Goal: Task Accomplishment & Management: Use online tool/utility

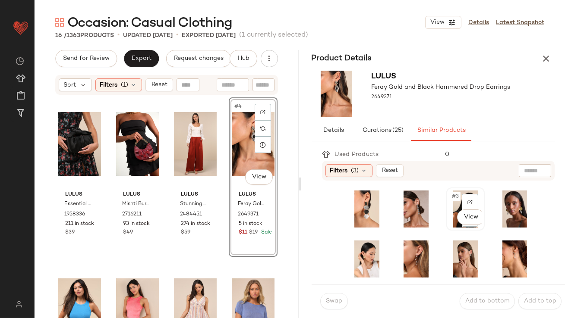
drag, startPoint x: 450, startPoint y: 191, endPoint x: 447, endPoint y: 197, distance: 6.8
click at [451, 196] on span "#3" at bounding box center [455, 196] width 9 height 9
click at [344, 301] on button "Swap" at bounding box center [334, 301] width 28 height 16
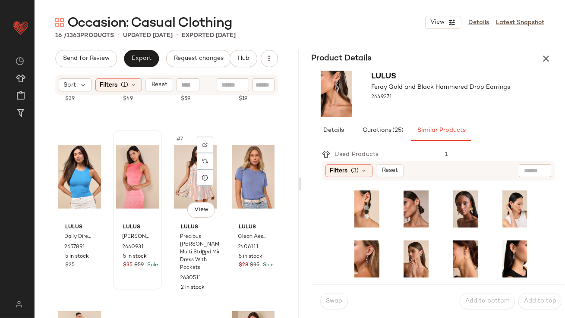
scroll to position [135, 0]
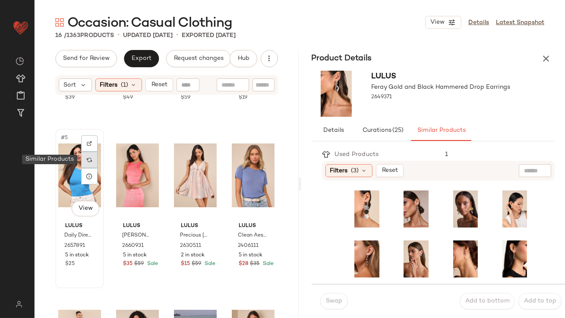
click at [89, 158] on img at bounding box center [89, 159] width 5 height 5
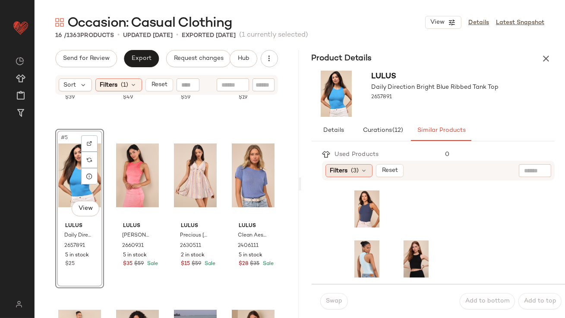
click at [349, 170] on div "Filters (3)" at bounding box center [348, 170] width 47 height 13
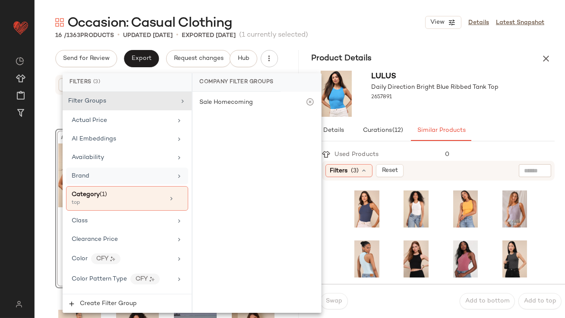
scroll to position [686, 0]
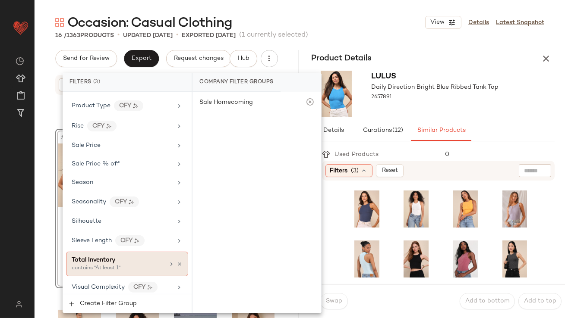
click at [104, 252] on div "Total Inventory contains "At least 1"" at bounding box center [127, 264] width 122 height 25
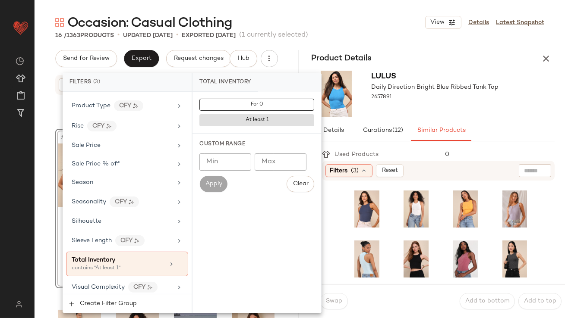
click at [226, 166] on input "Min" at bounding box center [225, 162] width 52 height 17
type input "**"
click at [514, 103] on div "Lulus Daily Direction Bright Blue Ribbed Tank Top 2657891" at bounding box center [433, 93] width 264 height 53
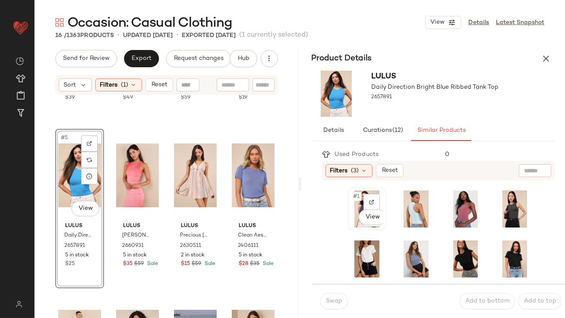
click at [358, 191] on div "#1 View" at bounding box center [367, 209] width 32 height 37
click at [333, 304] on span "Swap" at bounding box center [333, 301] width 17 height 7
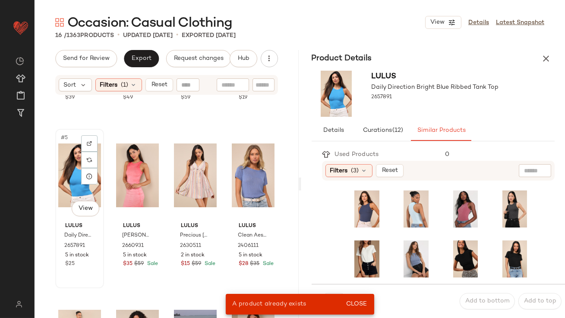
click at [81, 186] on div "#5 View" at bounding box center [79, 175] width 43 height 87
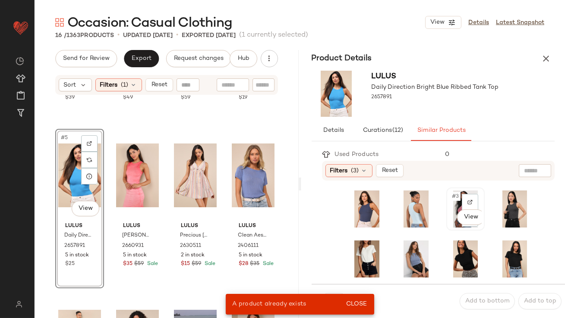
click at [451, 197] on span "#3" at bounding box center [455, 196] width 9 height 9
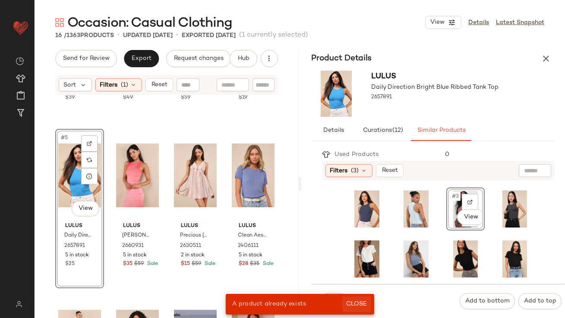
click at [355, 308] on span "Close" at bounding box center [355, 304] width 21 height 7
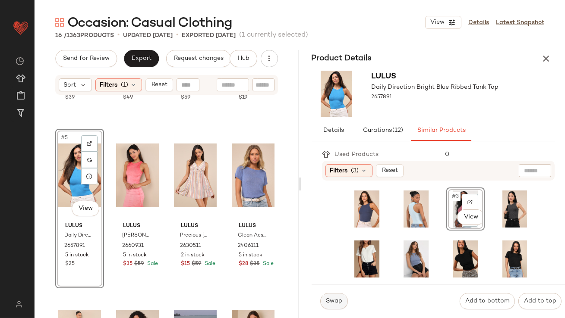
click at [333, 302] on span "Swap" at bounding box center [333, 301] width 17 height 7
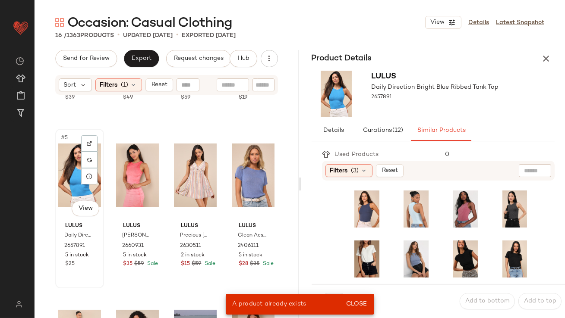
click at [72, 176] on div "#5 View" at bounding box center [79, 175] width 43 height 87
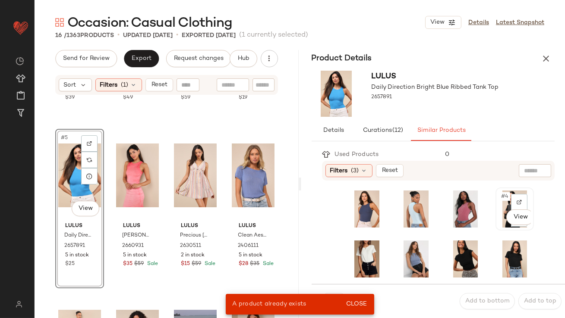
click at [498, 202] on div "#4 View" at bounding box center [514, 209] width 32 height 37
click at [360, 307] on span "Close" at bounding box center [355, 304] width 21 height 7
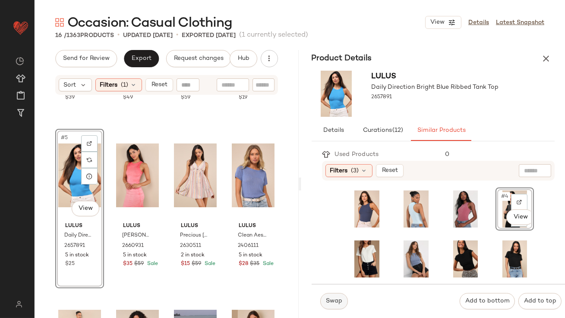
click at [339, 305] on button "Swap" at bounding box center [334, 301] width 28 height 16
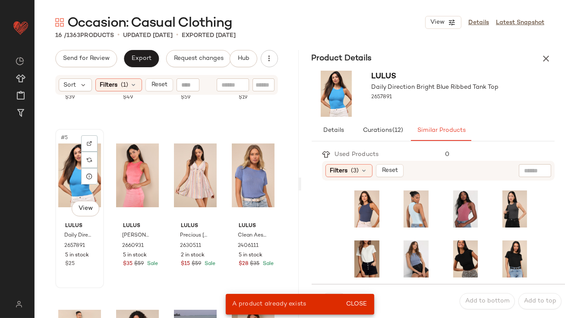
click at [74, 188] on div "#5 View" at bounding box center [79, 175] width 43 height 87
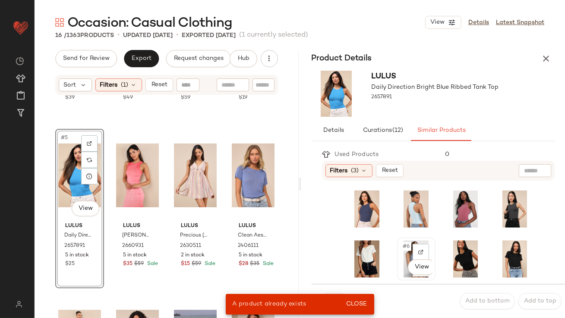
click at [402, 251] on div "#6 View" at bounding box center [416, 259] width 32 height 37
click at [364, 300] on button "Close" at bounding box center [356, 305] width 28 height 16
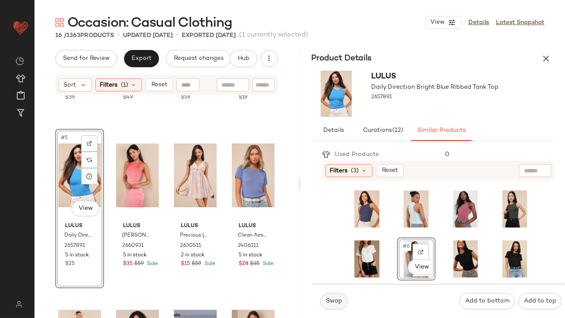
click at [338, 300] on span "Swap" at bounding box center [333, 301] width 17 height 7
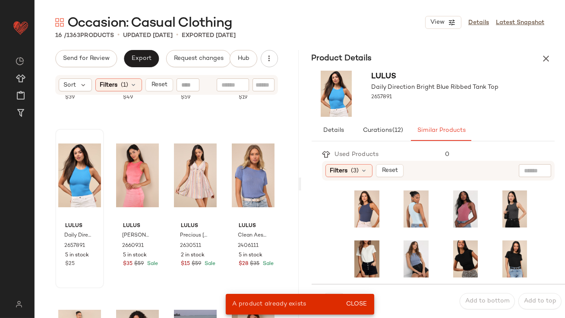
click at [55, 175] on div "Lulus Essential Style Black Satin Knot Handle Clutch Bag 1958336 211 in stock $…" at bounding box center [167, 218] width 264 height 244
click at [454, 245] on div "#7 View" at bounding box center [465, 259] width 32 height 37
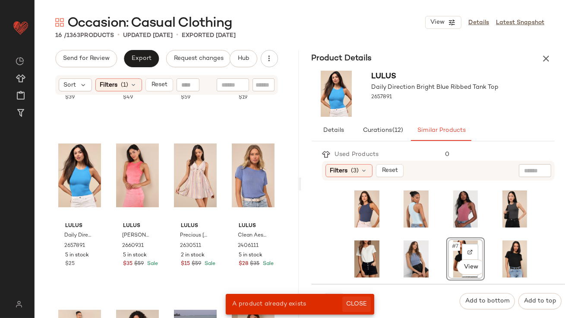
click at [363, 296] on div "A product already exists Close" at bounding box center [300, 304] width 148 height 21
click at [362, 297] on button "Close" at bounding box center [356, 305] width 28 height 16
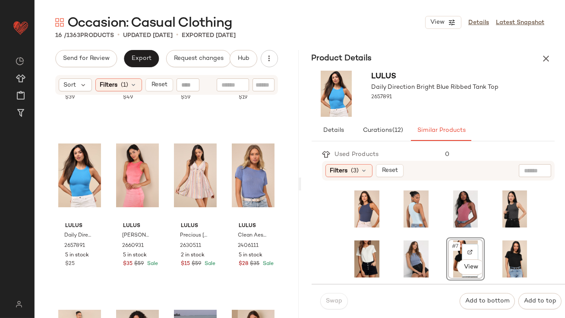
click at [340, 300] on div "Swap" at bounding box center [334, 301] width 28 height 16
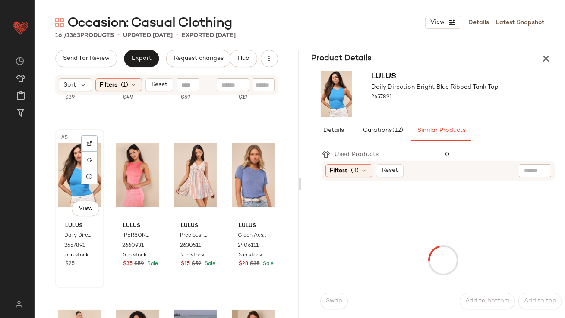
click at [68, 164] on div "#5 View" at bounding box center [79, 175] width 43 height 87
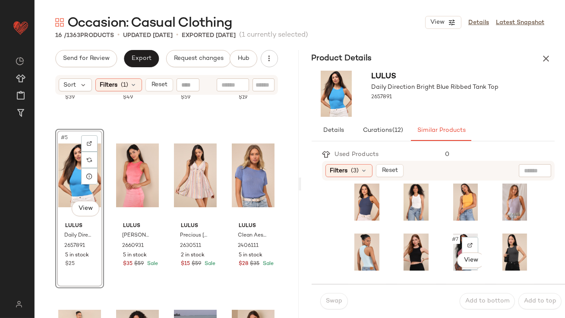
scroll to position [7, 0]
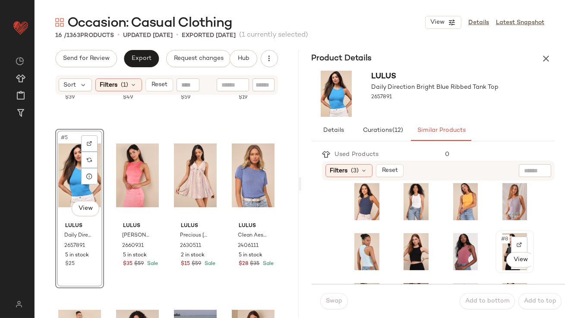
click at [498, 248] on div "#8 View" at bounding box center [514, 251] width 32 height 37
click at [332, 297] on button "Swap" at bounding box center [334, 301] width 28 height 16
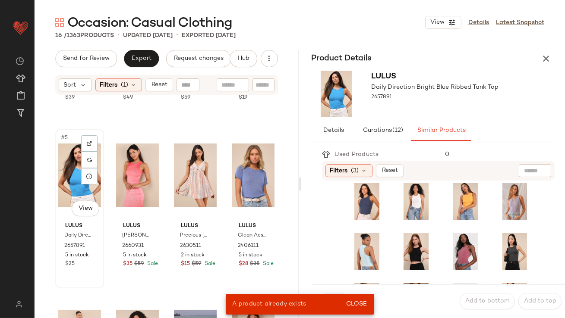
click at [67, 151] on div "#5 View" at bounding box center [79, 175] width 43 height 87
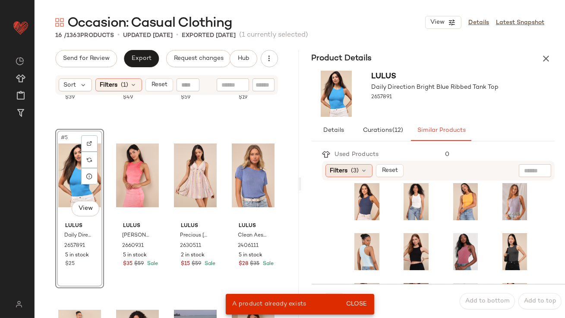
click at [358, 173] on span "(3)" at bounding box center [355, 170] width 8 height 9
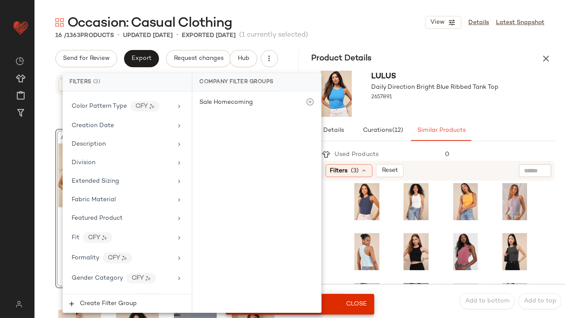
scroll to position [686, 0]
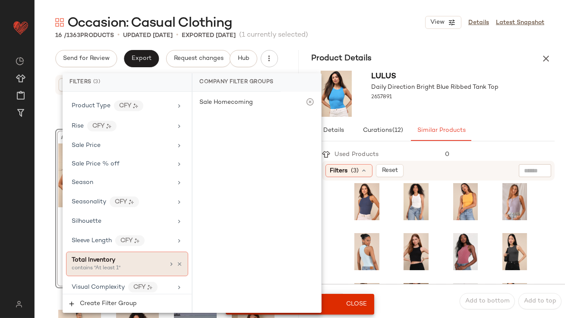
click at [116, 260] on div "Total Inventory" at bounding box center [118, 260] width 93 height 9
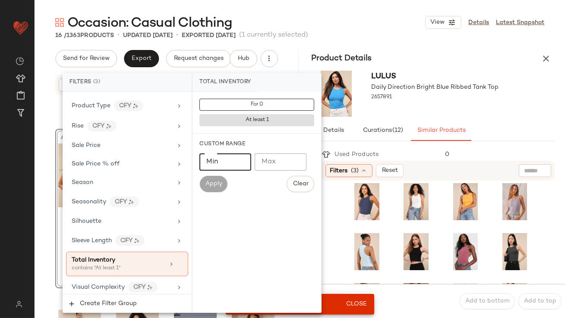
click at [231, 169] on input "Min" at bounding box center [225, 162] width 52 height 17
type input "**"
click at [442, 101] on div "2657891" at bounding box center [434, 97] width 127 height 12
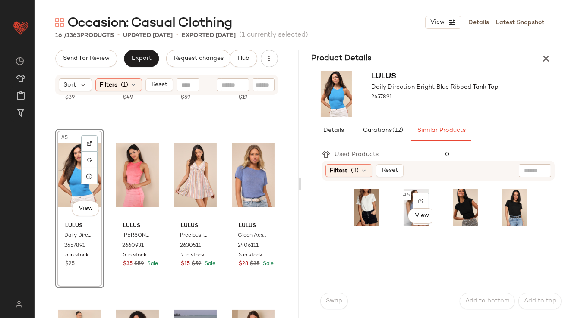
scroll to position [246, 0]
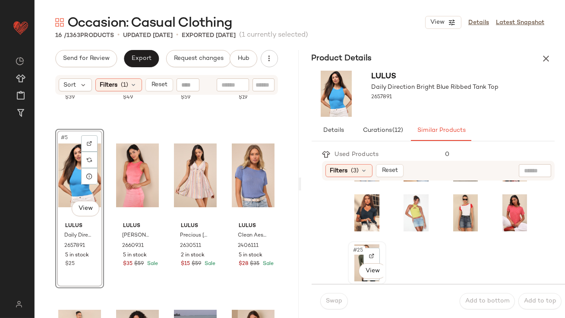
click at [357, 250] on span "#25" at bounding box center [358, 250] width 13 height 9
click at [326, 305] on span "Swap" at bounding box center [333, 301] width 17 height 7
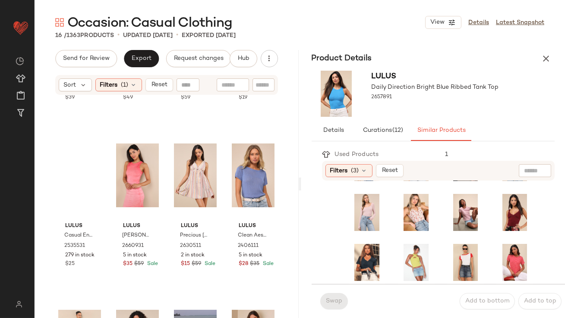
scroll to position [196, 0]
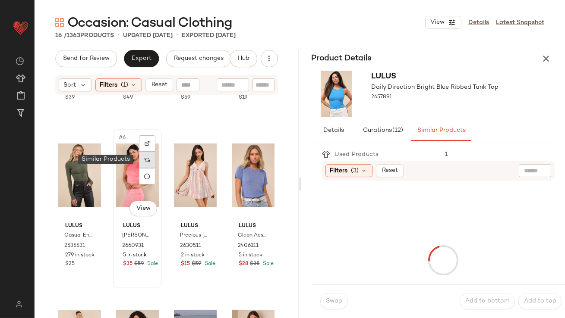
click at [147, 158] on img at bounding box center [146, 159] width 5 height 5
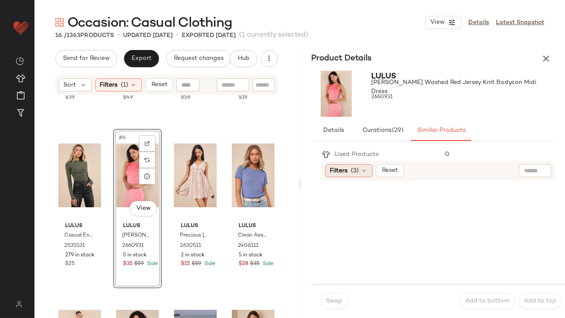
click at [365, 172] on icon at bounding box center [364, 170] width 7 height 7
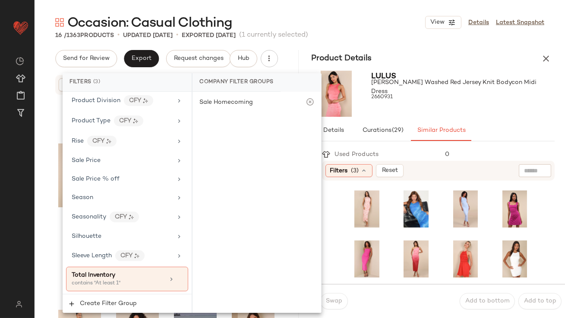
scroll to position [686, 0]
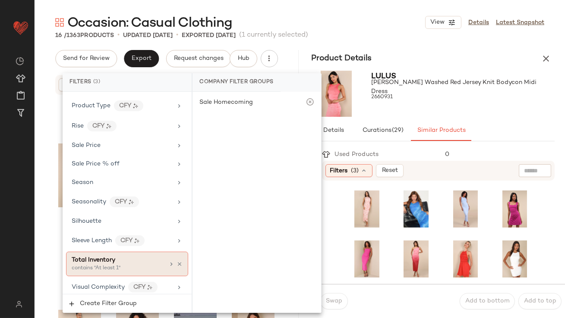
click at [101, 252] on div "Total Inventory contains "At least 1"" at bounding box center [127, 264] width 122 height 25
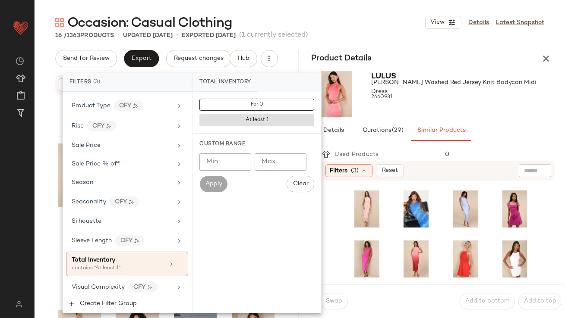
click at [217, 170] on input "Min" at bounding box center [225, 162] width 52 height 17
type input "**"
click at [468, 114] on div "Lulus Lavina Washed Red Jersey Knit Bodycon Midi Dress 2660931" at bounding box center [462, 94] width 183 height 46
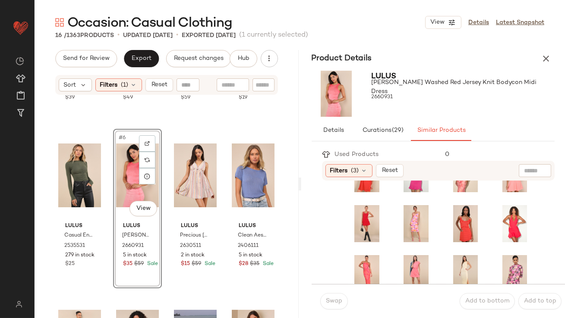
scroll to position [86, 0]
click at [402, 263] on span "#14" at bounding box center [408, 261] width 13 height 9
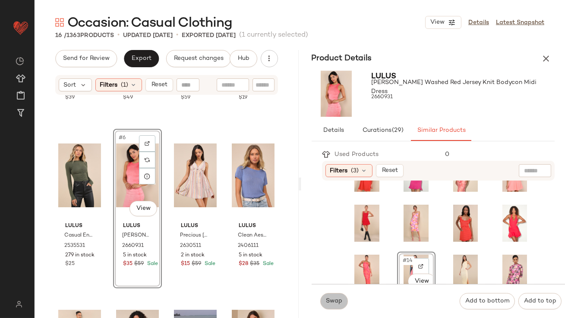
click at [338, 297] on button "Swap" at bounding box center [334, 301] width 28 height 16
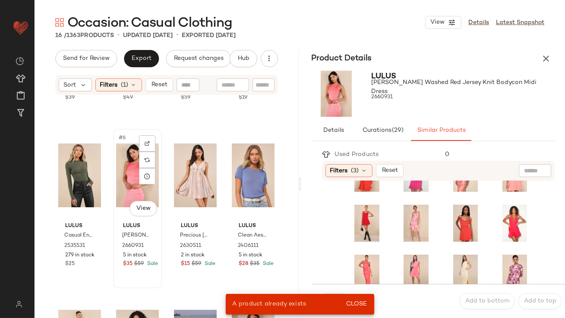
click at [125, 181] on div "#6 View" at bounding box center [137, 175] width 43 height 87
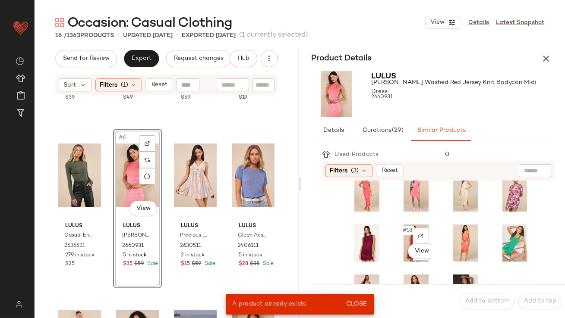
scroll to position [167, 0]
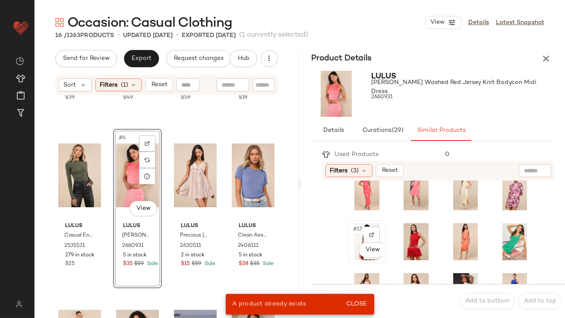
click at [352, 234] on div "#17 View" at bounding box center [367, 241] width 32 height 37
click at [361, 308] on button "Close" at bounding box center [356, 305] width 28 height 16
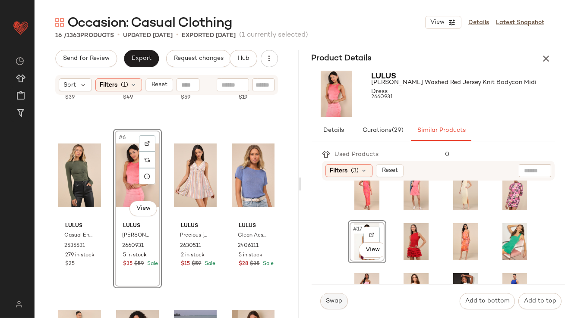
click at [336, 308] on button "Swap" at bounding box center [334, 301] width 28 height 16
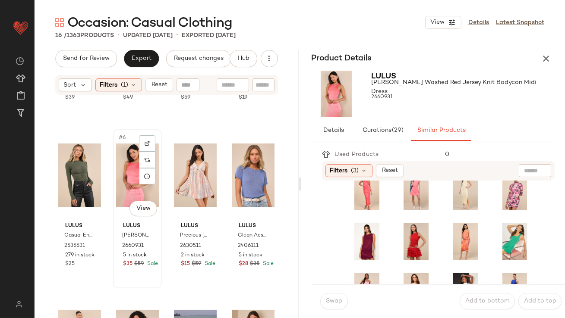
click at [118, 174] on div "#6 View" at bounding box center [137, 175] width 43 height 87
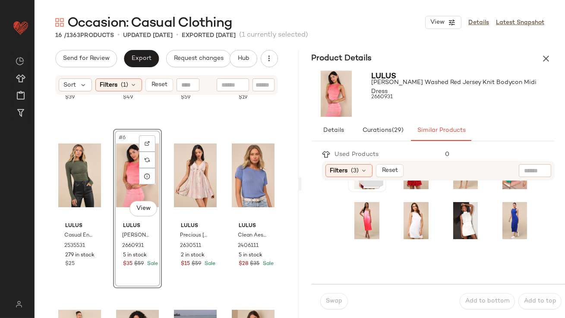
scroll to position [246, 0]
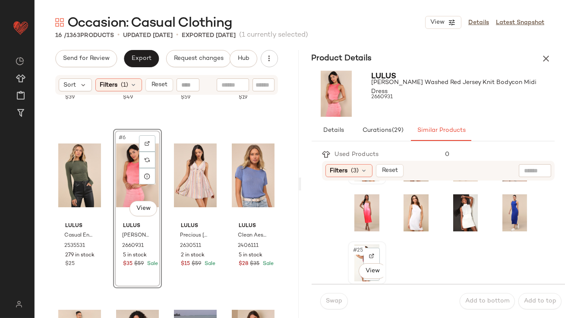
click at [351, 253] on div "#25 View" at bounding box center [367, 263] width 32 height 37
click at [338, 298] on button "Swap" at bounding box center [334, 301] width 28 height 16
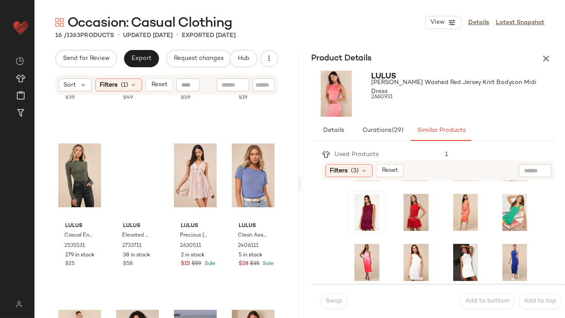
scroll to position [196, 0]
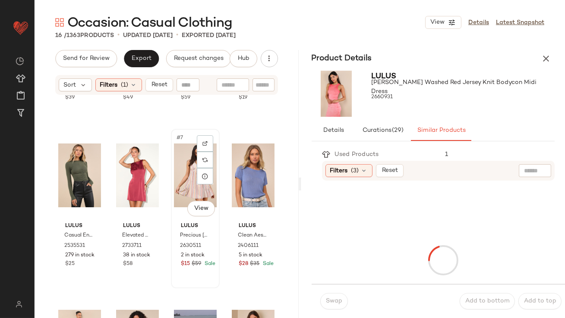
click at [188, 181] on div "#7 View" at bounding box center [195, 175] width 43 height 87
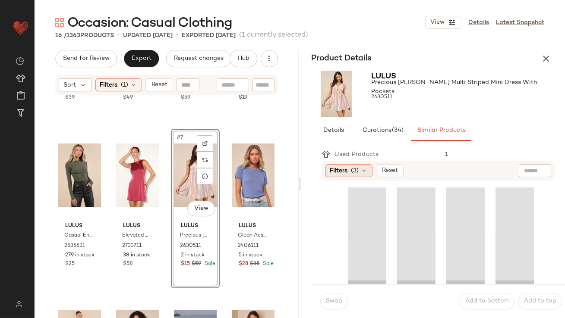
click at [349, 167] on div "Filters (3)" at bounding box center [348, 170] width 47 height 13
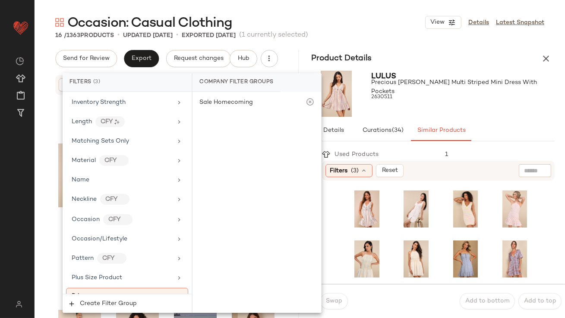
scroll to position [686, 0]
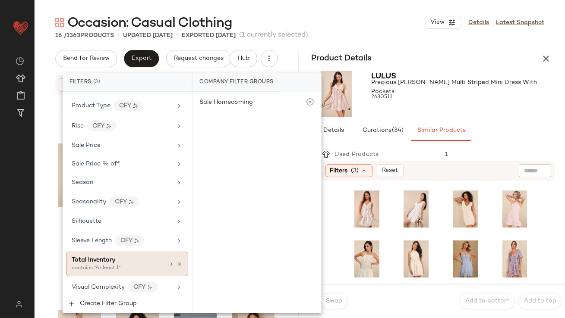
click at [120, 258] on div "Total Inventory" at bounding box center [118, 260] width 93 height 9
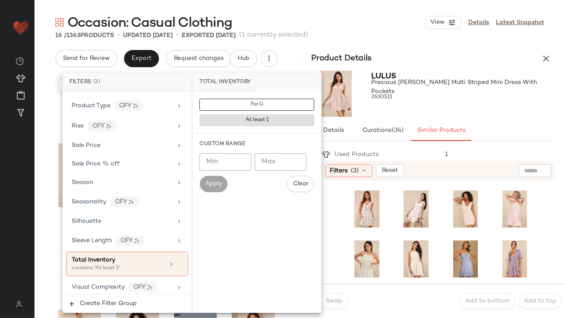
click at [226, 171] on div "Min Min Max Max Apply Clear" at bounding box center [256, 173] width 115 height 39
click at [226, 166] on input "Min" at bounding box center [225, 162] width 52 height 17
type input "**"
click at [443, 103] on div at bounding box center [462, 105] width 183 height 7
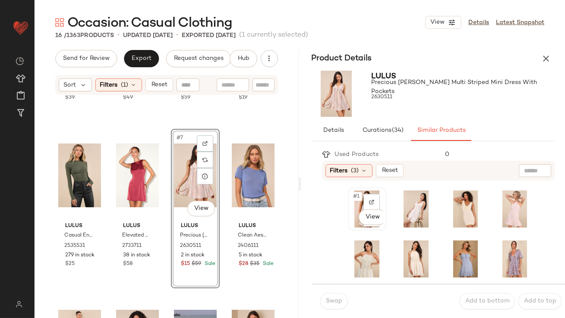
click at [352, 195] on span "#1" at bounding box center [356, 196] width 9 height 9
click at [327, 298] on span "Swap" at bounding box center [333, 301] width 17 height 7
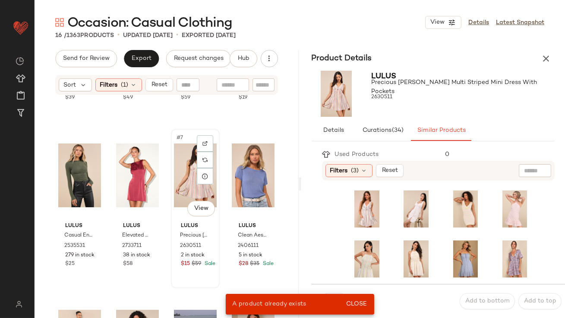
click at [180, 165] on div "#7 View" at bounding box center [195, 175] width 43 height 87
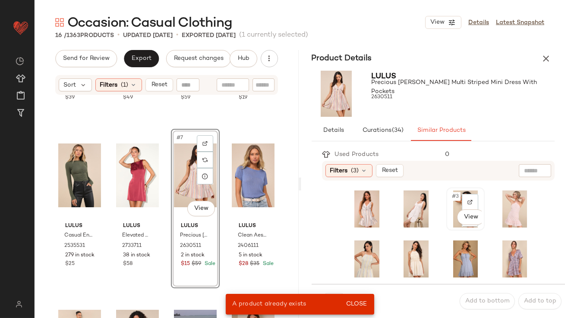
click at [449, 202] on div "#3 View" at bounding box center [465, 209] width 32 height 37
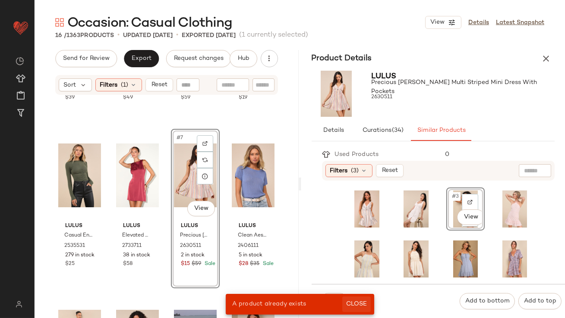
click at [359, 303] on span "Close" at bounding box center [355, 304] width 21 height 7
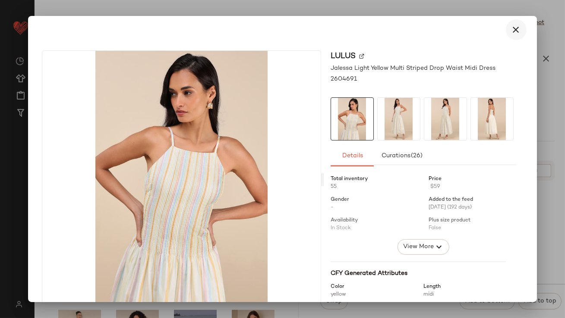
click at [513, 27] on icon "button" at bounding box center [516, 30] width 10 height 10
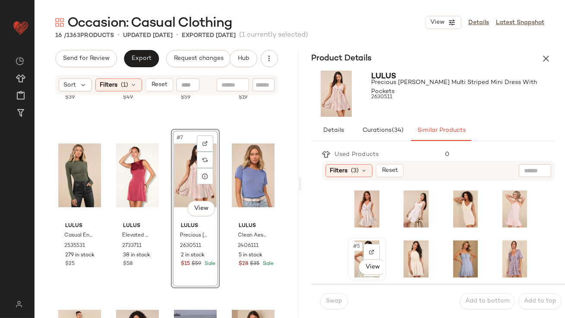
click at [352, 245] on span "#5" at bounding box center [356, 246] width 9 height 9
click at [335, 293] on div "Swap Add to bottom Add to top" at bounding box center [438, 301] width 254 height 34
click at [334, 299] on span "Swap" at bounding box center [333, 301] width 17 height 7
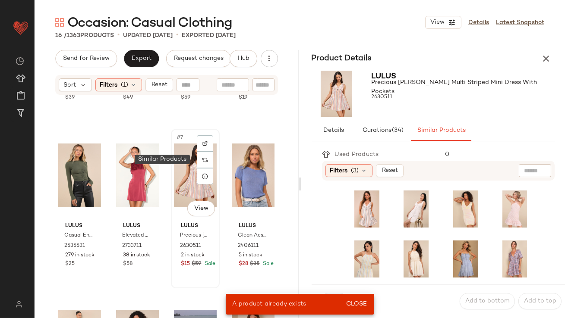
click at [191, 162] on div "#7 View" at bounding box center [195, 175] width 43 height 87
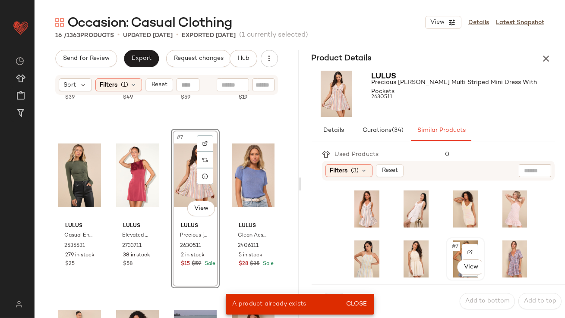
click at [449, 248] on div "#7 View" at bounding box center [465, 259] width 32 height 37
click at [359, 299] on button "Close" at bounding box center [356, 305] width 28 height 16
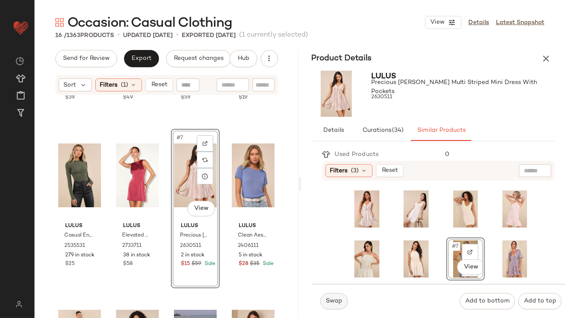
click at [340, 299] on span "Swap" at bounding box center [333, 301] width 17 height 7
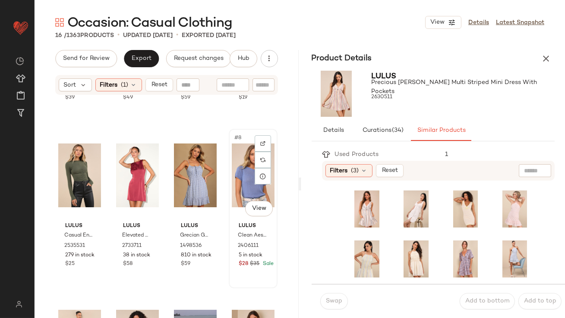
click at [247, 168] on div "#8 View" at bounding box center [253, 175] width 43 height 87
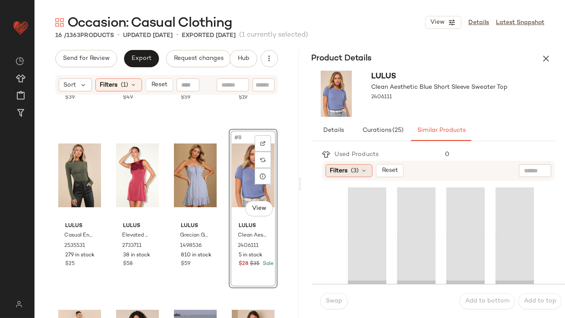
click at [359, 175] on div "Filters (3)" at bounding box center [348, 170] width 47 height 13
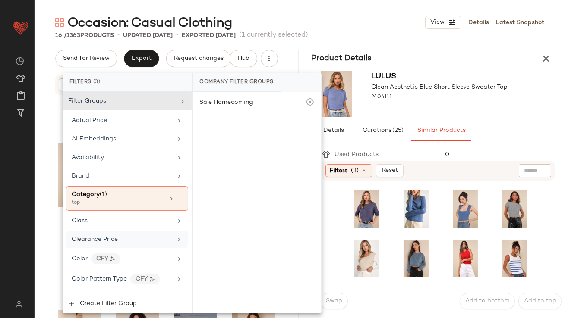
scroll to position [686, 0]
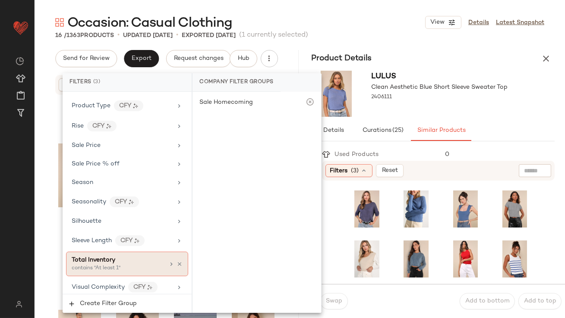
click at [109, 257] on span "Total Inventory" at bounding box center [94, 260] width 44 height 6
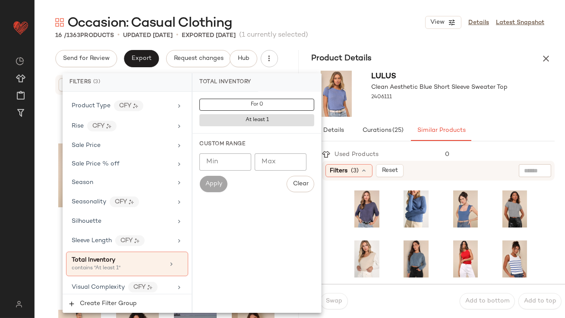
click at [243, 155] on input "Min" at bounding box center [225, 162] width 52 height 17
type input "**"
click at [395, 105] on div at bounding box center [439, 105] width 136 height 7
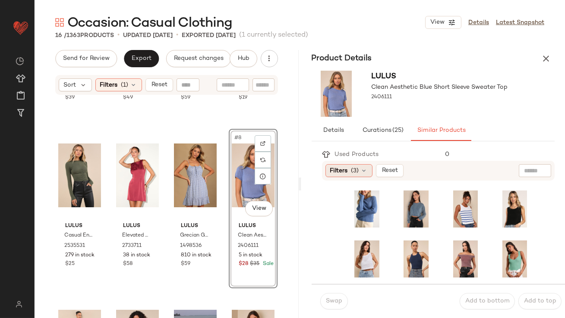
click at [340, 173] on span "Filters" at bounding box center [339, 170] width 18 height 9
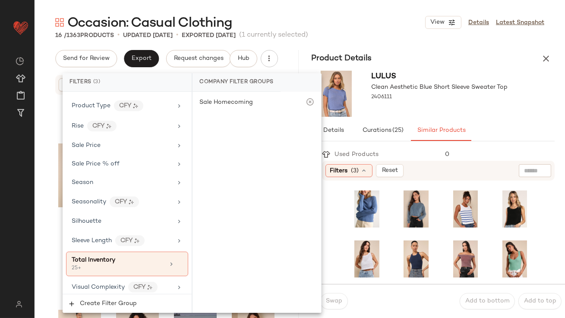
click at [461, 119] on div "Lulus Clean Aesthetic Blue Short Sleeve Sweater Top 2406111" at bounding box center [433, 93] width 264 height 53
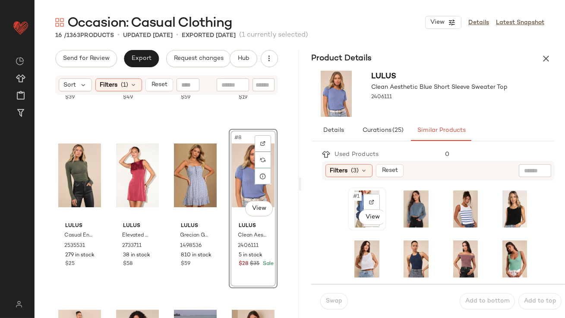
click at [354, 195] on span "#1" at bounding box center [356, 196] width 9 height 9
click at [334, 295] on button "Swap" at bounding box center [334, 301] width 28 height 16
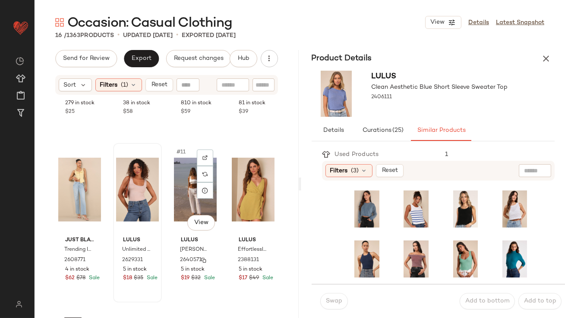
scroll to position [308, 0]
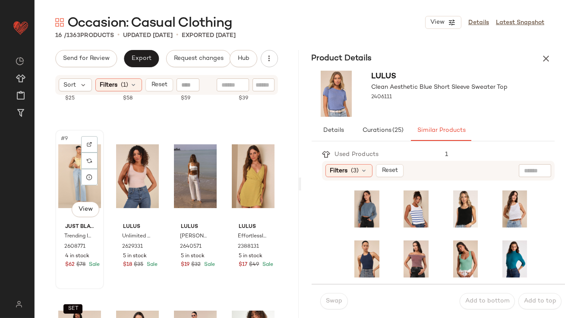
click at [75, 189] on div "#9 View" at bounding box center [79, 176] width 43 height 87
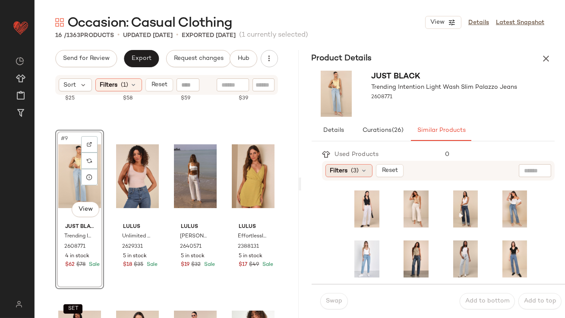
click at [363, 170] on icon at bounding box center [364, 170] width 7 height 7
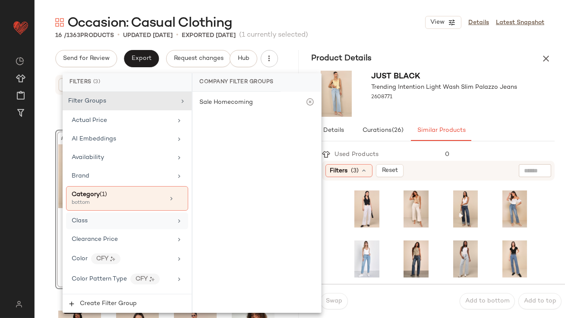
scroll to position [686, 0]
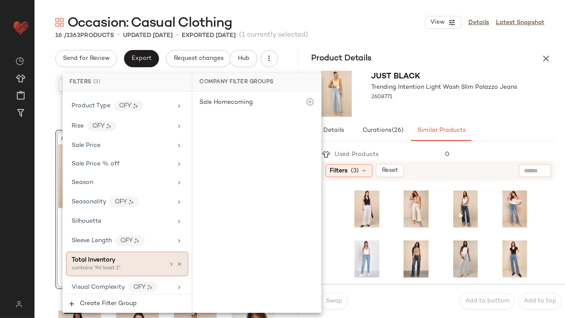
click at [117, 252] on div "Total Inventory contains "At least 1"" at bounding box center [127, 264] width 122 height 25
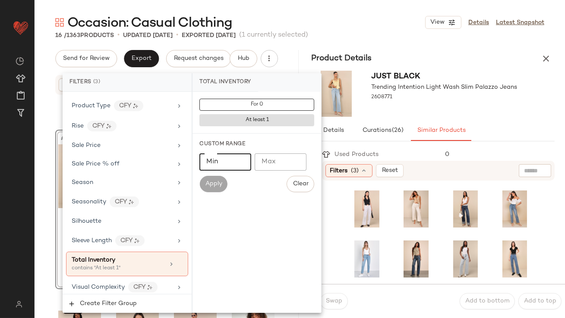
click at [227, 161] on input "Min" at bounding box center [225, 162] width 52 height 17
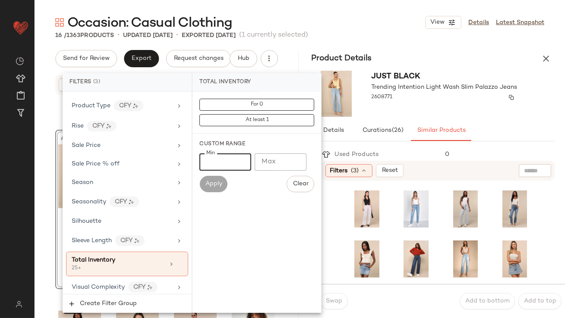
type input "**"
drag, startPoint x: 440, startPoint y: 93, endPoint x: 440, endPoint y: 86, distance: 7.3
click at [440, 93] on div "2608771" at bounding box center [444, 97] width 146 height 12
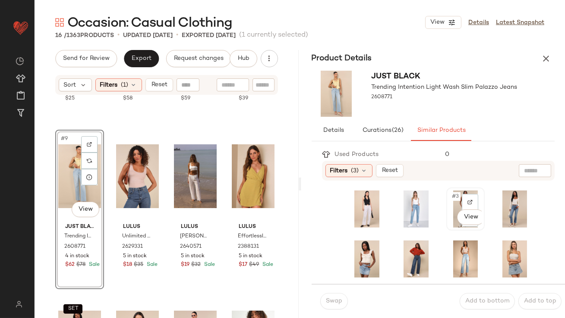
click at [449, 192] on div "#3 View" at bounding box center [465, 209] width 32 height 37
click at [330, 306] on button "Swap" at bounding box center [334, 301] width 28 height 16
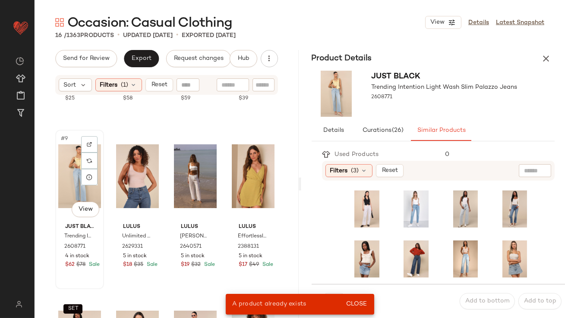
click at [67, 161] on div "#9 View" at bounding box center [79, 176] width 43 height 87
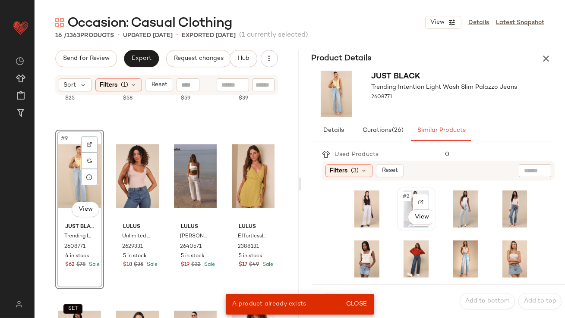
click at [402, 198] on span "#2" at bounding box center [406, 196] width 9 height 9
click at [356, 305] on span "Close" at bounding box center [355, 304] width 21 height 7
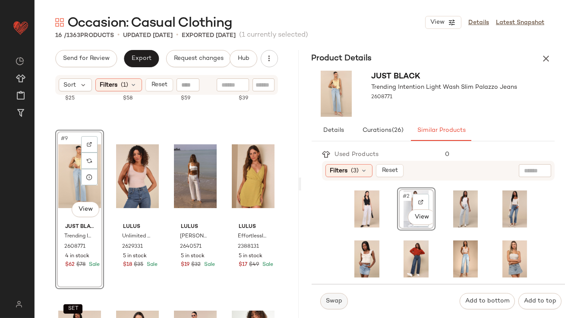
click at [336, 305] on span "Swap" at bounding box center [333, 301] width 17 height 7
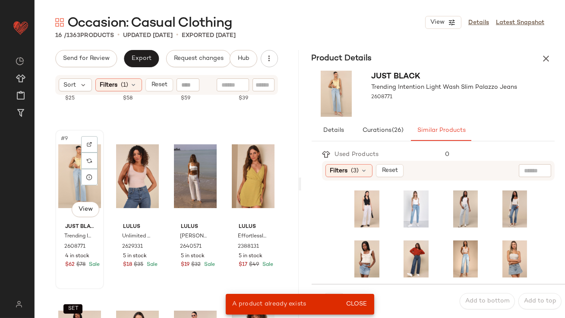
click at [72, 173] on div "#9 View" at bounding box center [79, 176] width 43 height 87
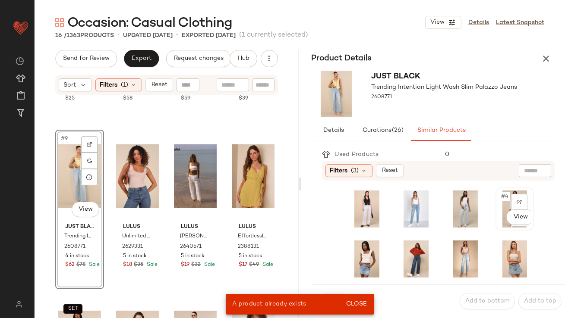
click at [500, 196] on span "#4" at bounding box center [505, 196] width 10 height 9
click at [360, 304] on span "Close" at bounding box center [355, 304] width 21 height 7
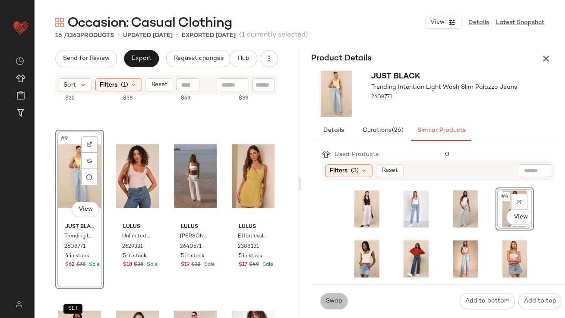
click at [335, 302] on span "Swap" at bounding box center [333, 301] width 17 height 7
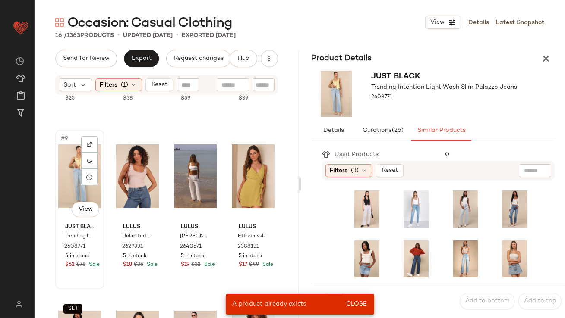
click at [72, 169] on div "#9 View" at bounding box center [79, 176] width 43 height 87
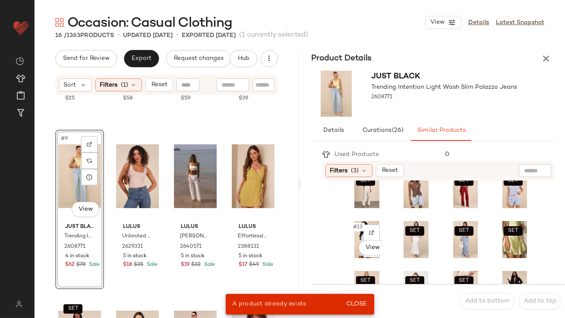
scroll to position [123, 0]
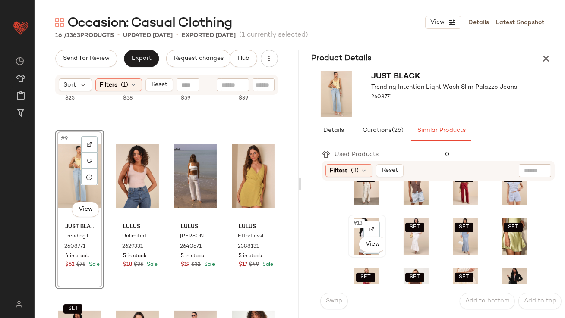
click at [351, 223] on div "#13 View" at bounding box center [367, 236] width 32 height 37
click at [331, 308] on button "Swap" at bounding box center [334, 301] width 28 height 16
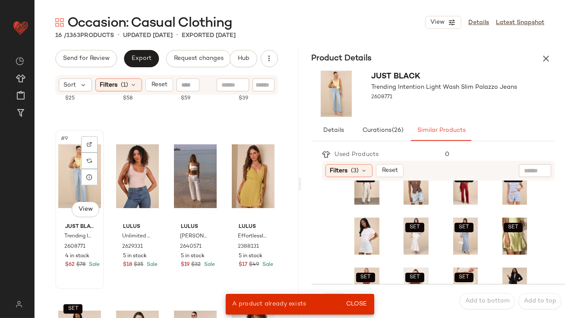
click at [75, 185] on div "#9 View" at bounding box center [79, 176] width 43 height 87
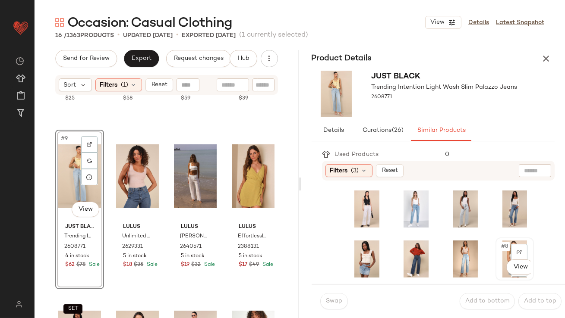
click at [498, 241] on img at bounding box center [514, 259] width 32 height 37
click at [336, 303] on span "Swap" at bounding box center [333, 301] width 17 height 7
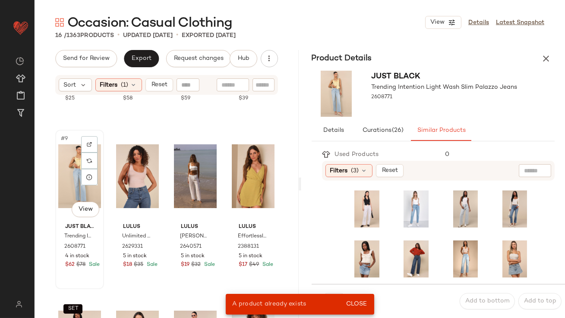
click at [71, 176] on div "#9 View" at bounding box center [79, 176] width 43 height 87
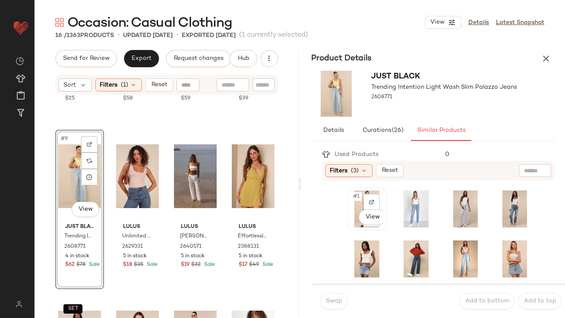
click at [359, 197] on span "#1" at bounding box center [356, 196] width 9 height 9
click at [328, 297] on button "Swap" at bounding box center [334, 301] width 28 height 16
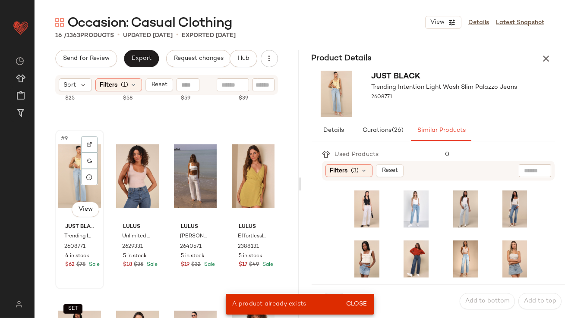
click at [67, 162] on div "#9 View" at bounding box center [79, 176] width 43 height 87
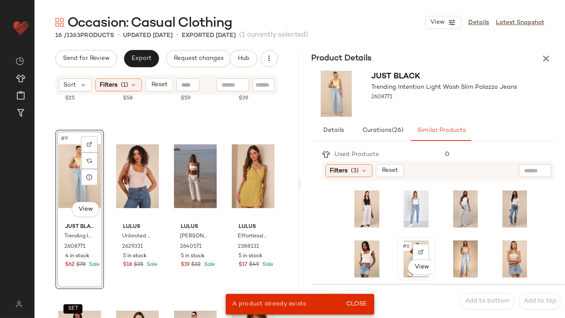
click at [402, 248] on span "#6" at bounding box center [406, 246] width 9 height 9
click at [354, 300] on button "Close" at bounding box center [356, 305] width 28 height 16
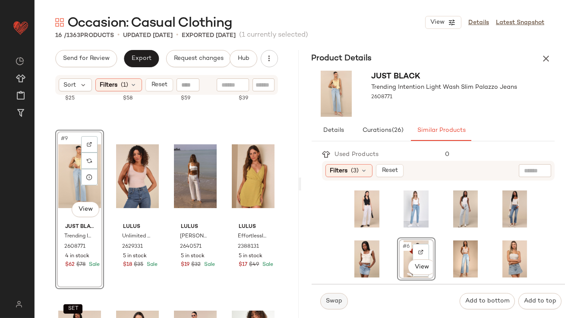
click at [333, 301] on span "Swap" at bounding box center [333, 301] width 17 height 7
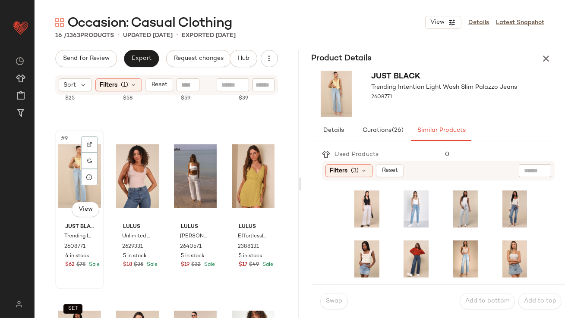
click at [66, 190] on div "#9 View" at bounding box center [79, 176] width 43 height 87
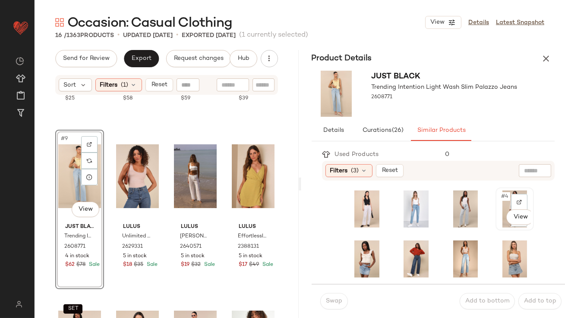
click at [498, 201] on div "#4 View" at bounding box center [514, 209] width 32 height 37
click at [340, 298] on span "Swap" at bounding box center [333, 301] width 17 height 7
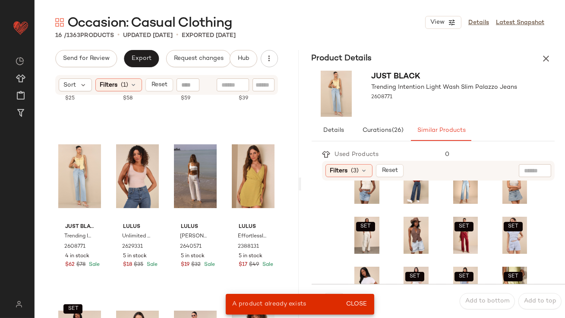
scroll to position [75, 0]
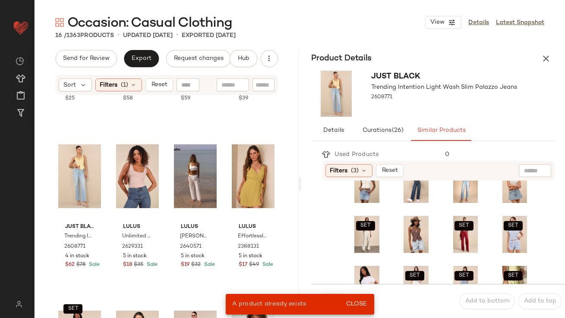
click at [392, 229] on div "SET SET SET SET SET SET SET SET SET" at bounding box center [441, 284] width 186 height 343
click at [402, 225] on span "#10" at bounding box center [408, 222] width 13 height 9
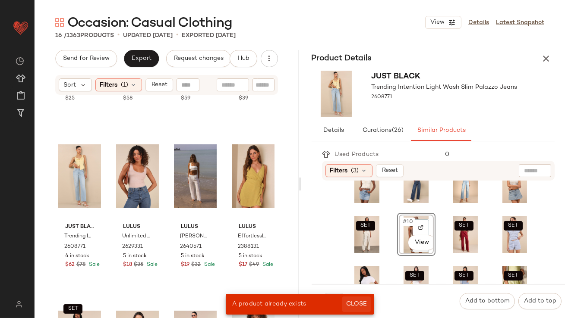
click at [362, 303] on span "Close" at bounding box center [355, 304] width 21 height 7
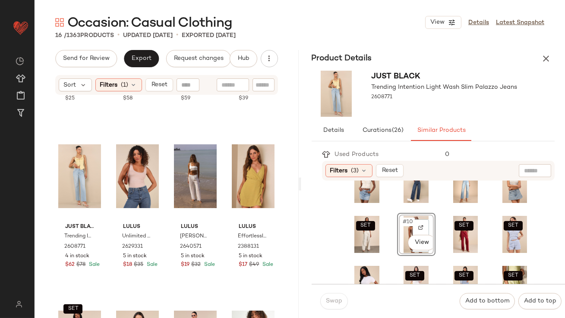
click at [330, 303] on div "Swap" at bounding box center [334, 301] width 28 height 16
click at [66, 174] on div "#9 View" at bounding box center [79, 176] width 43 height 87
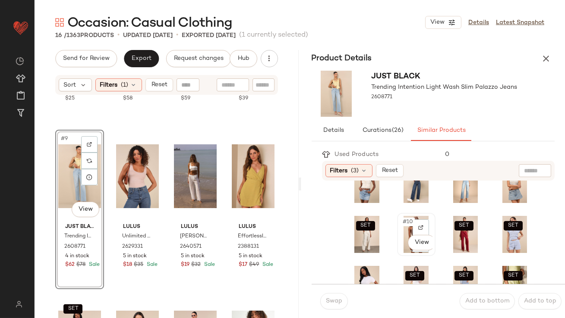
click at [402, 225] on span "#10" at bounding box center [408, 222] width 13 height 9
click at [342, 298] on span "Swap" at bounding box center [333, 301] width 17 height 7
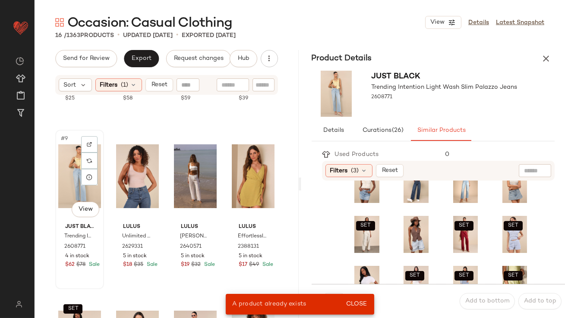
click at [72, 182] on div "#9 View" at bounding box center [79, 176] width 43 height 87
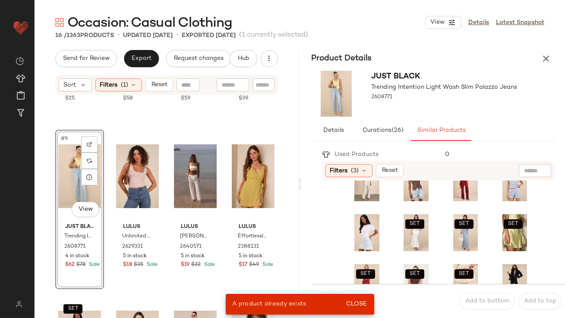
scroll to position [127, 0]
click at [356, 218] on span "#13" at bounding box center [358, 220] width 12 height 9
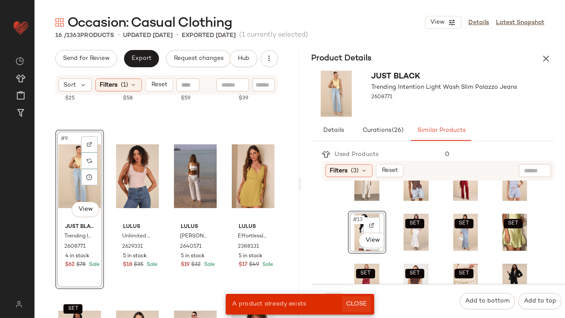
click at [356, 300] on button "Close" at bounding box center [356, 305] width 28 height 16
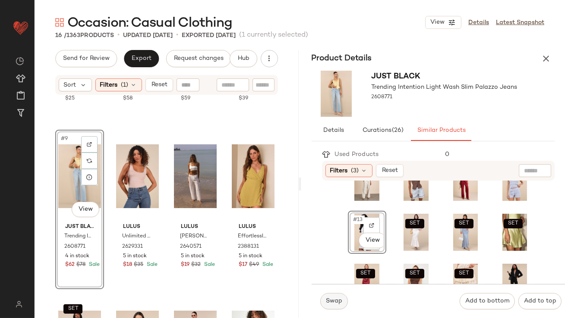
click at [339, 301] on span "Swap" at bounding box center [333, 301] width 17 height 7
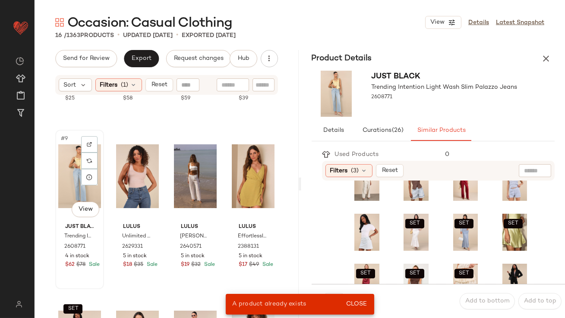
click at [70, 172] on div "#9 View" at bounding box center [79, 176] width 43 height 87
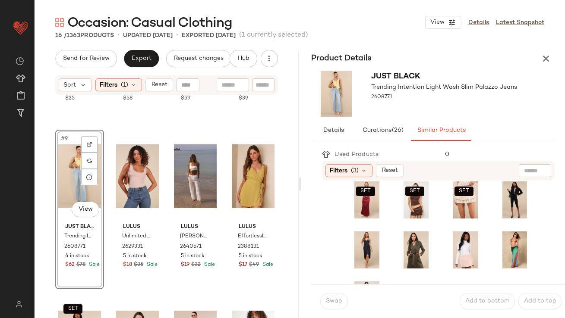
scroll to position [246, 0]
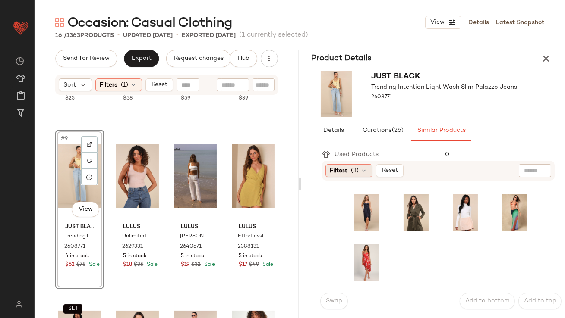
click at [362, 169] on icon at bounding box center [364, 170] width 7 height 7
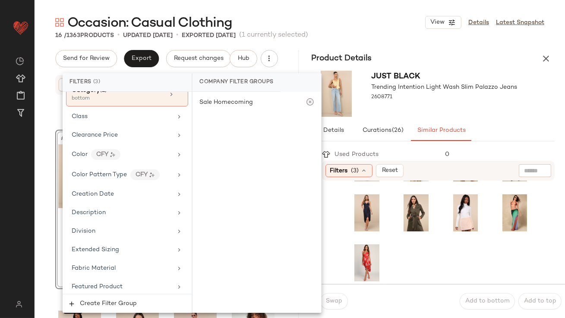
scroll to position [108, 0]
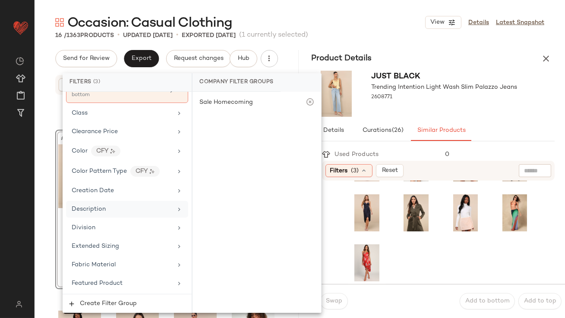
click at [107, 210] on div "Description" at bounding box center [122, 209] width 100 height 9
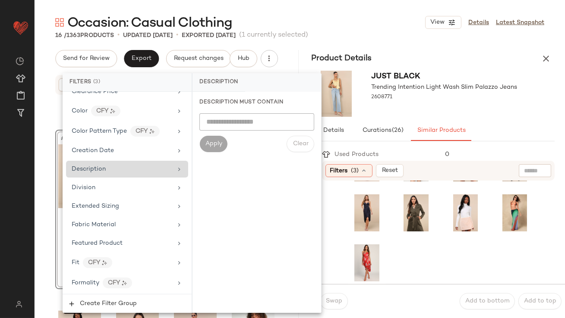
scroll to position [148, 0]
click at [109, 223] on span "Fabric Material" at bounding box center [94, 224] width 44 height 6
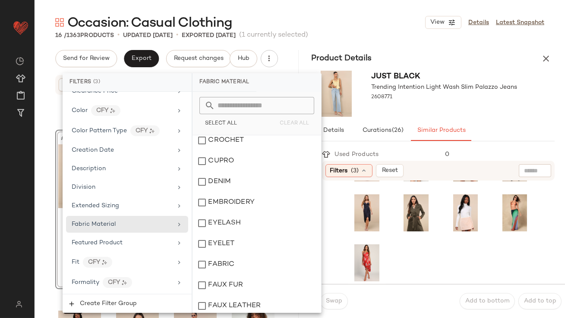
scroll to position [309, 0]
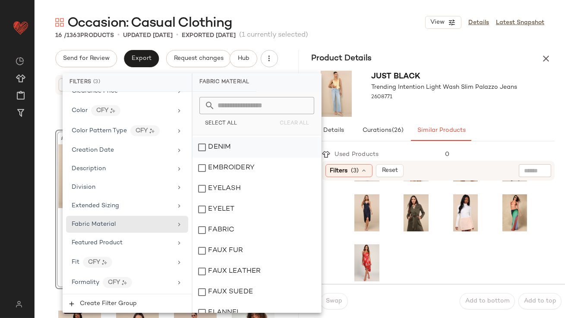
click at [206, 150] on div "DENIM" at bounding box center [256, 147] width 129 height 21
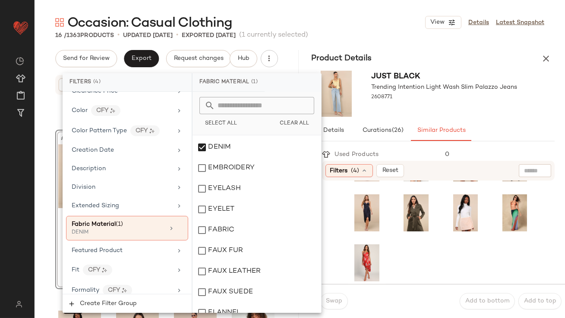
click at [477, 109] on div "Just Black Trending Intention Light Wash Slim Palazzo Jeans 2608771" at bounding box center [444, 94] width 146 height 46
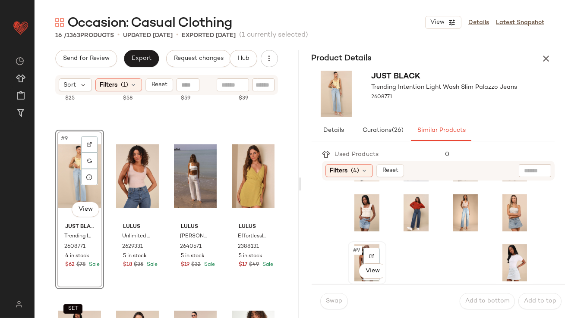
scroll to position [0, 0]
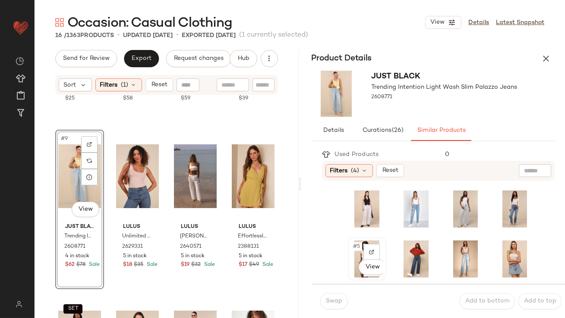
click at [355, 248] on span "#5" at bounding box center [356, 246] width 9 height 9
click at [329, 300] on span "Swap" at bounding box center [333, 301] width 17 height 7
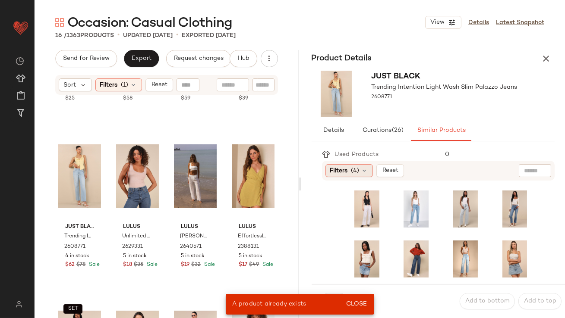
click at [350, 174] on div "Filters (4)" at bounding box center [348, 170] width 47 height 13
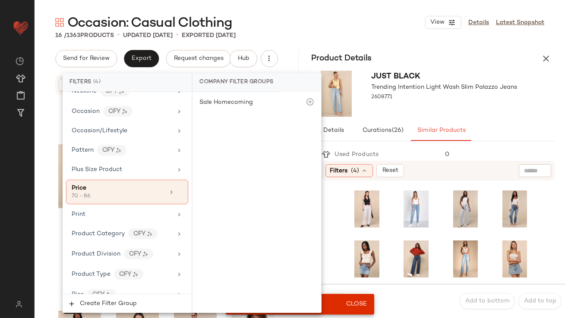
scroll to position [509, 0]
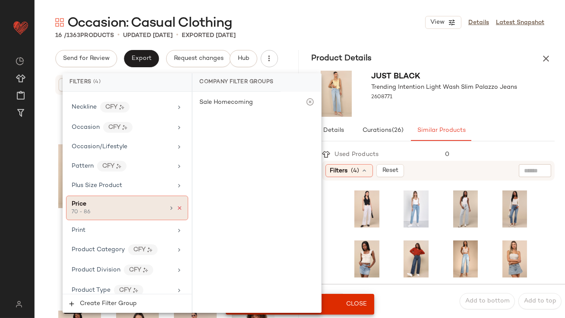
click at [176, 205] on icon at bounding box center [179, 208] width 6 height 6
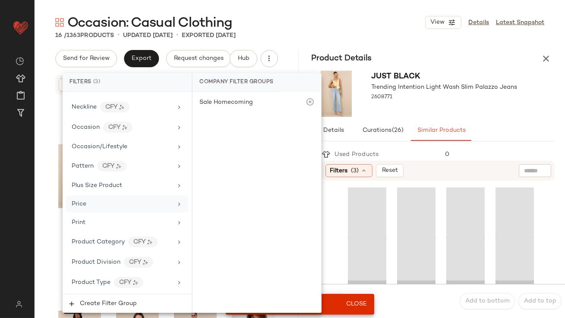
click at [450, 104] on div at bounding box center [444, 105] width 146 height 7
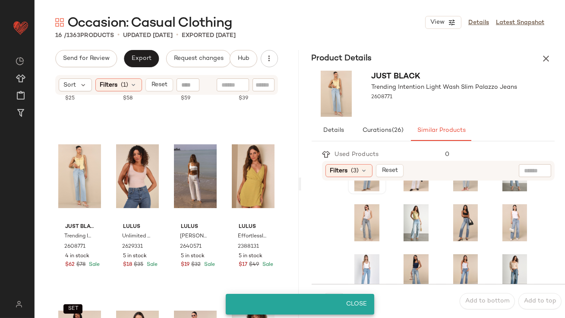
scroll to position [246, 0]
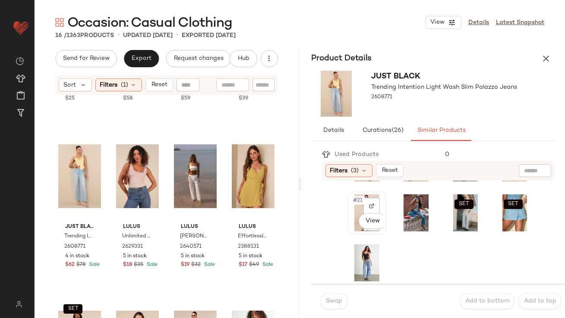
click at [359, 199] on span "#21" at bounding box center [358, 200] width 12 height 9
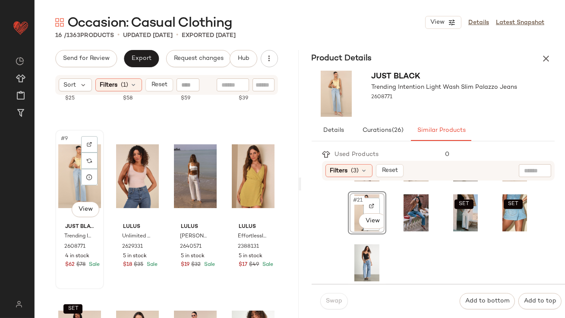
click at [66, 182] on div "#9 View" at bounding box center [79, 176] width 43 height 87
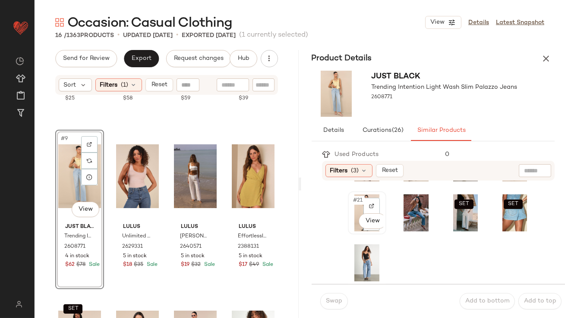
click at [360, 206] on div "#21 View" at bounding box center [367, 213] width 32 height 37
click at [330, 306] on button "Swap" at bounding box center [334, 301] width 28 height 16
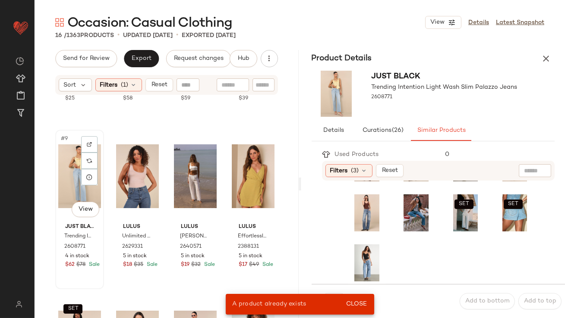
click at [71, 179] on div "#9 View" at bounding box center [79, 176] width 43 height 87
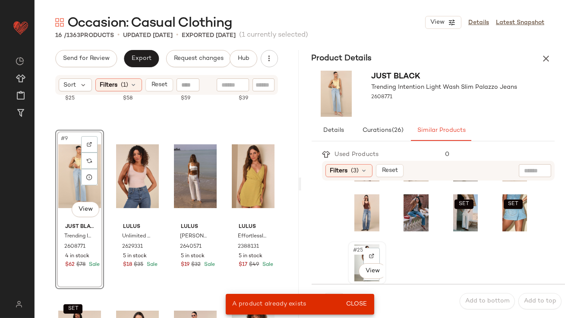
click at [355, 252] on span "#25" at bounding box center [358, 250] width 13 height 9
click at [353, 302] on span "Close" at bounding box center [355, 304] width 21 height 7
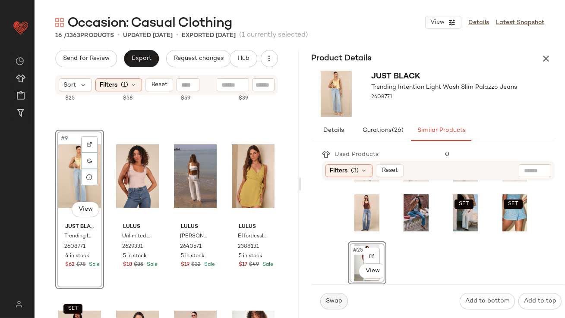
click at [326, 302] on span "Swap" at bounding box center [333, 301] width 17 height 7
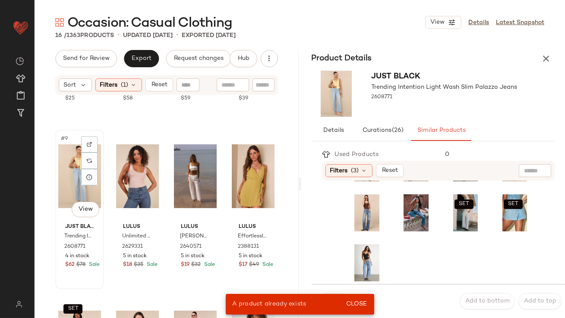
click at [81, 195] on div "#9 View" at bounding box center [79, 176] width 43 height 87
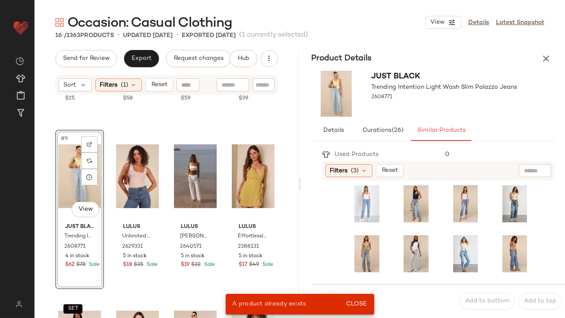
scroll to position [154, 0]
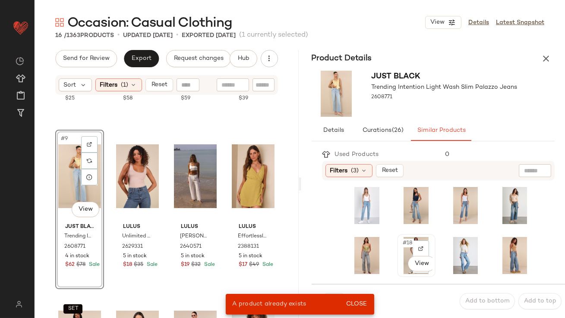
click at [407, 248] on div "#18 View" at bounding box center [416, 255] width 32 height 37
click at [349, 305] on span "Close" at bounding box center [355, 304] width 21 height 7
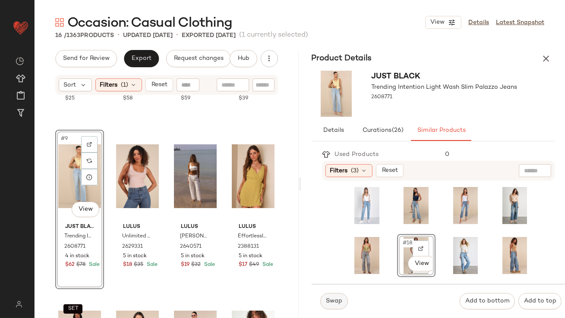
click at [331, 305] on button "Swap" at bounding box center [334, 301] width 28 height 16
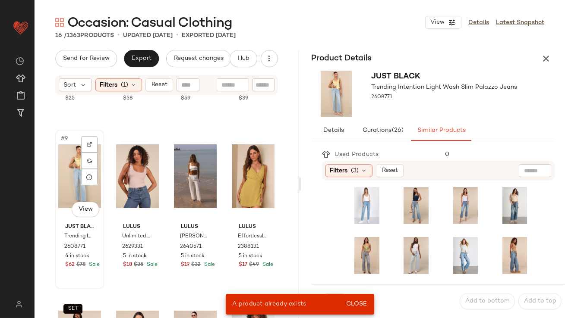
click at [71, 193] on div "#9 View" at bounding box center [79, 176] width 43 height 87
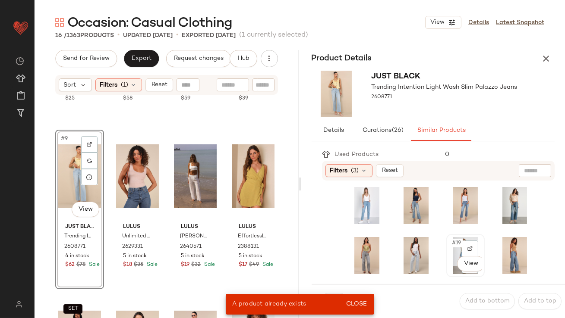
click at [447, 245] on div "#19 View" at bounding box center [465, 255] width 37 height 41
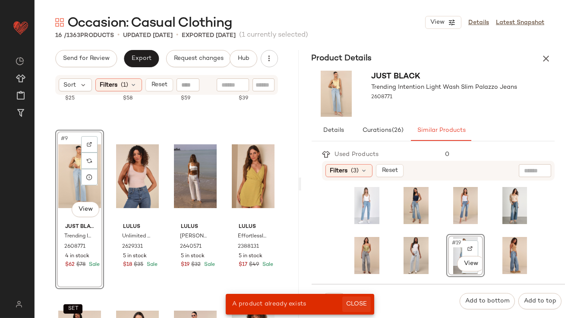
click at [352, 303] on span "Close" at bounding box center [355, 304] width 21 height 7
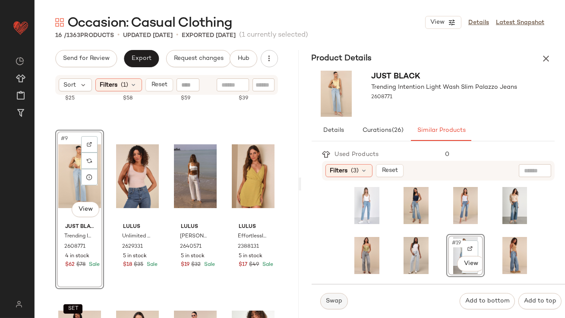
click at [333, 302] on span "Swap" at bounding box center [333, 301] width 17 height 7
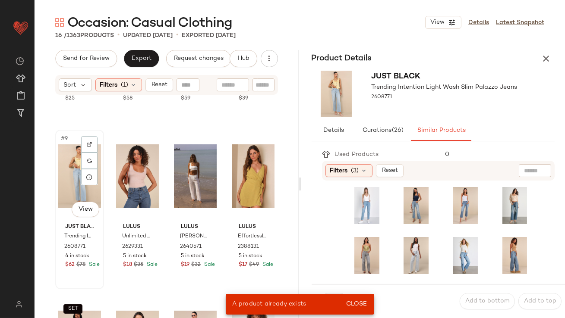
click at [58, 182] on div "#9 View Just Black Trending Intention Light Wash Slim Palazzo Jeans 2608771 4 i…" at bounding box center [79, 210] width 47 height 158
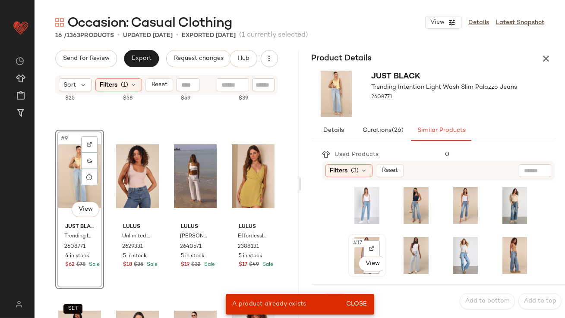
click at [357, 247] on div "#17 View" at bounding box center [367, 255] width 32 height 37
click at [358, 298] on button "Close" at bounding box center [356, 305] width 28 height 16
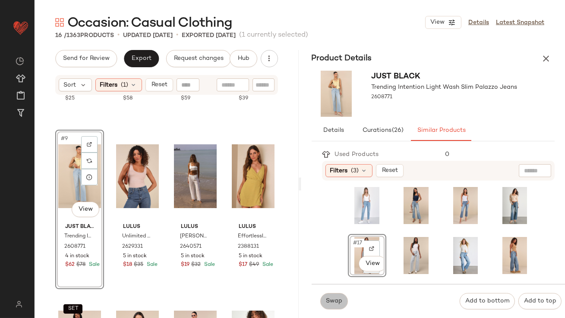
click at [334, 302] on span "Swap" at bounding box center [333, 301] width 17 height 7
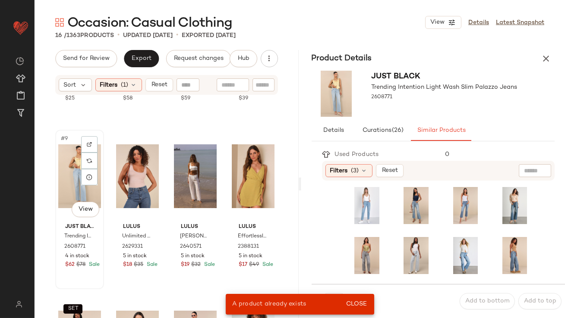
click at [68, 175] on div "#9 View" at bounding box center [79, 176] width 43 height 87
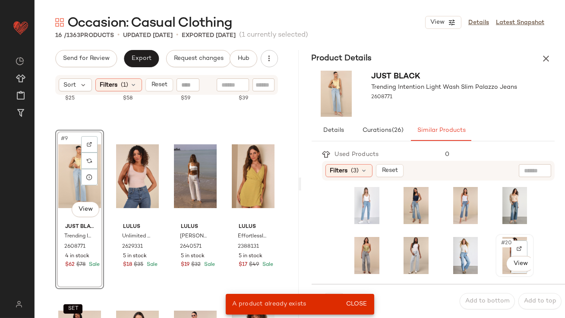
click at [500, 245] on span "#20" at bounding box center [506, 243] width 13 height 9
click at [358, 301] on span "Close" at bounding box center [355, 304] width 21 height 7
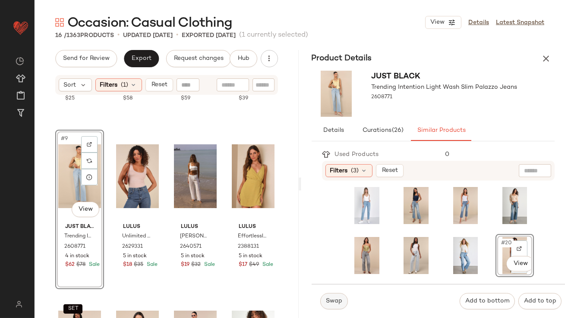
click at [330, 303] on span "Swap" at bounding box center [333, 301] width 17 height 7
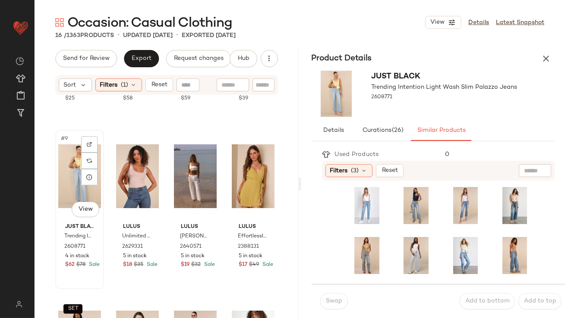
click at [75, 181] on div "#9 View" at bounding box center [79, 176] width 43 height 87
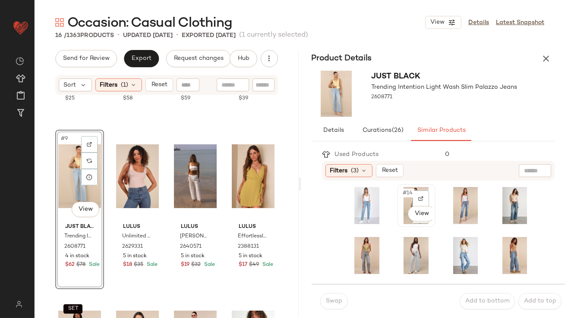
click at [405, 201] on div "#14 View" at bounding box center [416, 205] width 32 height 37
click at [337, 300] on span "Swap" at bounding box center [333, 301] width 17 height 7
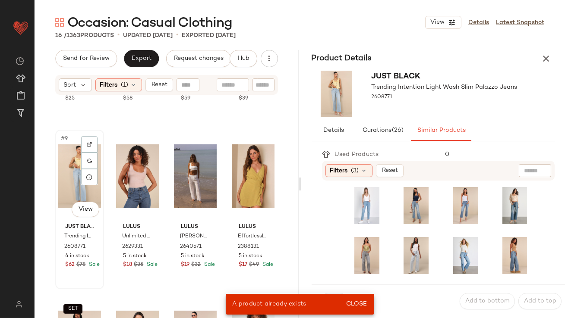
click at [72, 182] on div "#9 View" at bounding box center [79, 176] width 43 height 87
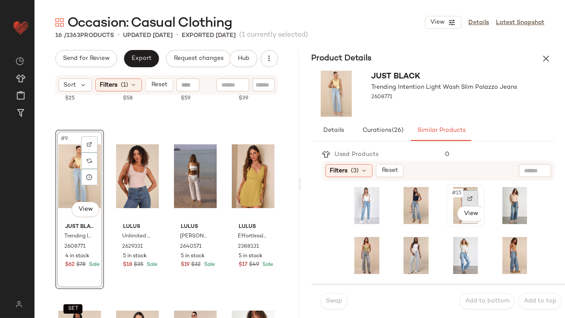
click at [462, 193] on div at bounding box center [470, 199] width 16 height 16
click at [451, 192] on span "#15" at bounding box center [457, 193] width 12 height 9
click at [338, 298] on span "Swap" at bounding box center [333, 301] width 17 height 7
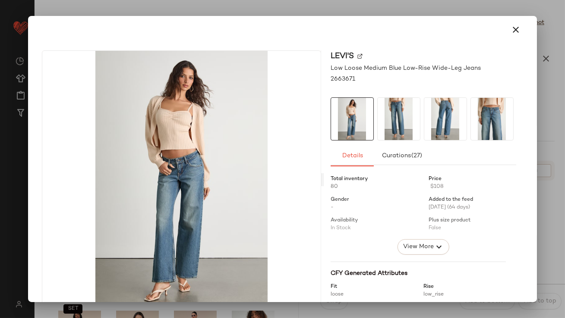
click at [512, 29] on icon "button" at bounding box center [516, 30] width 10 height 10
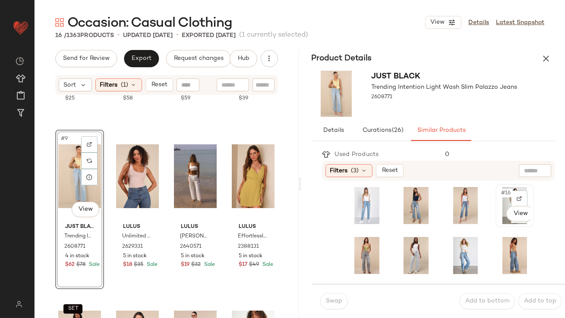
click at [500, 197] on span "#16" at bounding box center [506, 193] width 12 height 9
click at [330, 296] on button "Swap" at bounding box center [334, 301] width 28 height 16
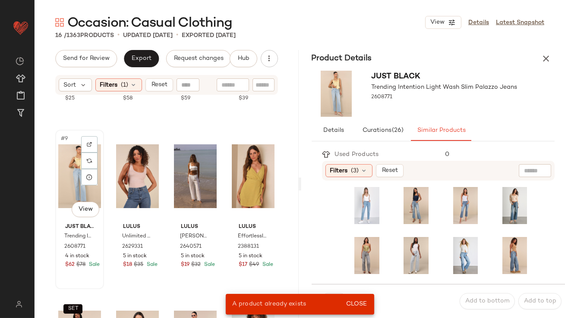
click at [75, 178] on div "#9 View" at bounding box center [79, 176] width 43 height 87
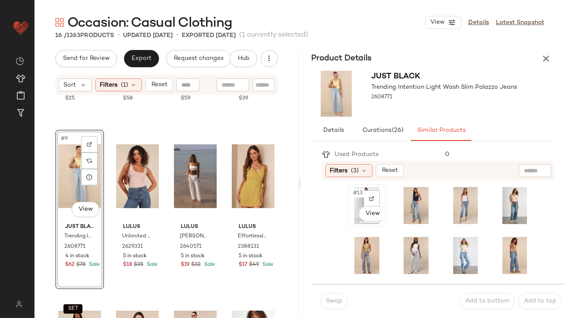
click at [357, 198] on div "#13 View" at bounding box center [367, 205] width 32 height 37
click at [329, 298] on span "Swap" at bounding box center [333, 301] width 17 height 7
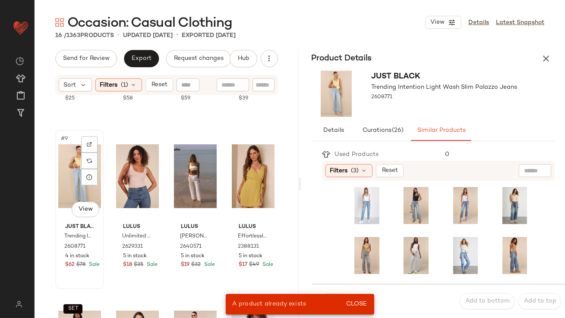
click at [65, 181] on div "#9 View" at bounding box center [79, 176] width 43 height 87
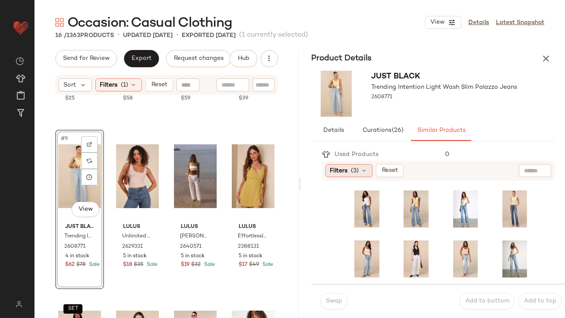
click at [353, 168] on span "(3)" at bounding box center [355, 170] width 8 height 9
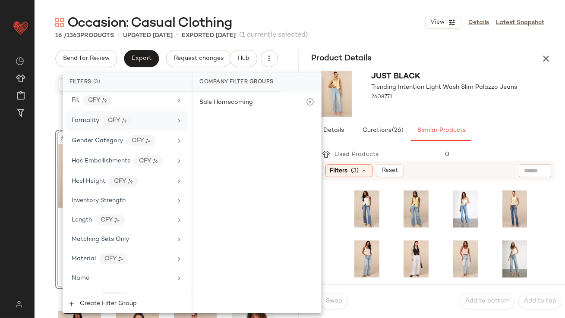
scroll to position [277, 0]
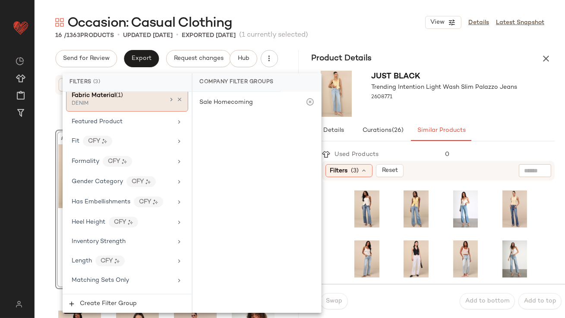
click at [176, 97] on icon at bounding box center [179, 100] width 6 height 6
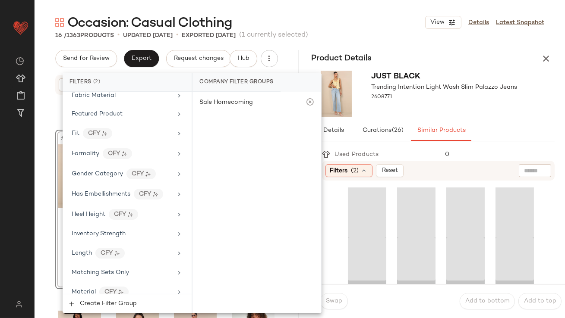
click at [387, 30] on div "Occasion: Casual Clothing View Details Latest Snapshot" at bounding box center [300, 22] width 530 height 17
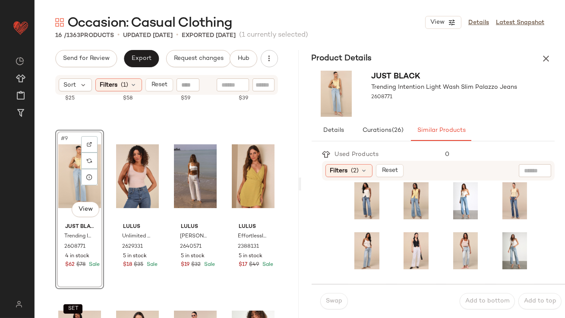
scroll to position [246, 0]
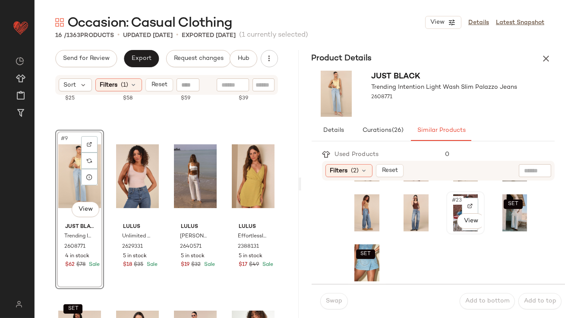
click at [453, 195] on div "#23 View" at bounding box center [465, 213] width 32 height 37
click at [329, 302] on span "Swap" at bounding box center [333, 301] width 17 height 7
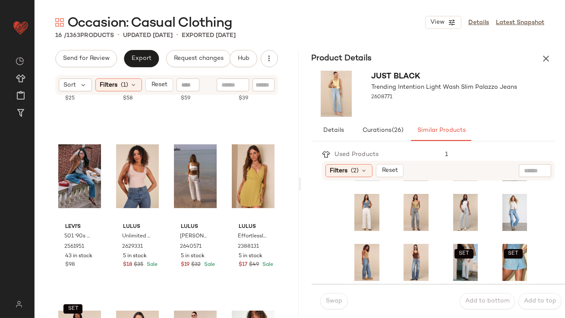
scroll to position [196, 0]
click at [132, 189] on div "#10 View" at bounding box center [137, 176] width 43 height 87
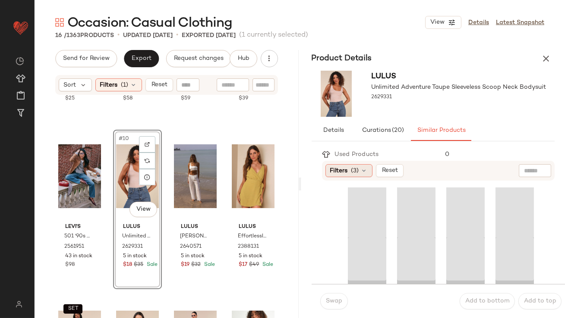
click at [333, 174] on span "Filters" at bounding box center [339, 170] width 18 height 9
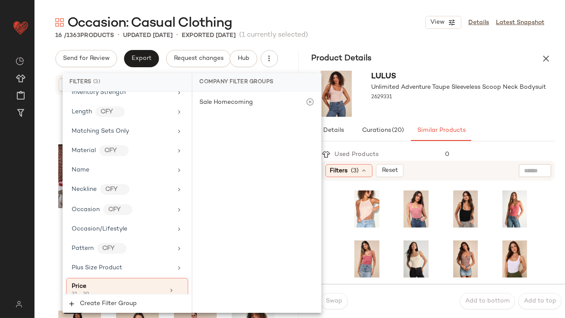
scroll to position [686, 0]
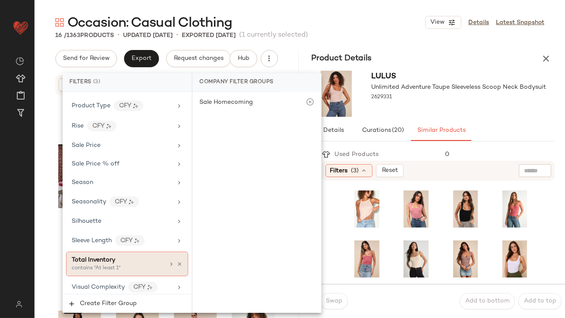
click at [95, 257] on span "Total Inventory" at bounding box center [94, 260] width 44 height 6
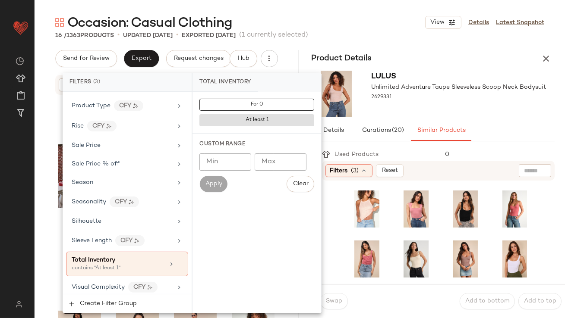
type input "*"
click at [238, 158] on input "*" at bounding box center [225, 162] width 52 height 17
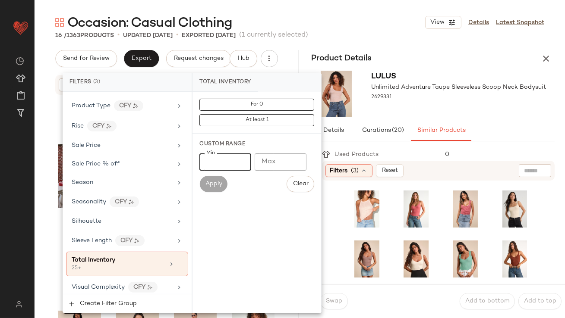
type input "**"
click at [440, 108] on div at bounding box center [458, 105] width 175 height 7
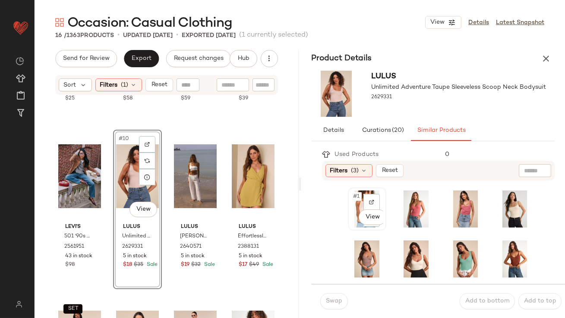
click at [352, 200] on div "#1 View" at bounding box center [367, 209] width 32 height 37
click at [336, 296] on button "Swap" at bounding box center [334, 301] width 28 height 16
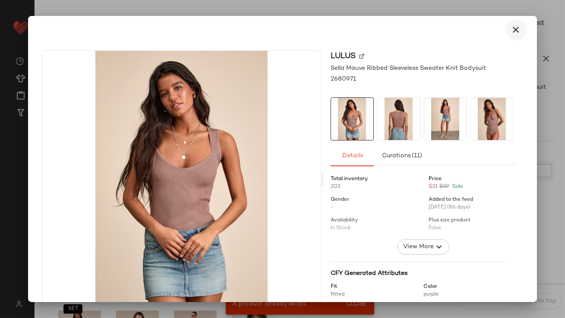
click at [512, 31] on icon "button" at bounding box center [516, 30] width 10 height 10
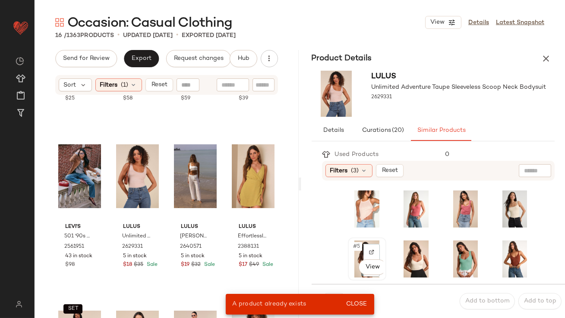
click at [355, 244] on span "#5" at bounding box center [356, 246] width 9 height 9
click at [351, 303] on span "Close" at bounding box center [355, 304] width 21 height 7
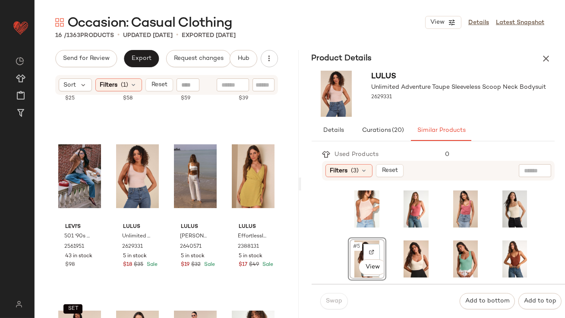
click at [334, 303] on div "Swap" at bounding box center [334, 301] width 28 height 16
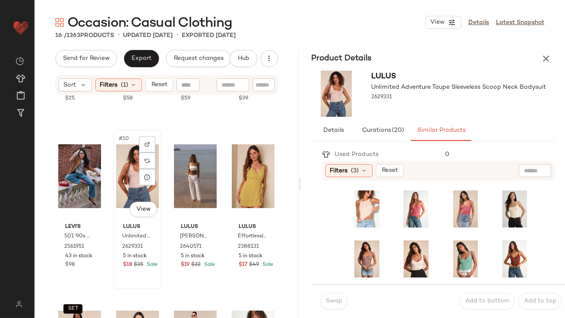
click at [123, 155] on div "#10 View" at bounding box center [137, 176] width 43 height 87
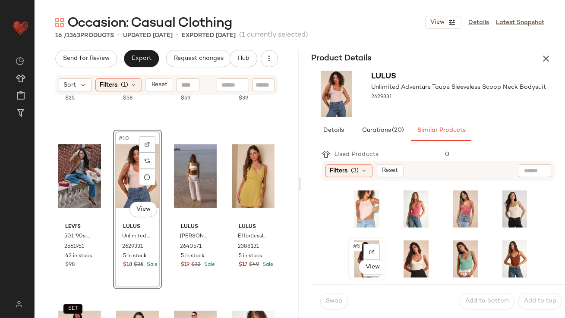
click at [349, 245] on div "#5 View" at bounding box center [367, 259] width 37 height 41
click at [335, 295] on button "Swap" at bounding box center [334, 301] width 28 height 16
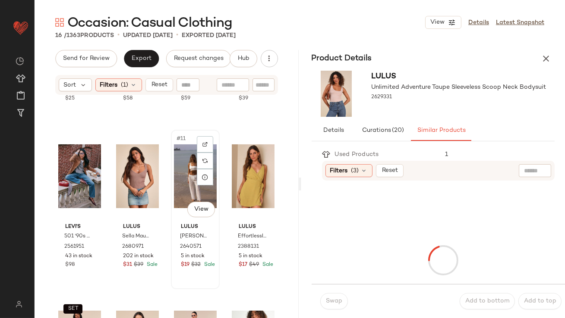
click at [185, 180] on div "#11 View" at bounding box center [195, 176] width 43 height 87
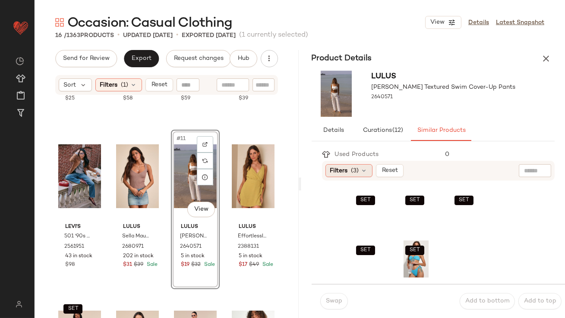
click at [338, 174] on span "Filters" at bounding box center [339, 170] width 18 height 9
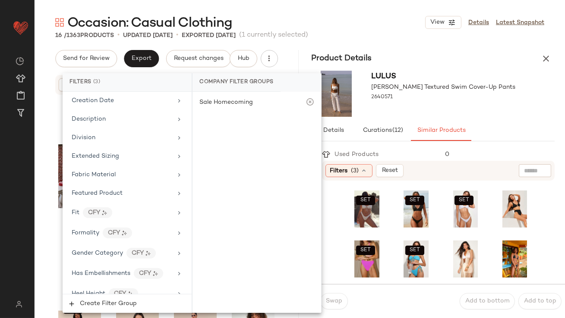
scroll to position [686, 0]
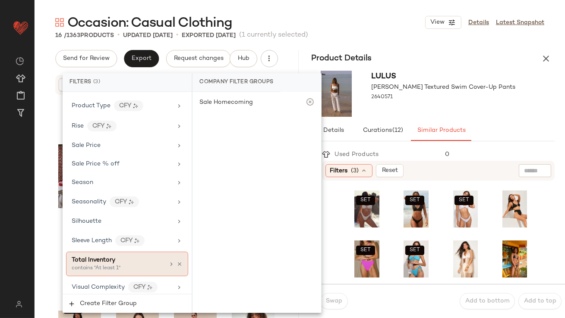
click at [114, 269] on div "Total Inventory contains "At least 1"" at bounding box center [127, 264] width 122 height 25
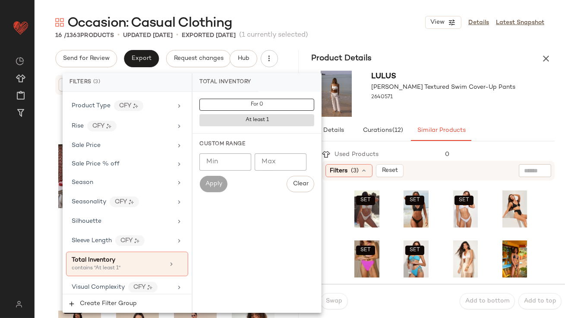
click at [217, 167] on input "Min" at bounding box center [225, 162] width 52 height 17
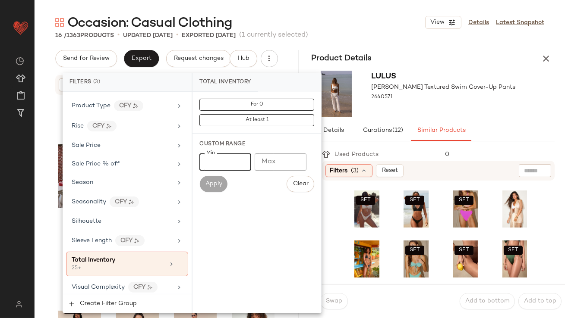
type input "**"
click at [448, 104] on div at bounding box center [443, 105] width 144 height 7
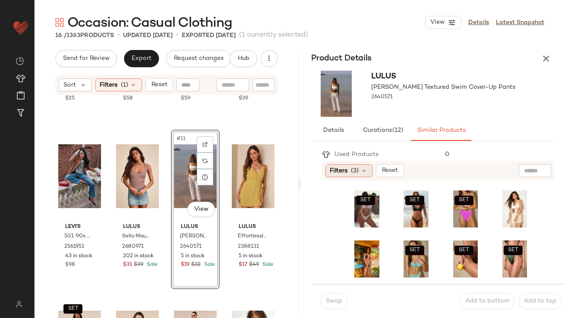
click at [350, 175] on div "Filters (3)" at bounding box center [348, 170] width 47 height 13
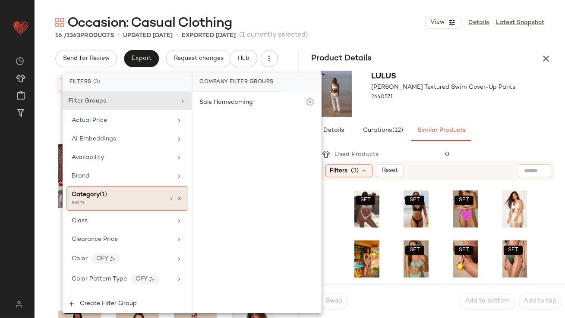
click at [162, 191] on div "Category (1) swim" at bounding box center [127, 198] width 122 height 25
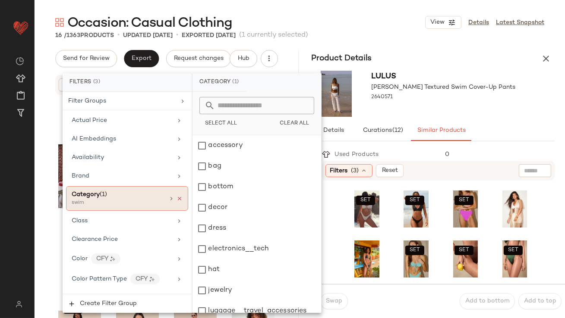
click at [179, 198] on div "Category (1) swim" at bounding box center [127, 198] width 122 height 25
click at [179, 197] on icon at bounding box center [179, 199] width 6 height 6
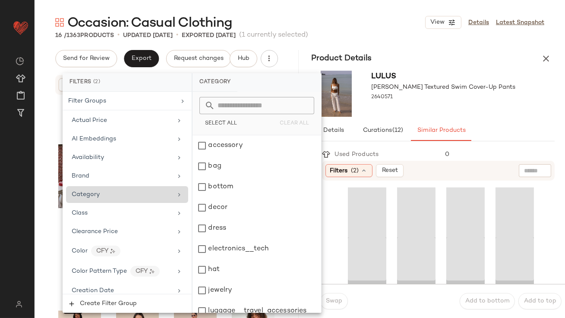
click at [164, 193] on div "Category" at bounding box center [122, 194] width 100 height 9
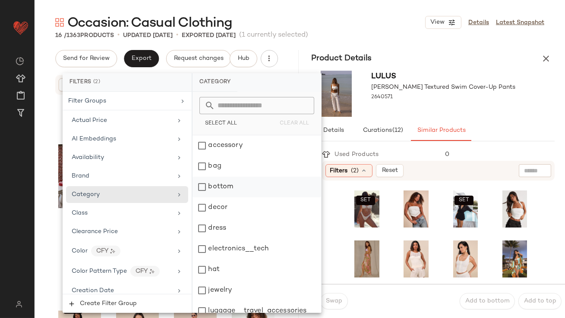
click at [208, 189] on div "bottom" at bounding box center [256, 187] width 129 height 21
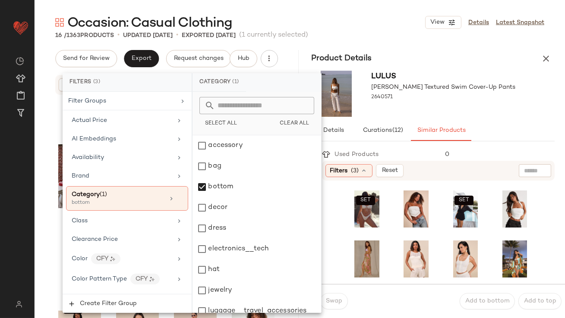
click at [482, 113] on div "Lulus Casilda White Textured Swim Cover-Up Pants 2640571" at bounding box center [443, 94] width 144 height 46
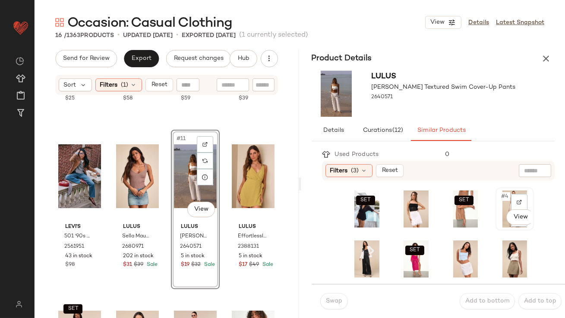
click at [500, 198] on span "#4" at bounding box center [505, 196] width 10 height 9
click at [330, 306] on button "Swap" at bounding box center [334, 301] width 28 height 16
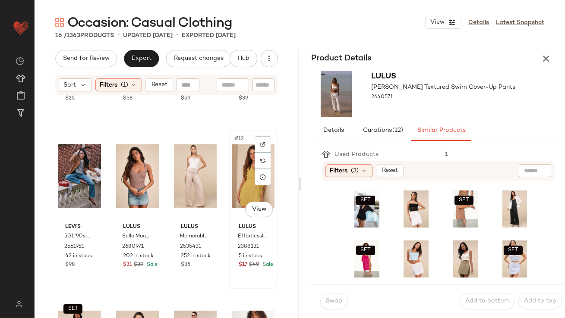
drag, startPoint x: 239, startPoint y: 180, endPoint x: 268, endPoint y: 178, distance: 29.4
click at [239, 180] on div "#12 View" at bounding box center [253, 176] width 43 height 87
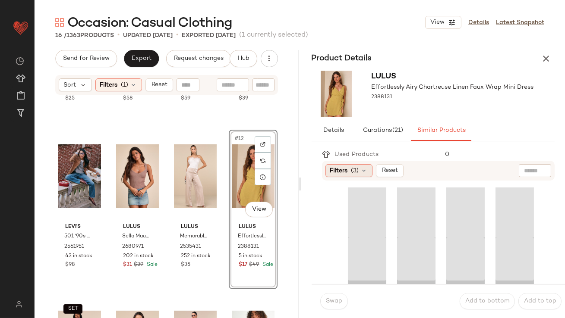
click at [364, 176] on div "Filters (3)" at bounding box center [348, 170] width 47 height 13
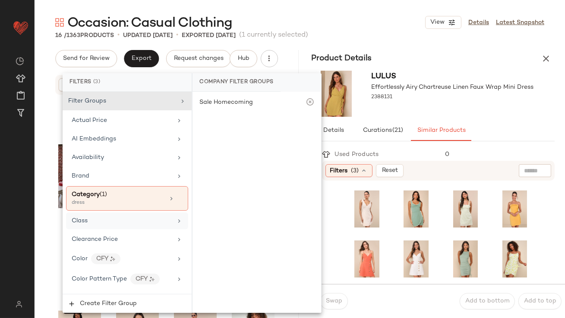
scroll to position [686, 0]
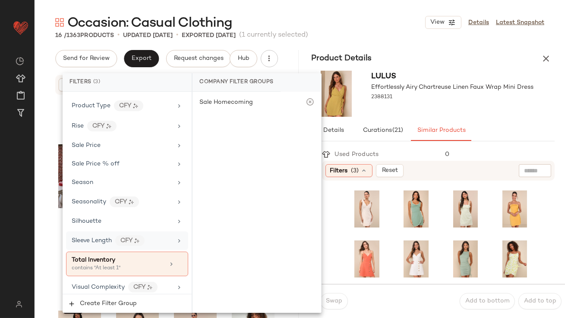
click at [107, 258] on div "Total Inventory contains "At least 1"" at bounding box center [118, 264] width 93 height 17
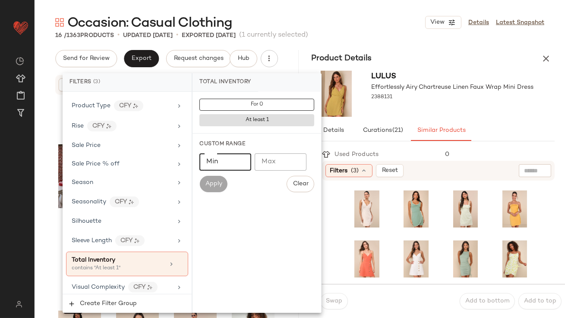
click at [232, 160] on input "Min" at bounding box center [225, 162] width 52 height 17
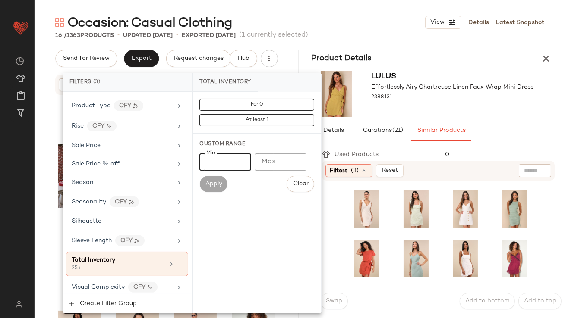
type input "**"
click at [409, 109] on div "Lulus Effortlessly Airy Chartreuse Linen Faux Wrap Mini Dress 2388131" at bounding box center [452, 94] width 162 height 46
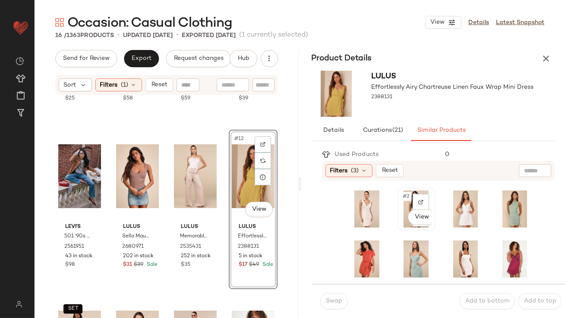
click at [400, 204] on div "#2 View" at bounding box center [416, 209] width 32 height 37
click at [330, 296] on button "Swap" at bounding box center [334, 301] width 28 height 16
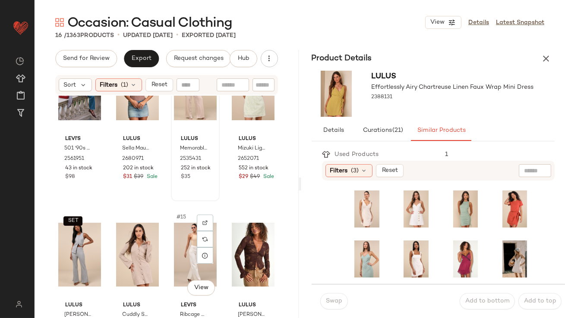
scroll to position [423, 0]
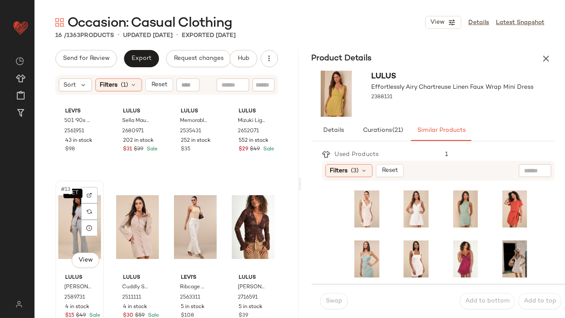
click at [69, 217] on div "SET #13 View" at bounding box center [79, 227] width 43 height 87
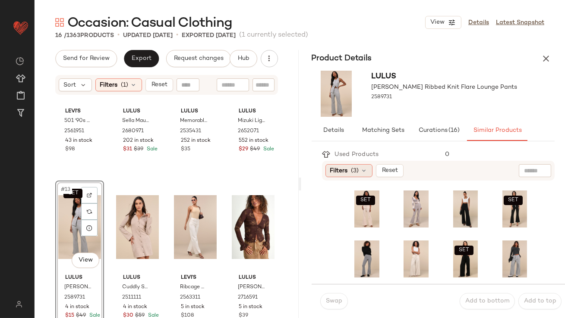
click at [350, 172] on div "Filters (3)" at bounding box center [348, 170] width 47 height 13
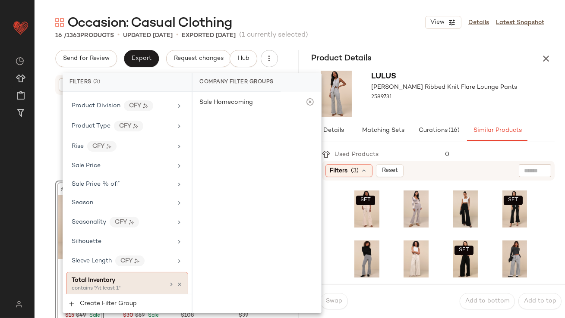
scroll to position [686, 0]
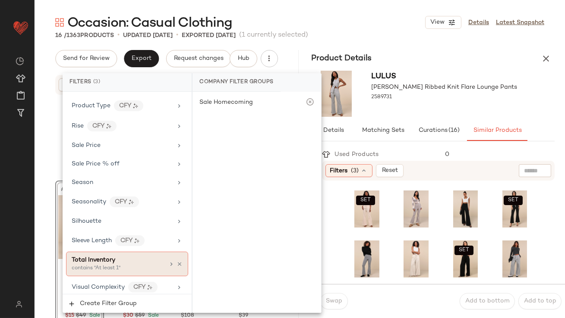
click at [97, 259] on div "Total Inventory" at bounding box center [94, 260] width 44 height 9
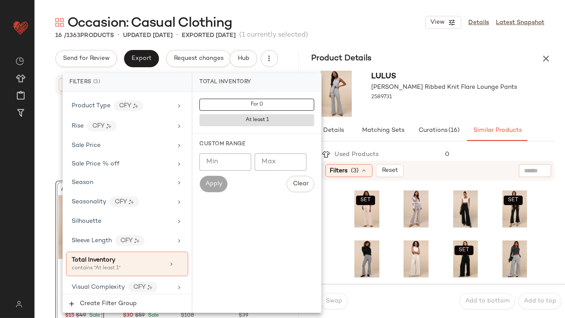
click at [210, 164] on input "Min" at bounding box center [225, 162] width 52 height 17
type input "**"
click at [421, 108] on div at bounding box center [444, 105] width 146 height 7
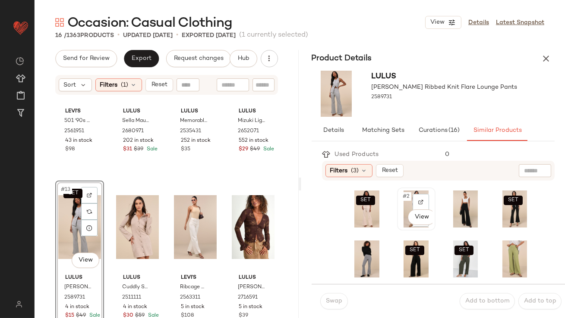
click at [404, 193] on span "#2" at bounding box center [406, 196] width 9 height 9
click at [334, 302] on span "Swap" at bounding box center [333, 301] width 17 height 7
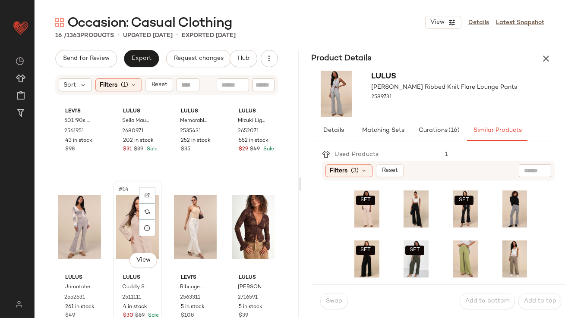
click at [125, 225] on div "#14 View" at bounding box center [137, 227] width 43 height 87
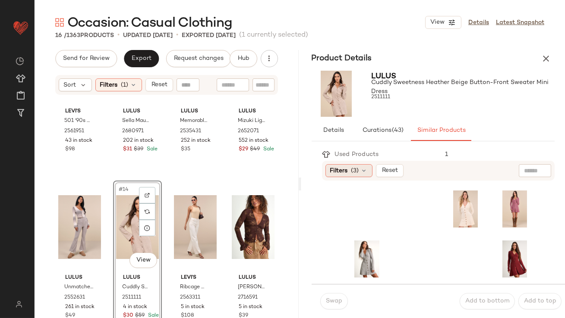
click at [348, 174] on div "Filters (3)" at bounding box center [348, 170] width 47 height 13
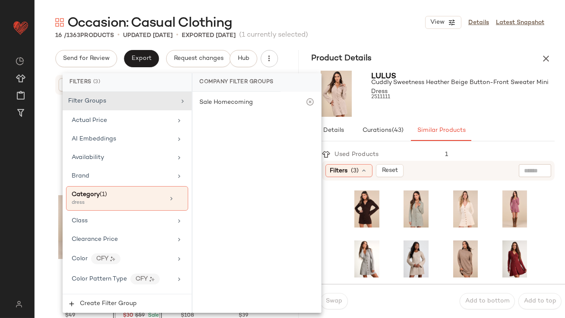
scroll to position [686, 0]
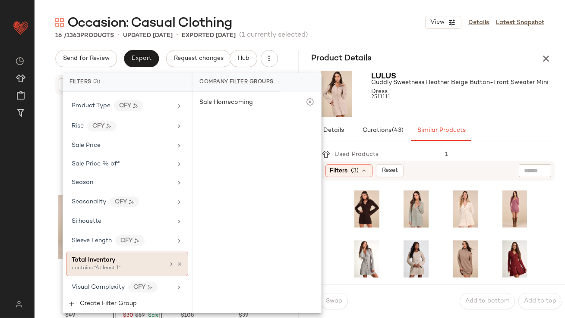
click at [109, 265] on div "contains "At least 1"" at bounding box center [115, 269] width 86 height 8
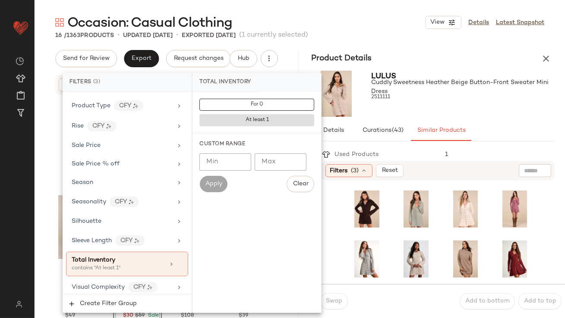
click at [229, 162] on input "Min" at bounding box center [225, 162] width 52 height 17
type input "**"
click at [430, 100] on div "2511111" at bounding box center [462, 97] width 183 height 12
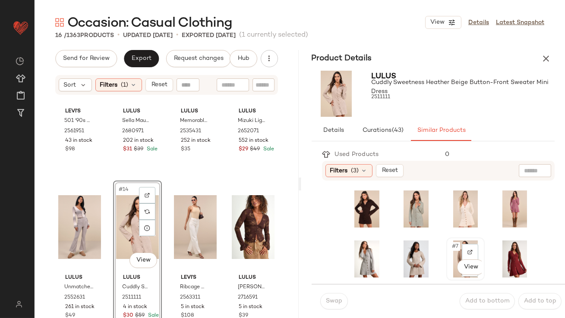
click at [451, 248] on span "#7" at bounding box center [455, 246] width 9 height 9
click at [337, 297] on button "Swap" at bounding box center [334, 301] width 28 height 16
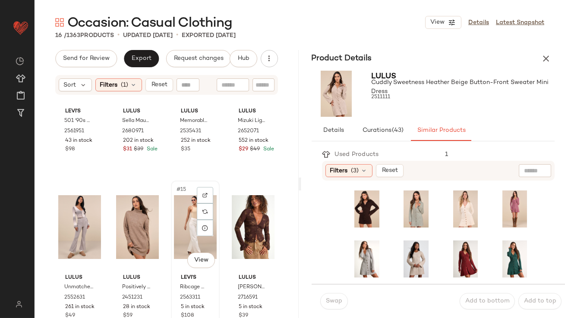
click at [179, 203] on div "#15 View" at bounding box center [195, 227] width 43 height 87
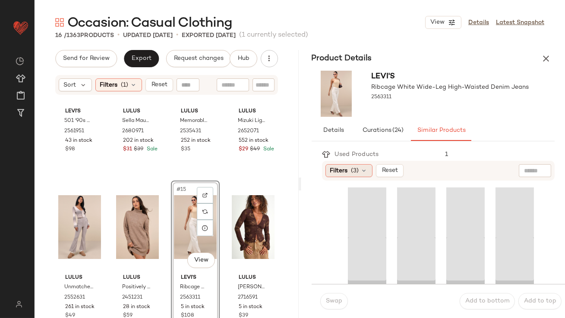
click at [369, 170] on div "Filters (3)" at bounding box center [348, 170] width 47 height 13
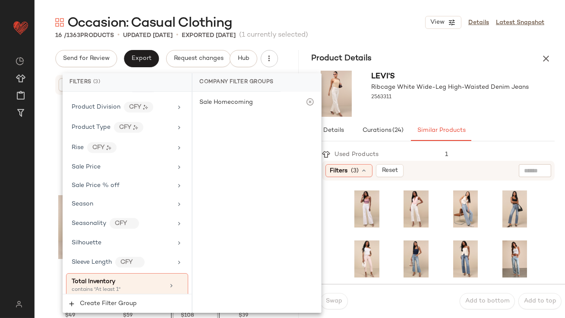
scroll to position [686, 0]
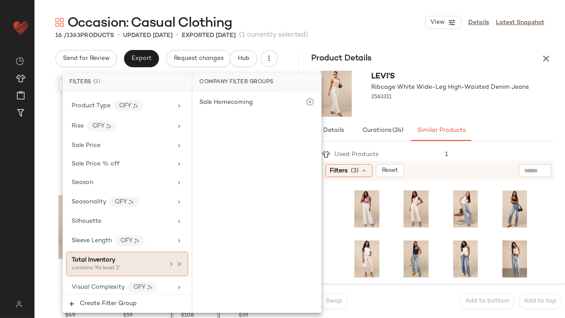
click at [108, 265] on div "contains "At least 1"" at bounding box center [115, 269] width 86 height 8
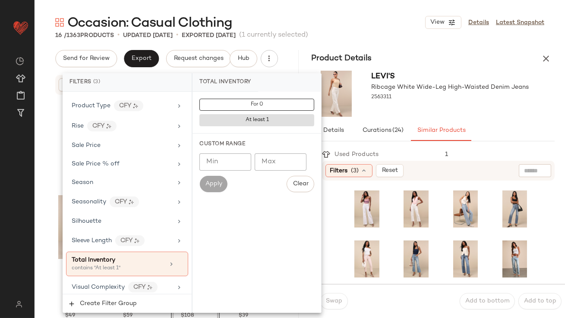
click at [214, 160] on input "Min" at bounding box center [225, 162] width 52 height 17
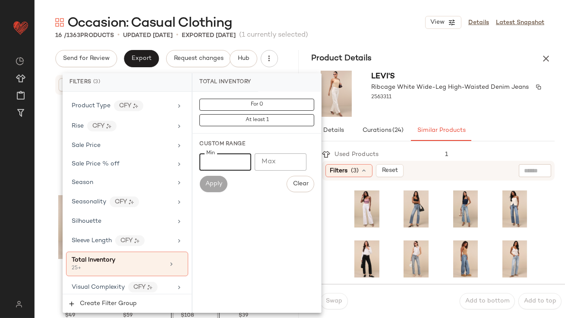
type input "**"
click at [430, 89] on span "Ribcage White Wide-Leg High-Waisted Denim Jeans" at bounding box center [449, 87] width 157 height 9
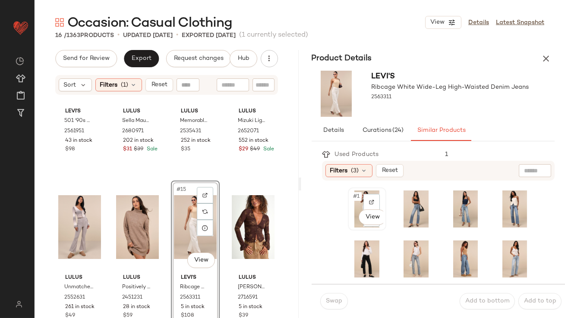
click at [355, 196] on span "#1" at bounding box center [356, 196] width 9 height 9
click at [333, 304] on span "Swap" at bounding box center [333, 301] width 17 height 7
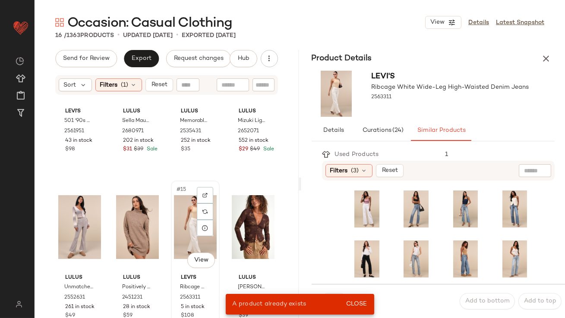
click at [179, 229] on div "#15 View" at bounding box center [195, 227] width 43 height 87
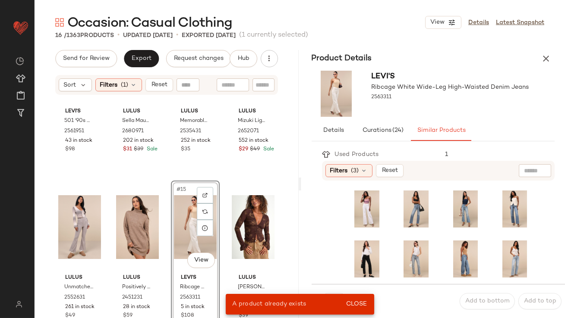
scroll to position [196, 0]
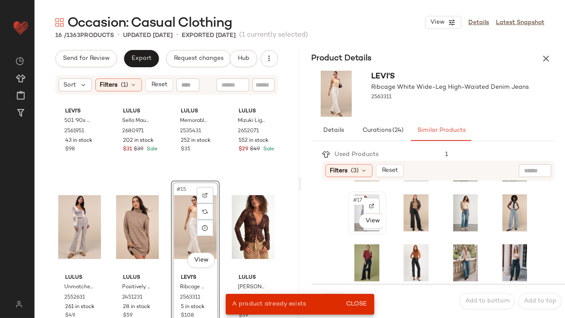
click at [349, 200] on div "#17 View" at bounding box center [367, 212] width 37 height 41
click at [361, 302] on span "Close" at bounding box center [355, 304] width 21 height 7
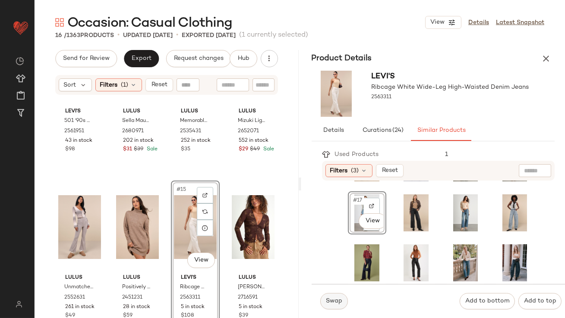
click at [333, 303] on span "Swap" at bounding box center [333, 301] width 17 height 7
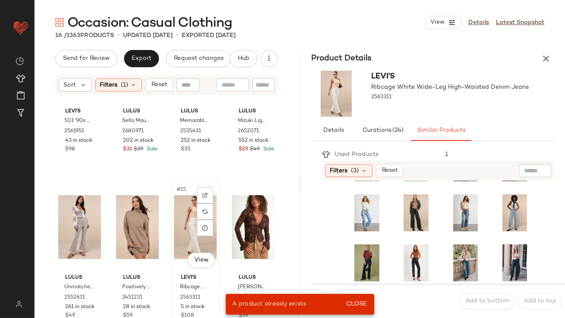
click at [174, 220] on div "#15 View" at bounding box center [195, 227] width 43 height 87
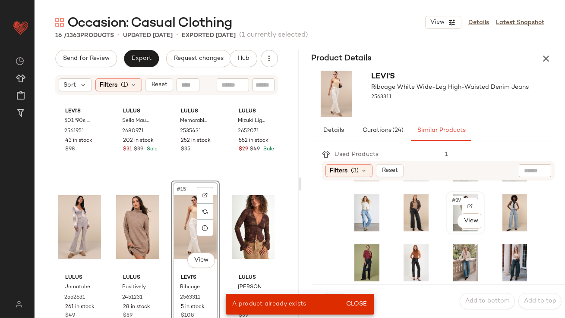
click at [452, 206] on div "#19 View" at bounding box center [465, 213] width 32 height 37
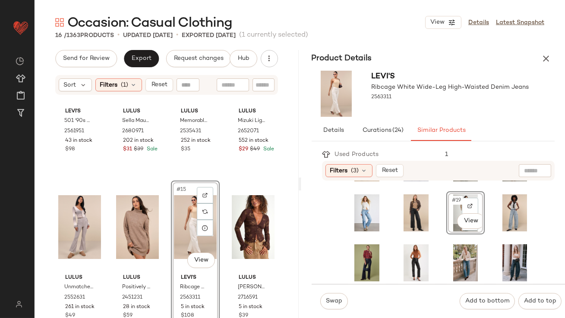
click at [364, 297] on div "Swap Add to bottom Add to top" at bounding box center [438, 301] width 254 height 34
click at [331, 300] on span "Swap" at bounding box center [333, 301] width 17 height 7
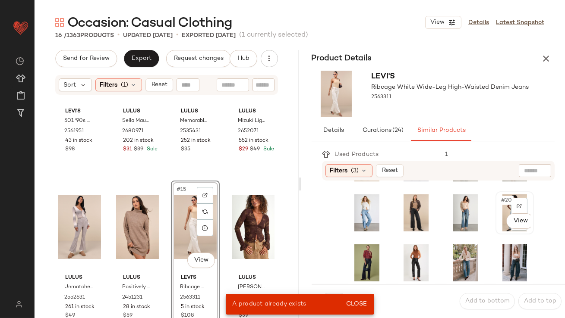
click at [498, 207] on div "#20 View" at bounding box center [514, 213] width 32 height 37
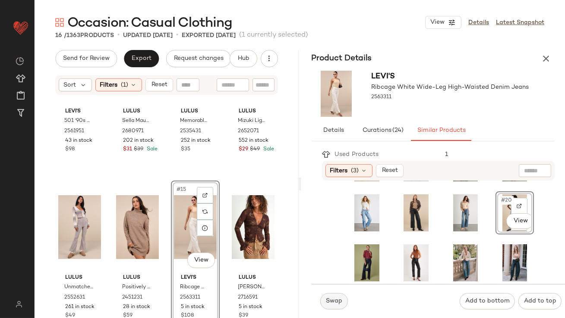
click at [332, 304] on span "Swap" at bounding box center [333, 301] width 17 height 7
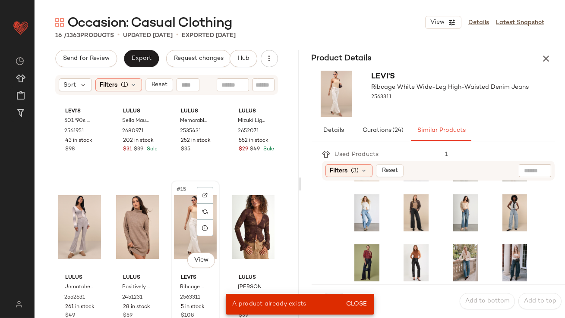
click at [182, 229] on div "#15 View" at bounding box center [195, 227] width 43 height 87
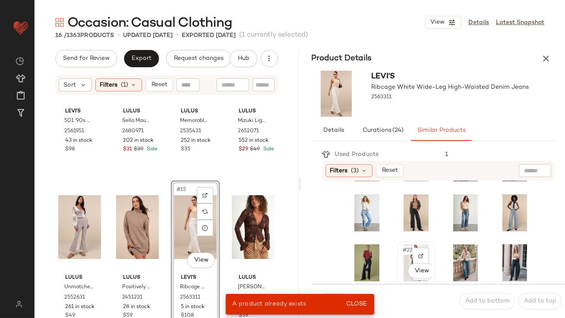
click at [402, 252] on span "#22" at bounding box center [408, 250] width 13 height 9
click at [358, 304] on span "Close" at bounding box center [355, 304] width 21 height 7
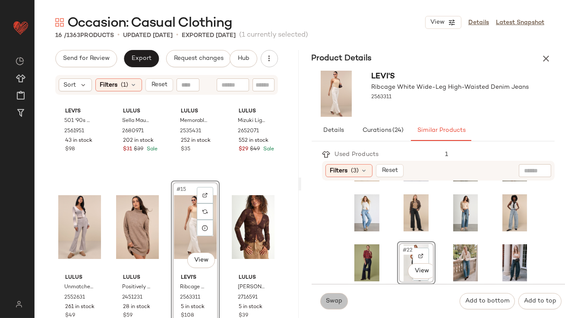
click at [335, 304] on span "Swap" at bounding box center [333, 301] width 17 height 7
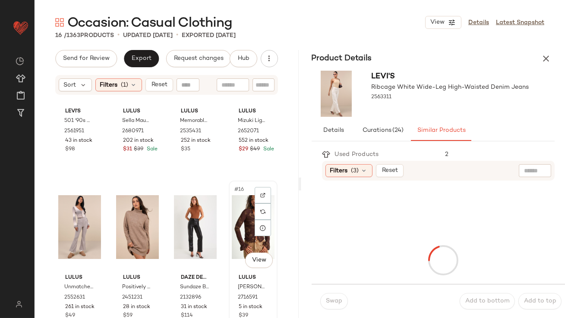
click at [234, 220] on div "#16 View" at bounding box center [253, 227] width 43 height 87
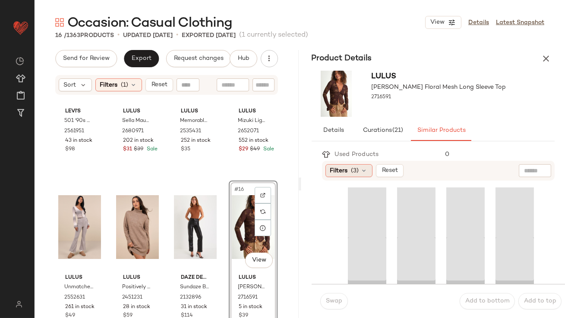
click at [361, 166] on div "Filters (3)" at bounding box center [348, 170] width 47 height 13
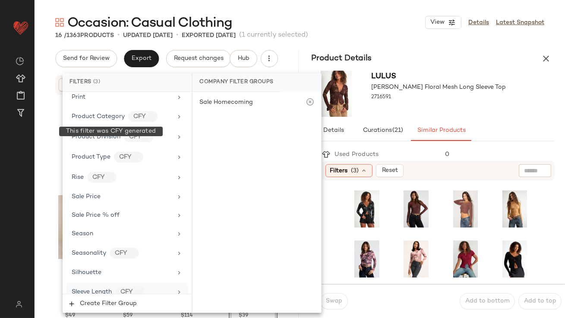
scroll to position [686, 0]
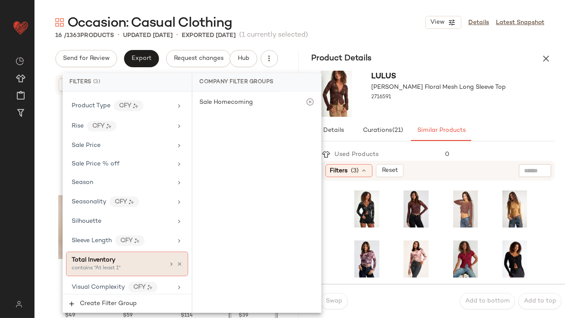
click at [110, 258] on span "Total Inventory" at bounding box center [94, 260] width 44 height 6
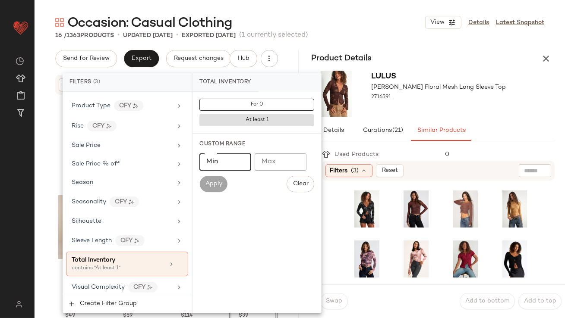
click at [219, 159] on input "Min" at bounding box center [225, 162] width 52 height 17
type input "**"
click at [450, 109] on div "Lulus Glynn Brown Floral Mesh Long Sleeve Top 2716591" at bounding box center [438, 94] width 135 height 46
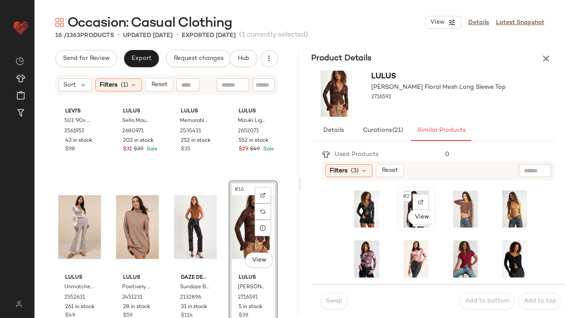
click at [405, 197] on span "#2" at bounding box center [406, 196] width 9 height 9
click at [335, 303] on span "Swap" at bounding box center [333, 301] width 17 height 7
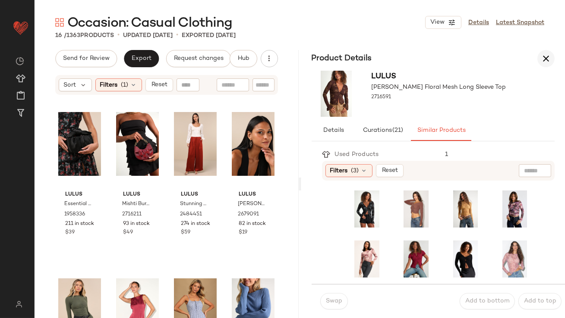
click at [543, 61] on icon "button" at bounding box center [545, 58] width 10 height 10
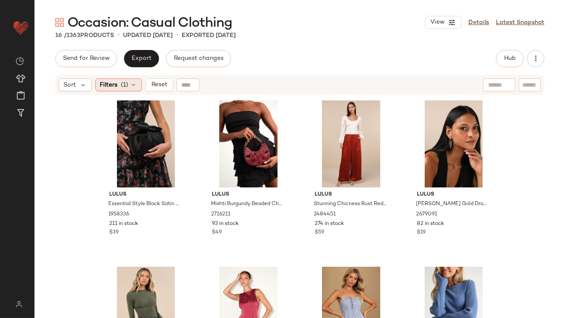
click at [137, 86] on div "Filters (1)" at bounding box center [118, 85] width 47 height 13
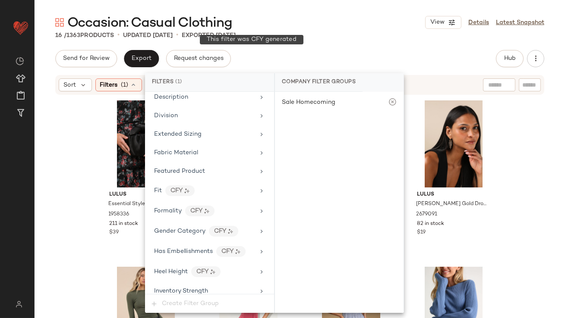
scroll to position [652, 0]
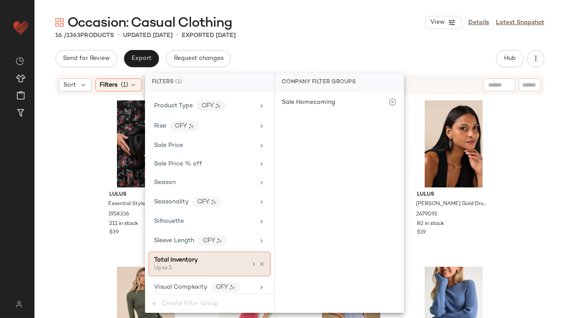
click at [261, 259] on div "Total Inventory Up to 5" at bounding box center [209, 264] width 122 height 25
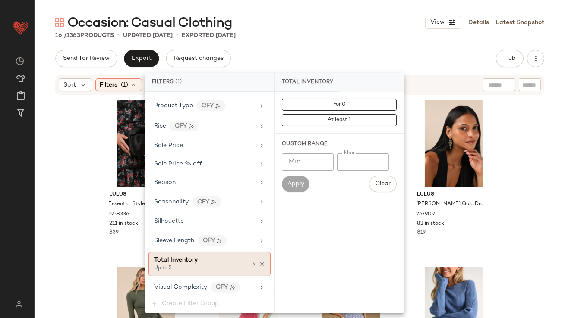
click at [259, 261] on icon at bounding box center [262, 264] width 6 height 6
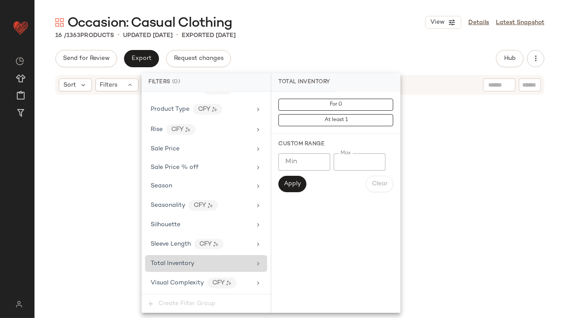
scroll to position [644, 0]
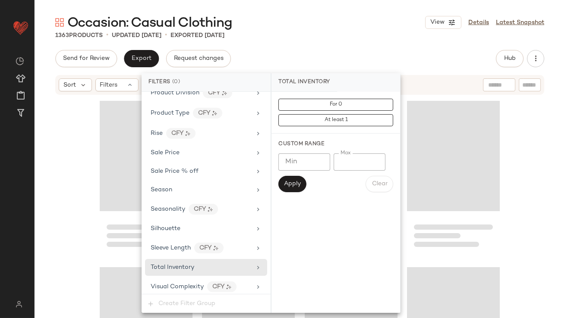
click at [345, 50] on div "Send for Review Export Request changes Hub Send for Review External Review Inte…" at bounding box center [299, 58] width 489 height 17
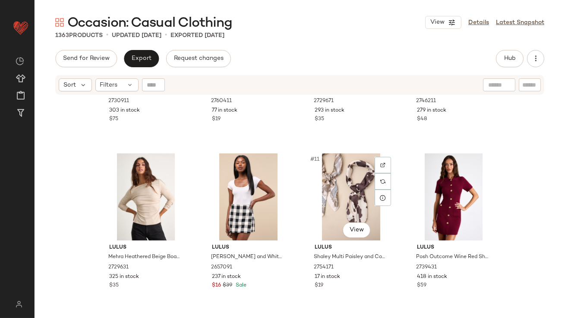
scroll to position [288, 0]
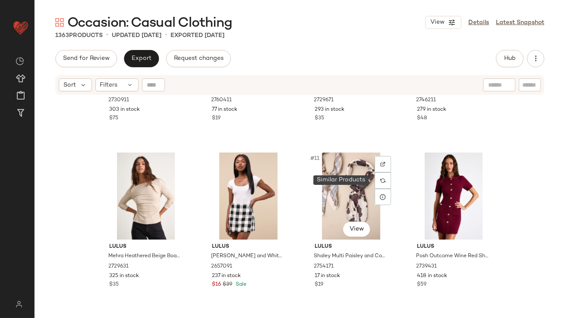
click at [383, 178] on div at bounding box center [382, 181] width 16 height 16
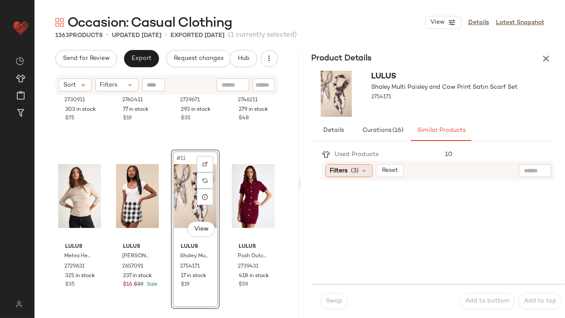
click at [361, 167] on icon at bounding box center [364, 170] width 7 height 7
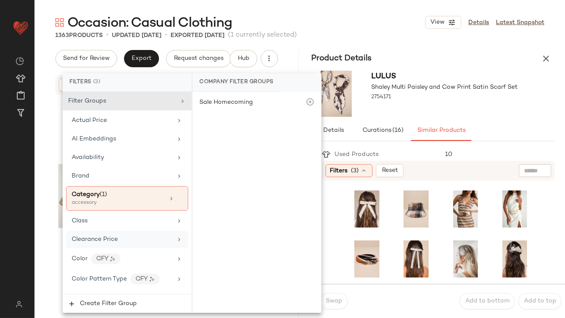
scroll to position [686, 0]
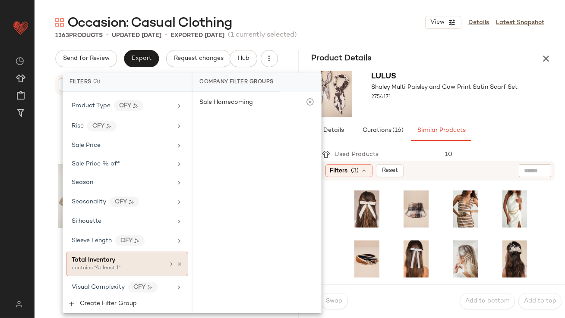
click at [101, 257] on span "Total Inventory" at bounding box center [94, 260] width 44 height 6
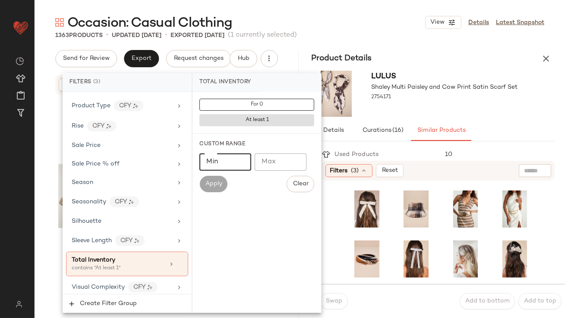
click at [214, 157] on input "Min" at bounding box center [225, 162] width 52 height 17
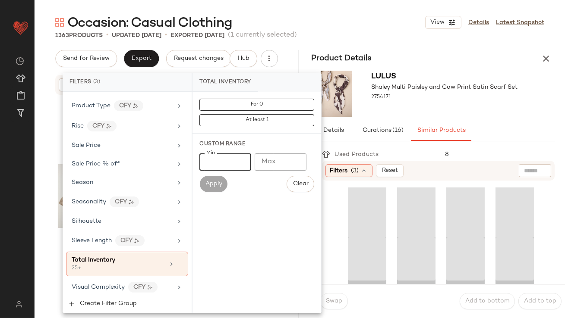
type input "**"
click at [414, 112] on div "Lulus Shaley Multi Paisley and Cow Print Satin Scarf Set 2754171" at bounding box center [444, 94] width 146 height 46
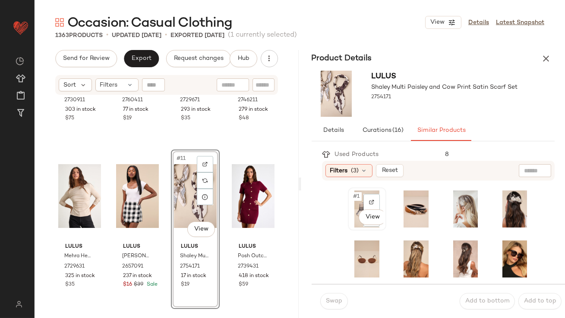
click at [353, 196] on span "#1" at bounding box center [356, 196] width 9 height 9
click at [353, 251] on div "#5 View" at bounding box center [367, 259] width 32 height 37
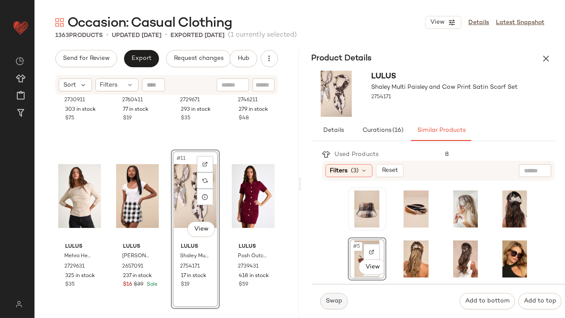
click at [336, 299] on span "Swap" at bounding box center [333, 301] width 17 height 7
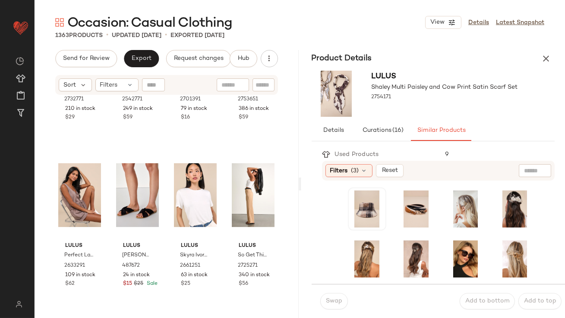
scroll to position [1149, 0]
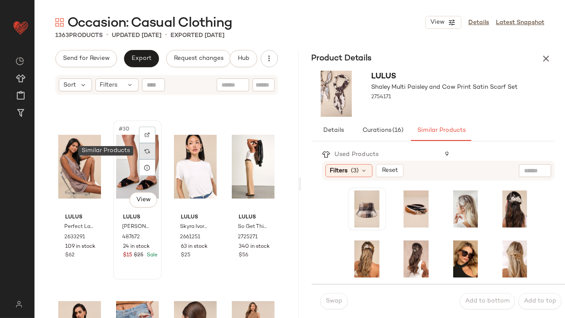
click at [151, 149] on div at bounding box center [147, 151] width 16 height 16
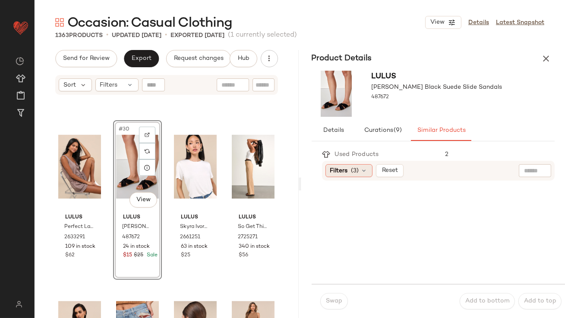
click at [348, 168] on div "Filters (3)" at bounding box center [348, 170] width 47 height 13
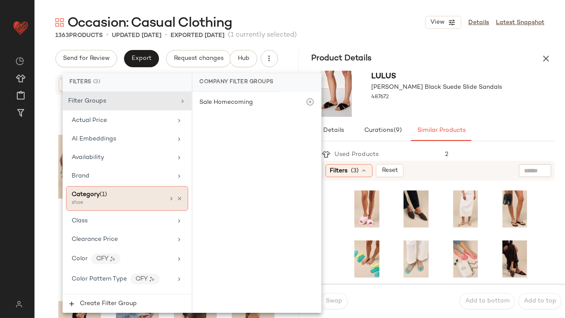
scroll to position [686, 0]
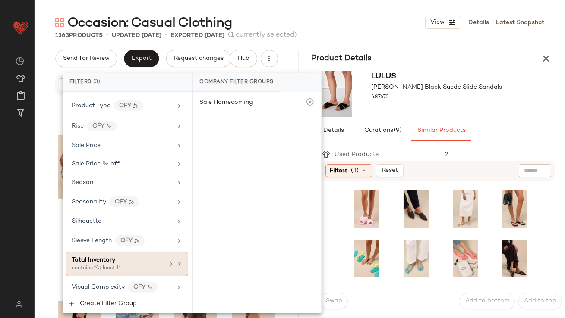
click at [97, 258] on span "Total Inventory" at bounding box center [94, 260] width 44 height 6
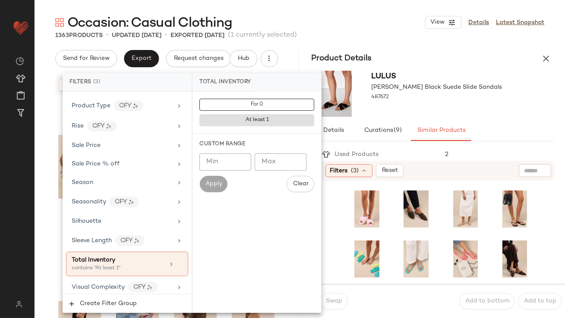
click at [238, 165] on input "**" at bounding box center [225, 162] width 52 height 17
type input "**"
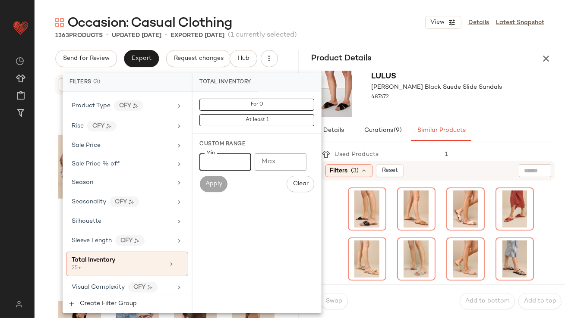
type input "**"
click at [485, 114] on div "Lulus Santana Black Suede Slide Sandals 487672" at bounding box center [433, 93] width 264 height 53
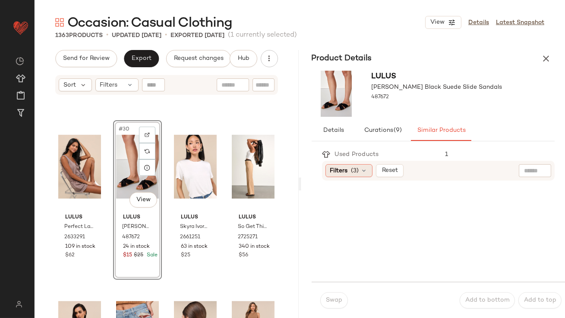
click at [353, 168] on span "(3)" at bounding box center [355, 170] width 8 height 9
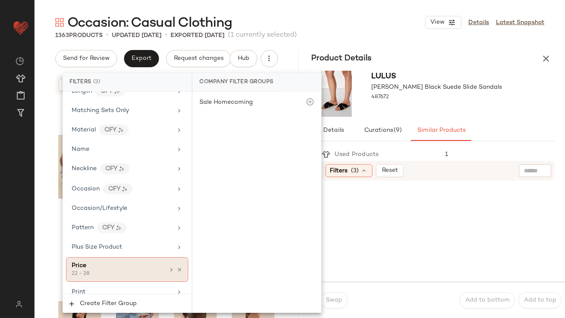
scroll to position [440, 0]
click at [176, 266] on icon at bounding box center [179, 269] width 6 height 6
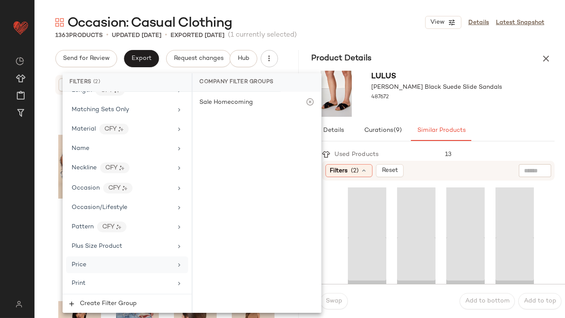
click at [462, 106] on div at bounding box center [436, 105] width 131 height 7
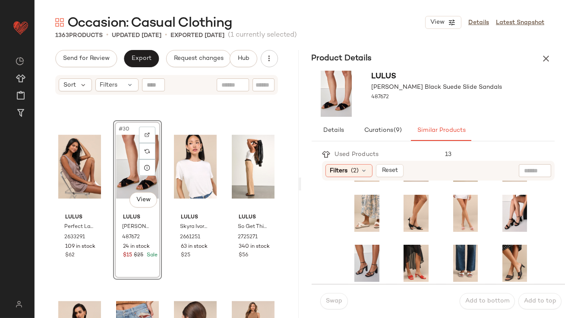
scroll to position [46, 0]
click at [498, 255] on div "#12 View" at bounding box center [514, 263] width 32 height 37
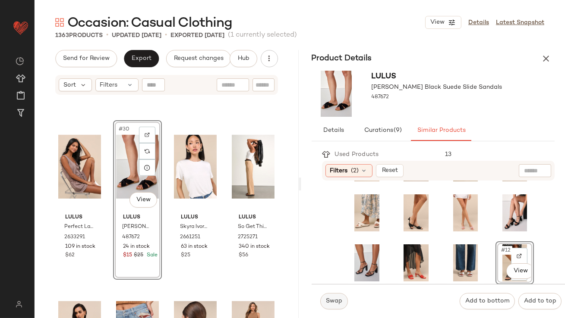
click at [333, 301] on span "Swap" at bounding box center [333, 301] width 17 height 7
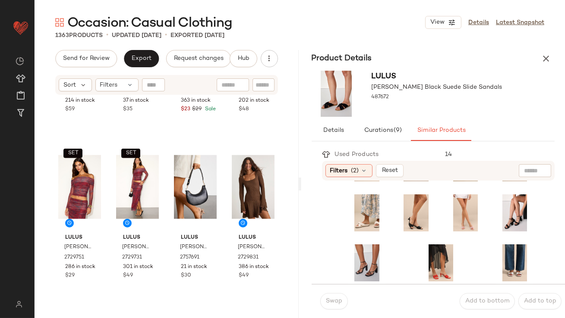
scroll to position [1630, 0]
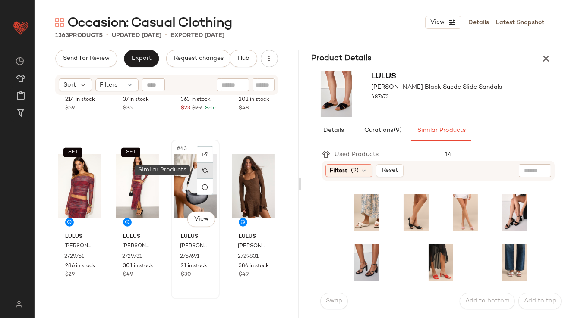
click at [205, 170] on div at bounding box center [205, 171] width 16 height 16
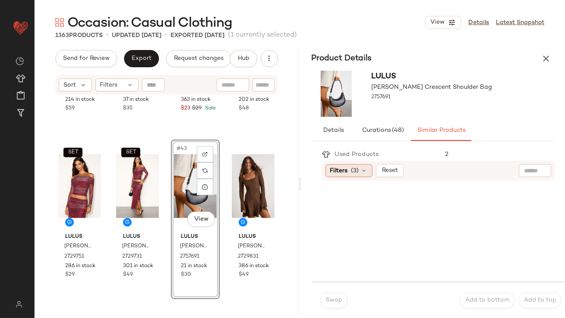
click at [355, 176] on div "Filters (3)" at bounding box center [348, 170] width 47 height 13
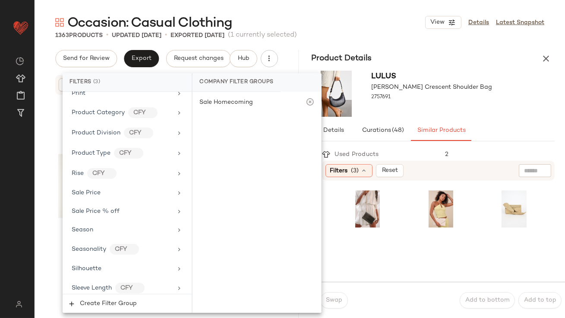
scroll to position [686, 0]
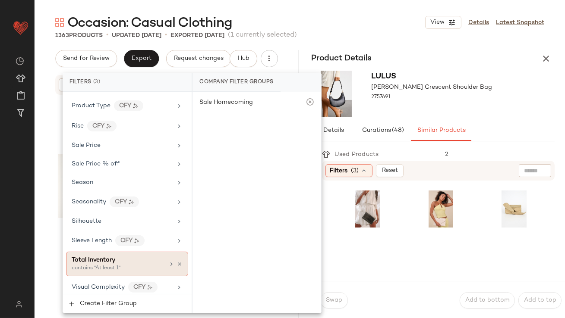
click at [107, 265] on div "contains "At least 1"" at bounding box center [115, 269] width 86 height 8
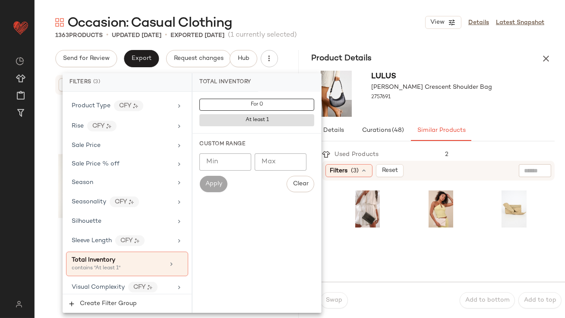
click at [223, 157] on input "Min" at bounding box center [225, 162] width 52 height 17
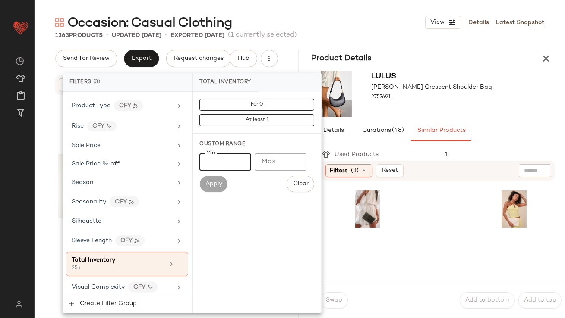
type input "**"
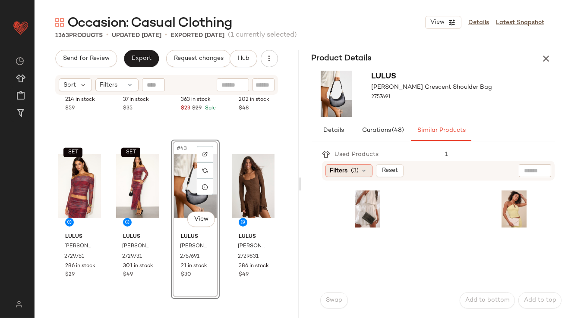
click at [337, 170] on span "Filters" at bounding box center [339, 170] width 18 height 9
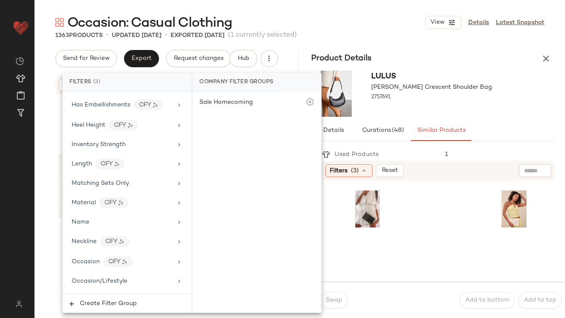
scroll to position [463, 0]
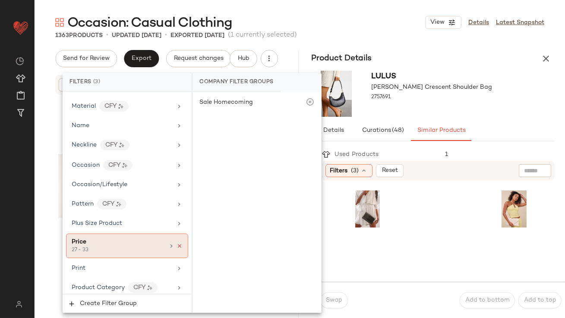
click at [176, 243] on icon at bounding box center [179, 246] width 6 height 6
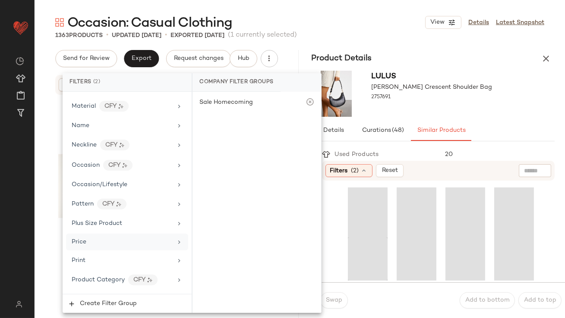
click at [477, 96] on div "Lulus Carina Black Crescent Shoulder Bag 2757691" at bounding box center [433, 93] width 264 height 53
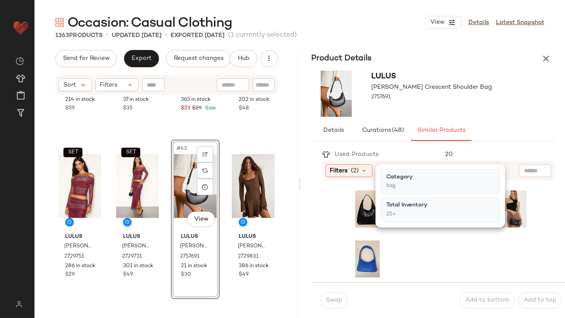
click at [493, 138] on div "Details Curations (48) Similar Products" at bounding box center [432, 130] width 243 height 21
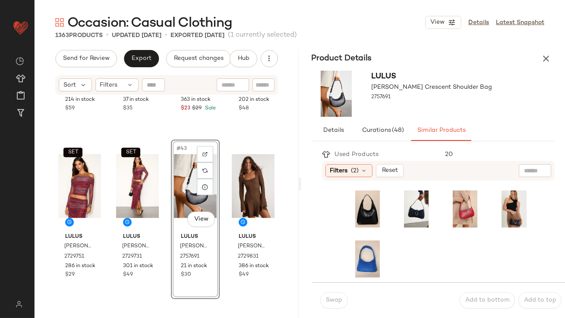
click at [347, 198] on div at bounding box center [441, 233] width 228 height 95
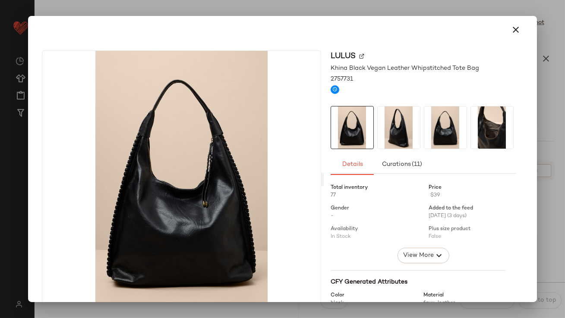
click at [513, 27] on icon "button" at bounding box center [516, 30] width 10 height 10
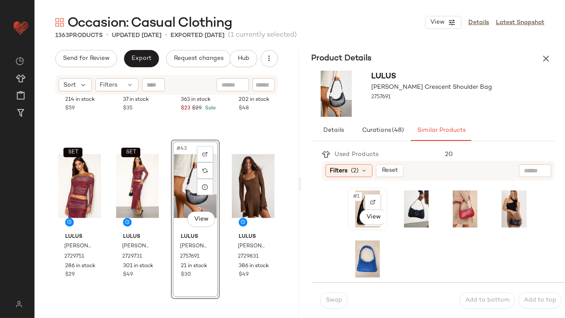
click at [362, 196] on div "#1 View" at bounding box center [368, 209] width 34 height 37
click at [333, 298] on span "Swap" at bounding box center [333, 300] width 17 height 7
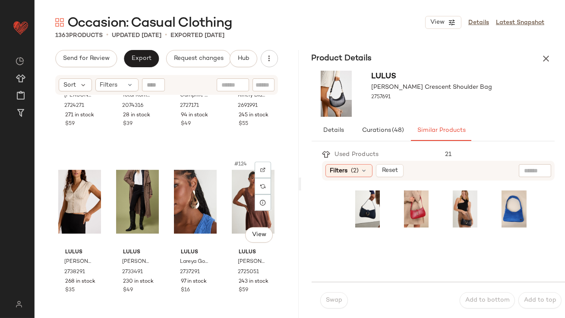
scroll to position [5005, 0]
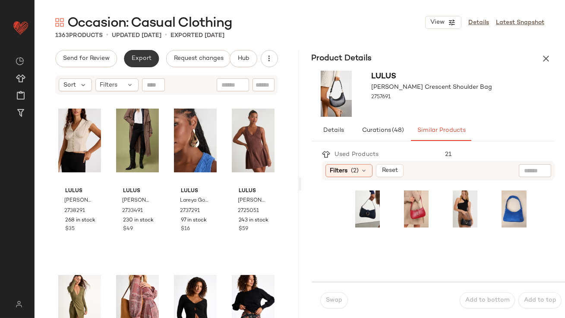
click at [133, 53] on button "Export" at bounding box center [141, 58] width 35 height 17
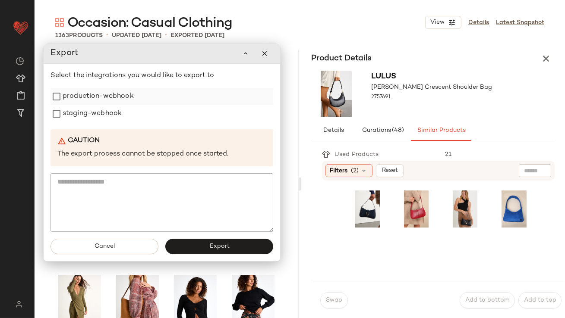
click at [134, 102] on div "production-webhook" at bounding box center [161, 96] width 223 height 17
click at [117, 110] on label "staging-webhook" at bounding box center [92, 113] width 59 height 17
click at [104, 93] on label "production-webhook" at bounding box center [98, 96] width 71 height 17
click at [220, 244] on span "Export" at bounding box center [219, 246] width 20 height 7
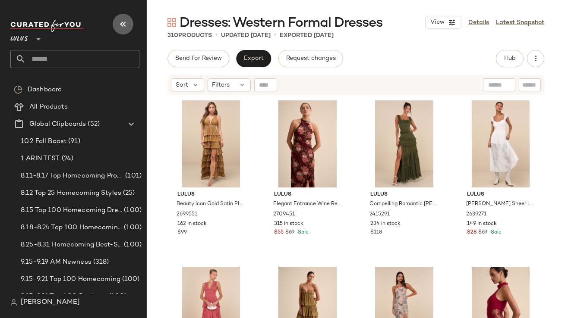
click at [119, 22] on icon "button" at bounding box center [123, 24] width 10 height 10
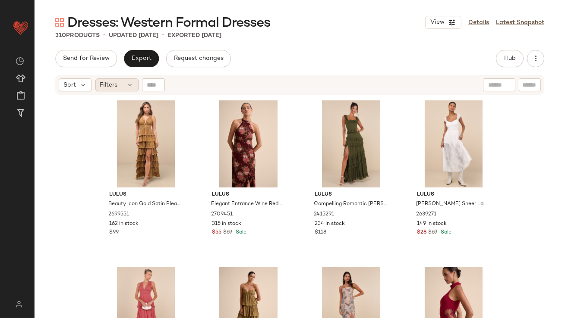
click at [113, 85] on span "Filters" at bounding box center [109, 85] width 18 height 9
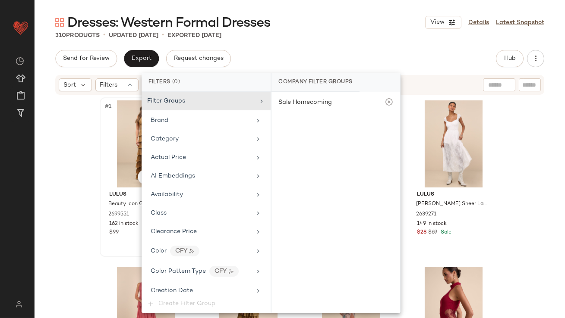
scroll to position [622, 0]
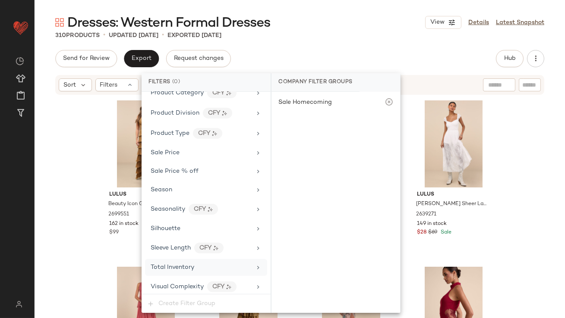
click at [163, 265] on span "Total Inventory" at bounding box center [173, 267] width 44 height 6
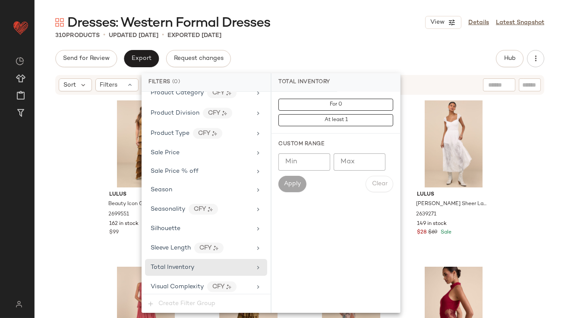
click at [343, 159] on input "Max" at bounding box center [359, 162] width 52 height 17
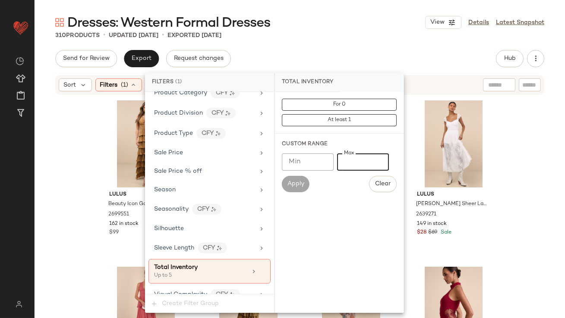
type input "*"
click at [379, 50] on div "Dresses: Western Formal Dresses View Details Latest Snapshot 310 Products • upd…" at bounding box center [300, 166] width 530 height 305
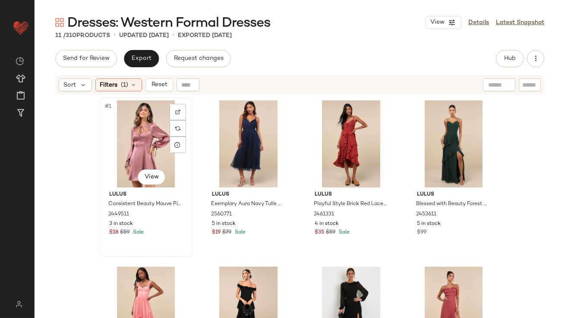
click at [141, 127] on div "#1 View" at bounding box center [146, 143] width 87 height 87
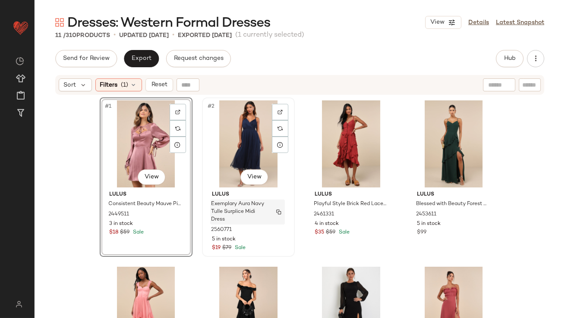
scroll to position [257, 0]
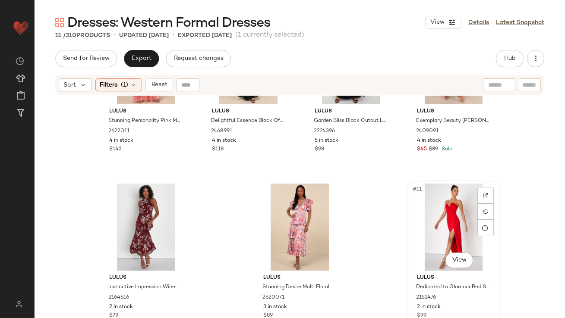
click at [442, 206] on div "#11 View" at bounding box center [453, 227] width 87 height 87
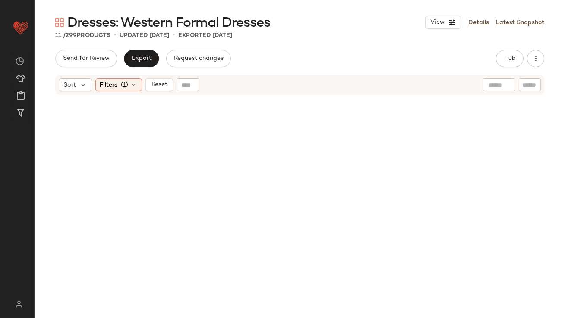
click at [125, 79] on div "Filters (1)" at bounding box center [118, 85] width 47 height 13
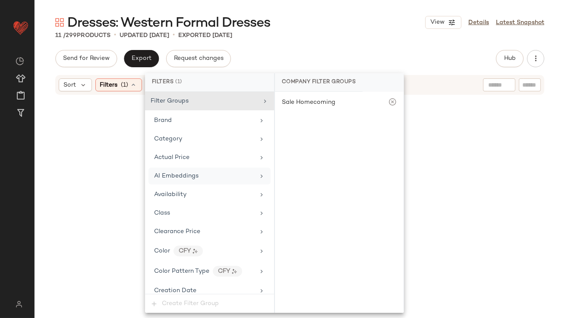
scroll to position [630, 0]
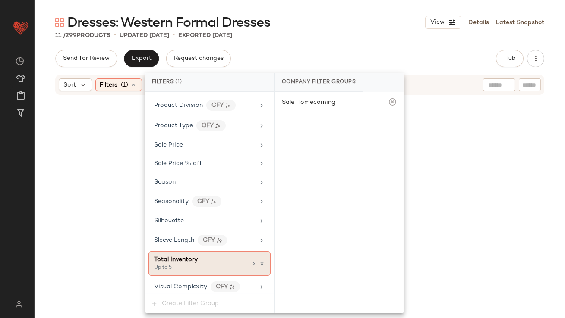
click at [246, 258] on div "Total Inventory Up to 5" at bounding box center [209, 263] width 122 height 25
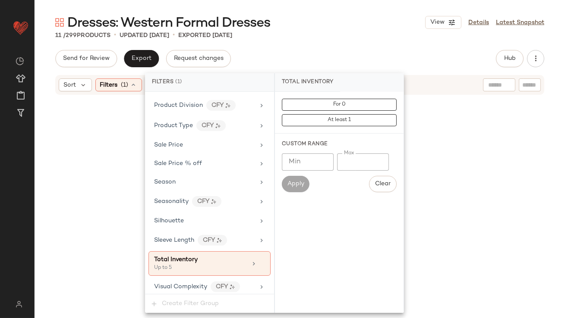
click at [342, 163] on input "*" at bounding box center [363, 162] width 52 height 17
type input "**"
click at [361, 54] on div "Send for Review Export Request changes Hub Send for Review External Review Inte…" at bounding box center [299, 58] width 489 height 17
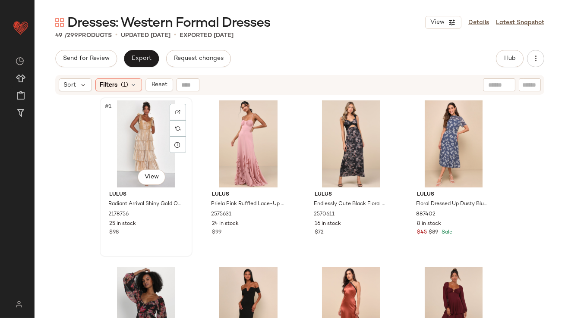
click at [132, 141] on div "#1 View" at bounding box center [146, 143] width 87 height 87
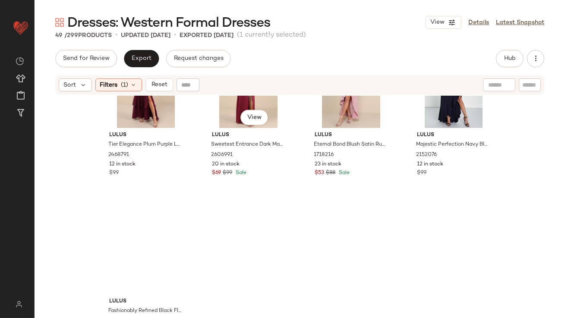
scroll to position [1922, 0]
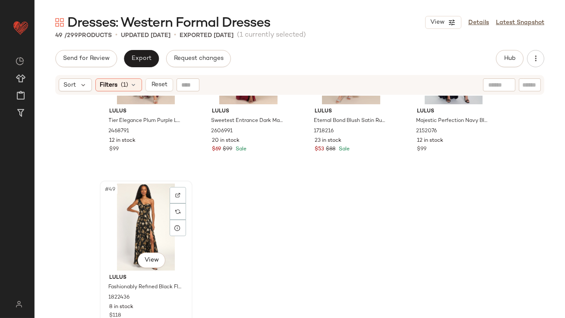
click at [134, 226] on div "#49 View" at bounding box center [146, 227] width 87 height 87
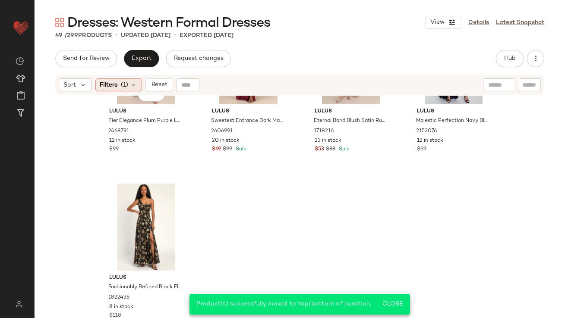
click at [114, 82] on span "Filters" at bounding box center [109, 85] width 18 height 9
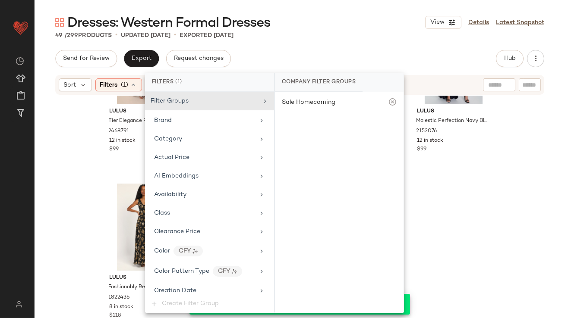
scroll to position [630, 0]
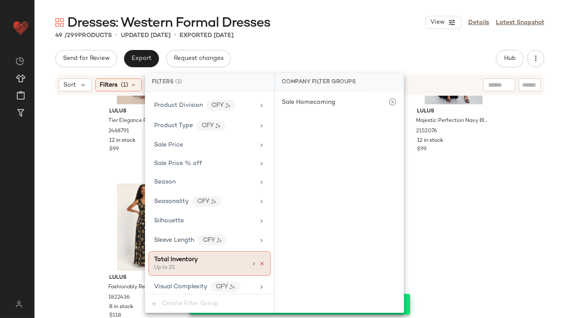
click at [259, 261] on icon at bounding box center [262, 264] width 6 height 6
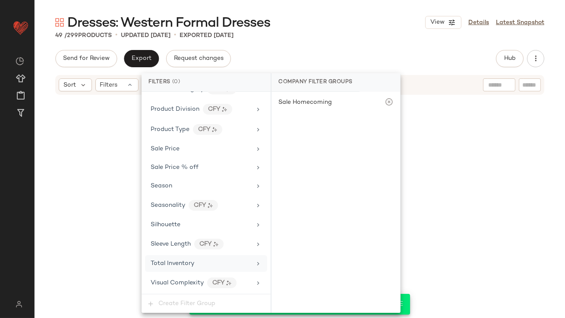
scroll to position [622, 0]
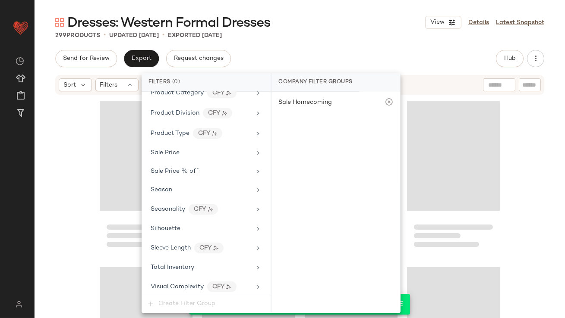
click at [389, 13] on main "Dresses: Western Formal Dresses View Details Latest Snapshot 299 Products • upd…" at bounding box center [282, 159] width 565 height 318
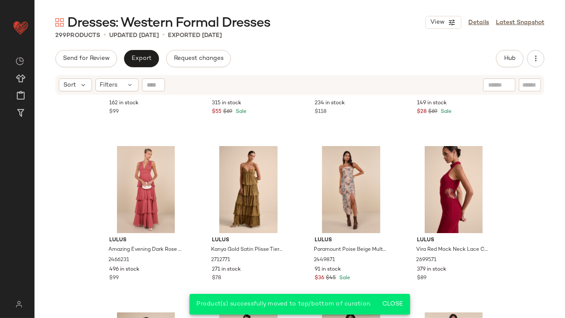
scroll to position [0, 0]
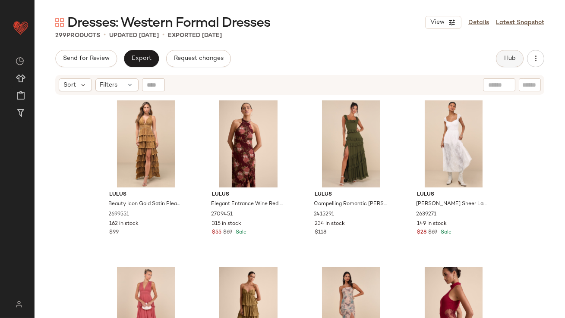
click at [511, 57] on span "Hub" at bounding box center [509, 58] width 12 height 7
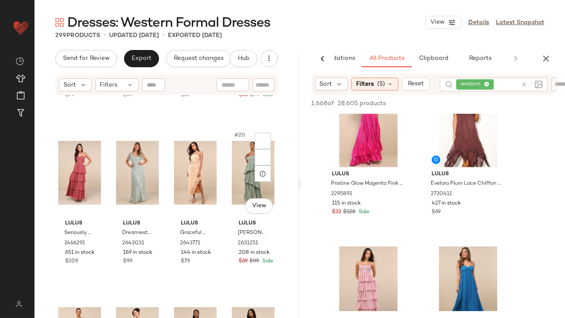
scroll to position [626, 0]
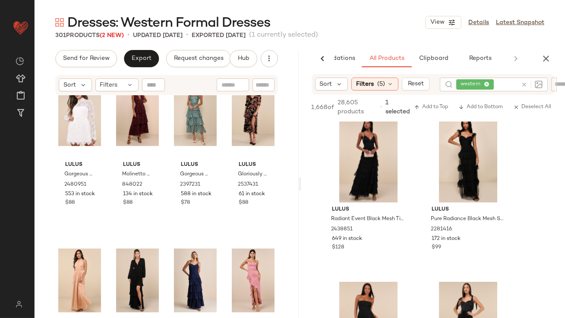
scroll to position [1219, 0]
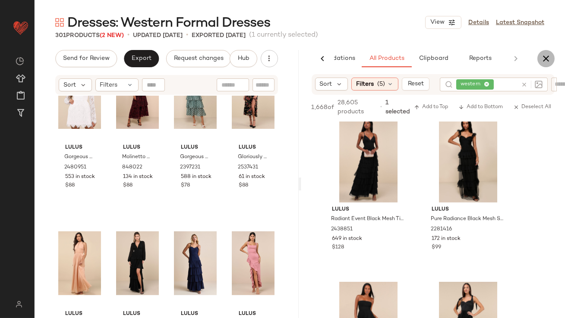
click at [549, 55] on icon "button" at bounding box center [545, 58] width 10 height 10
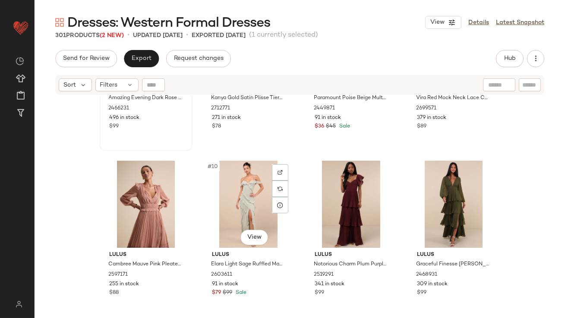
scroll to position [308, 0]
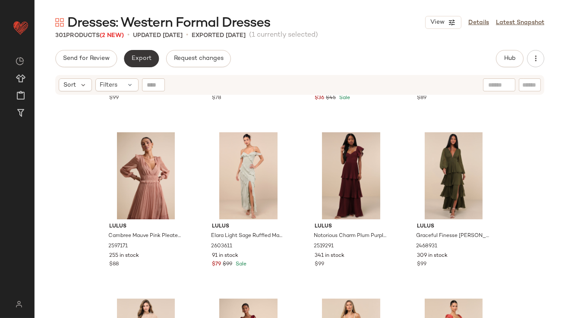
click at [150, 63] on button "Export" at bounding box center [141, 58] width 35 height 17
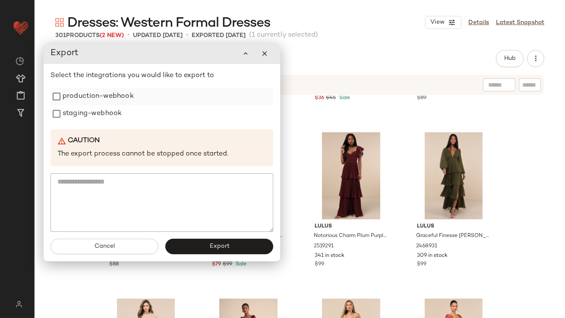
click at [126, 95] on label "production-webhook" at bounding box center [98, 96] width 71 height 17
click at [105, 110] on label "staging-webhook" at bounding box center [91, 113] width 59 height 17
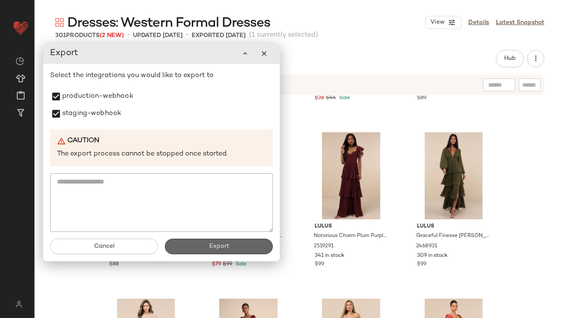
click at [214, 246] on span "Export" at bounding box center [218, 246] width 20 height 7
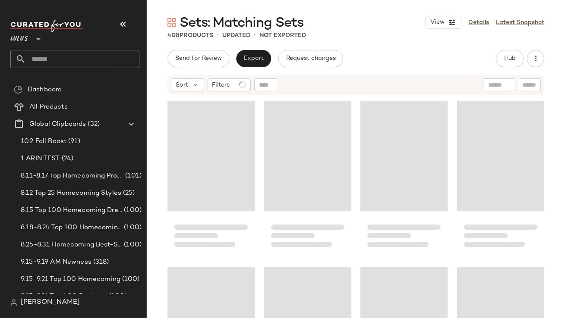
click at [118, 23] on icon "button" at bounding box center [123, 24] width 10 height 10
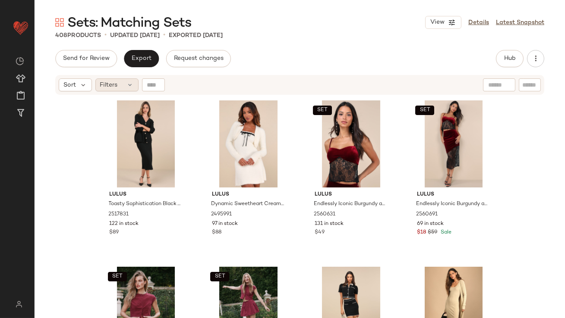
click at [112, 90] on div "Filters" at bounding box center [116, 85] width 43 height 13
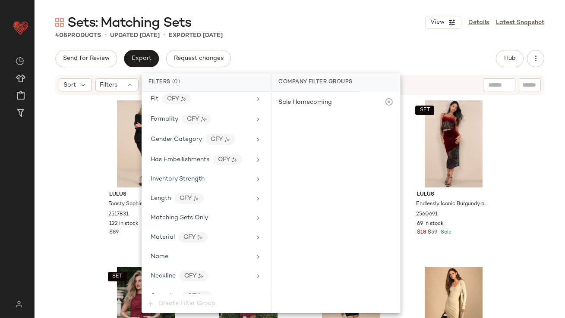
scroll to position [624, 0]
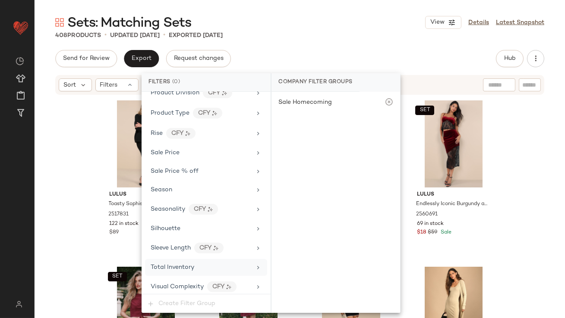
click at [192, 264] on span "Total Inventory" at bounding box center [173, 267] width 44 height 6
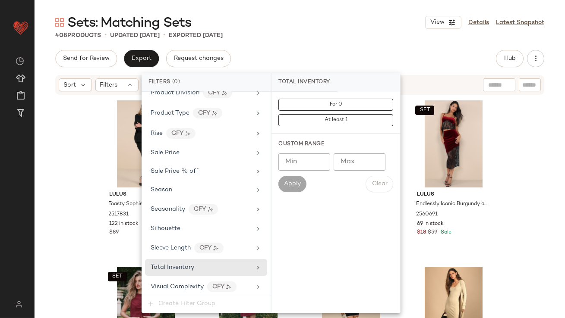
click at [367, 165] on input "Max" at bounding box center [359, 162] width 52 height 17
type input "*"
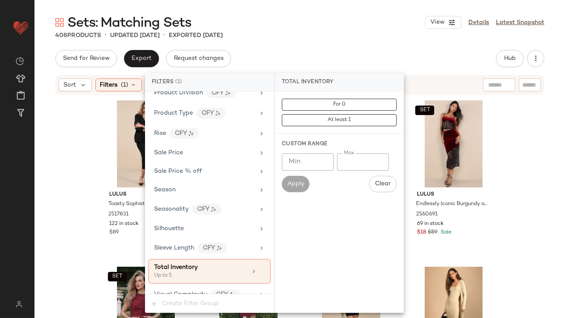
click at [352, 25] on div "Sets: Matching Sets View Details Latest Snapshot" at bounding box center [300, 22] width 530 height 17
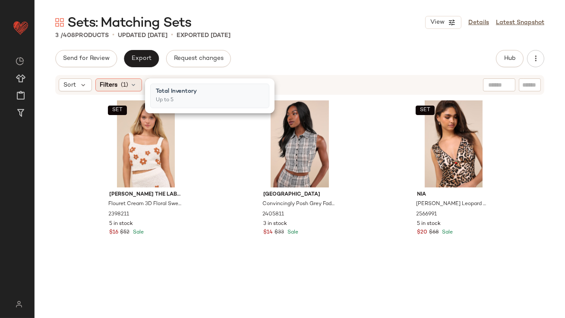
click at [120, 80] on div "Filters (1)" at bounding box center [118, 85] width 47 height 13
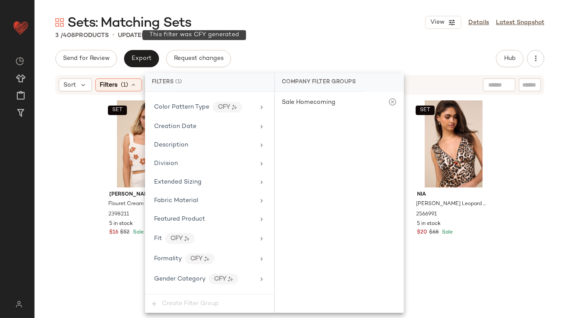
scroll to position [632, 0]
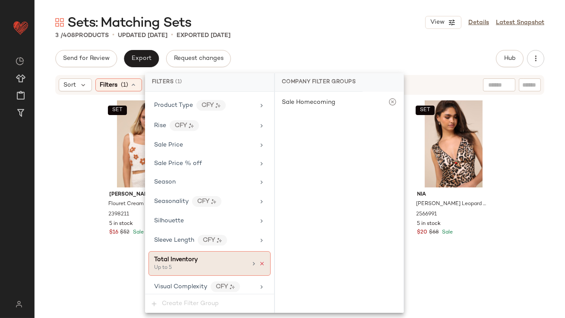
click at [259, 261] on icon at bounding box center [262, 264] width 6 height 6
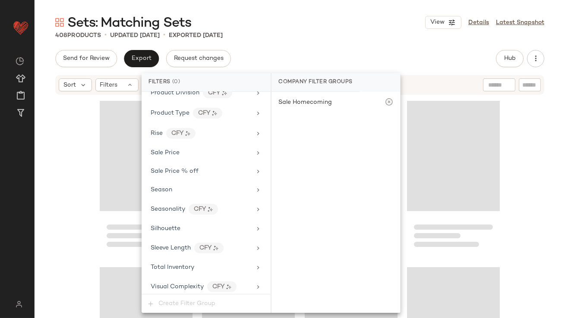
click at [342, 45] on div "Sets: Matching Sets View Details Latest Snapshot 408 Products • updated Sep 29t…" at bounding box center [300, 166] width 530 height 305
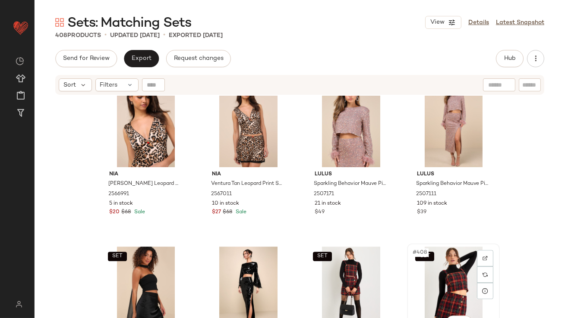
scroll to position [16663, 0]
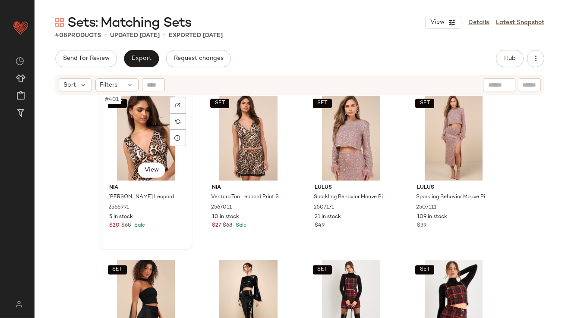
click at [150, 137] on div "SET #401 View" at bounding box center [146, 137] width 87 height 87
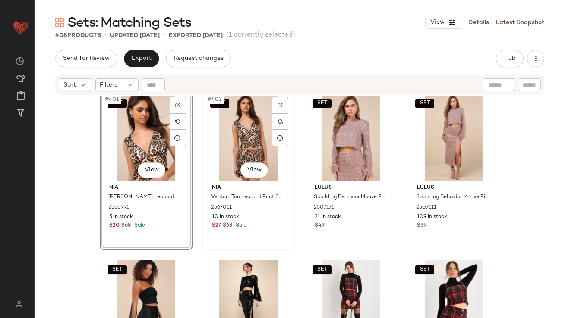
scroll to position [16662, 0]
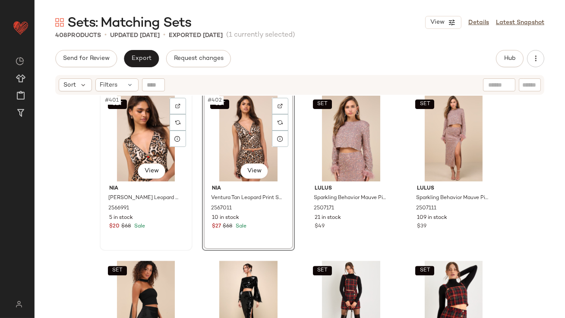
click at [137, 126] on div "SET #401 View" at bounding box center [146, 137] width 87 height 87
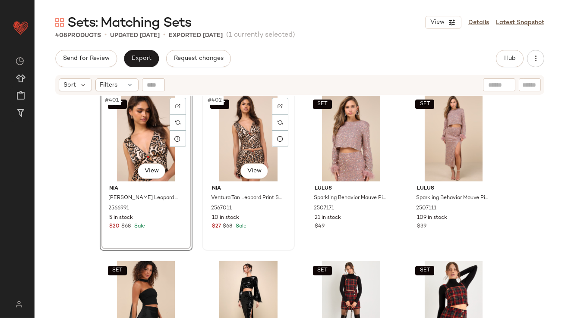
click at [247, 137] on div "SET #402 View" at bounding box center [248, 137] width 87 height 87
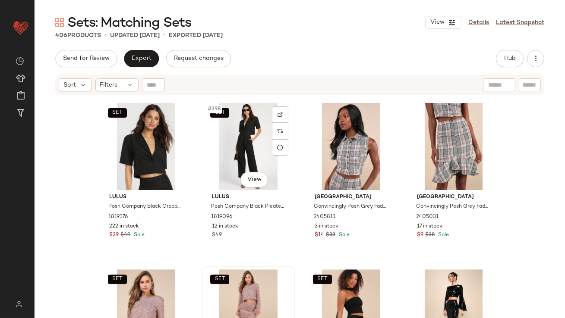
scroll to position [16449, 0]
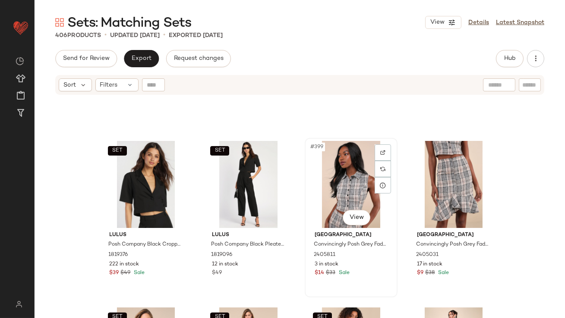
click at [339, 182] on div "#399 View" at bounding box center [351, 184] width 87 height 87
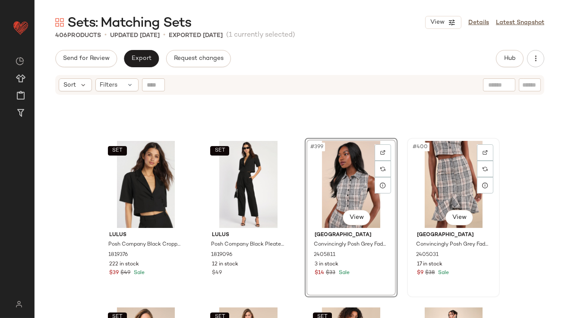
click at [429, 168] on div "#400 View" at bounding box center [453, 184] width 87 height 87
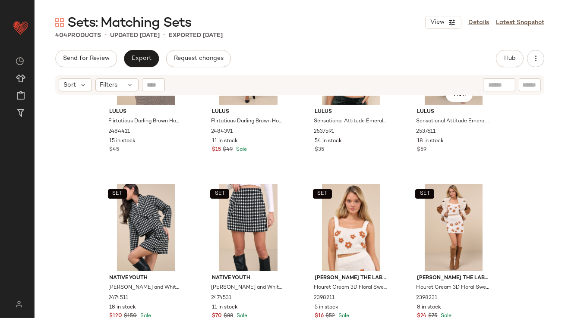
scroll to position [16168, 0]
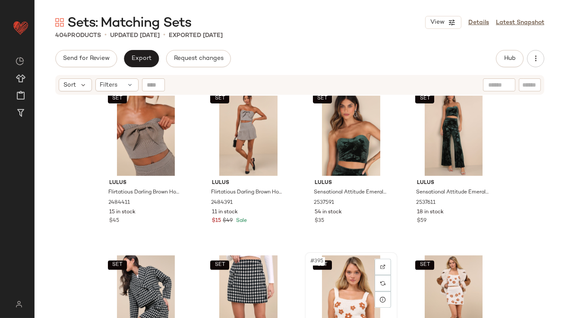
click at [338, 266] on div "SET #395 View" at bounding box center [351, 298] width 87 height 87
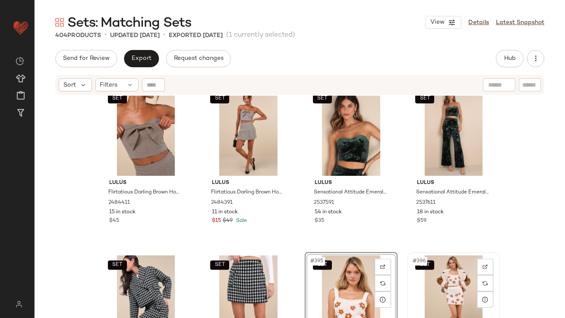
click at [435, 275] on div "SET #396 View" at bounding box center [453, 298] width 87 height 87
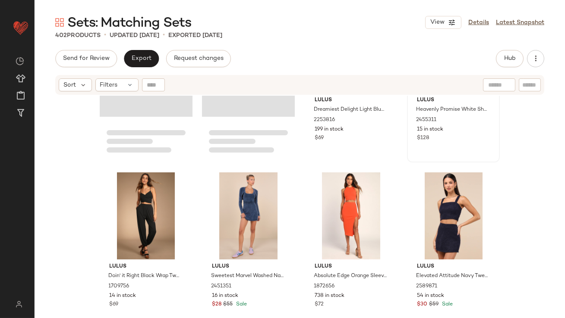
scroll to position [14827, 0]
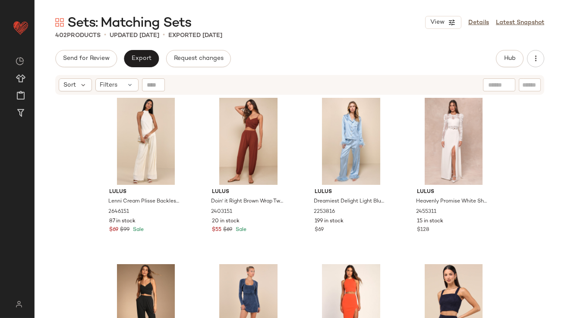
drag, startPoint x: 565, startPoint y: 311, endPoint x: 565, endPoint y: 131, distance: 179.9
click at [564, 131] on div "Lulus Lenni Cream Plisse Backless Two-Piece Jumpsuit 2646151 87 in stock $69 $9…" at bounding box center [300, 218] width 530 height 244
click at [564, 313] on div "Lulus Lenni Cream Plisse Backless Two-Piece Jumpsuit 2646151 87 in stock $69 $9…" at bounding box center [300, 218] width 530 height 244
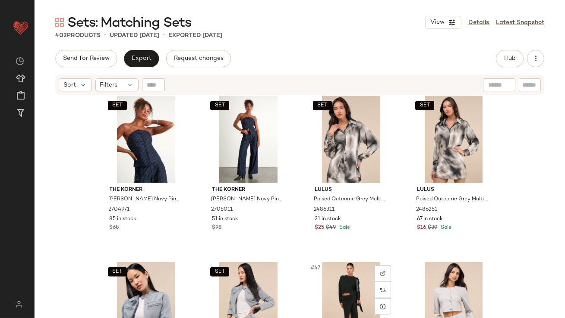
scroll to position [1677, 0]
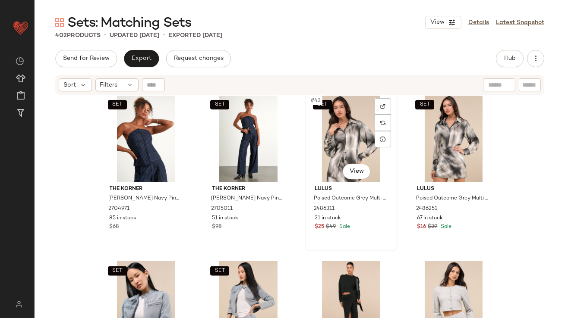
click at [340, 153] on div "SET #43 View" at bounding box center [351, 138] width 87 height 87
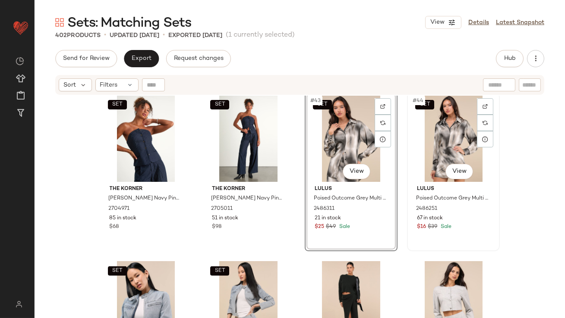
click at [445, 147] on div "SET #44 View" at bounding box center [453, 138] width 87 height 87
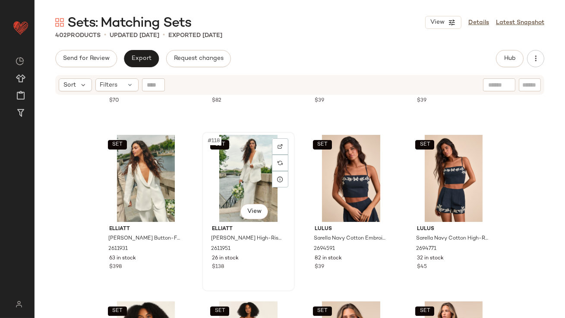
scroll to position [4817, 0]
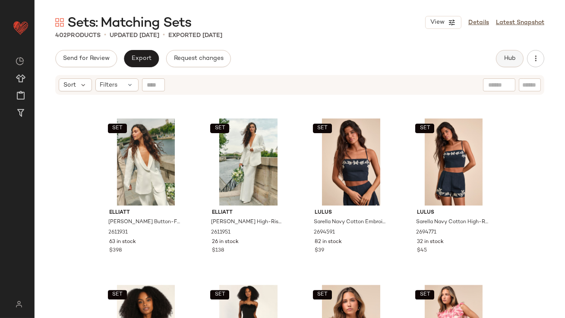
click at [510, 61] on span "Hub" at bounding box center [509, 58] width 12 height 7
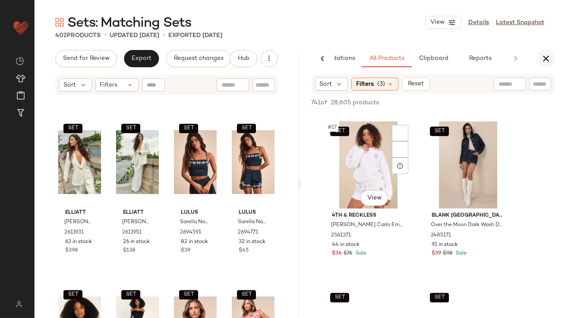
scroll to position [1348, 0]
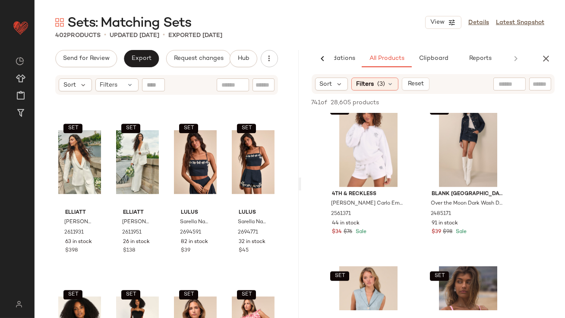
click at [553, 55] on div "AI Recommendations All Products Clipboard Reports" at bounding box center [433, 58] width 264 height 17
click at [541, 62] on icon "button" at bounding box center [545, 58] width 10 height 10
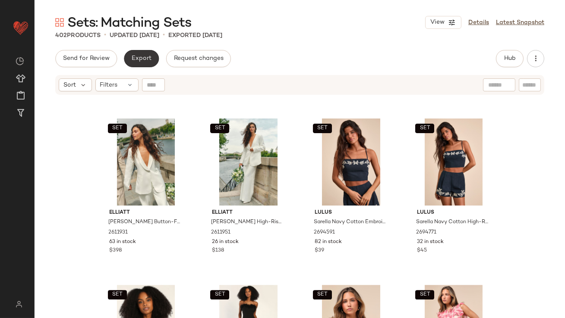
click at [127, 57] on button "Export" at bounding box center [141, 58] width 35 height 17
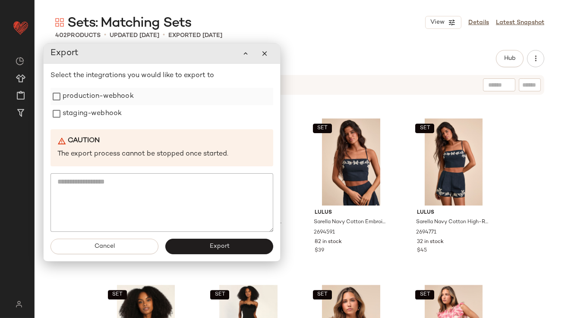
click at [134, 97] on div "production-webhook" at bounding box center [161, 96] width 223 height 17
click at [112, 110] on label "staging-webhook" at bounding box center [92, 113] width 59 height 17
click at [113, 99] on label "production-webhook" at bounding box center [98, 96] width 71 height 17
click at [204, 245] on button "Export" at bounding box center [219, 247] width 108 height 16
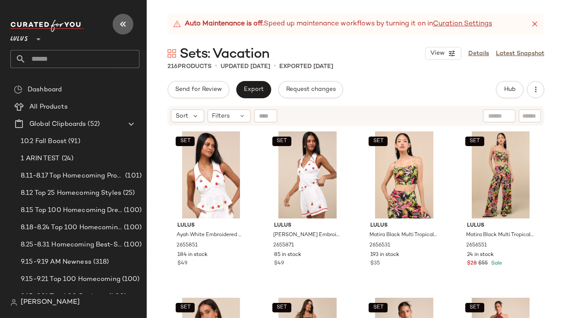
click at [123, 22] on icon "button" at bounding box center [123, 24] width 10 height 10
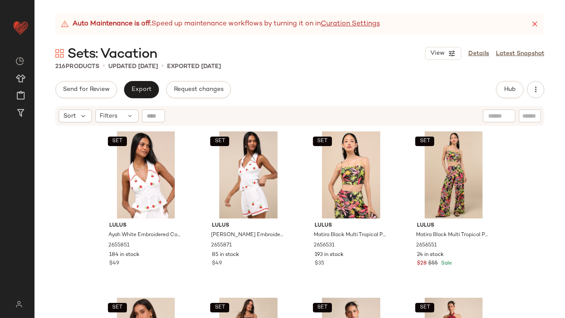
click at [537, 19] on div "Auto Maintenance is off. Speed up maintenance workflows by turning it on in Cur…" at bounding box center [299, 24] width 489 height 21
click at [537, 21] on icon at bounding box center [534, 24] width 9 height 9
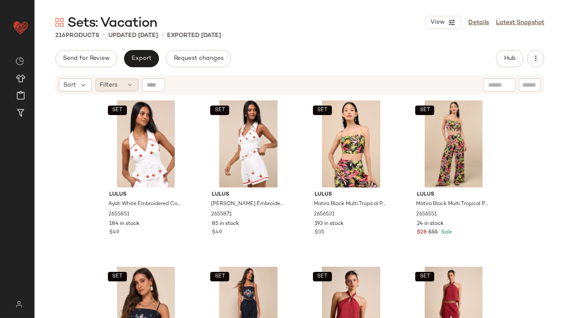
click at [107, 84] on span "Filters" at bounding box center [109, 85] width 18 height 9
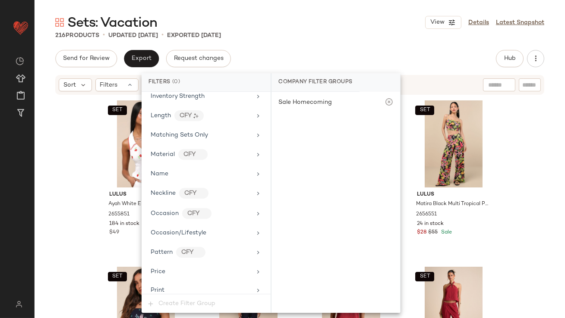
scroll to position [624, 0]
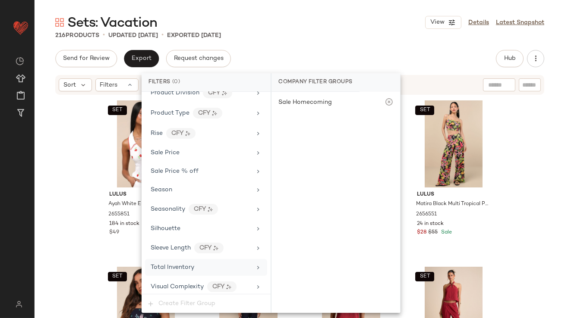
click at [172, 265] on span "Total Inventory" at bounding box center [173, 267] width 44 height 6
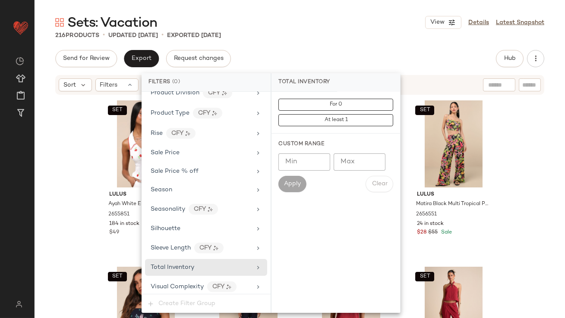
click at [350, 167] on input "Max" at bounding box center [359, 162] width 52 height 17
type input "*"
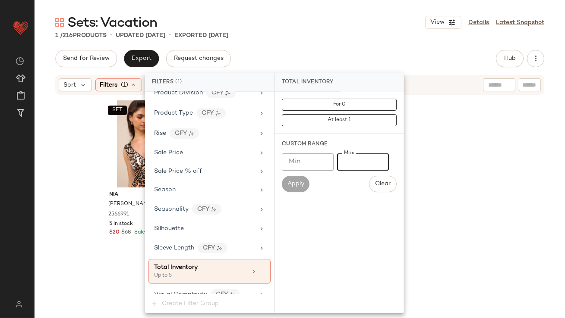
click at [331, 35] on div "1 / 216 Products • updated Sep 29th • Exported Sep 29th" at bounding box center [300, 35] width 530 height 9
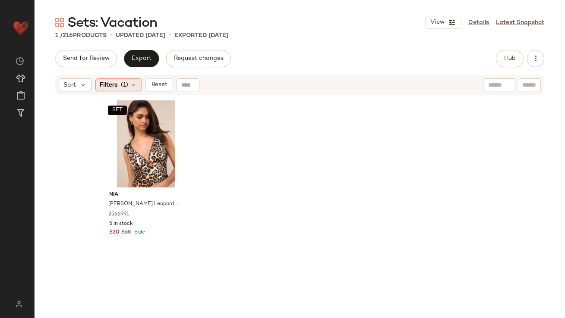
click at [129, 82] on div "Filters (1)" at bounding box center [118, 85] width 47 height 13
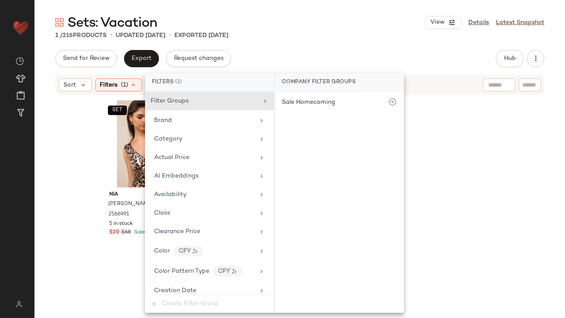
scroll to position [632, 0]
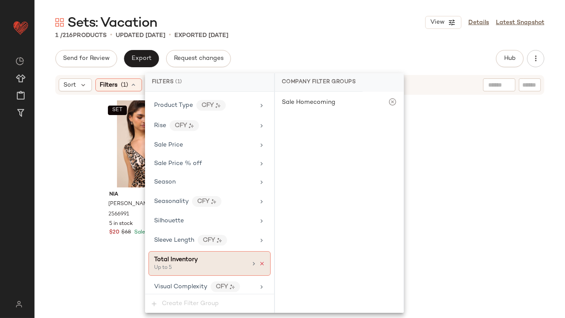
click at [259, 261] on icon at bounding box center [262, 264] width 6 height 6
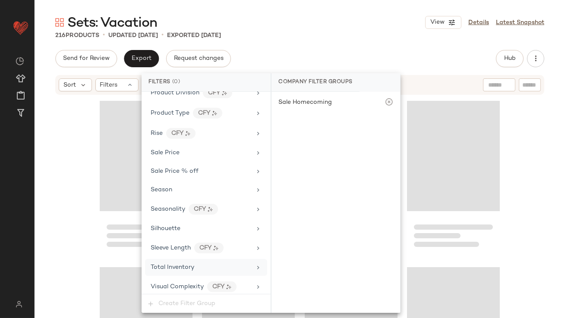
click at [317, 49] on div "Sets: Vacation View Details Latest Snapshot 216 Products • updated Sep 29th • E…" at bounding box center [300, 166] width 530 height 305
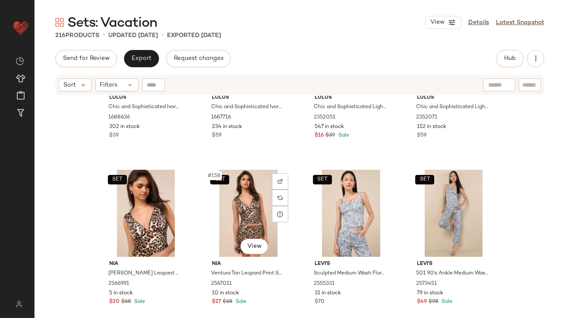
scroll to position [6421, 0]
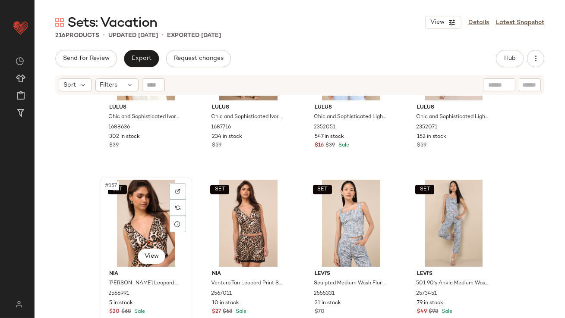
click at [131, 228] on div "SET #157 View" at bounding box center [146, 223] width 87 height 87
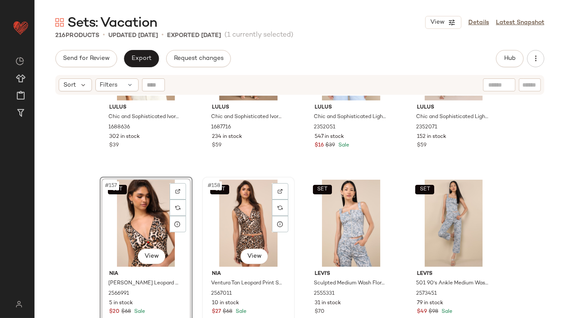
click at [228, 225] on div "SET #158 View" at bounding box center [248, 223] width 87 height 87
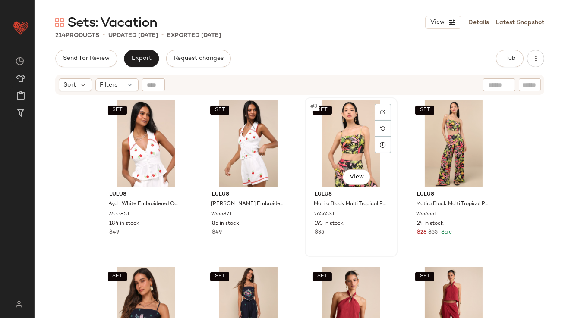
click at [334, 107] on div "SET #3 View" at bounding box center [351, 143] width 87 height 87
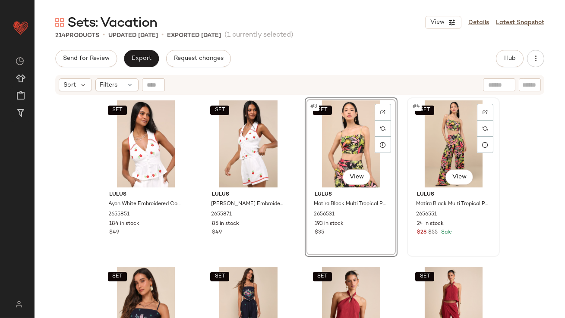
click at [433, 128] on div "SET #4 View" at bounding box center [453, 143] width 87 height 87
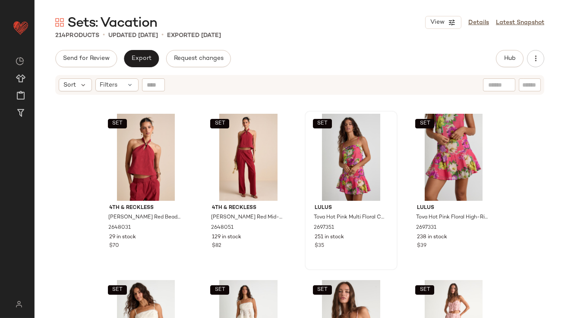
scroll to position [63, 0]
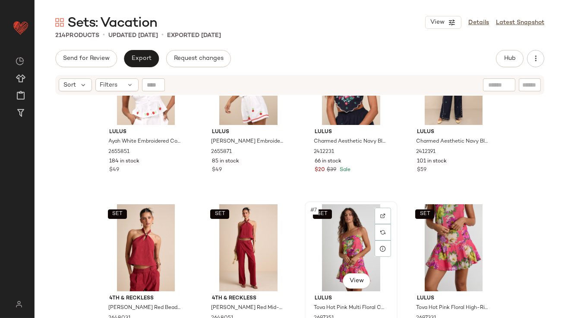
click at [318, 246] on div "SET #7 View" at bounding box center [351, 247] width 87 height 87
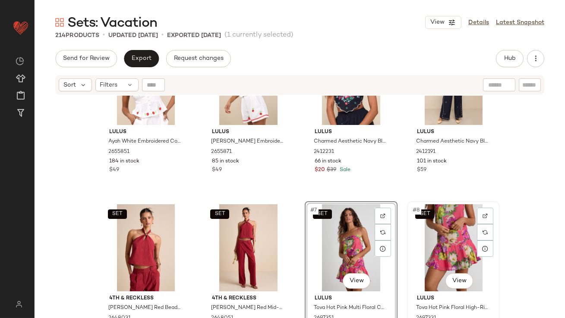
click at [444, 248] on div "SET #8 View" at bounding box center [453, 247] width 87 height 87
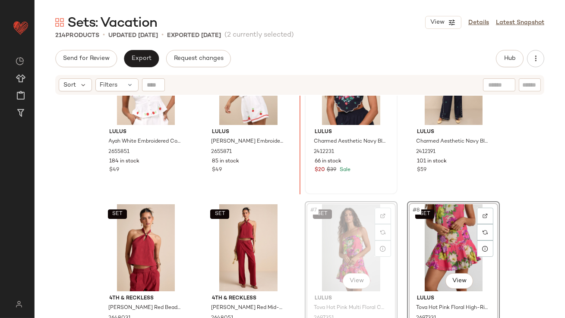
scroll to position [48, 0]
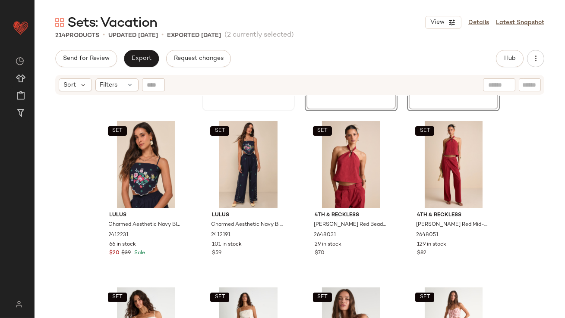
scroll to position [214, 0]
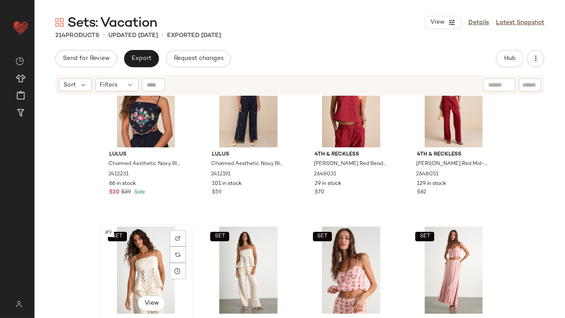
click at [116, 267] on div "SET #9 View" at bounding box center [146, 270] width 87 height 87
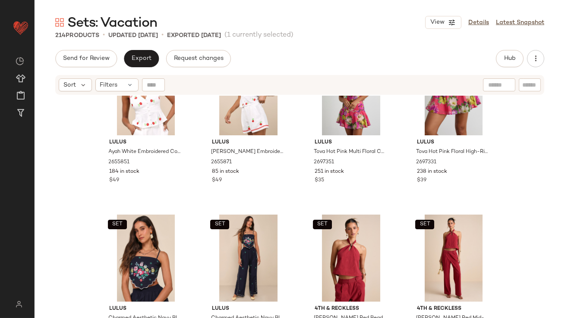
scroll to position [80, 0]
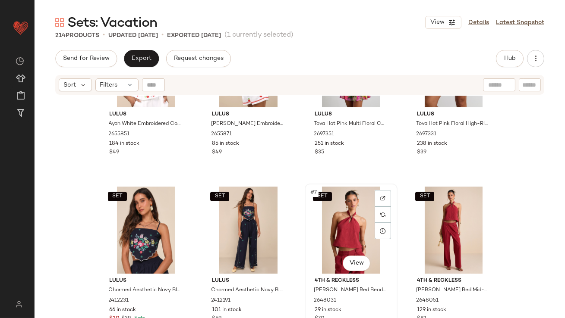
click at [328, 232] on div "SET #7 View" at bounding box center [351, 230] width 87 height 87
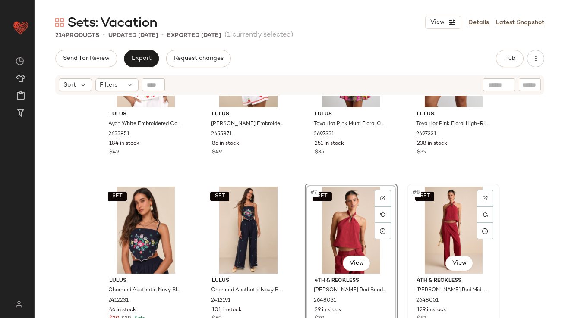
click at [442, 230] on div "SET #8 View" at bounding box center [453, 230] width 87 height 87
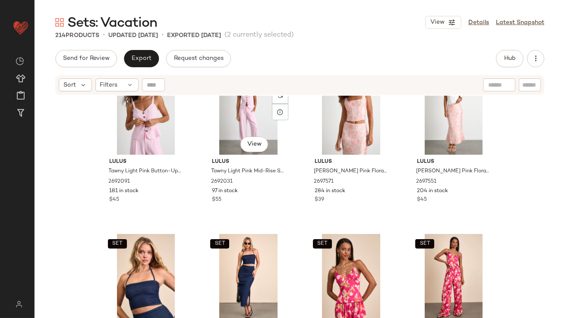
scroll to position [708, 0]
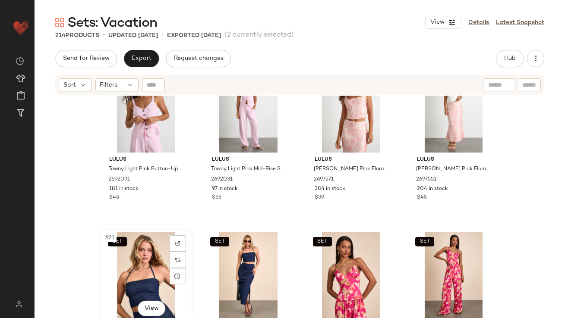
click at [136, 250] on div "SET #21 View" at bounding box center [146, 275] width 87 height 87
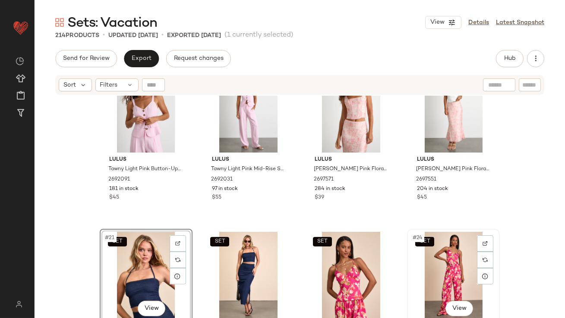
click at [433, 257] on div "SET #24 View" at bounding box center [453, 275] width 87 height 87
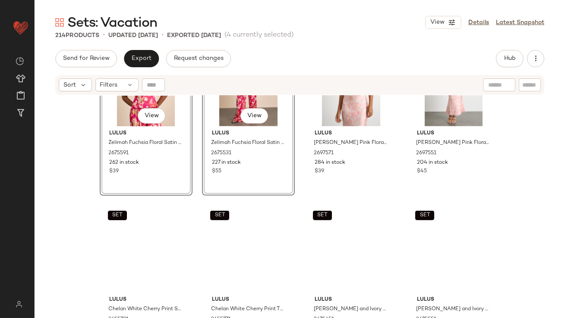
scroll to position [926, 0]
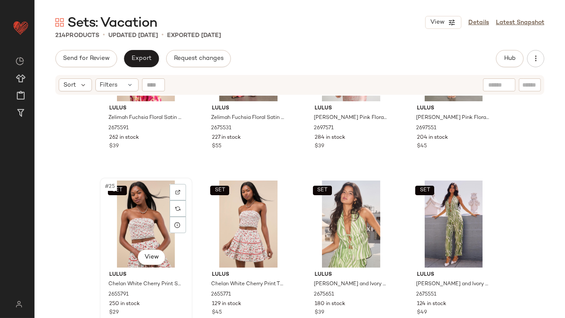
click at [136, 219] on div "SET #25 View" at bounding box center [146, 224] width 87 height 87
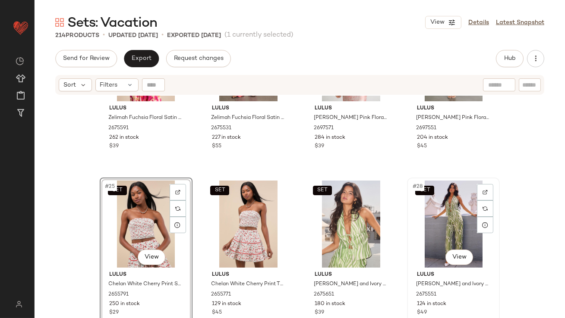
click at [426, 212] on div "SET #28 View" at bounding box center [453, 224] width 87 height 87
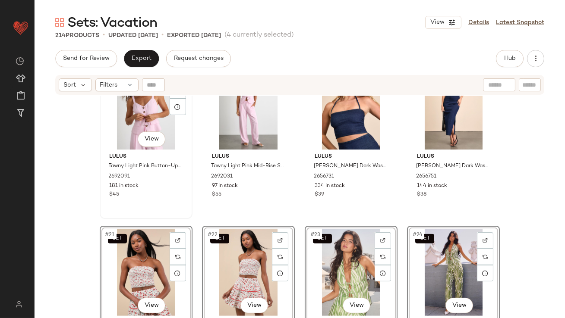
scroll to position [728, 0]
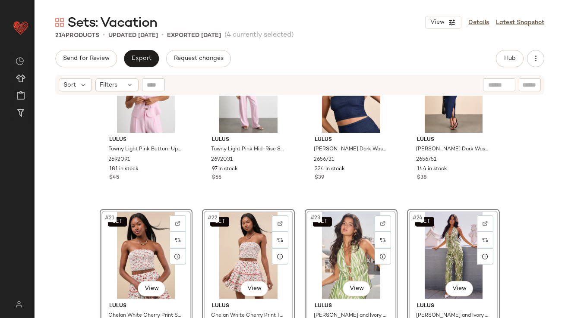
click at [75, 178] on div "SET Lulus Tawny Light Pink Button-Up Vest Top 2692091 181 in stock $45 SET Lulu…" at bounding box center [300, 218] width 530 height 244
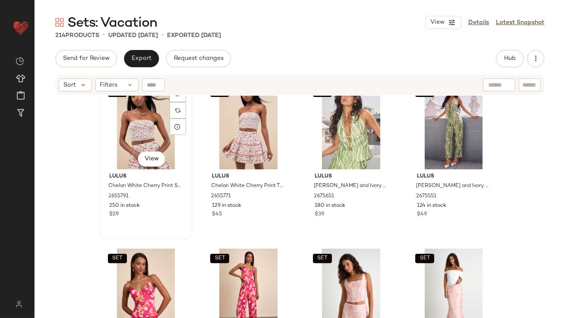
scroll to position [857, 0]
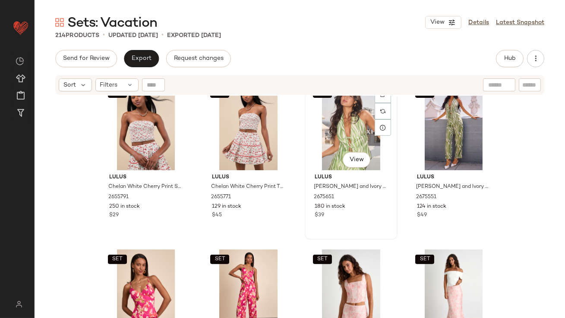
click at [348, 111] on div "SET #23 View" at bounding box center [351, 126] width 87 height 87
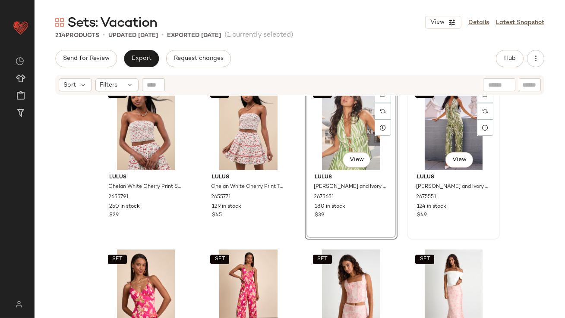
click at [444, 116] on div "SET #24 View" at bounding box center [453, 126] width 87 height 87
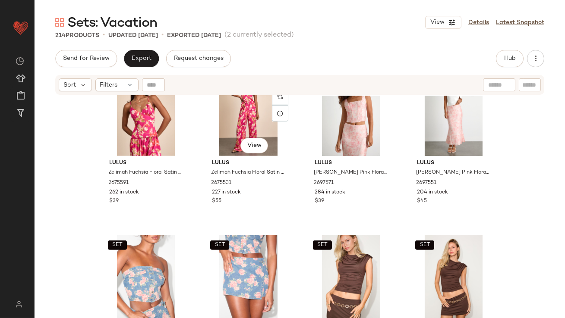
scroll to position [1044, 0]
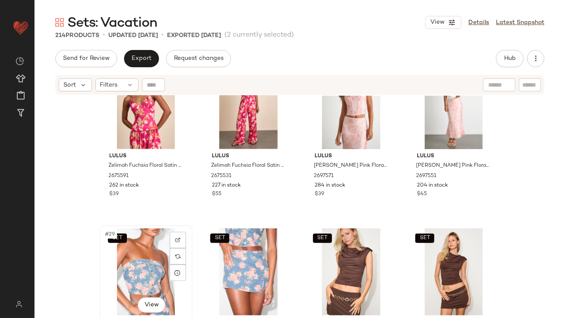
click at [103, 280] on div "SET #29 View" at bounding box center [146, 272] width 87 height 87
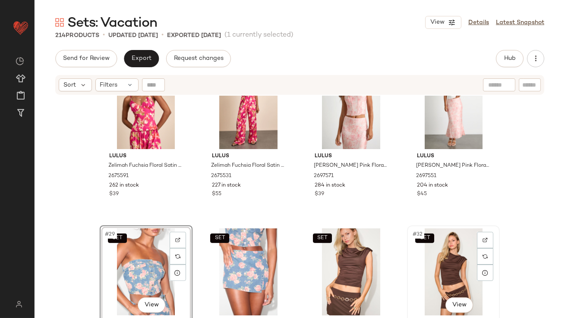
click at [448, 257] on div "SET #32 View" at bounding box center [453, 272] width 87 height 87
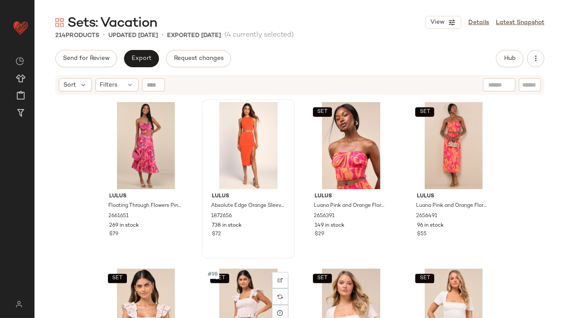
scroll to position [3834, 0]
click at [134, 290] on div "SET #97 View" at bounding box center [146, 312] width 87 height 87
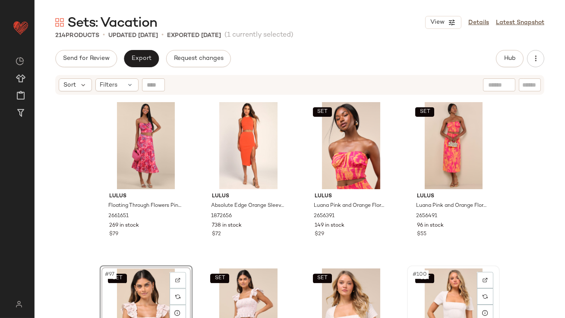
click at [431, 290] on div "SET #100 View" at bounding box center [453, 312] width 87 height 87
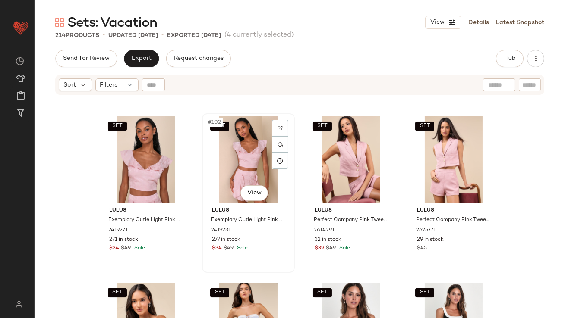
scroll to position [4222, 0]
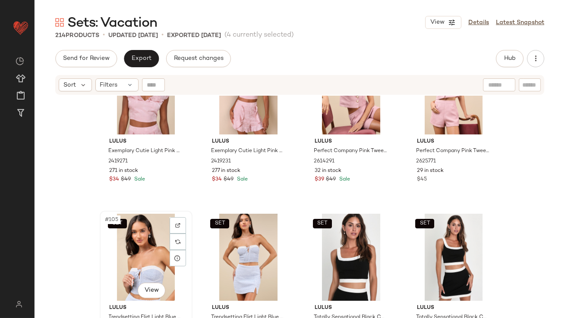
click at [123, 264] on div "SET #105 View" at bounding box center [146, 257] width 87 height 87
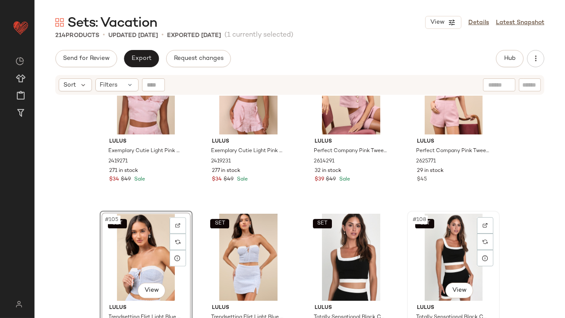
click at [440, 250] on div "SET #108 View" at bounding box center [453, 257] width 87 height 87
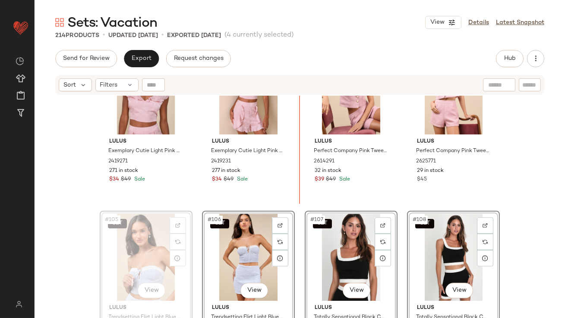
drag, startPoint x: 145, startPoint y: 255, endPoint x: 151, endPoint y: 252, distance: 6.2
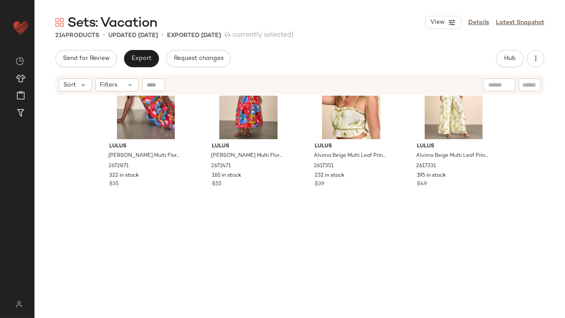
scroll to position [1336, 0]
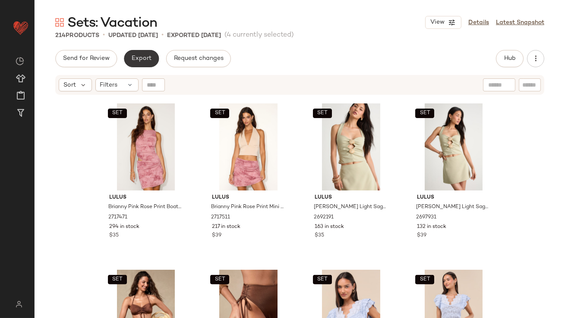
click at [138, 62] on span "Export" at bounding box center [141, 58] width 20 height 7
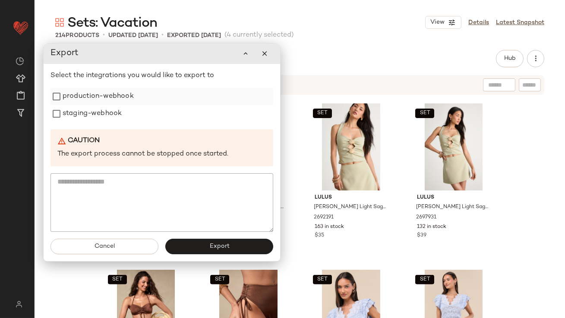
click at [138, 97] on div "production-webhook" at bounding box center [161, 96] width 223 height 17
click at [110, 114] on label "staging-webhook" at bounding box center [92, 113] width 59 height 17
click at [108, 98] on label "production-webhook" at bounding box center [98, 96] width 71 height 17
click at [232, 241] on button "Export" at bounding box center [219, 247] width 108 height 16
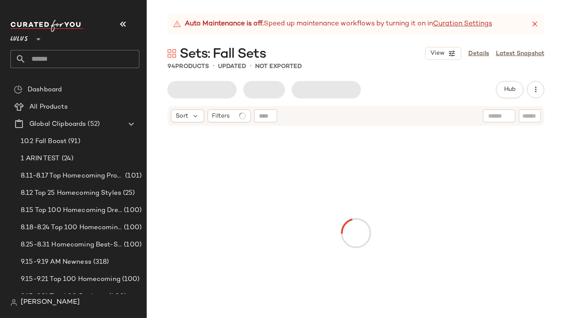
click at [113, 29] on div "Lulus **" at bounding box center [74, 34] width 129 height 22
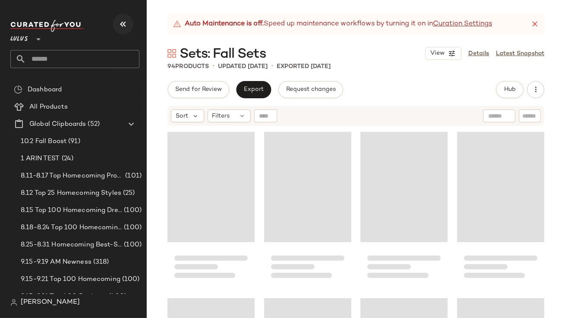
click at [116, 28] on button "button" at bounding box center [123, 24] width 21 height 21
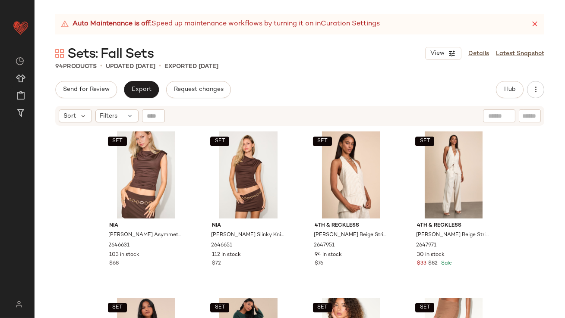
click at [533, 24] on icon at bounding box center [534, 24] width 9 height 9
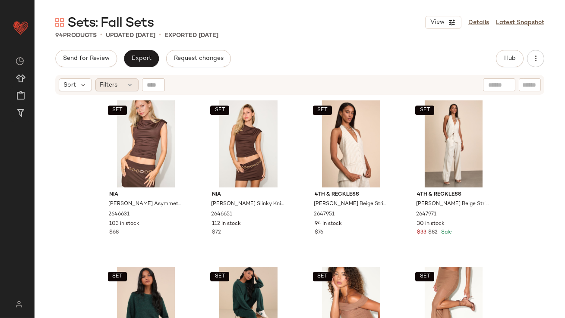
click at [130, 88] on icon at bounding box center [130, 85] width 7 height 7
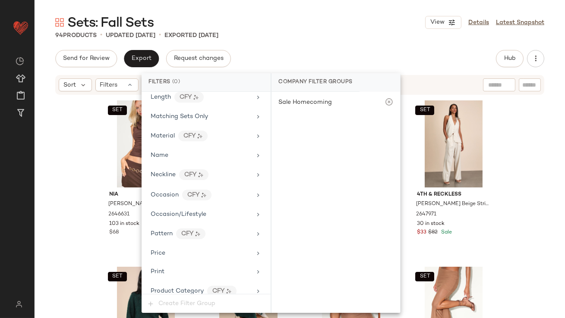
scroll to position [624, 0]
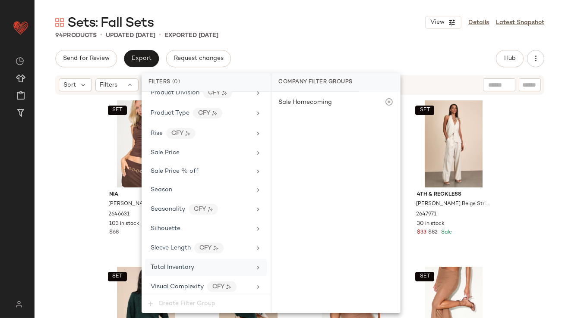
click at [180, 266] on span "Total Inventory" at bounding box center [173, 267] width 44 height 6
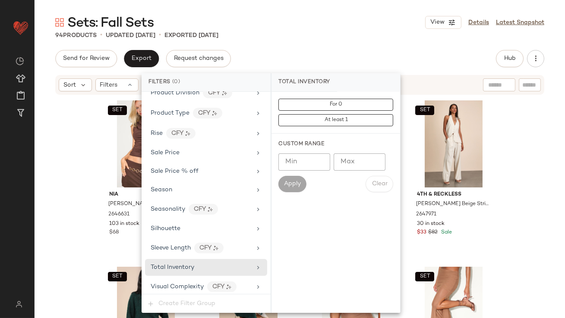
click at [363, 154] on input "Max" at bounding box center [359, 162] width 52 height 17
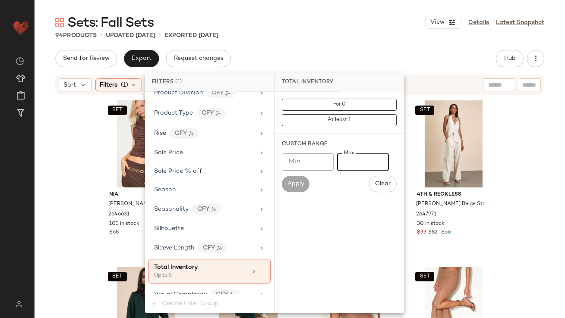
type input "*"
click at [362, 9] on main "Sets: Fall Sets View Details Latest Snapshot 94 Products • updated [DATE] • Exp…" at bounding box center [282, 159] width 565 height 318
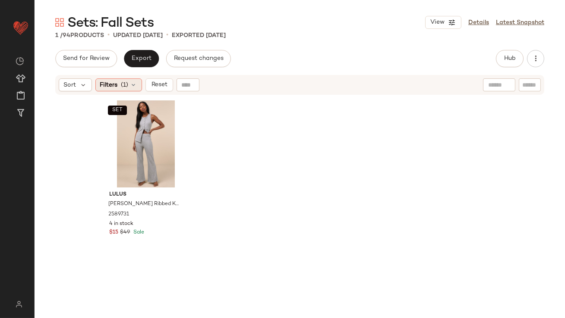
click at [115, 79] on div "Filters (1)" at bounding box center [118, 85] width 47 height 13
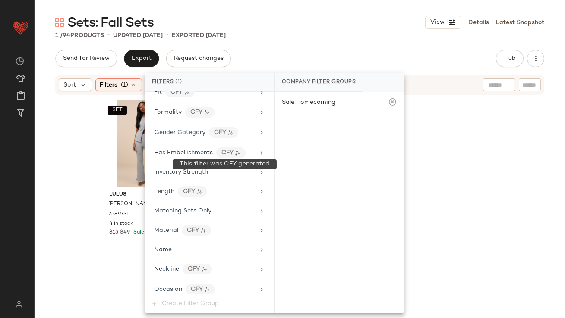
scroll to position [632, 0]
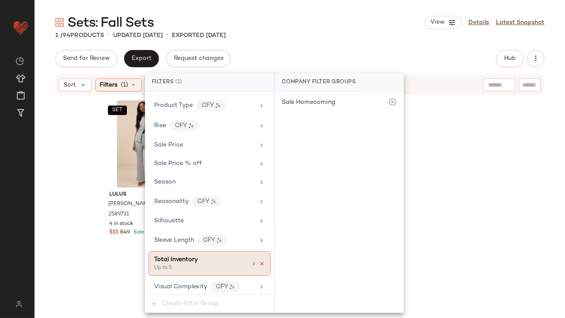
click at [259, 261] on icon at bounding box center [262, 264] width 6 height 6
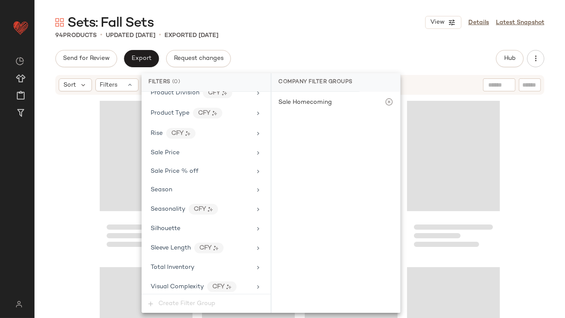
click at [331, 51] on div "Send for Review Export Request changes Hub Send for Review External Review Inte…" at bounding box center [299, 58] width 489 height 17
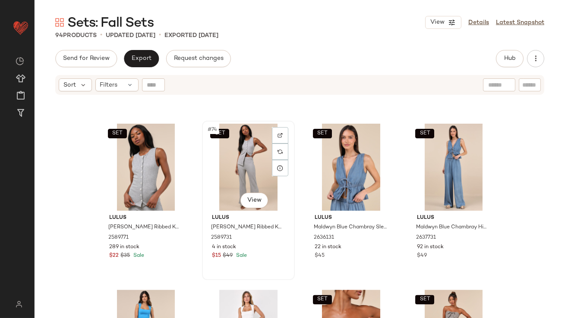
scroll to position [2968, 0]
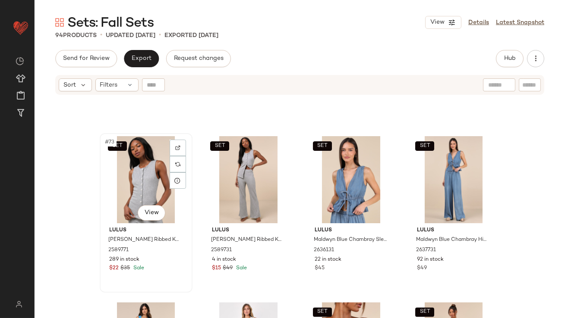
click at [122, 163] on div "SET #73 View" at bounding box center [146, 179] width 87 height 87
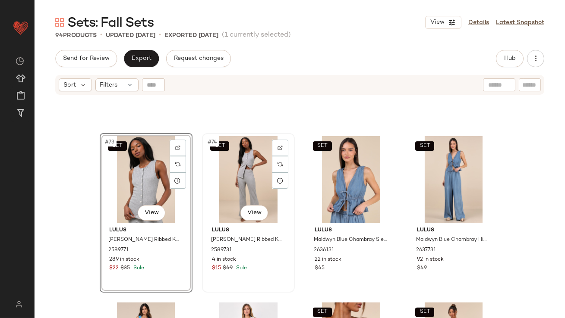
click at [255, 166] on div "SET #74 View" at bounding box center [248, 179] width 87 height 87
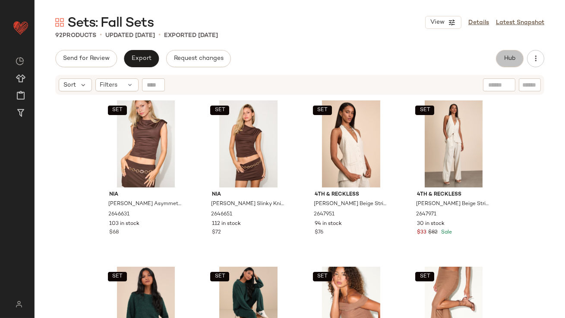
click at [502, 54] on button "Hub" at bounding box center [510, 58] width 28 height 17
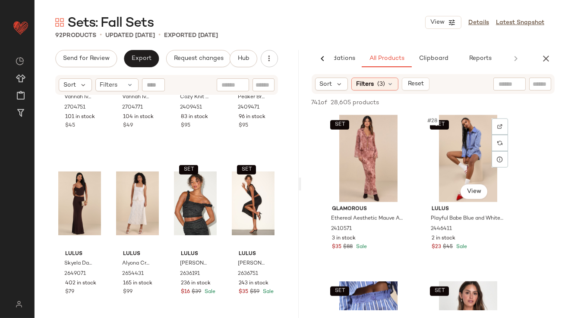
scroll to position [2173, 0]
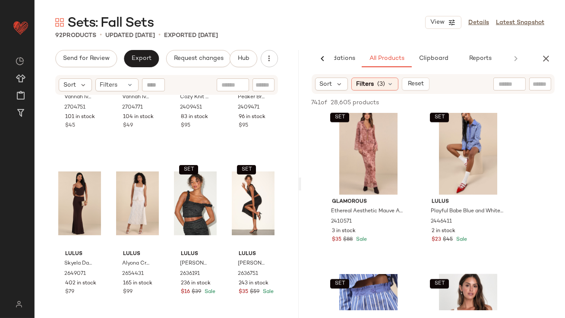
click at [541, 54] on icon "button" at bounding box center [545, 58] width 10 height 10
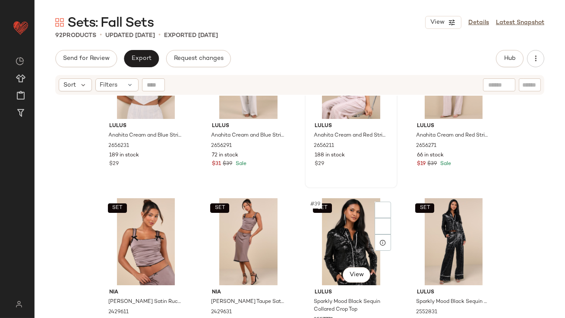
scroll to position [1571, 0]
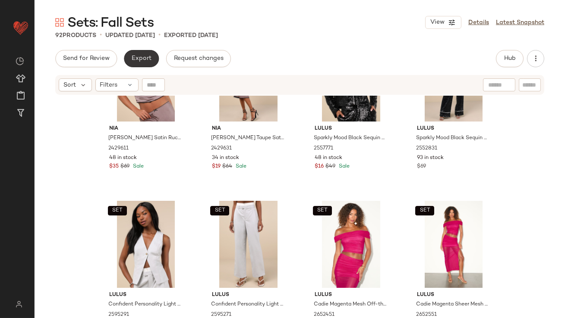
click at [135, 58] on span "Export" at bounding box center [141, 58] width 20 height 7
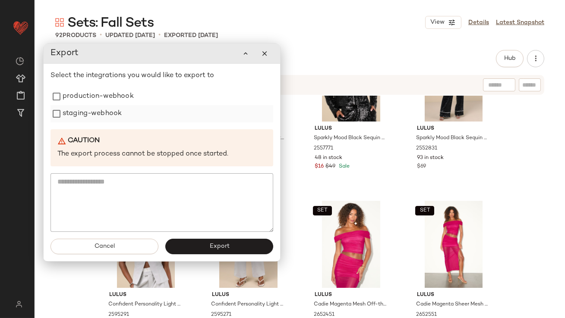
click at [126, 105] on label "production-webhook" at bounding box center [98, 96] width 71 height 17
click at [112, 119] on label "staging-webhook" at bounding box center [92, 113] width 59 height 17
click at [214, 248] on span "Export" at bounding box center [219, 247] width 20 height 7
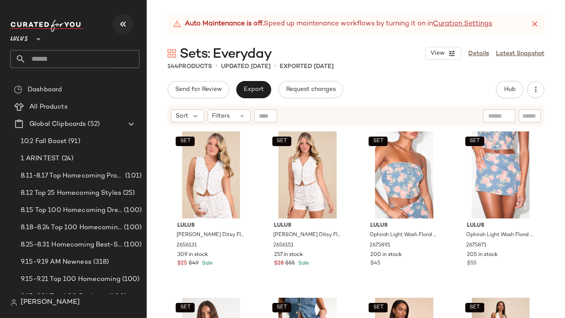
click at [118, 27] on icon "button" at bounding box center [123, 24] width 10 height 10
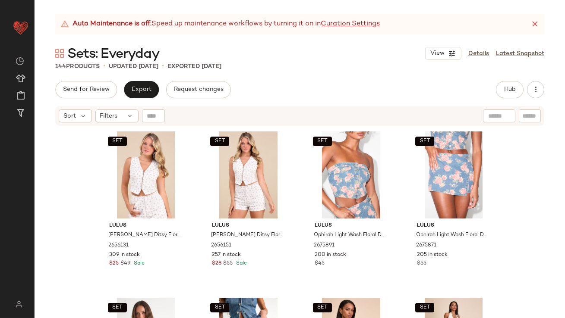
click at [533, 24] on icon at bounding box center [534, 24] width 9 height 9
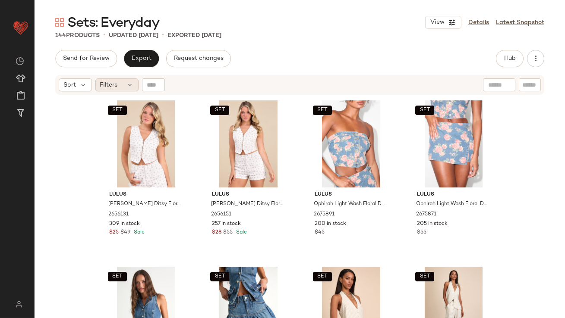
click at [113, 82] on span "Filters" at bounding box center [109, 85] width 18 height 9
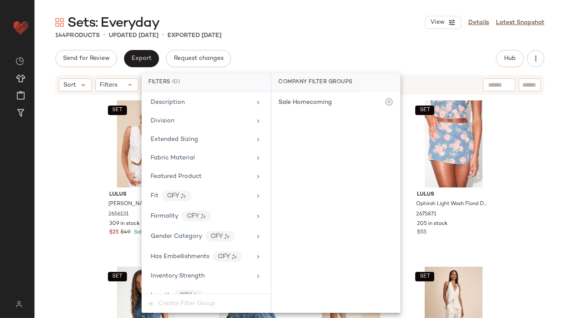
scroll to position [606, 0]
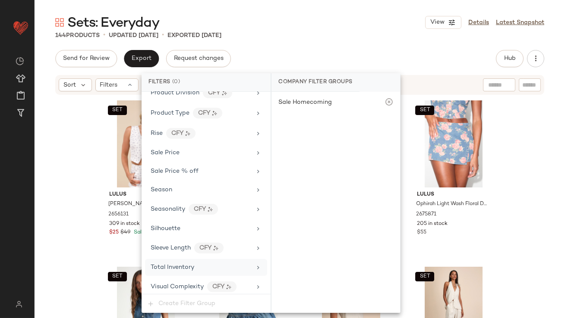
click at [190, 267] on div "Total Inventory" at bounding box center [173, 267] width 44 height 9
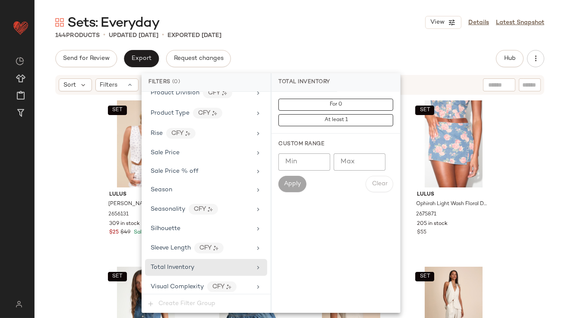
click at [357, 164] on input "Max" at bounding box center [359, 162] width 52 height 17
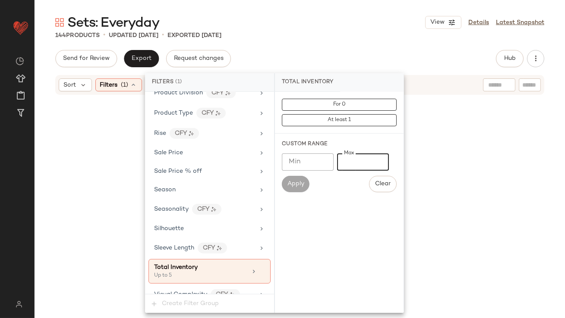
type input "*"
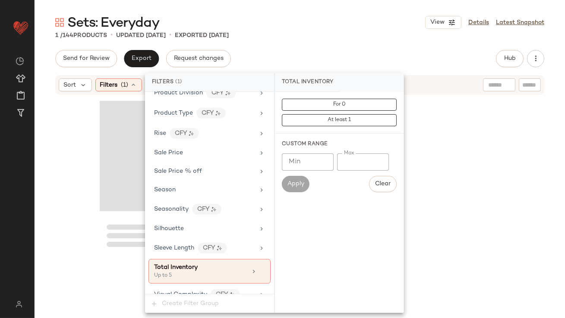
click at [351, 42] on div "Sets: Everyday View Details Latest Snapshot 1 / 144 Products • updated Sep 29th…" at bounding box center [300, 166] width 530 height 305
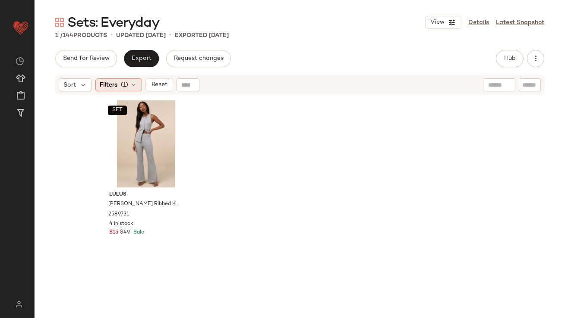
click at [122, 82] on span "(1)" at bounding box center [124, 85] width 7 height 9
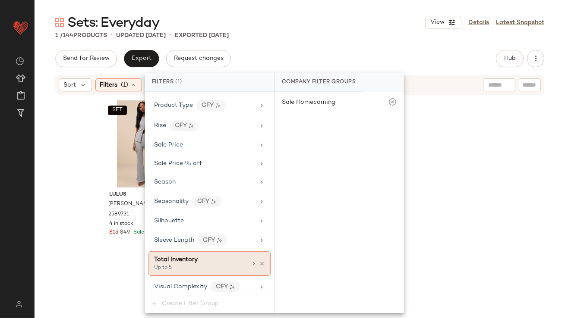
click at [260, 261] on icon at bounding box center [262, 264] width 6 height 6
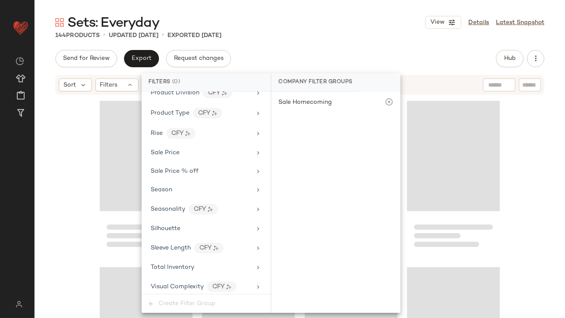
click at [341, 22] on div "Sets: Everyday View Details Latest Snapshot" at bounding box center [300, 22] width 530 height 17
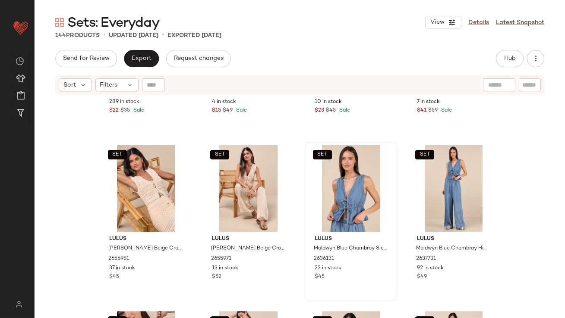
scroll to position [4945, 0]
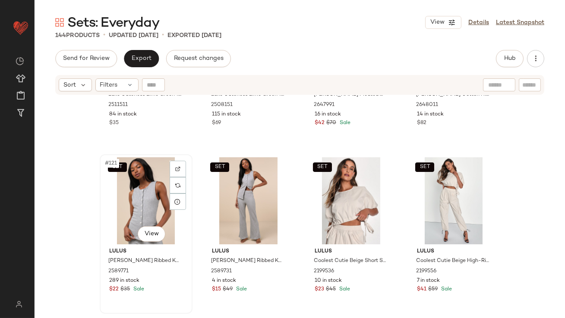
click at [120, 198] on div "SET #121 View" at bounding box center [146, 200] width 87 height 87
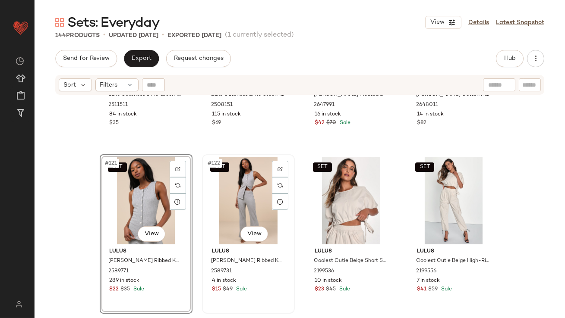
click at [267, 189] on div "SET #122 View" at bounding box center [248, 200] width 87 height 87
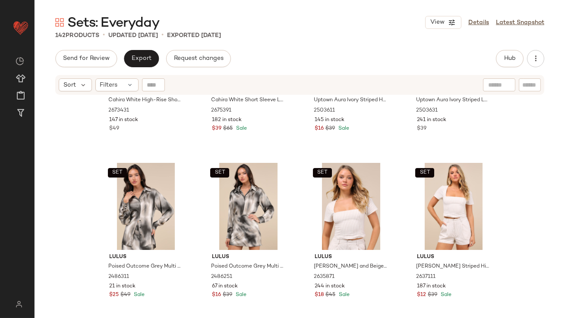
scroll to position [3275, 0]
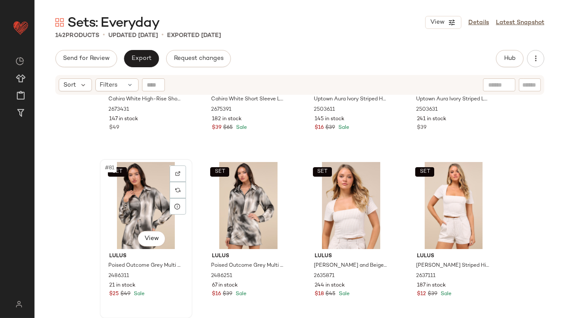
click at [122, 197] on div "SET #81 View" at bounding box center [146, 205] width 87 height 87
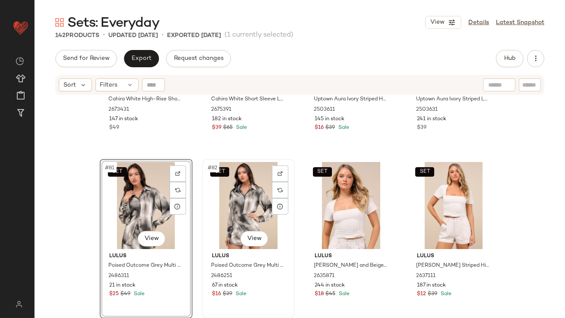
click at [232, 201] on div "SET #82 View" at bounding box center [248, 205] width 87 height 87
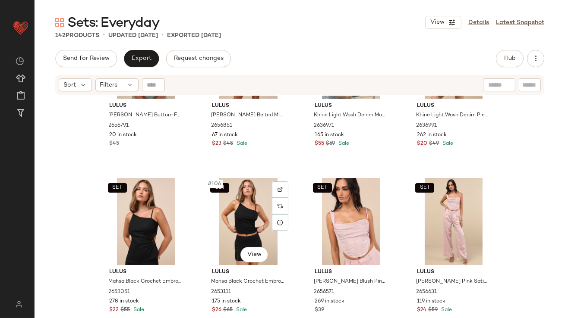
scroll to position [4258, 0]
click at [515, 64] on button "Hub" at bounding box center [510, 58] width 28 height 17
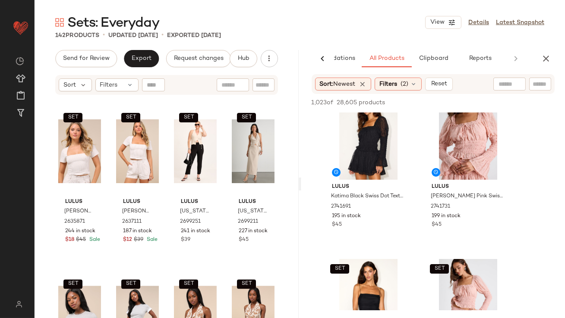
scroll to position [3329, 0]
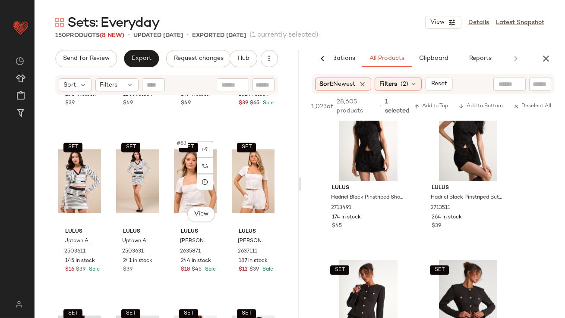
scroll to position [3306, 0]
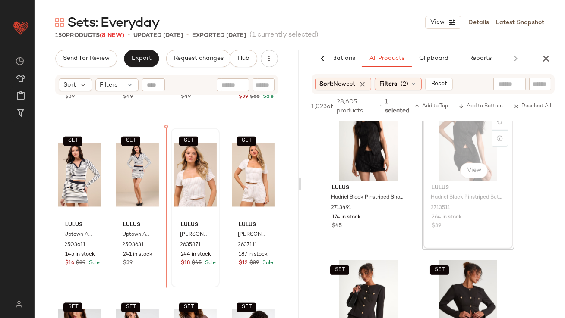
drag, startPoint x: 439, startPoint y: 140, endPoint x: 174, endPoint y: 210, distance: 274.0
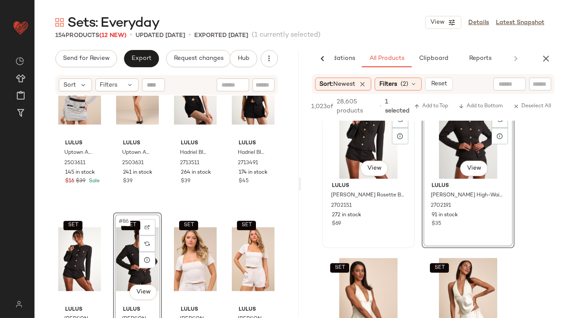
scroll to position [1320, 0]
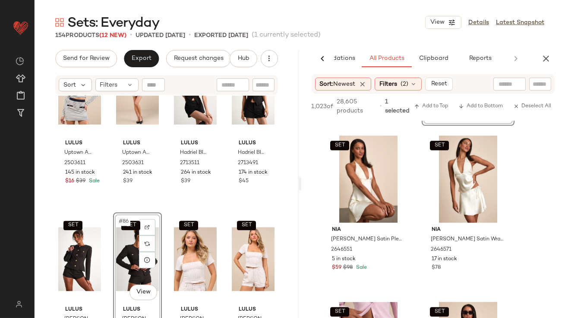
click at [118, 69] on div "Send for Review Export Request changes Hub Send for Review External Review Inte…" at bounding box center [167, 184] width 264 height 268
click at [135, 63] on button "Export" at bounding box center [141, 58] width 35 height 17
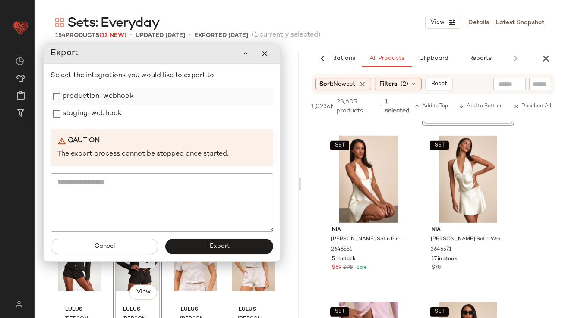
click at [113, 90] on label "production-webhook" at bounding box center [98, 96] width 71 height 17
click at [103, 107] on label "staging-webhook" at bounding box center [92, 113] width 59 height 17
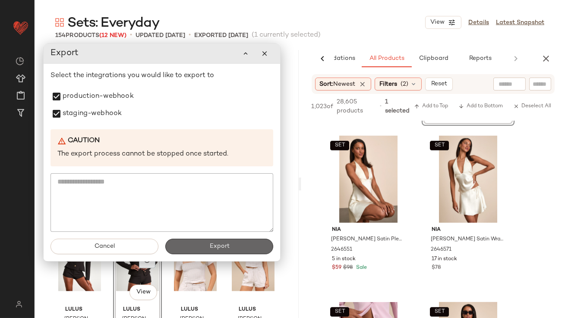
click at [181, 242] on button "Export" at bounding box center [219, 247] width 108 height 16
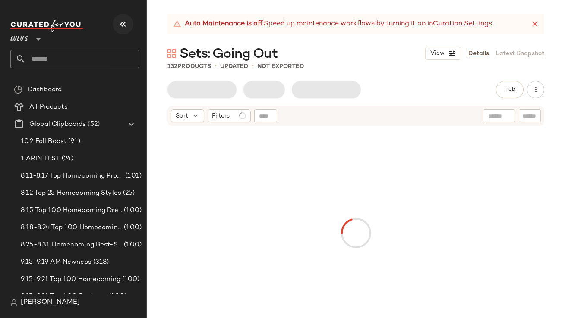
click at [123, 24] on icon "button" at bounding box center [123, 24] width 10 height 10
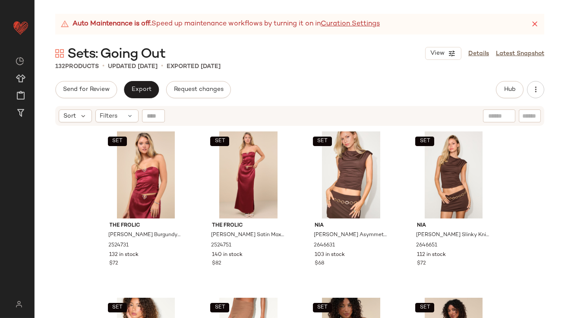
click at [530, 22] on div "Auto Maintenance is off. Speed up maintenance workflows by turning it on in Cur…" at bounding box center [299, 24] width 489 height 21
click at [532, 21] on icon at bounding box center [534, 24] width 9 height 9
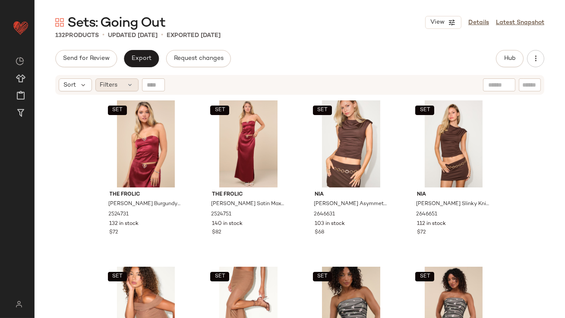
click at [134, 85] on div "Filters" at bounding box center [116, 85] width 43 height 13
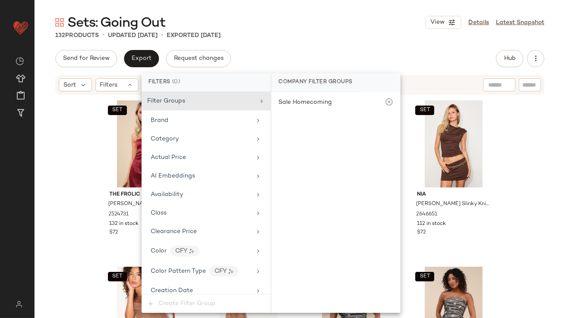
scroll to position [624, 0]
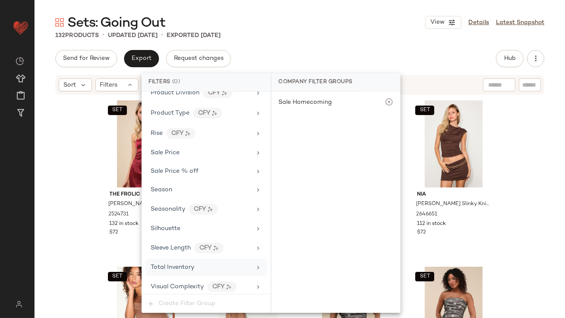
click at [184, 267] on span "Total Inventory" at bounding box center [173, 267] width 44 height 6
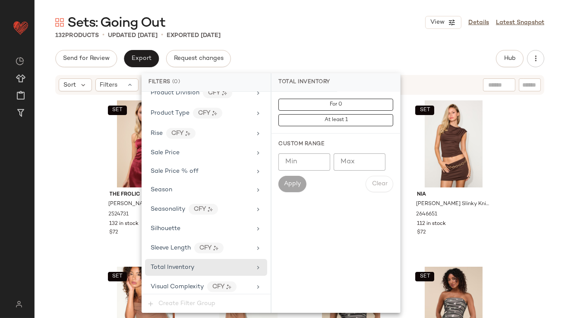
click at [342, 167] on input "Max" at bounding box center [359, 162] width 52 height 17
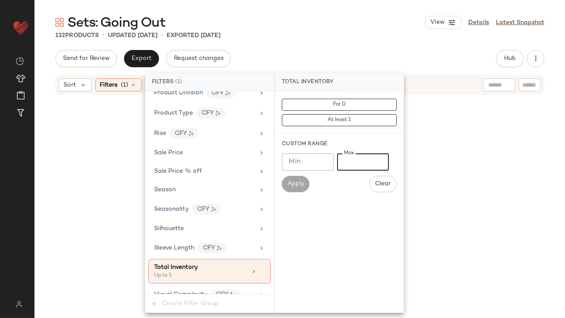
type input "*"
click at [365, 17] on div "Sets: Going Out View Details Latest Snapshot" at bounding box center [300, 22] width 530 height 17
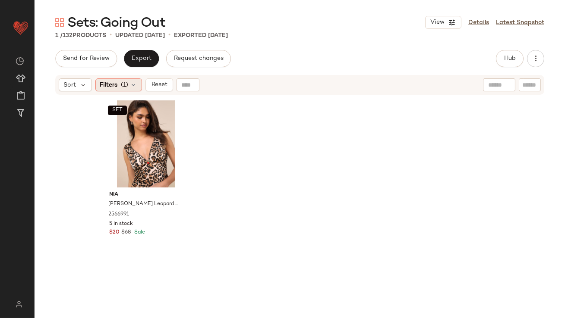
click at [124, 86] on span "(1)" at bounding box center [124, 85] width 7 height 9
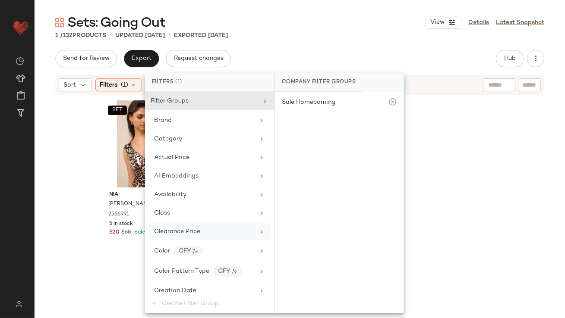
scroll to position [632, 0]
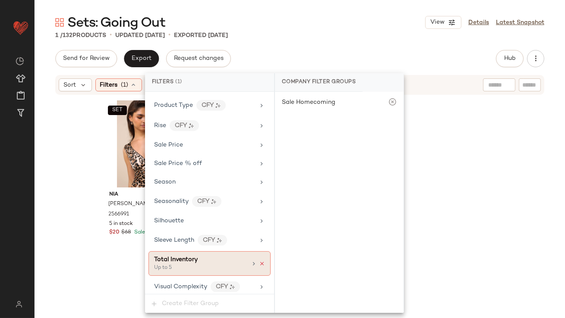
click at [259, 261] on icon at bounding box center [262, 264] width 6 height 6
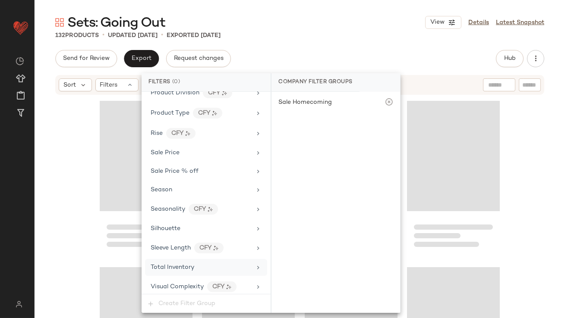
click at [336, 34] on div "132 Products • updated Sep 29th • Exported Sep 29th" at bounding box center [300, 35] width 530 height 9
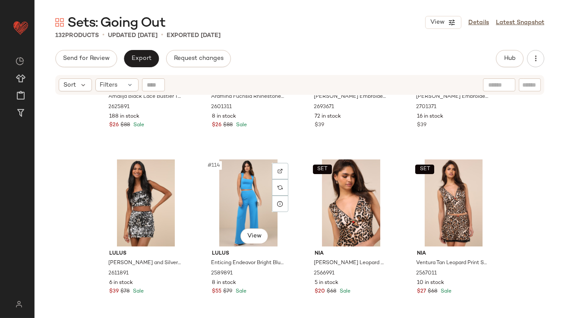
scroll to position [4570, 0]
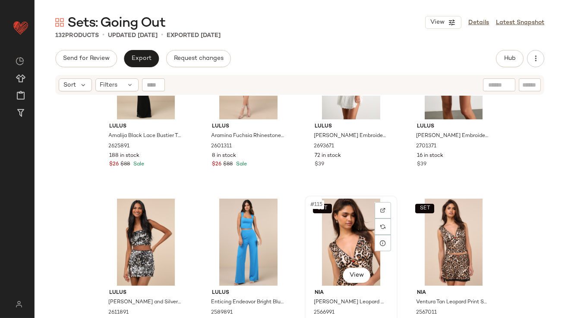
click at [342, 220] on div "SET #115 View" at bounding box center [351, 242] width 87 height 87
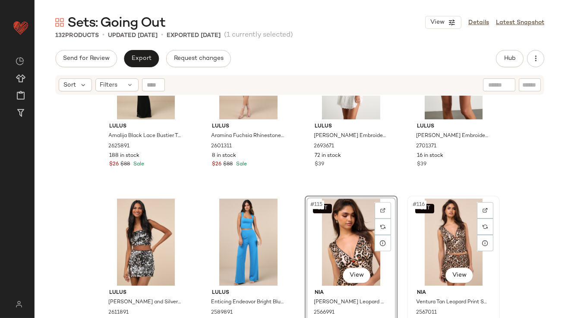
click at [456, 224] on div "SET #116 View" at bounding box center [453, 242] width 87 height 87
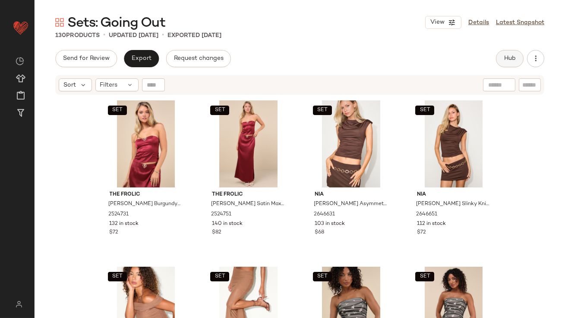
click at [500, 52] on button "Hub" at bounding box center [510, 58] width 28 height 17
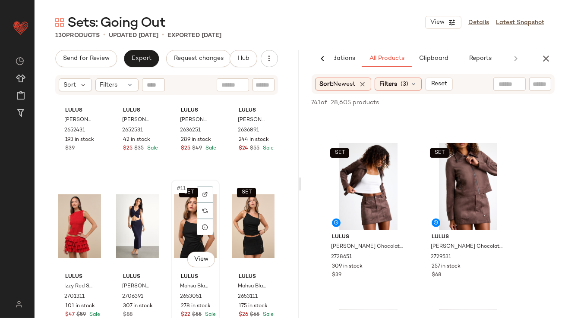
scroll to position [317, 0]
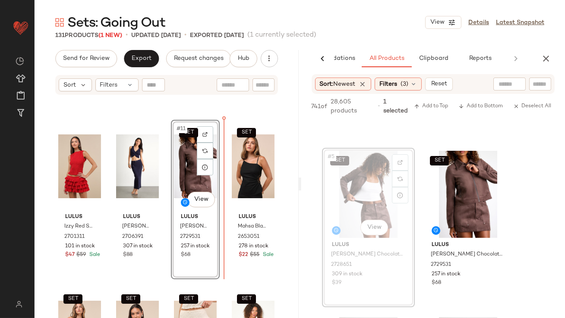
drag, startPoint x: 370, startPoint y: 198, endPoint x: 358, endPoint y: 198, distance: 12.5
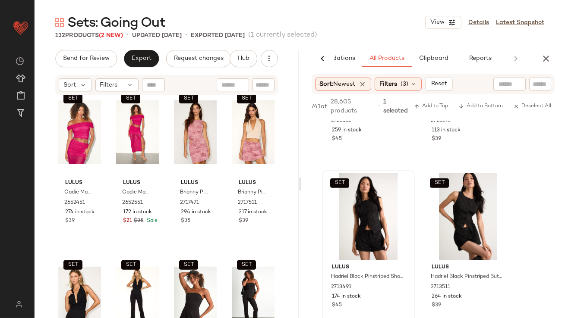
scroll to position [688, 0]
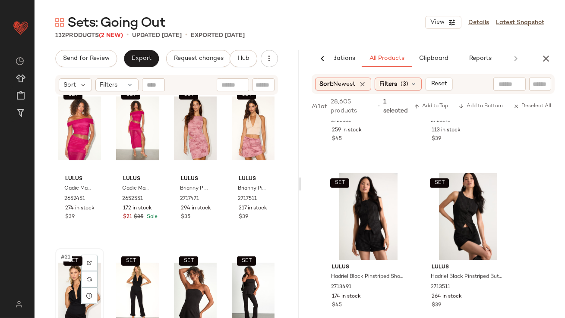
click at [67, 275] on div "SET #21 View" at bounding box center [79, 294] width 43 height 87
click at [239, 277] on div "SET #24 View" at bounding box center [253, 294] width 43 height 87
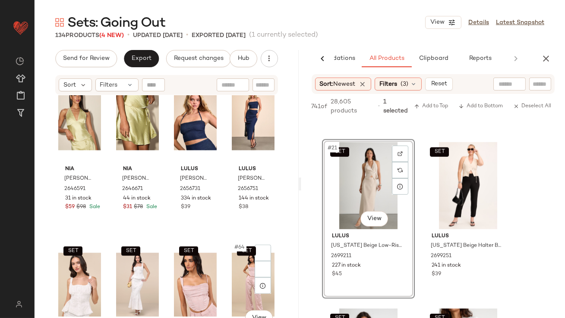
scroll to position [2365, 0]
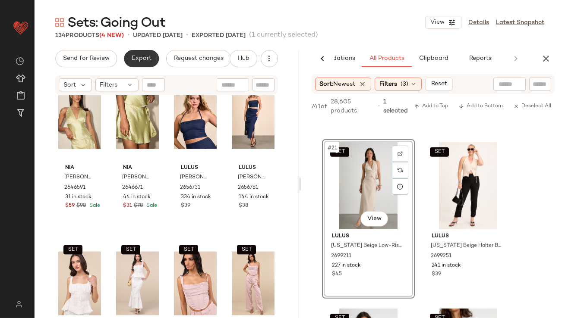
click at [147, 66] on button "Export" at bounding box center [141, 58] width 35 height 17
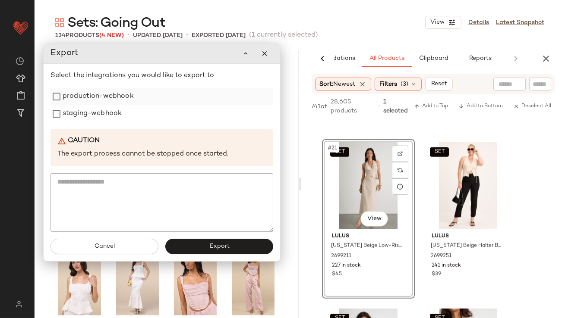
click at [131, 101] on label "production-webhook" at bounding box center [98, 96] width 71 height 17
click at [122, 112] on div "staging-webhook" at bounding box center [161, 113] width 223 height 17
click at [85, 116] on label "staging-webhook" at bounding box center [92, 113] width 59 height 17
click at [202, 249] on button "Export" at bounding box center [219, 247] width 108 height 16
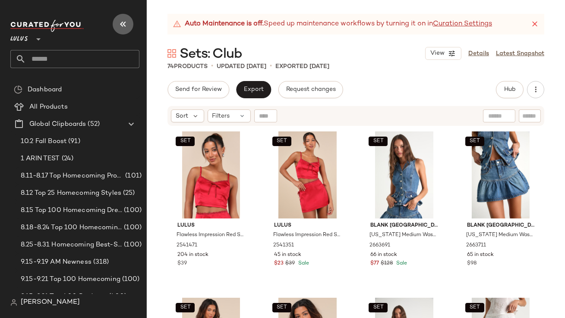
click at [118, 22] on icon "button" at bounding box center [123, 24] width 10 height 10
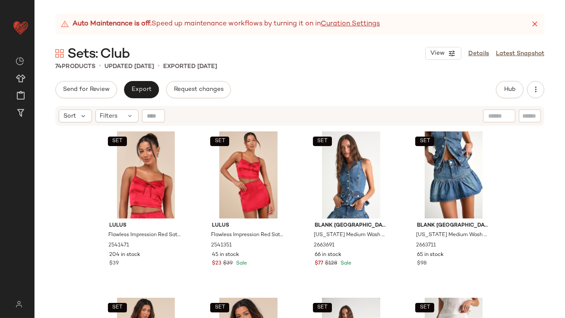
click at [535, 22] on icon at bounding box center [534, 24] width 9 height 9
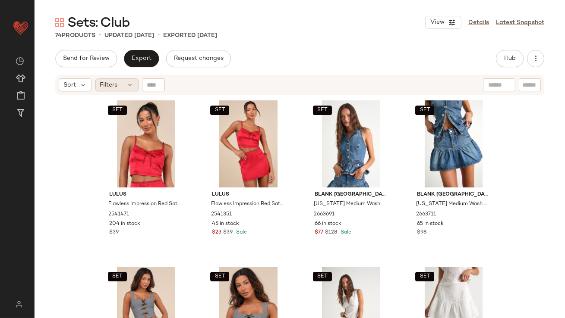
click at [111, 82] on span "Filters" at bounding box center [109, 85] width 18 height 9
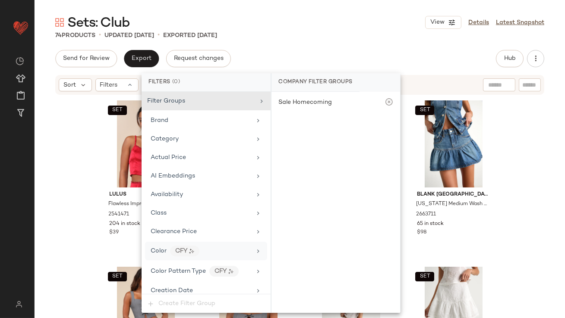
scroll to position [624, 0]
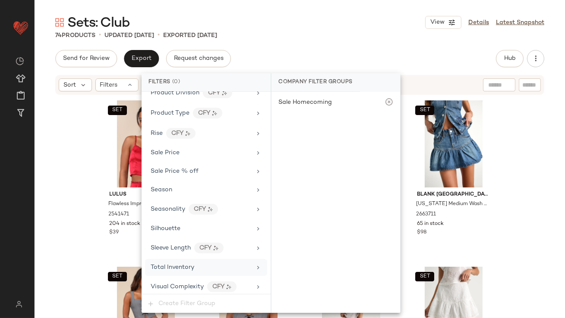
click at [202, 263] on div "Total Inventory" at bounding box center [201, 267] width 100 height 9
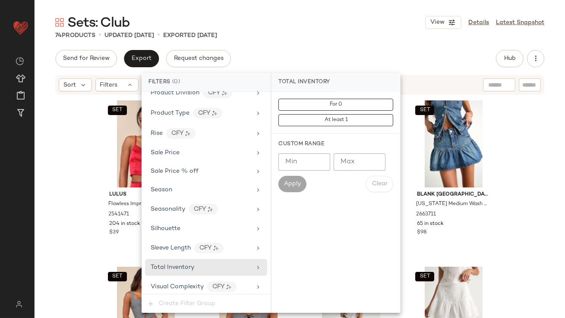
click at [351, 163] on input "Max" at bounding box center [359, 162] width 52 height 17
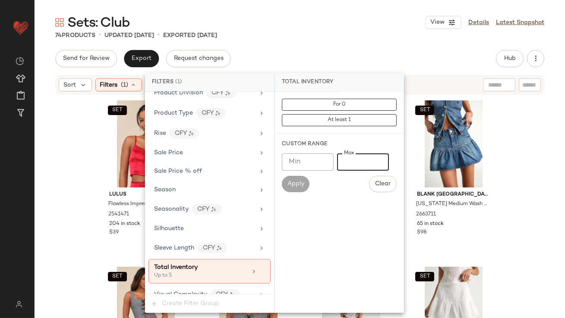
type input "*"
click at [325, 14] on div "Sets: Club View Details Latest Snapshot" at bounding box center [300, 22] width 530 height 17
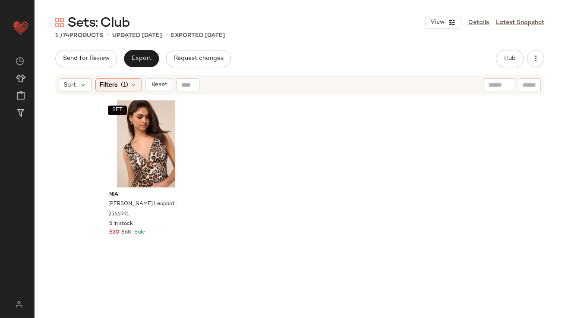
click at [125, 73] on div "Send for Review Export Request changes Hub Send for Review External Review Inte…" at bounding box center [300, 184] width 530 height 268
click at [126, 81] on span "(1)" at bounding box center [124, 85] width 7 height 9
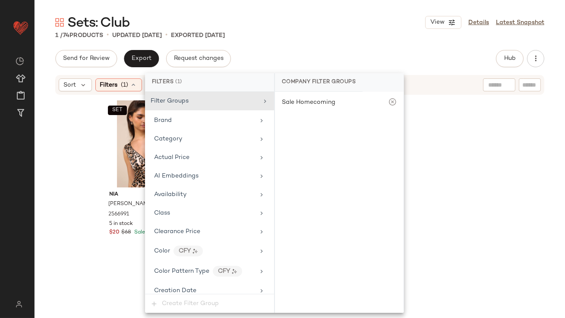
scroll to position [632, 0]
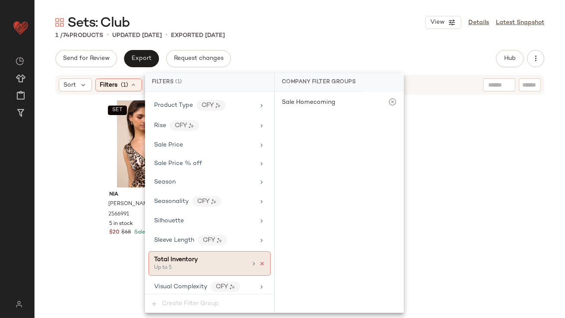
click at [260, 261] on icon at bounding box center [262, 264] width 6 height 6
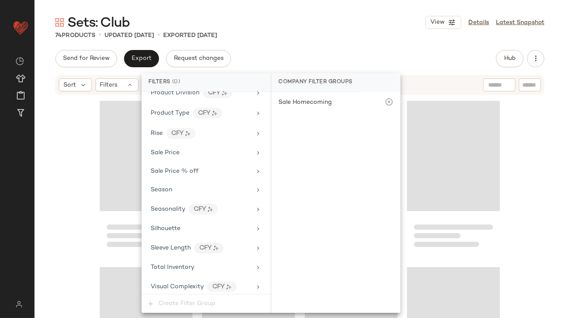
click at [276, 20] on div "Sets: Club View Details Latest Snapshot" at bounding box center [300, 22] width 530 height 17
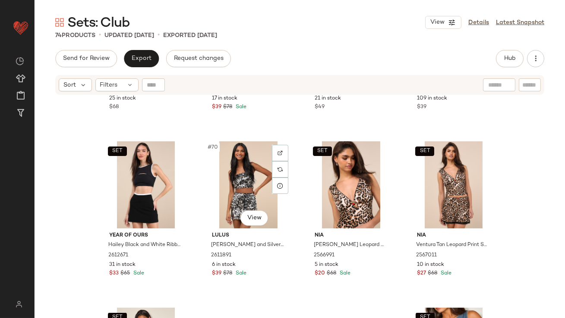
scroll to position [2792, 0]
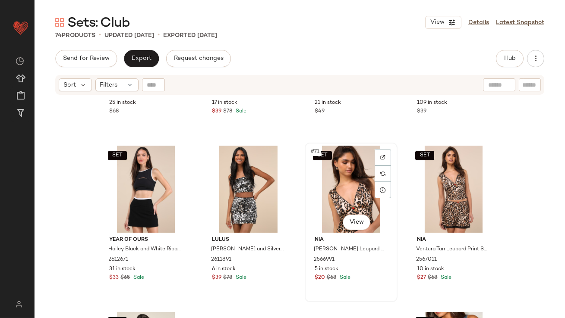
click at [358, 191] on div "SET #71 View" at bounding box center [351, 189] width 87 height 87
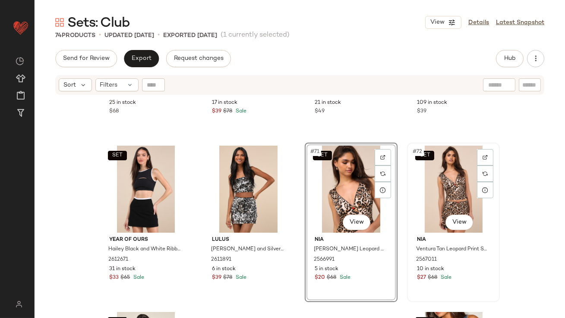
click at [449, 167] on div "SET #72 View" at bounding box center [453, 189] width 87 height 87
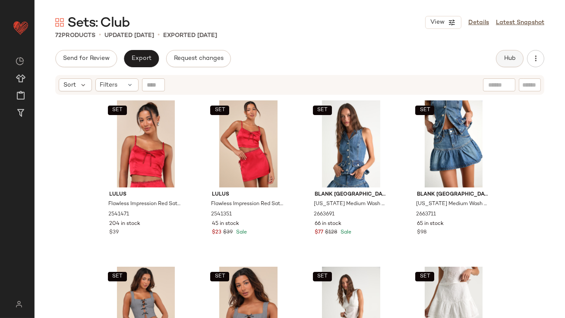
click at [511, 57] on span "Hub" at bounding box center [509, 58] width 12 height 7
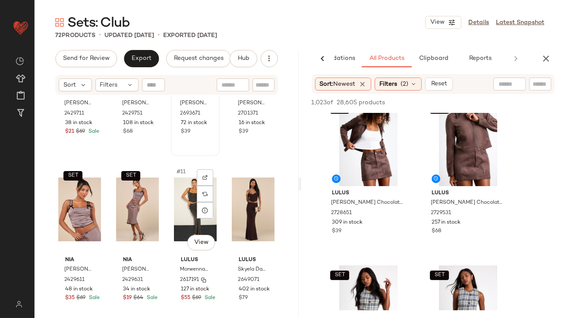
scroll to position [121, 0]
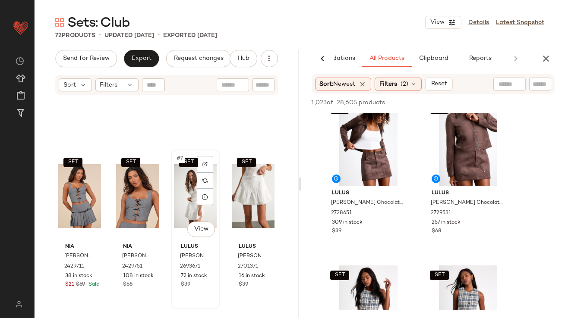
click at [182, 195] on div "SET #7 View" at bounding box center [195, 196] width 43 height 87
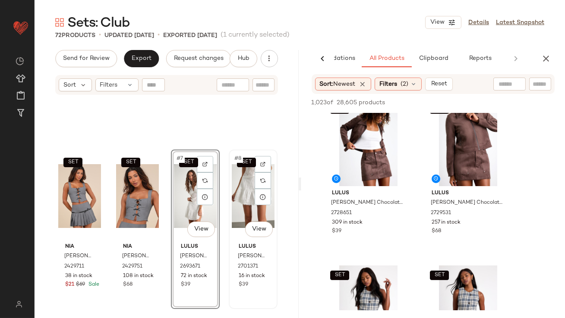
click at [238, 188] on div "SET #8 View" at bounding box center [253, 196] width 43 height 87
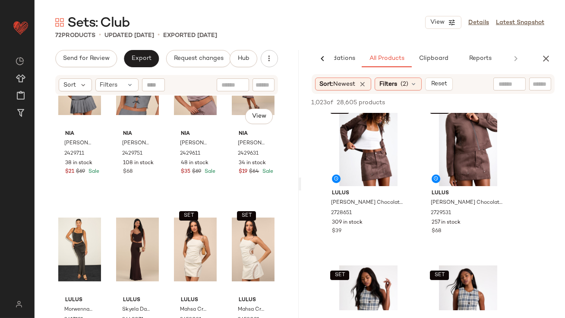
scroll to position [236, 0]
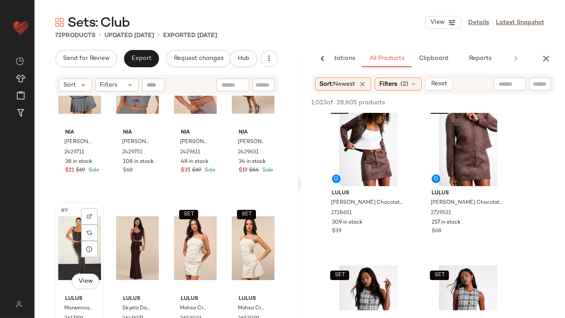
click at [61, 243] on div "#9 View" at bounding box center [79, 248] width 43 height 87
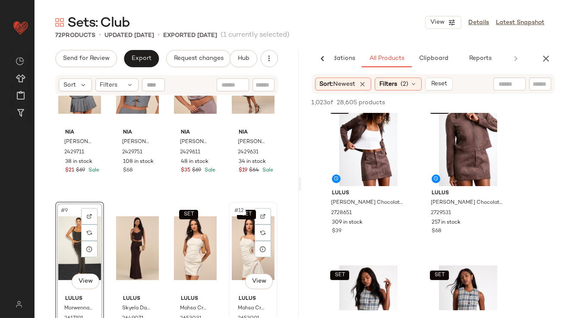
click at [246, 242] on div "SET #12 View" at bounding box center [253, 248] width 43 height 87
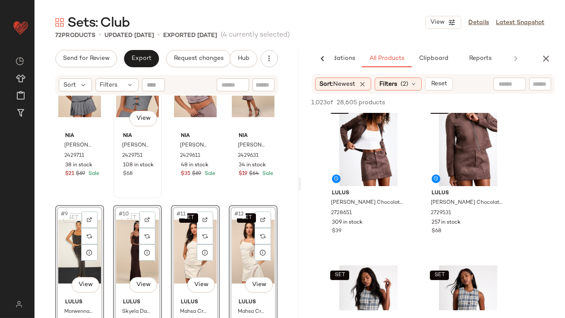
scroll to position [230, 0]
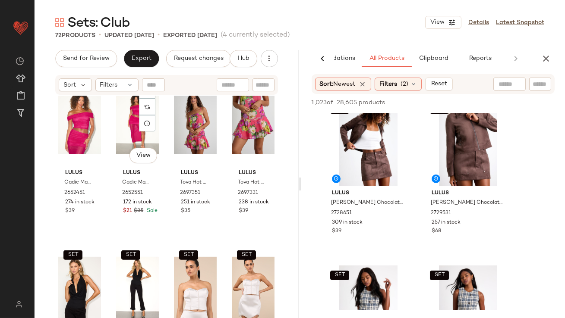
scroll to position [770, 0]
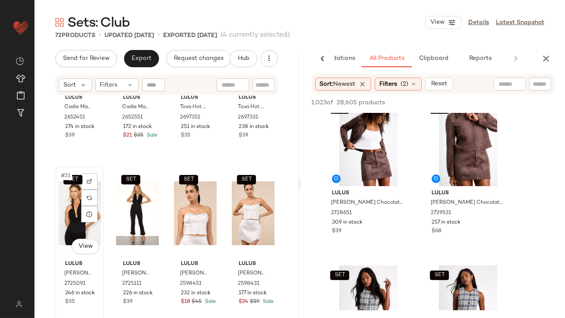
click at [67, 207] on div "SET #21 View" at bounding box center [79, 213] width 43 height 87
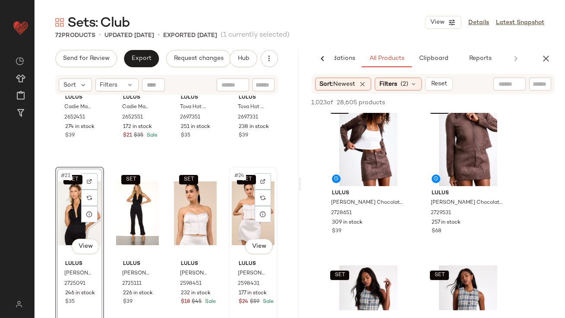
click at [245, 206] on div "SET #24 View" at bounding box center [253, 213] width 43 height 87
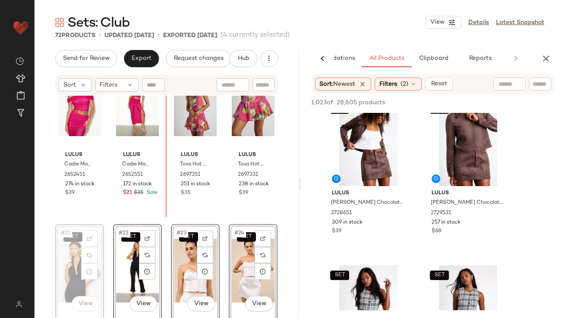
scroll to position [663, 0]
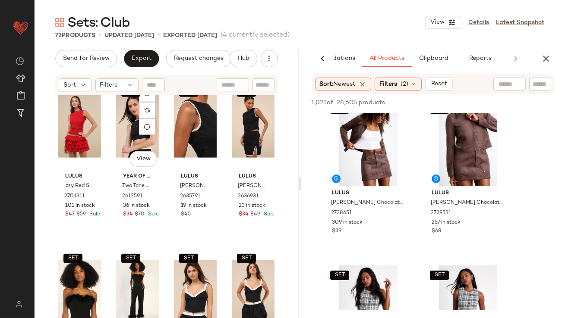
scroll to position [2312, 0]
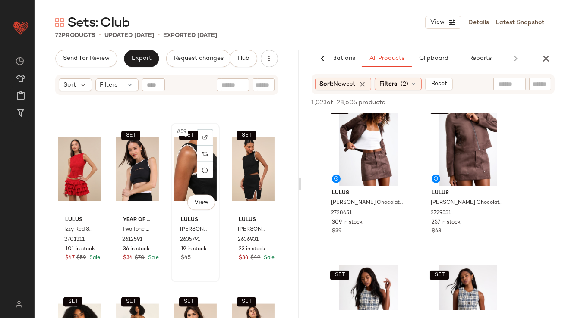
click at [184, 161] on div "SET #59 View" at bounding box center [195, 169] width 43 height 87
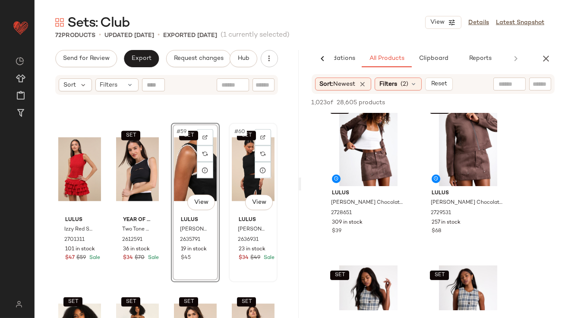
click at [239, 160] on div "SET #60 View" at bounding box center [253, 169] width 43 height 87
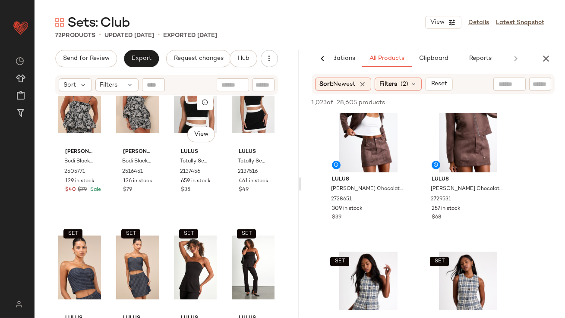
scroll to position [2051, 0]
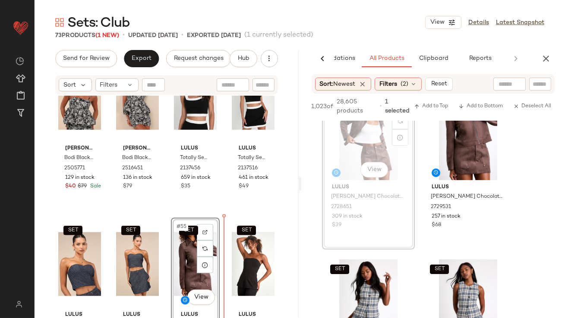
drag, startPoint x: 365, startPoint y: 145, endPoint x: 325, endPoint y: 167, distance: 46.0
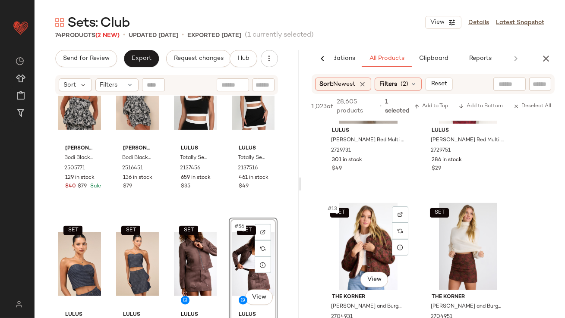
scroll to position [1187, 0]
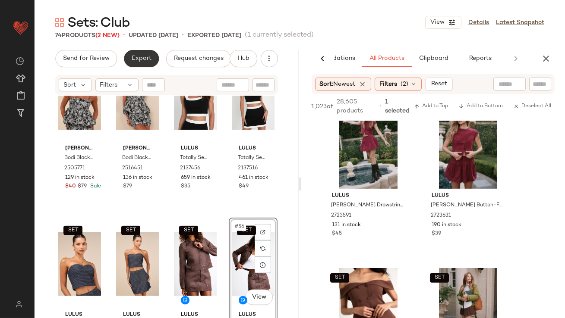
click at [140, 62] on button "Export" at bounding box center [141, 58] width 35 height 17
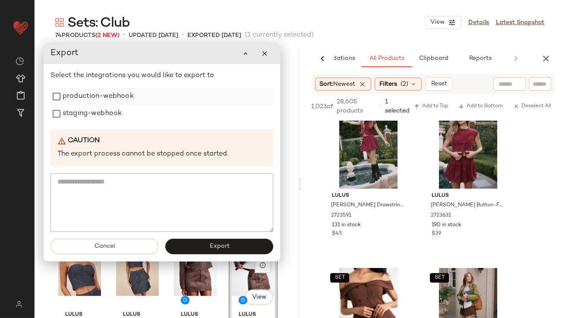
click at [132, 100] on label "production-webhook" at bounding box center [98, 96] width 71 height 17
click at [97, 111] on label "staging-webhook" at bounding box center [92, 113] width 59 height 17
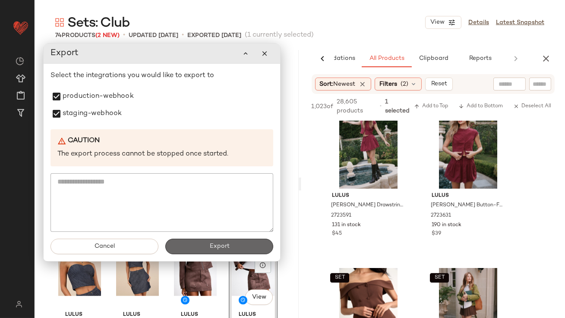
click at [186, 249] on button "Export" at bounding box center [219, 247] width 108 height 16
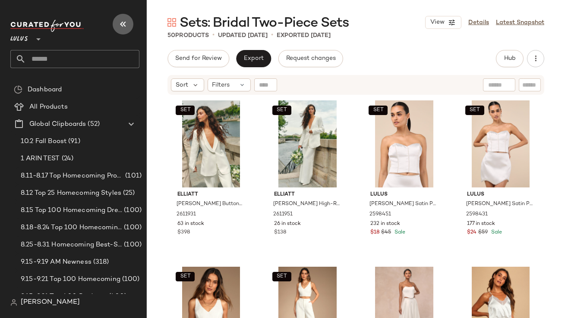
click at [129, 25] on button "button" at bounding box center [123, 24] width 21 height 21
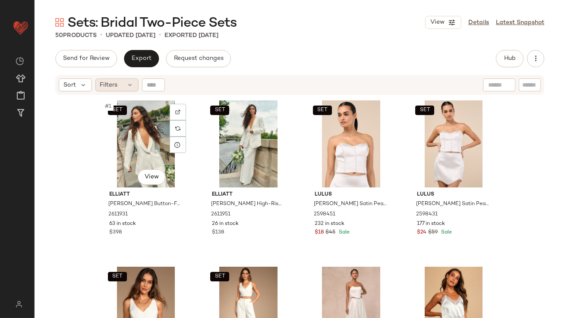
click at [116, 83] on span "Filters" at bounding box center [109, 85] width 18 height 9
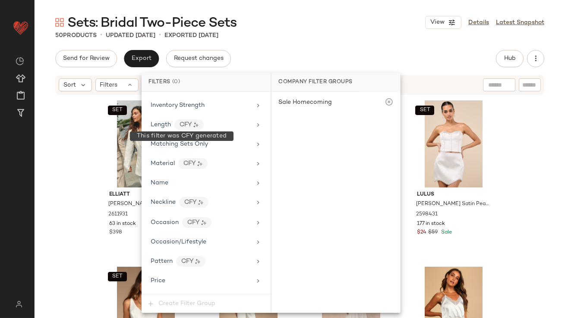
scroll to position [624, 0]
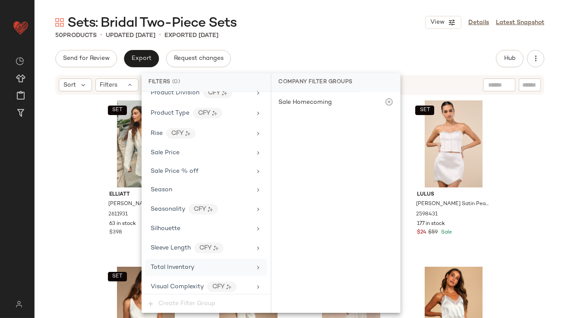
click at [162, 265] on span "Total Inventory" at bounding box center [173, 267] width 44 height 6
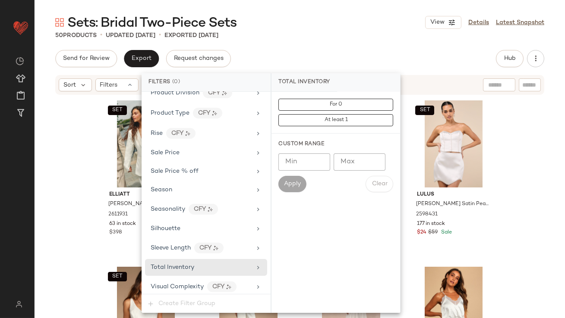
click at [364, 163] on input "Max" at bounding box center [359, 162] width 52 height 17
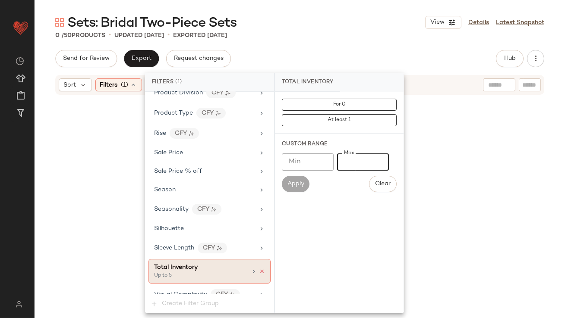
type input "*"
click at [259, 269] on icon at bounding box center [262, 272] width 6 height 6
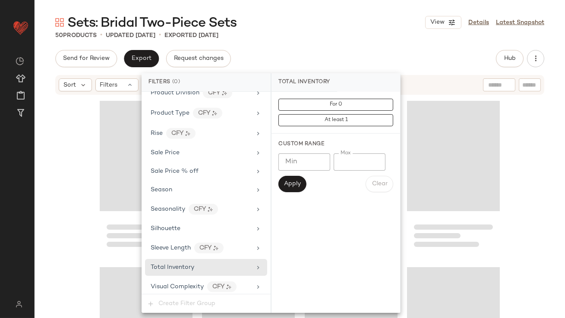
click at [328, 43] on div "Sets: Bridal Two-Piece Sets View Details Latest Snapshot 50 Products • updated …" at bounding box center [300, 166] width 530 height 305
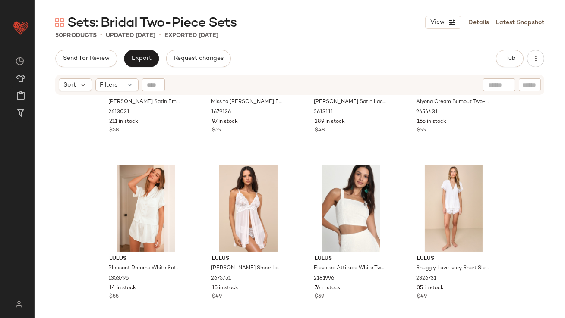
scroll to position [1482, 0]
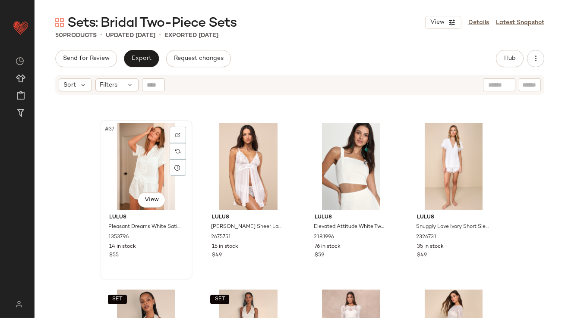
click at [130, 166] on div "#37 View" at bounding box center [146, 166] width 87 height 87
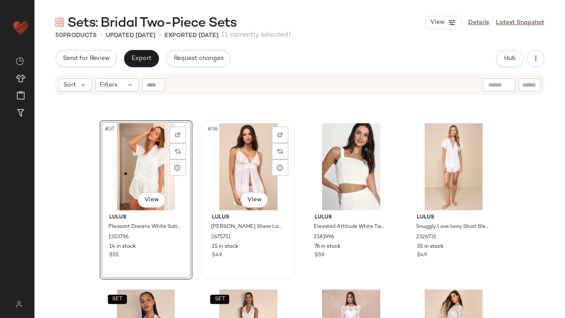
click at [224, 164] on div "#38 View" at bounding box center [248, 166] width 87 height 87
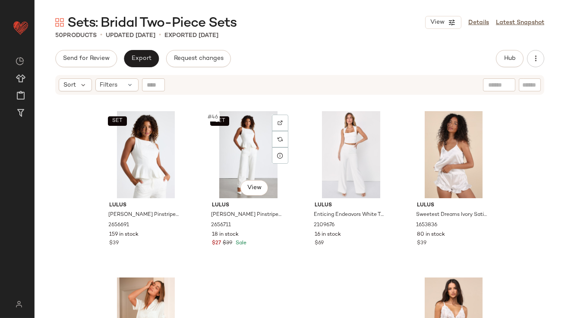
scroll to position [1831, 0]
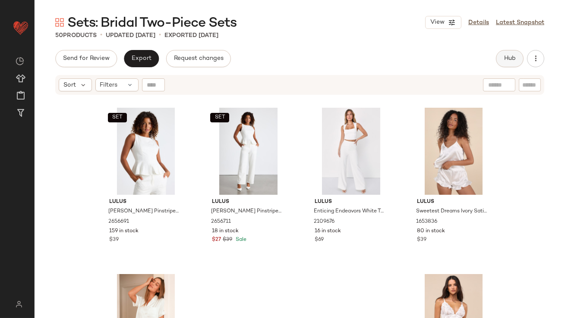
click at [510, 57] on span "Hub" at bounding box center [509, 58] width 12 height 7
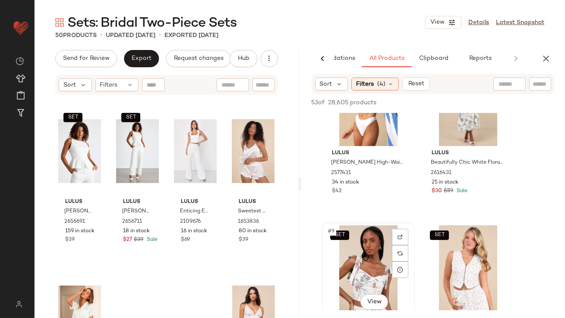
scroll to position [555, 0]
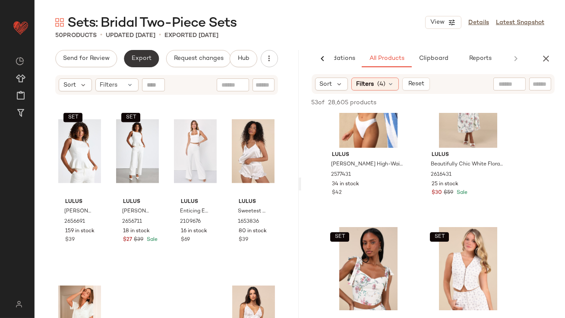
click at [140, 61] on span "Export" at bounding box center [141, 58] width 20 height 7
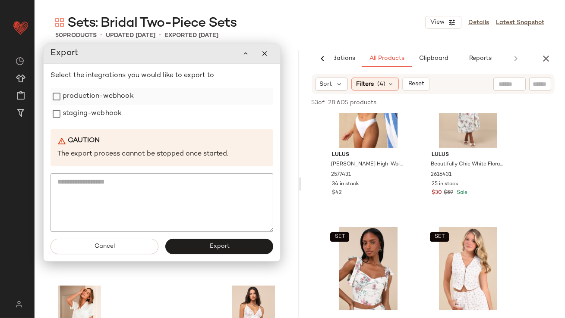
click at [126, 99] on label "production-webhook" at bounding box center [98, 96] width 71 height 17
click at [112, 119] on label "staging-webhook" at bounding box center [92, 113] width 59 height 17
click at [205, 249] on button "Export" at bounding box center [219, 247] width 108 height 16
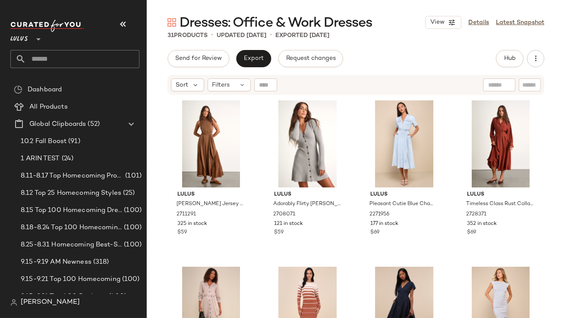
click at [119, 20] on icon "button" at bounding box center [123, 24] width 10 height 10
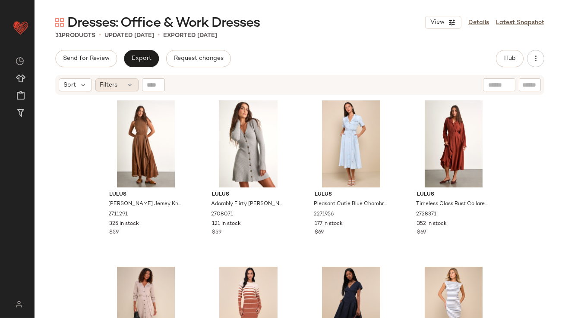
click at [110, 87] on span "Filters" at bounding box center [109, 85] width 18 height 9
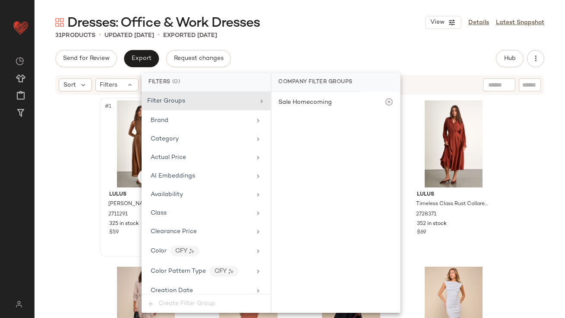
scroll to position [585, 0]
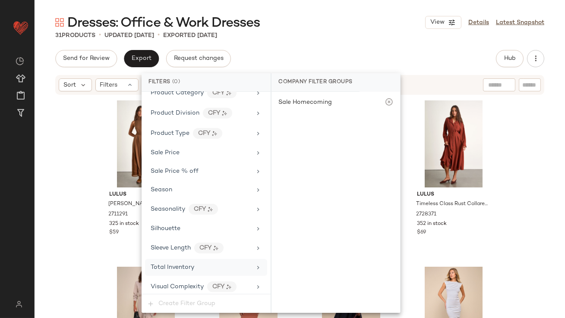
click at [185, 264] on span "Total Inventory" at bounding box center [173, 267] width 44 height 6
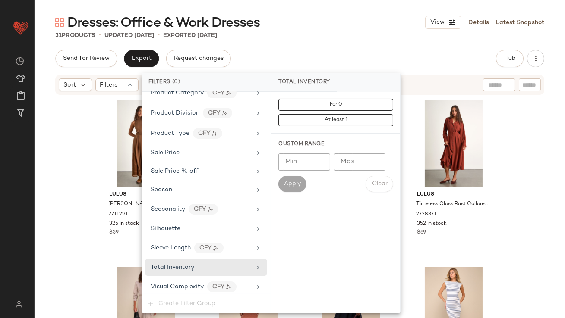
click at [353, 163] on input "Max" at bounding box center [359, 162] width 52 height 17
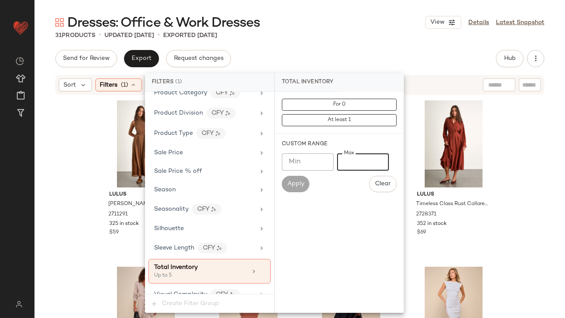
type input "*"
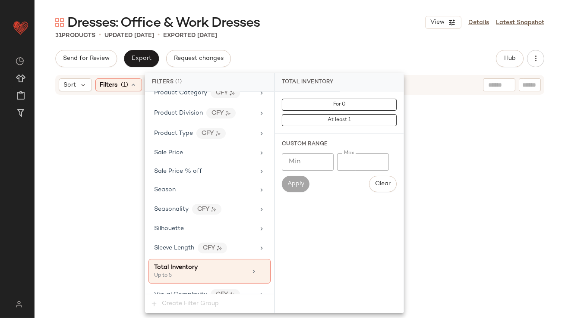
click at [371, 40] on div "Dresses: Office & Work Dresses View Details Latest Snapshot 31 Products • updat…" at bounding box center [300, 166] width 530 height 305
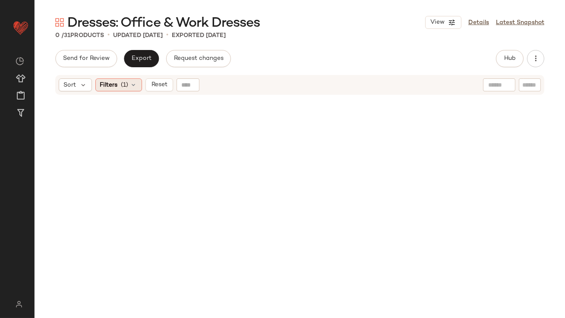
click at [113, 83] on span "Filters" at bounding box center [109, 85] width 18 height 9
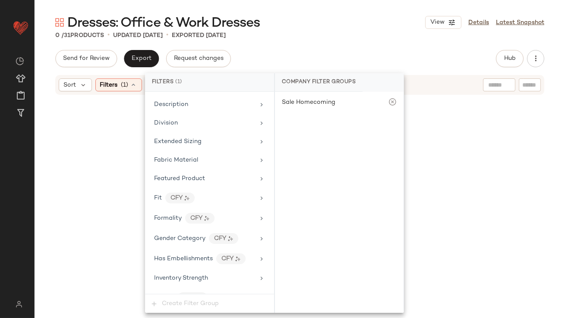
scroll to position [593, 0]
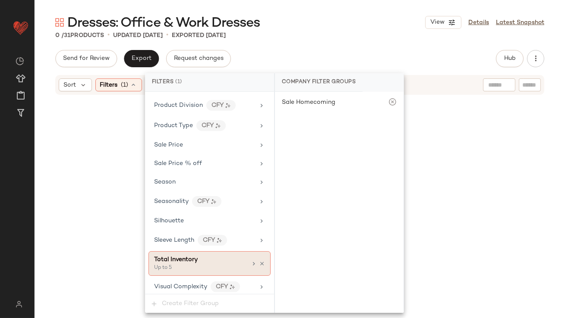
click at [261, 256] on div "Total Inventory Up to 5" at bounding box center [209, 263] width 122 height 25
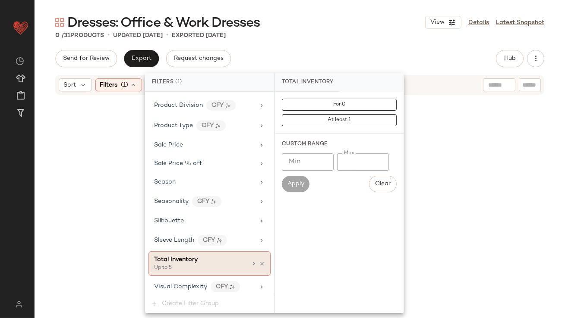
click at [254, 261] on div at bounding box center [257, 264] width 15 height 7
click at [244, 261] on div "Total Inventory Up to 5" at bounding box center [209, 263] width 122 height 25
click at [345, 161] on input "*" at bounding box center [363, 162] width 52 height 17
type input "**"
click at [371, 33] on div "0 / 31 Products • updated [DATE] • Exported [DATE]" at bounding box center [300, 35] width 530 height 9
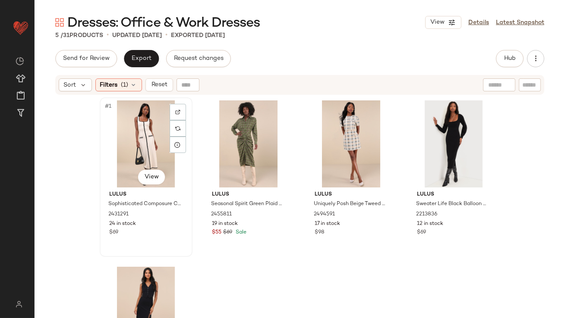
click at [141, 122] on div "#1 View" at bounding box center [146, 143] width 87 height 87
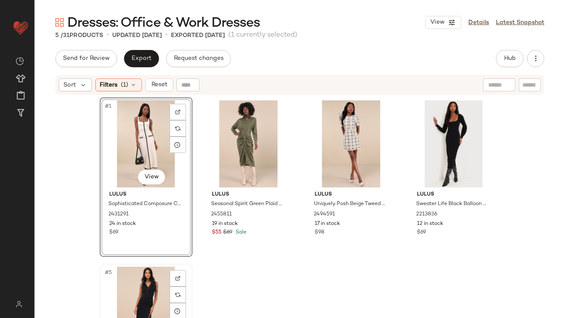
click at [124, 291] on div "#5 View" at bounding box center [146, 310] width 87 height 87
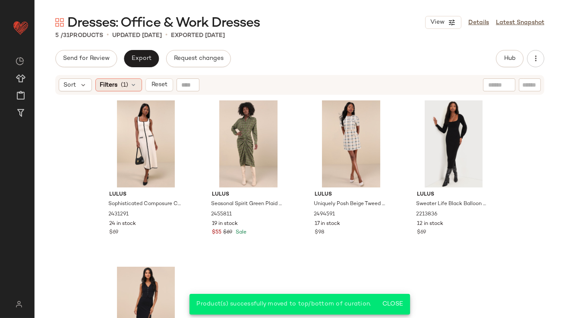
click at [116, 82] on span "Filters" at bounding box center [109, 85] width 18 height 9
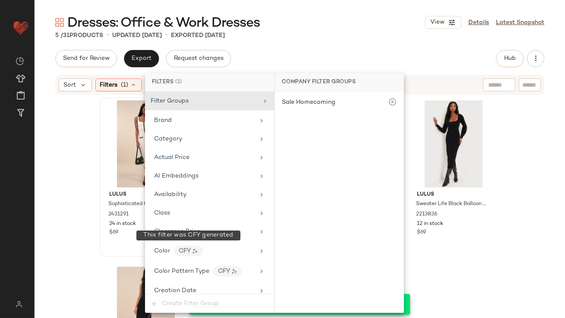
scroll to position [593, 0]
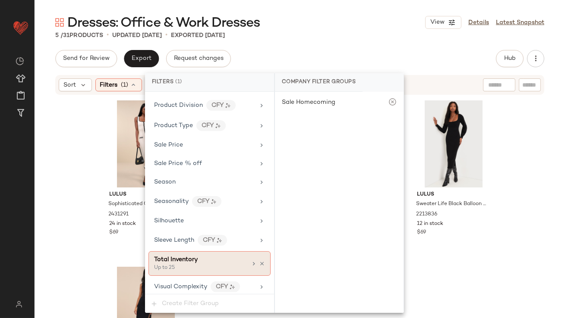
click at [259, 261] on icon at bounding box center [262, 264] width 6 height 6
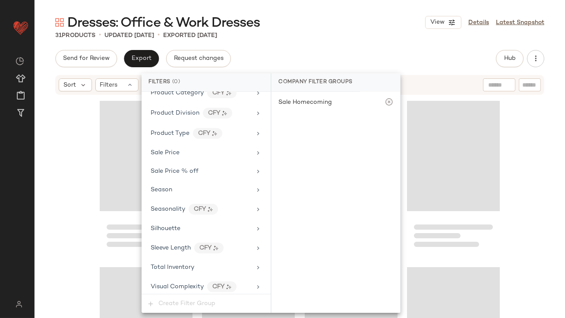
click at [389, 4] on main "Dresses: Office & Work Dresses View Details Latest Snapshot 31 Products • updat…" at bounding box center [282, 159] width 565 height 318
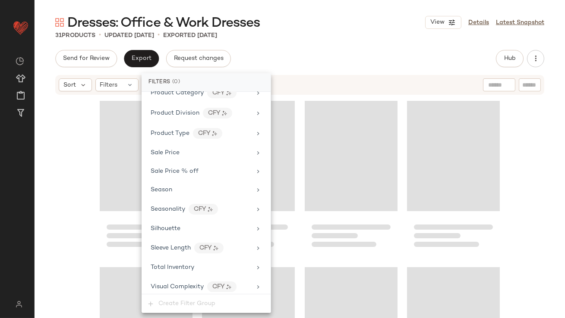
scroll to position [1089, 0]
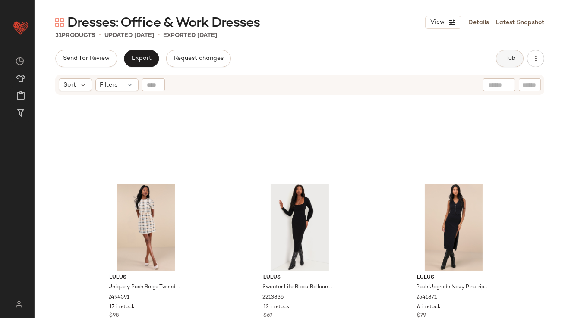
click at [503, 63] on button "Hub" at bounding box center [510, 58] width 28 height 17
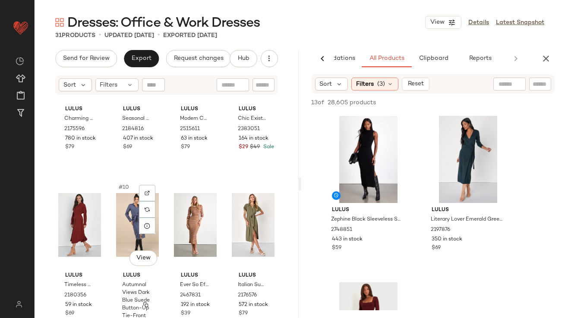
scroll to position [289, 0]
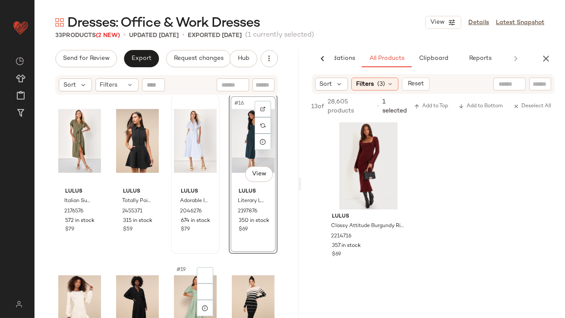
scroll to position [572, 0]
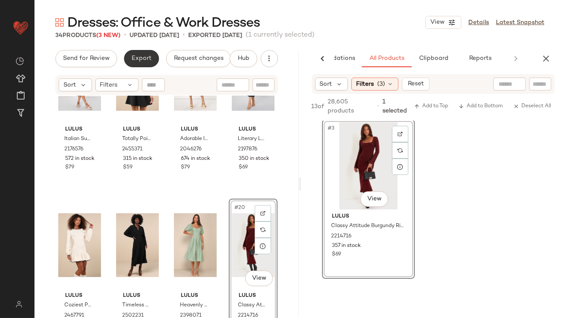
click at [132, 59] on span "Export" at bounding box center [141, 58] width 20 height 7
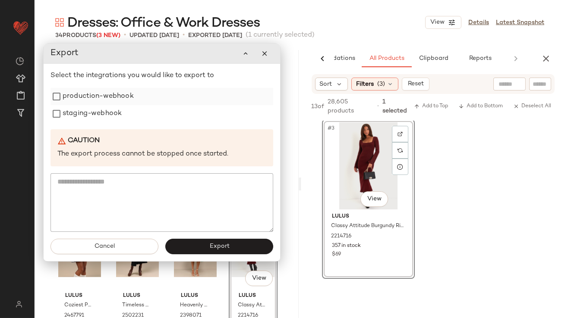
click at [132, 96] on label "production-webhook" at bounding box center [98, 96] width 71 height 17
click at [109, 113] on label "staging-webhook" at bounding box center [92, 113] width 59 height 17
click at [208, 242] on button "Export" at bounding box center [219, 247] width 108 height 16
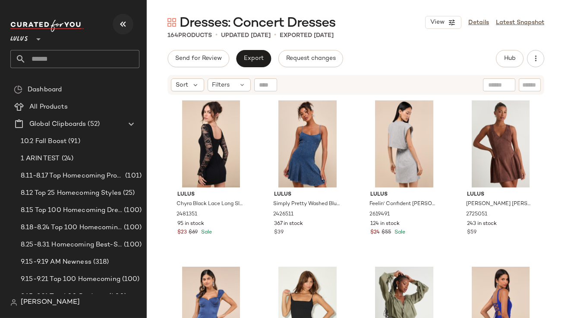
click at [120, 28] on icon "button" at bounding box center [123, 24] width 10 height 10
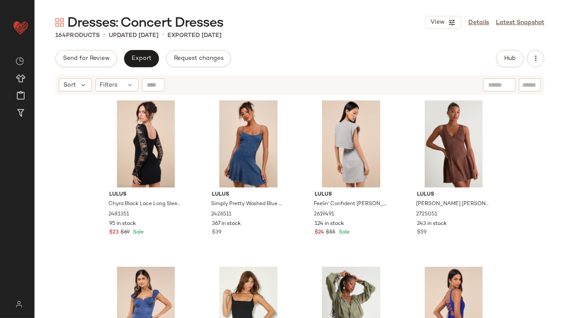
click at [110, 78] on div "Sort Filters" at bounding box center [299, 85] width 489 height 20
click at [110, 79] on div "Filters" at bounding box center [116, 85] width 43 height 13
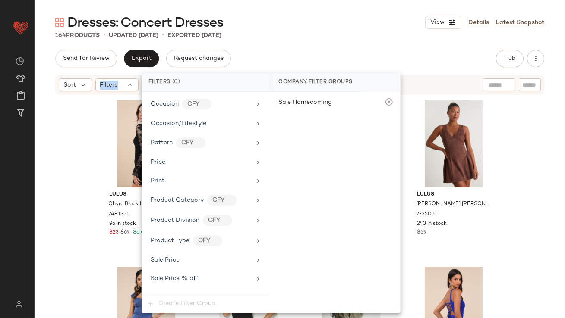
scroll to position [604, 0]
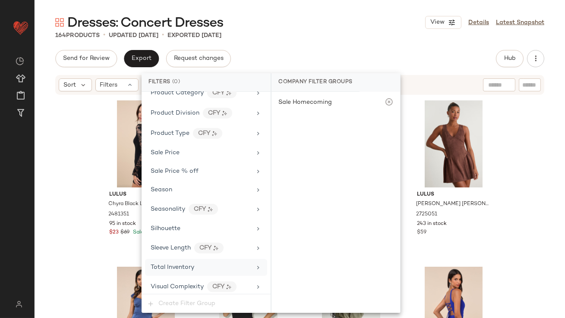
click at [176, 264] on span "Total Inventory" at bounding box center [173, 267] width 44 height 6
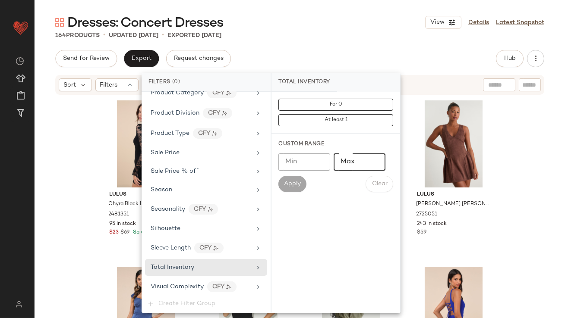
click at [348, 168] on input "Max" at bounding box center [359, 162] width 52 height 17
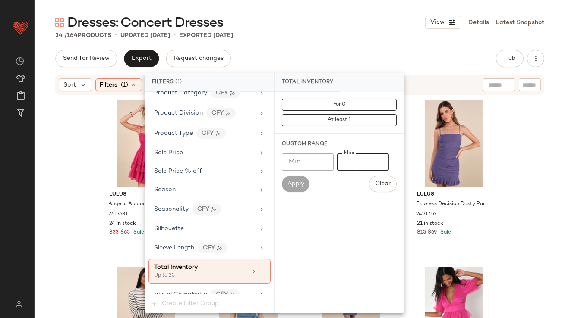
type input "**"
click at [338, 25] on div "Dresses: Concert Dresses View Details Latest Snapshot" at bounding box center [300, 22] width 530 height 17
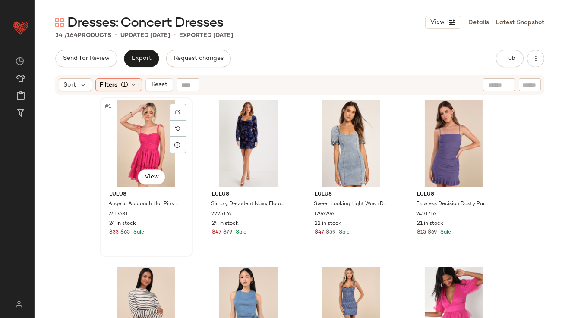
click at [140, 132] on div "#1 View" at bounding box center [146, 143] width 87 height 87
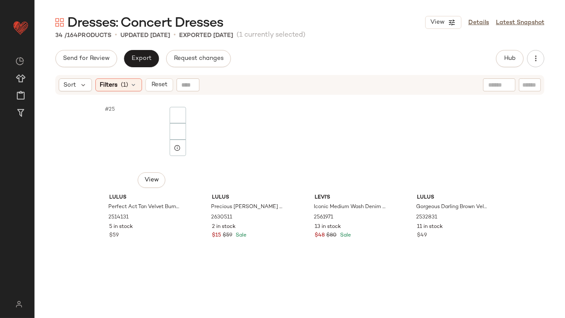
scroll to position [1256, 0]
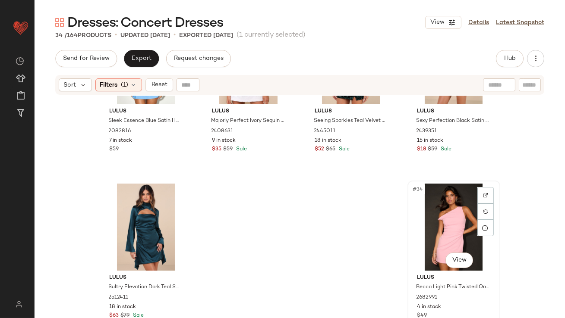
click at [437, 218] on div "#34 View" at bounding box center [453, 227] width 87 height 87
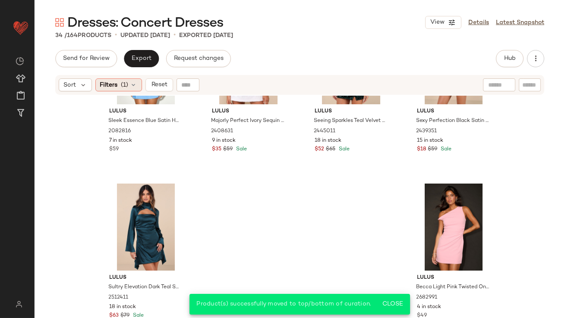
click at [113, 88] on span "Filters" at bounding box center [109, 85] width 18 height 9
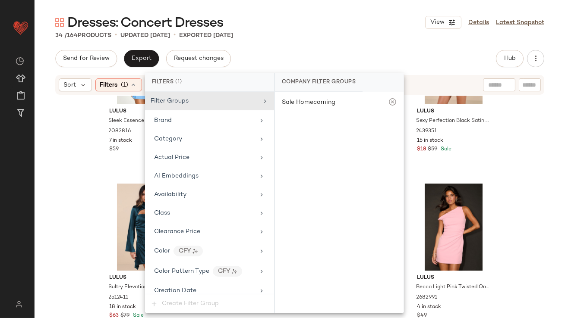
click at [313, 28] on div "Dresses: Concert Dresses View Details Latest Snapshot" at bounding box center [300, 22] width 530 height 17
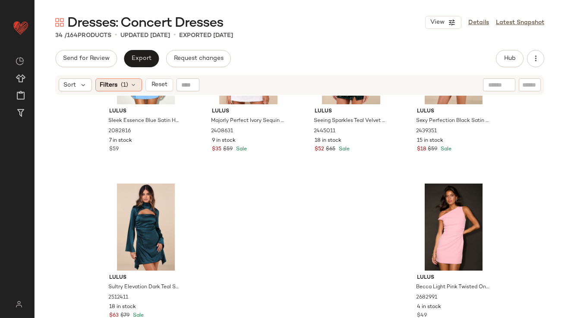
click at [135, 84] on icon at bounding box center [133, 85] width 7 height 7
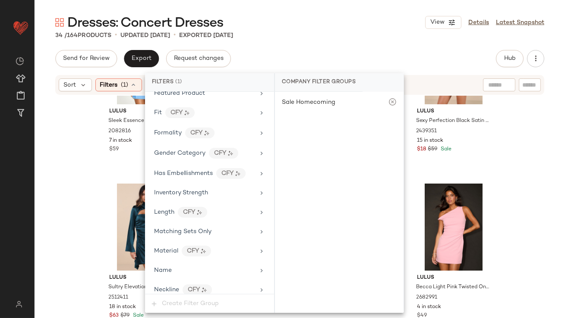
scroll to position [612, 0]
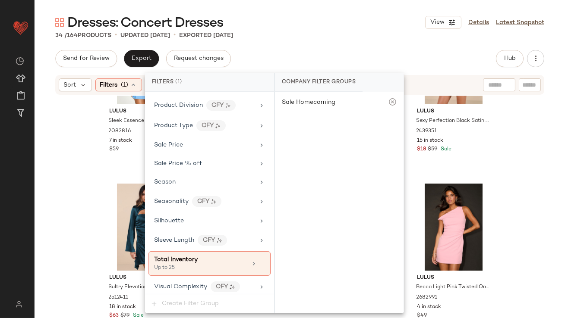
click at [302, 26] on div "Dresses: Concert Dresses View Details Latest Snapshot" at bounding box center [300, 22] width 530 height 17
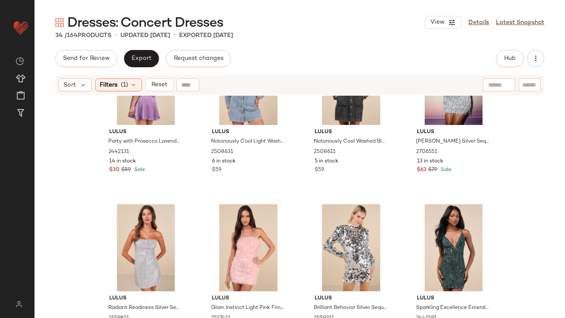
scroll to position [0, 0]
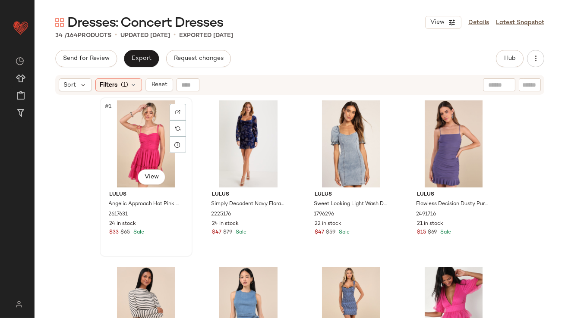
click at [136, 147] on div "#1 View" at bounding box center [146, 143] width 87 height 87
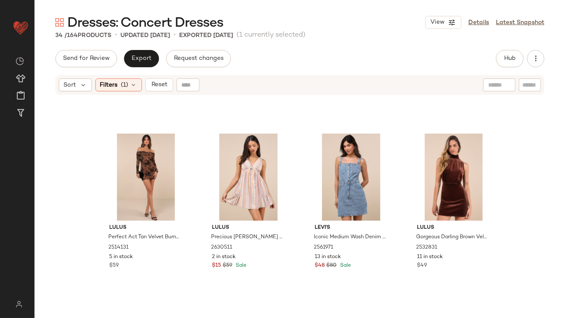
scroll to position [1256, 0]
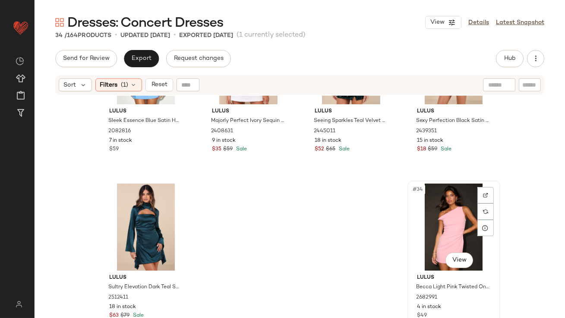
click at [435, 213] on div "#34 View" at bounding box center [453, 227] width 87 height 87
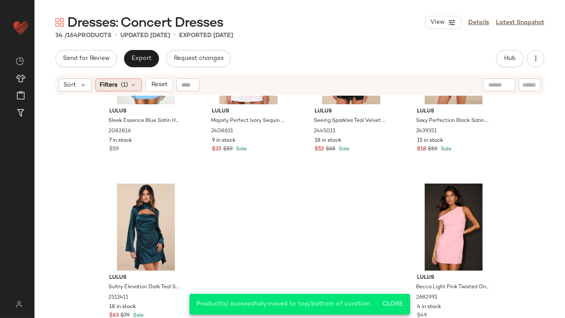
click at [127, 82] on span "(1)" at bounding box center [124, 85] width 7 height 9
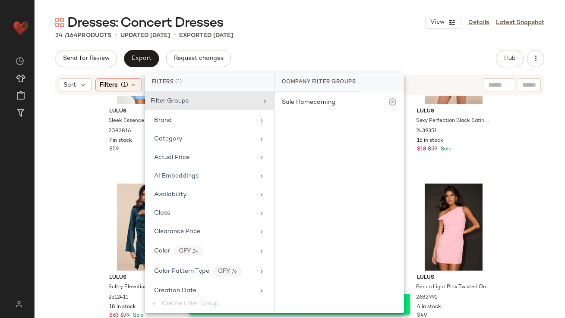
scroll to position [612, 0]
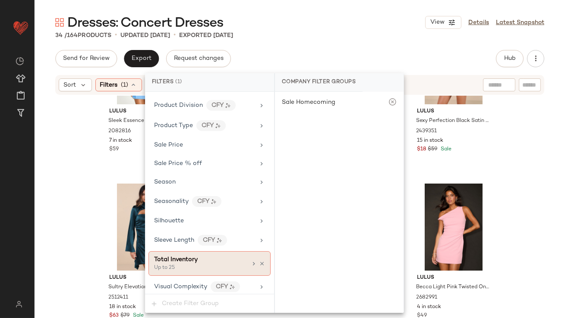
click at [261, 261] on icon at bounding box center [262, 264] width 6 height 6
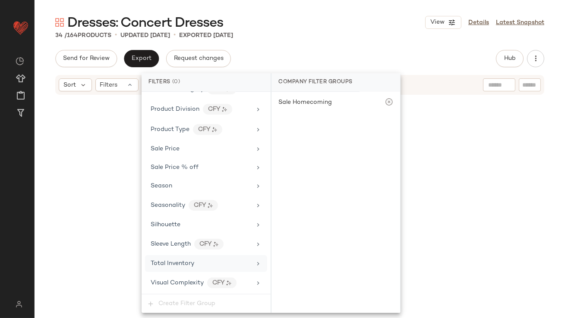
scroll to position [604, 0]
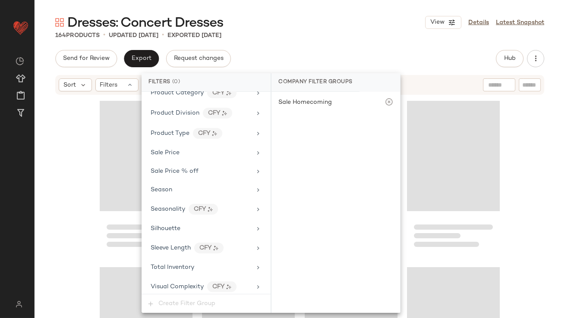
click at [322, 33] on div "164 Products • updated [DATE] • Exported [DATE]" at bounding box center [300, 35] width 530 height 9
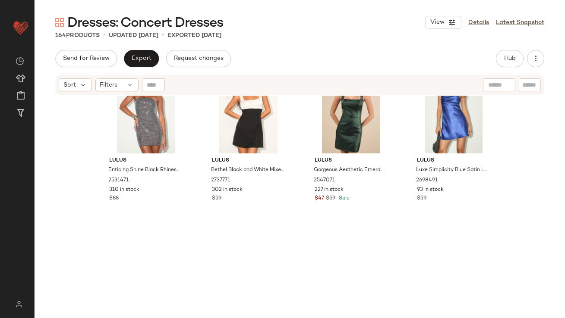
scroll to position [0, 0]
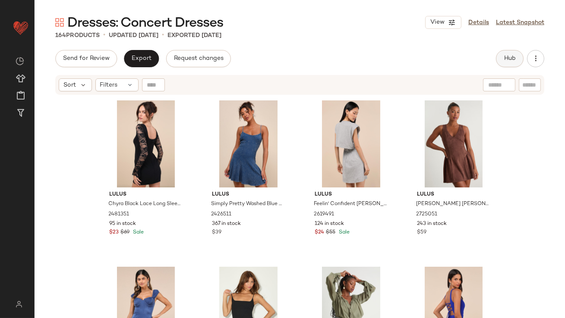
click at [512, 64] on button "Hub" at bounding box center [510, 58] width 28 height 17
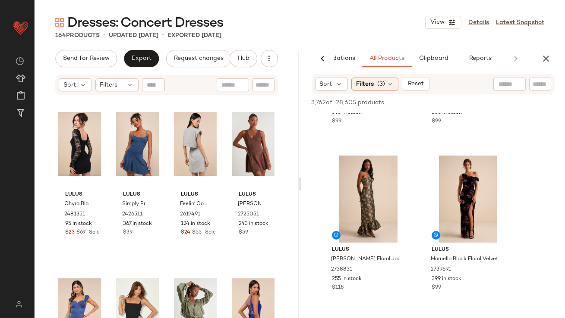
scroll to position [350, 0]
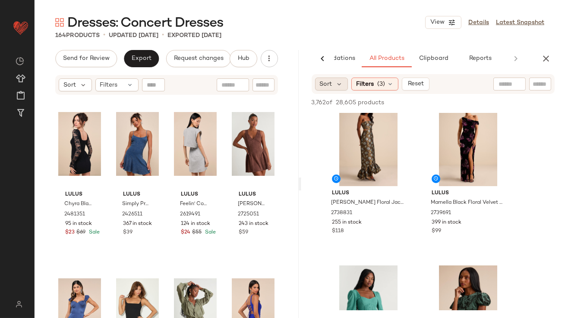
click at [329, 83] on span "Sort" at bounding box center [326, 84] width 13 height 9
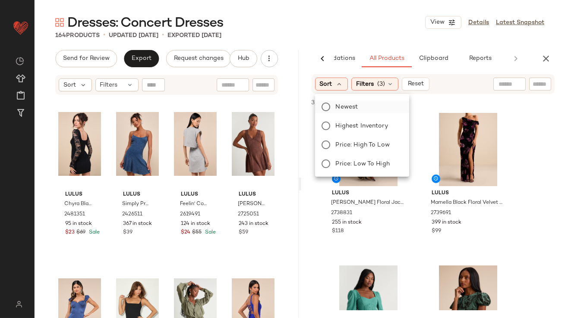
click at [334, 105] on label "Newest" at bounding box center [367, 107] width 70 height 12
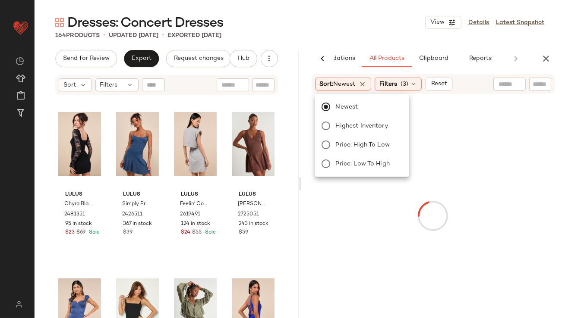
click at [353, 44] on div "Dresses: Concert Dresses View Details Latest Snapshot 164 Products • updated Oc…" at bounding box center [300, 166] width 530 height 305
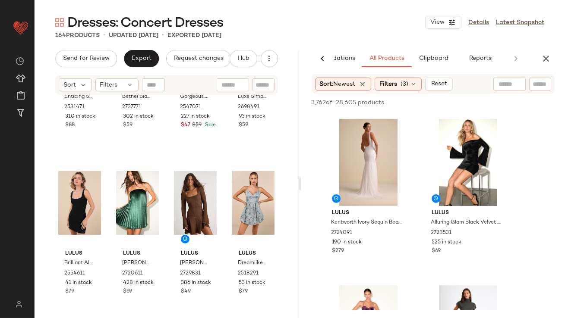
scroll to position [560, 0]
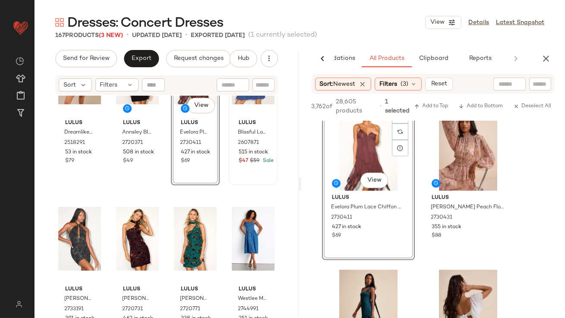
scroll to position [926, 0]
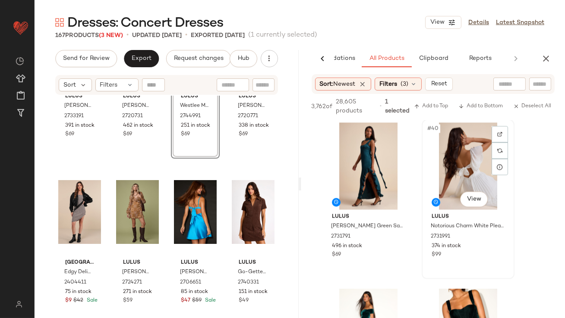
scroll to position [3345, 0]
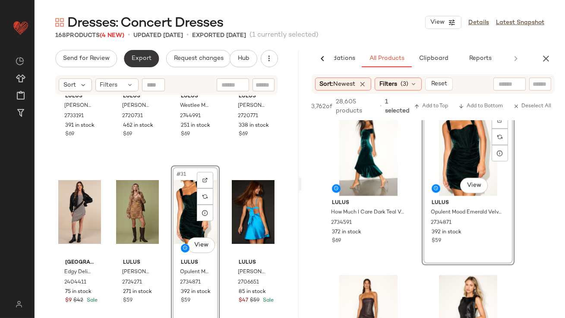
click at [142, 63] on button "Export" at bounding box center [141, 58] width 35 height 17
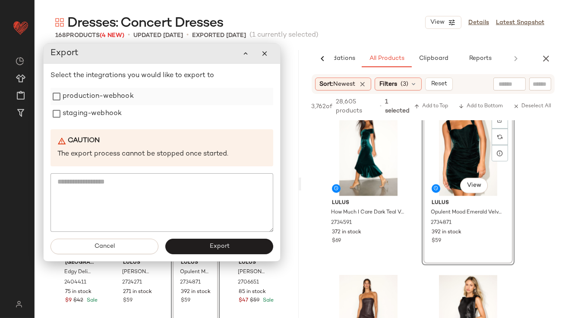
click at [128, 93] on label "production-webhook" at bounding box center [98, 96] width 71 height 17
click at [112, 113] on label "staging-webhook" at bounding box center [92, 113] width 59 height 17
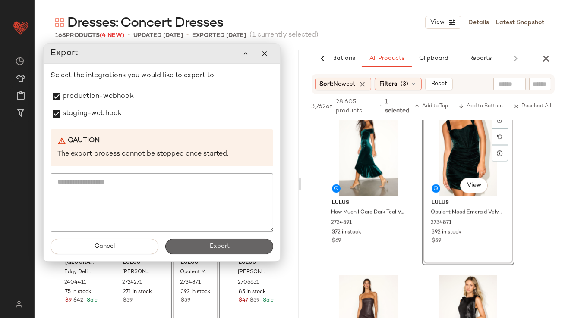
click at [216, 239] on button "Export" at bounding box center [219, 247] width 108 height 16
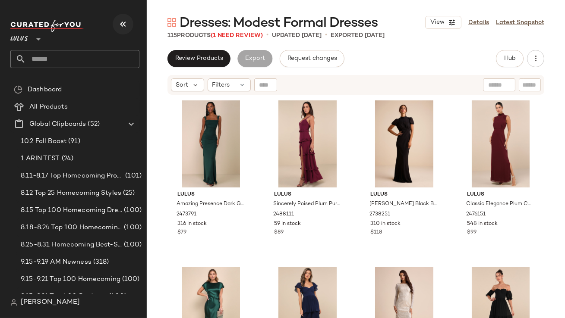
click at [127, 19] on icon "button" at bounding box center [123, 24] width 10 height 10
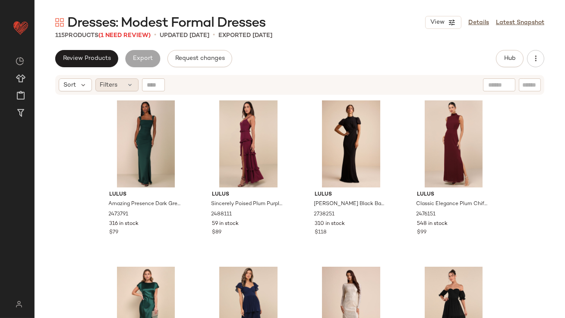
click at [122, 84] on div "Filters" at bounding box center [116, 85] width 43 height 13
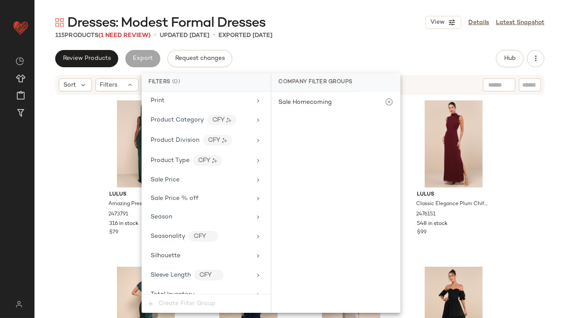
scroll to position [622, 0]
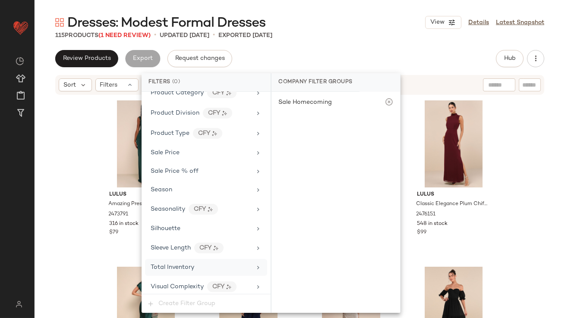
click at [183, 268] on div "Total Inventory" at bounding box center [173, 267] width 44 height 9
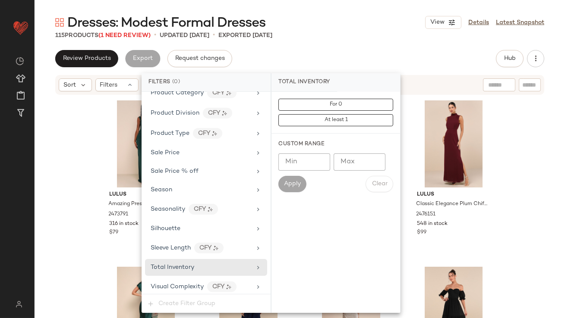
click at [348, 166] on input "Max" at bounding box center [359, 162] width 52 height 17
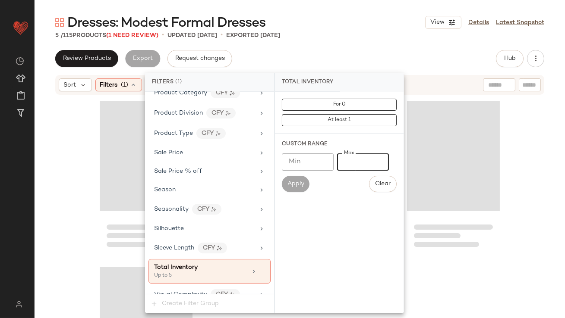
type input "*"
click at [391, 29] on div "Dresses: Modest Formal Dresses View Details Latest Snapshot" at bounding box center [300, 22] width 530 height 17
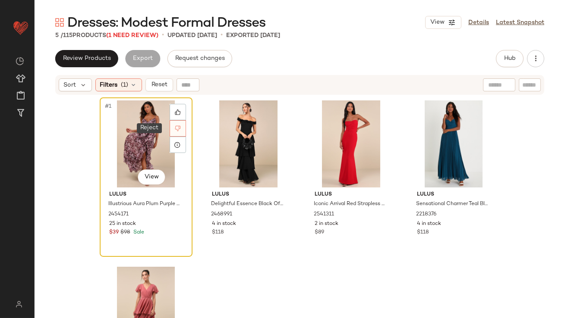
click at [177, 122] on div at bounding box center [178, 128] width 16 height 16
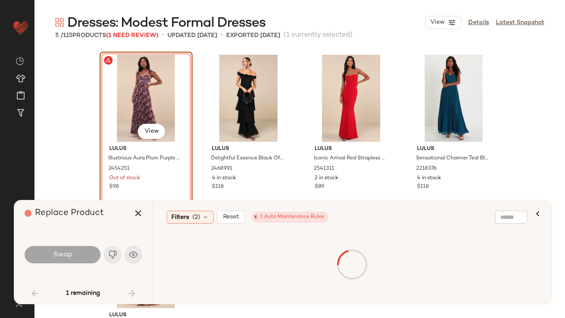
click at [116, 67] on div "#1 View" at bounding box center [146, 98] width 87 height 87
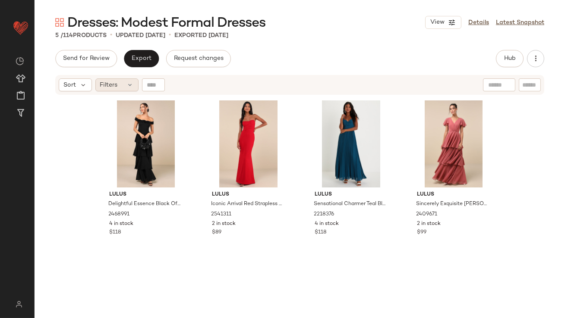
click at [126, 83] on div "Filters" at bounding box center [116, 85] width 43 height 13
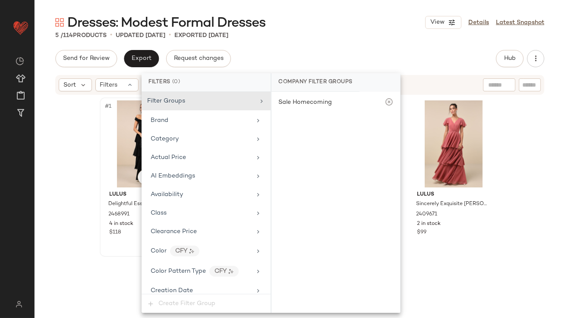
scroll to position [622, 0]
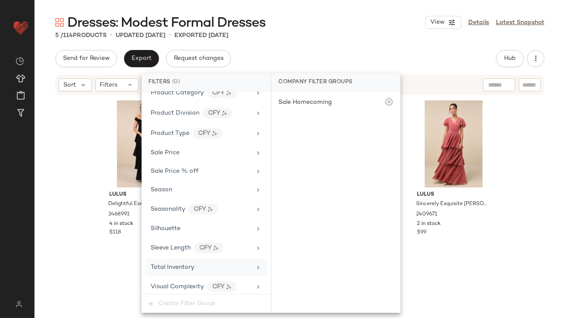
click at [173, 266] on span "Total Inventory" at bounding box center [173, 267] width 44 height 6
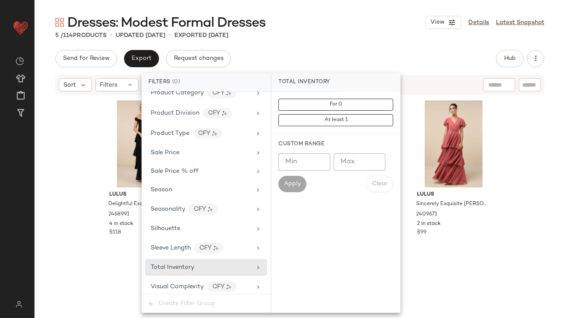
click at [345, 160] on input "Max" at bounding box center [359, 162] width 52 height 17
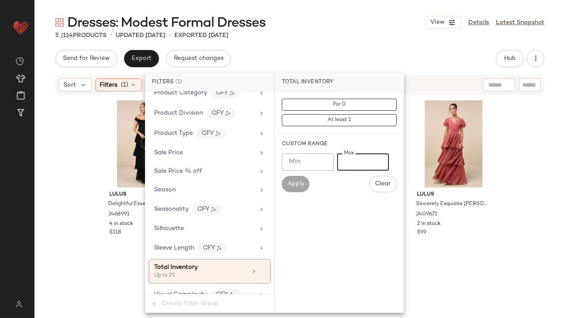
type input "**"
click at [380, 12] on main "Dresses: Modest Formal Dresses View Details Latest Snapshot 5 / 114 Products • …" at bounding box center [282, 159] width 565 height 318
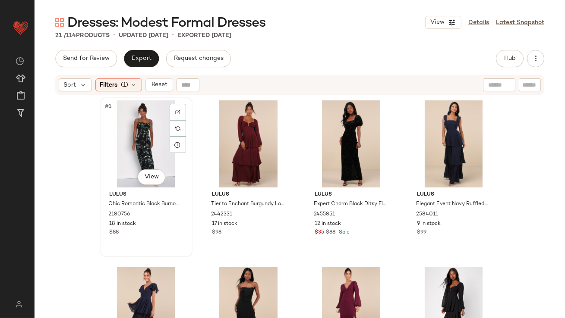
click at [144, 116] on div "#1 View" at bounding box center [146, 143] width 87 height 87
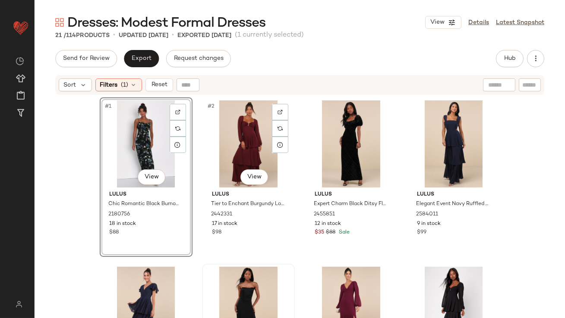
scroll to position [756, 0]
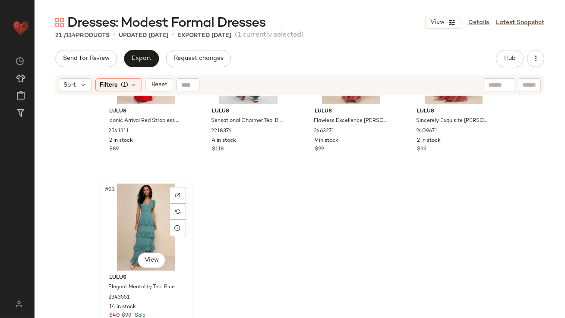
click at [133, 223] on div "#21 View" at bounding box center [146, 227] width 87 height 87
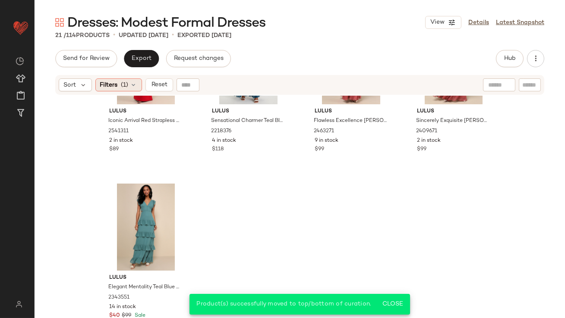
click at [106, 82] on span "Filters" at bounding box center [109, 85] width 18 height 9
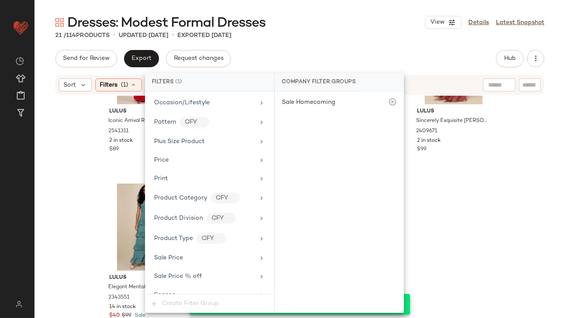
scroll to position [630, 0]
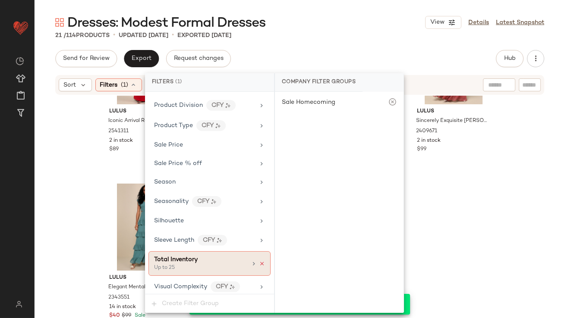
click at [259, 261] on icon at bounding box center [262, 264] width 6 height 6
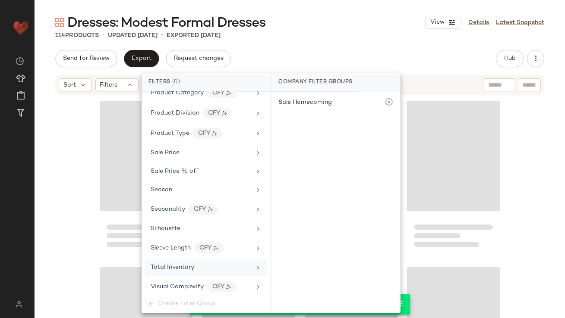
click at [345, 30] on div "Dresses: Modest Formal Dresses View Details Latest Snapshot" at bounding box center [300, 22] width 530 height 17
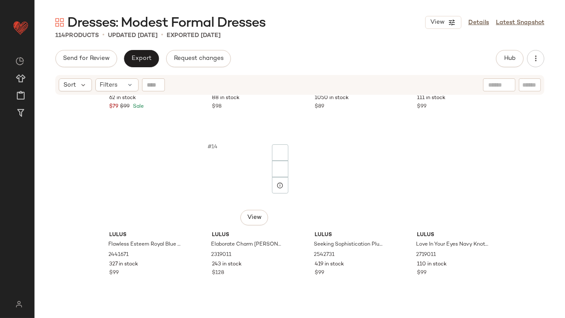
scroll to position [0, 0]
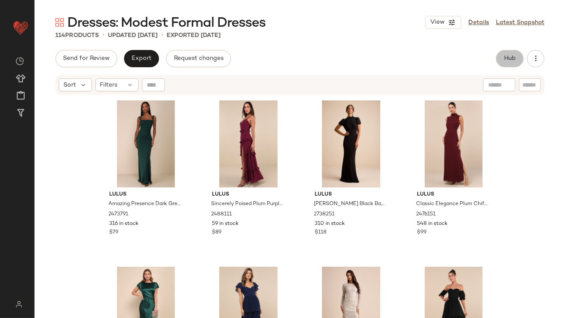
click at [500, 55] on button "Hub" at bounding box center [510, 58] width 28 height 17
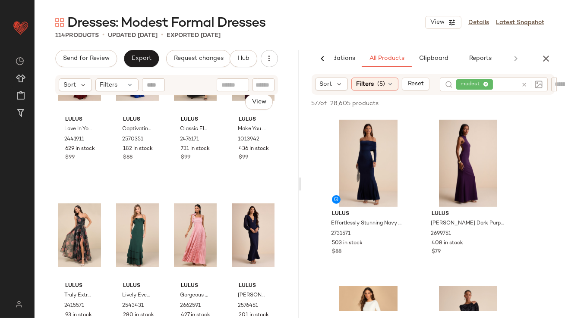
scroll to position [946, 0]
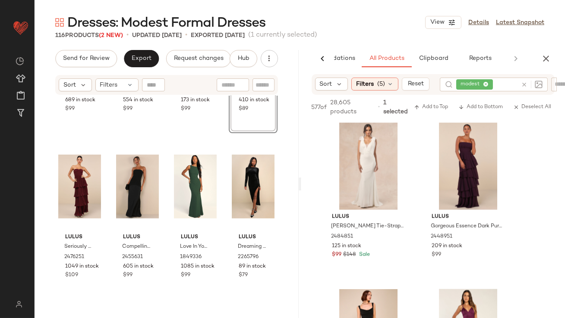
scroll to position [2330, 0]
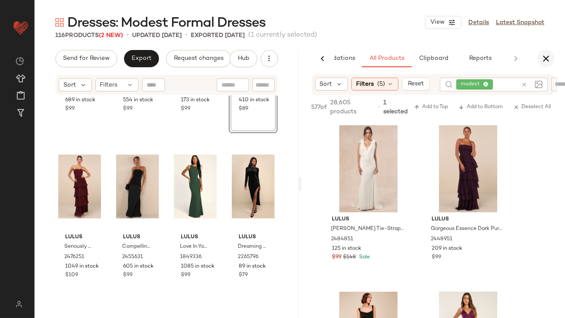
click at [547, 57] on icon "button" at bounding box center [545, 58] width 10 height 10
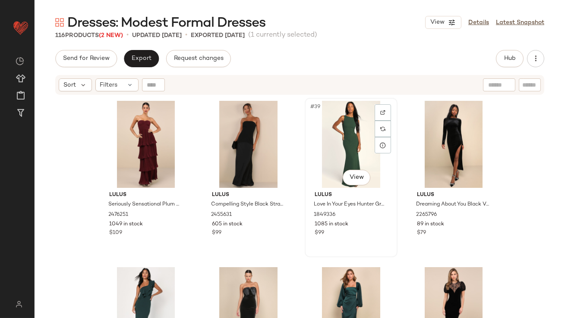
scroll to position [1572, 0]
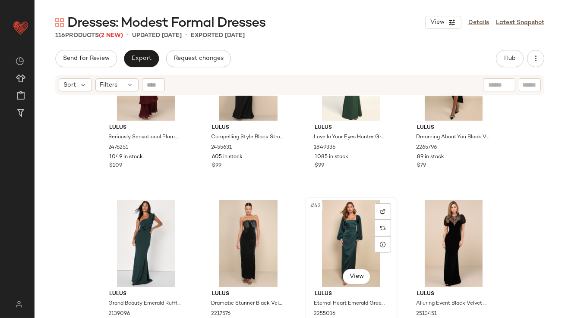
click at [333, 232] on div "#43 View" at bounding box center [351, 243] width 87 height 87
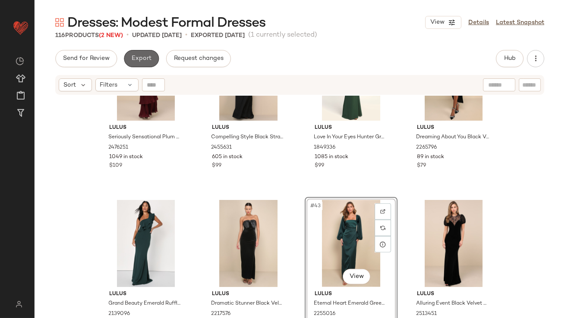
click at [146, 51] on button "Export" at bounding box center [141, 58] width 35 height 17
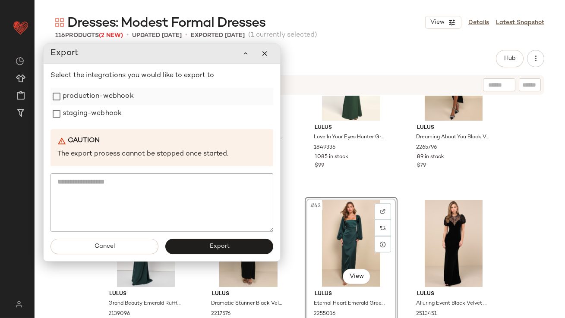
click at [135, 94] on div "production-webhook" at bounding box center [161, 96] width 223 height 17
click at [111, 112] on label "staging-webhook" at bounding box center [92, 113] width 59 height 17
click at [110, 87] on div "Select the integrations you would like to export to production-webhook staging-…" at bounding box center [161, 151] width 223 height 161
click at [110, 91] on label "production-webhook" at bounding box center [98, 96] width 71 height 17
click at [216, 251] on button "Export" at bounding box center [219, 247] width 108 height 16
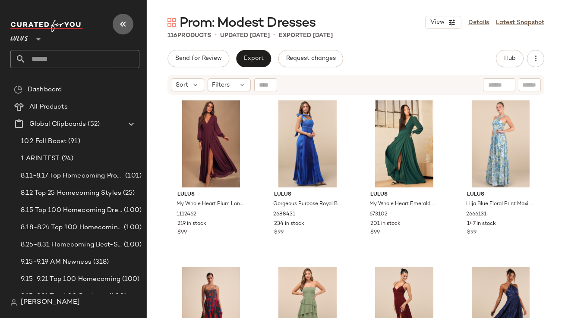
click at [124, 27] on icon "button" at bounding box center [123, 24] width 10 height 10
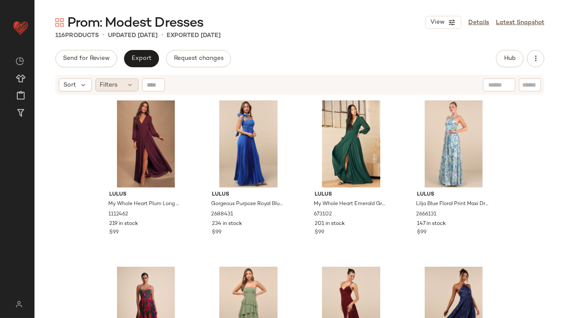
click at [131, 88] on icon at bounding box center [130, 85] width 7 height 7
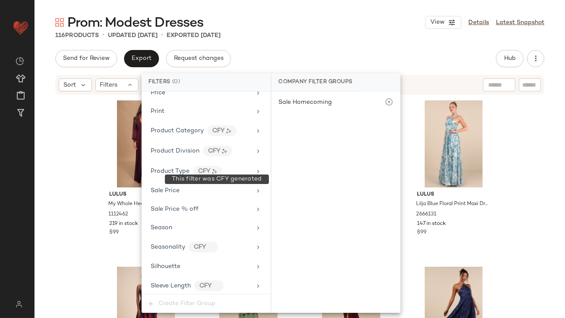
scroll to position [622, 0]
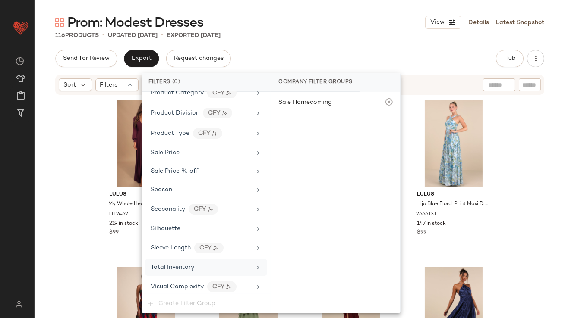
click at [184, 267] on span "Total Inventory" at bounding box center [173, 267] width 44 height 6
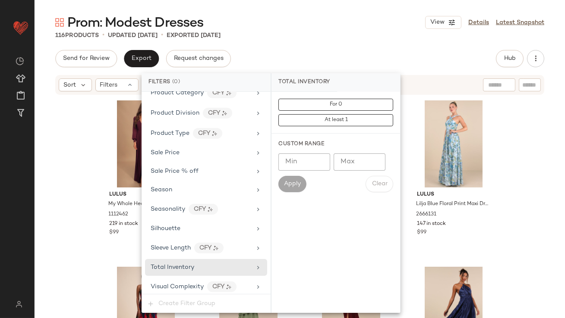
click at [347, 159] on input "Max" at bounding box center [359, 162] width 52 height 17
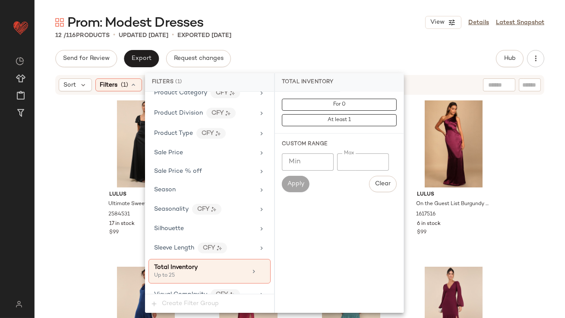
click at [347, 161] on input "**" at bounding box center [363, 162] width 52 height 17
type input "*"
click at [367, 54] on div "Send for Review Export Request changes Hub Send for Review External Review Inte…" at bounding box center [299, 58] width 489 height 17
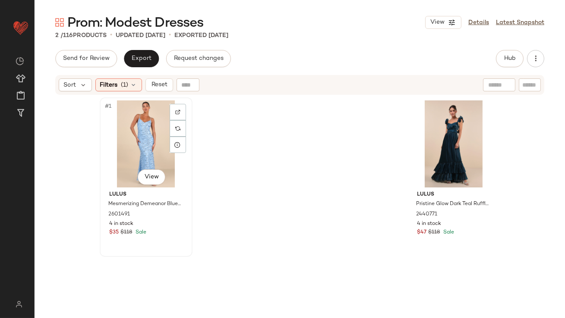
click at [142, 128] on div "#1 View" at bounding box center [146, 143] width 87 height 87
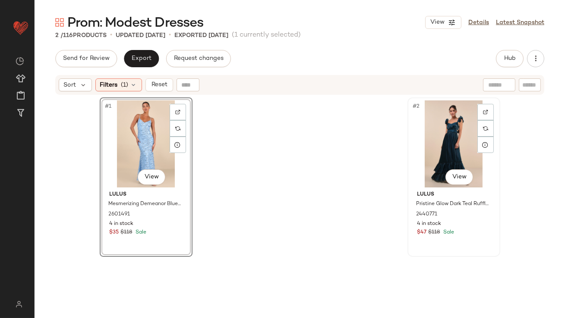
click at [427, 135] on div "#2 View" at bounding box center [453, 143] width 87 height 87
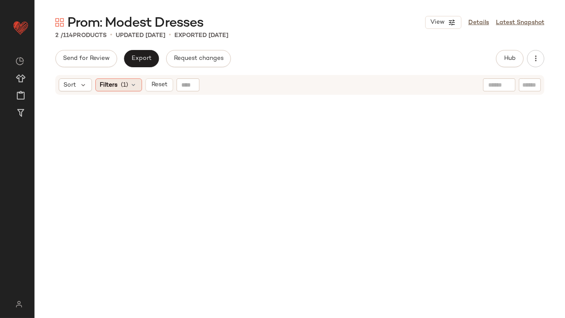
click at [98, 84] on div "Filters (1)" at bounding box center [118, 85] width 47 height 13
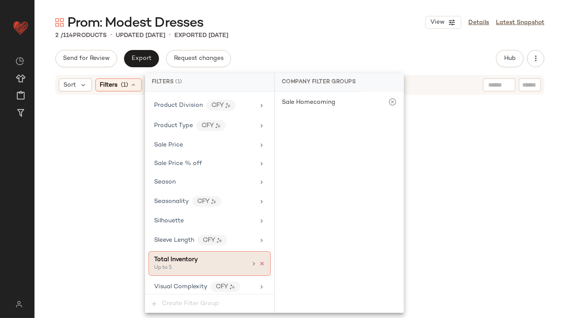
click at [259, 262] on icon at bounding box center [262, 264] width 6 height 6
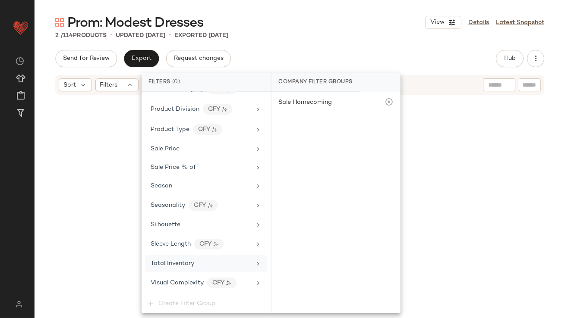
scroll to position [622, 0]
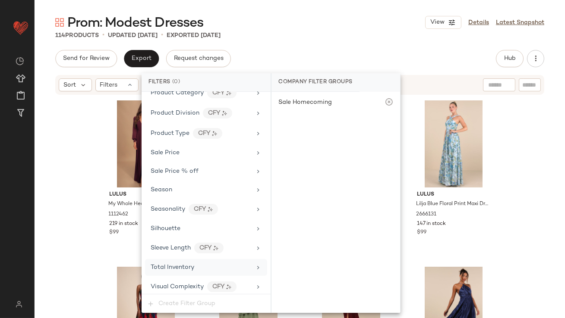
click at [218, 263] on div "Total Inventory" at bounding box center [201, 267] width 100 height 9
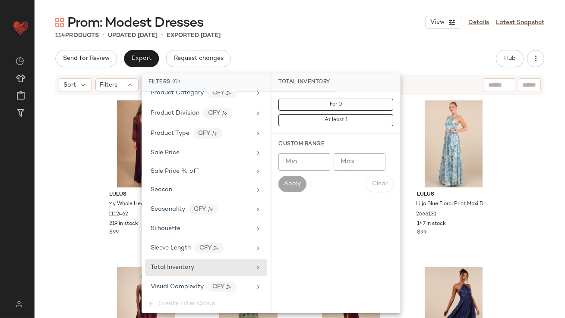
click at [361, 162] on input "Max" at bounding box center [359, 162] width 52 height 17
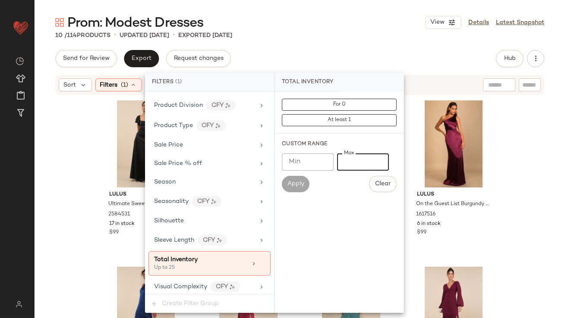
type input "**"
click at [354, 45] on div "Prom: Modest Dresses View Details Latest Snapshot 10 / 114 Products • updated O…" at bounding box center [300, 166] width 530 height 305
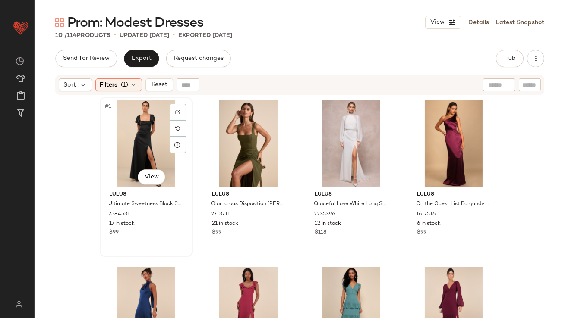
click at [152, 132] on div "#1 View" at bounding box center [146, 143] width 87 height 87
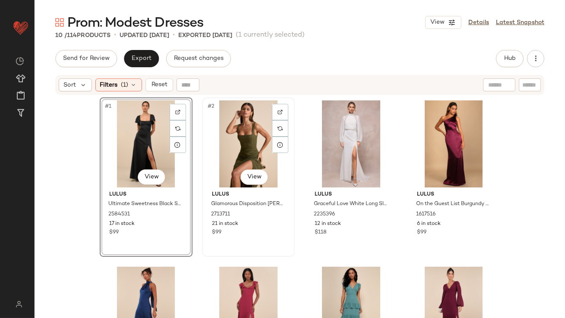
scroll to position [257, 0]
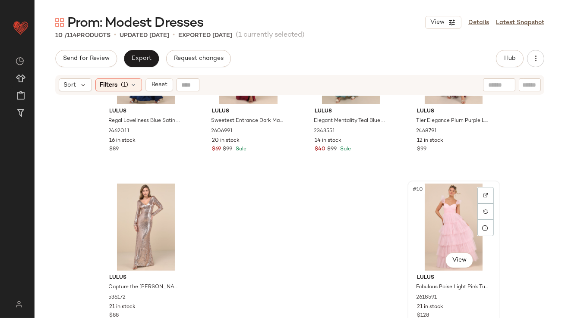
click at [442, 203] on div "#10 View" at bounding box center [453, 227] width 87 height 87
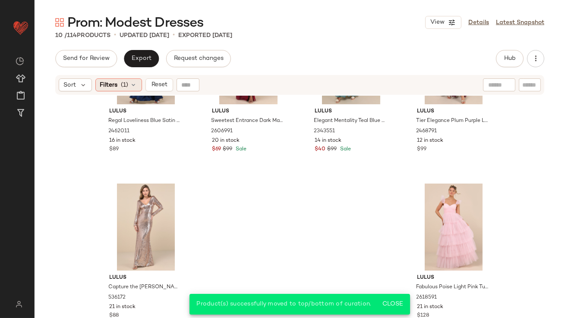
click at [113, 82] on span "Filters" at bounding box center [109, 85] width 18 height 9
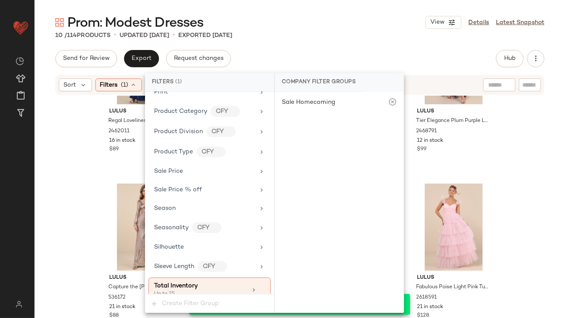
scroll to position [630, 0]
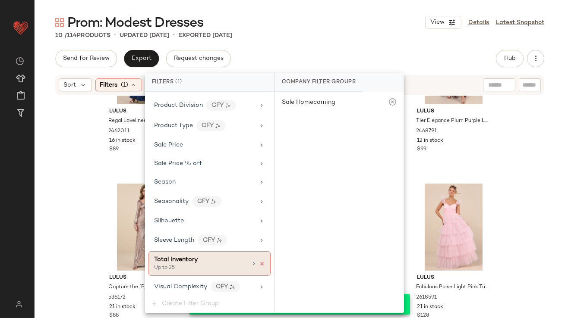
click at [259, 261] on icon at bounding box center [262, 264] width 6 height 6
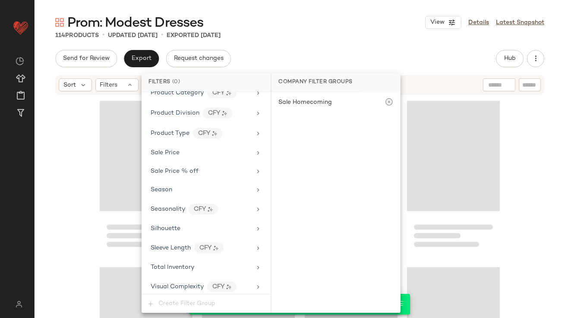
scroll to position [4585, 0]
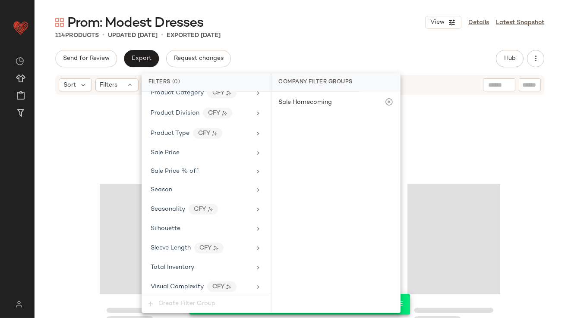
click at [320, 55] on div "Send for Review Export Request changes Hub Send for Review External Review Inte…" at bounding box center [299, 58] width 489 height 17
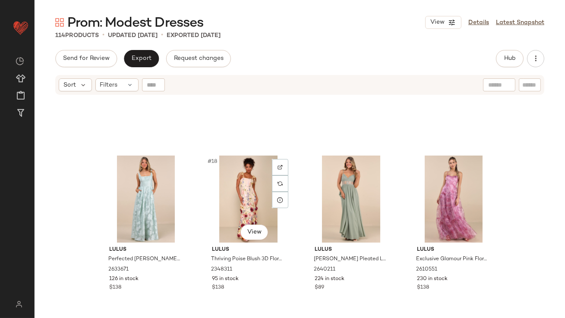
scroll to position [0, 0]
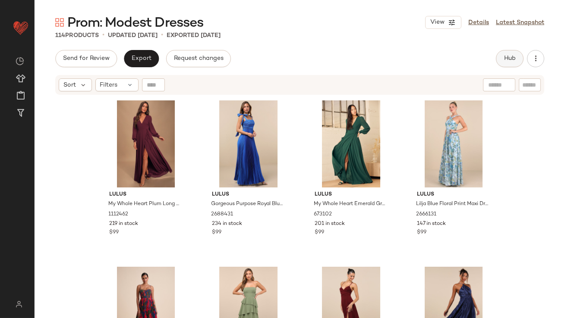
click at [499, 62] on button "Hub" at bounding box center [510, 58] width 28 height 17
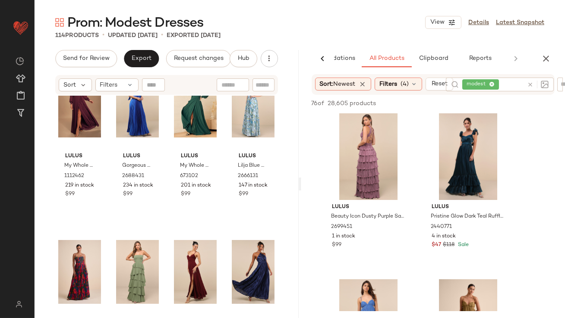
scroll to position [47, 0]
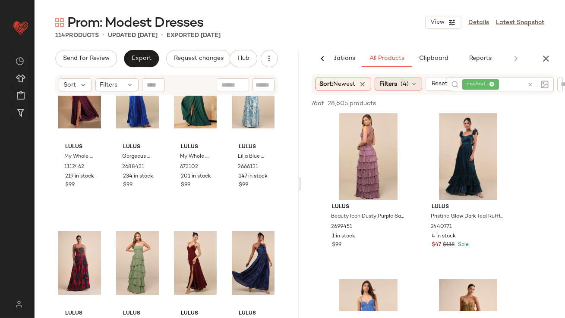
click at [381, 85] on span "Filters" at bounding box center [388, 84] width 18 height 9
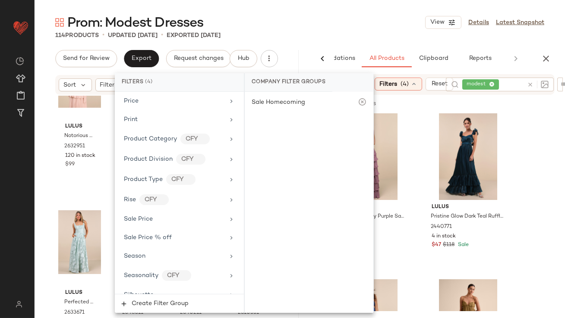
scroll to position [694, 0]
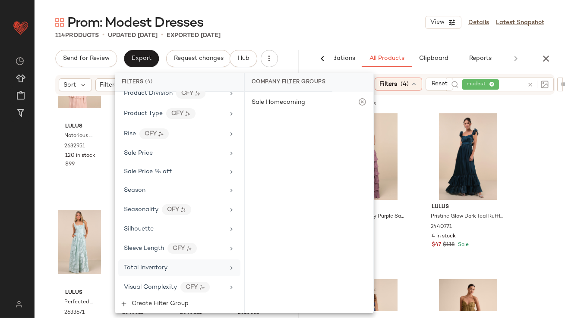
click at [144, 265] on span "Total Inventory" at bounding box center [146, 268] width 44 height 6
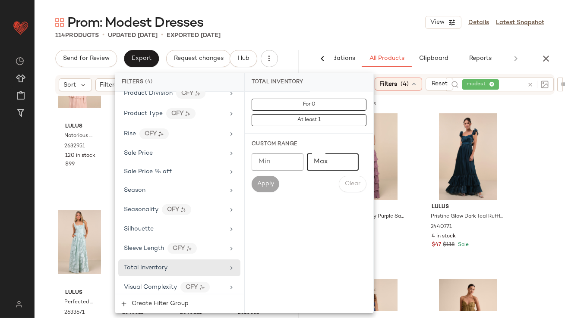
click at [334, 165] on input "Max" at bounding box center [333, 162] width 52 height 17
click at [290, 156] on input "Min" at bounding box center [277, 162] width 52 height 17
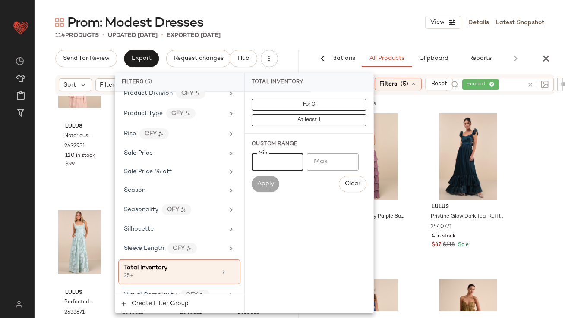
type input "**"
click at [286, 19] on div "Prom: Modest Dresses View Details Latest Snapshot" at bounding box center [300, 22] width 530 height 17
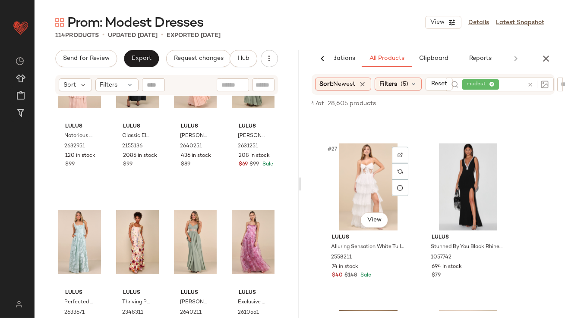
scroll to position [2141, 0]
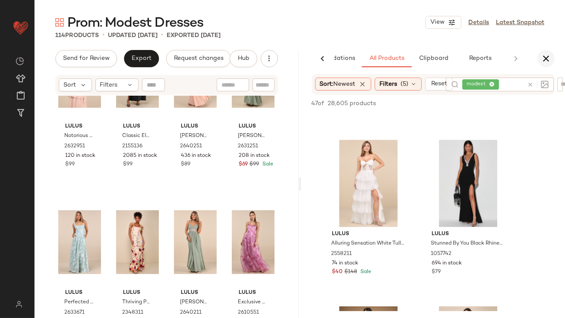
click at [544, 50] on button "button" at bounding box center [545, 58] width 17 height 17
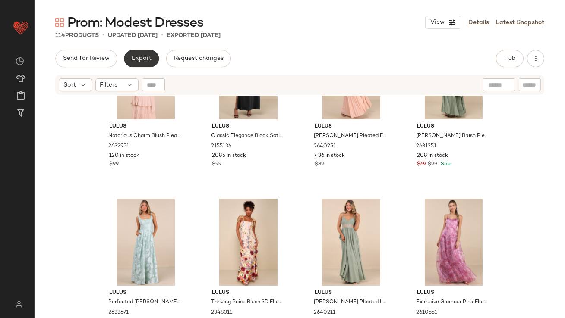
click at [134, 52] on button "Export" at bounding box center [141, 58] width 35 height 17
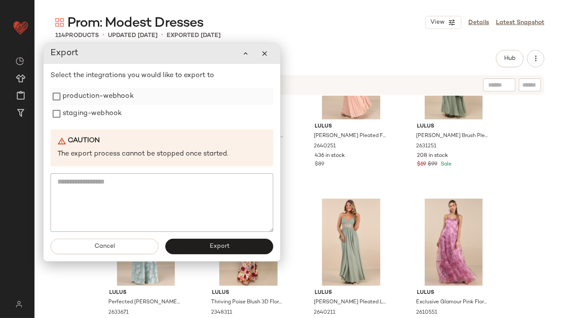
click at [128, 92] on label "production-webhook" at bounding box center [98, 96] width 71 height 17
click at [112, 105] on label "staging-webhook" at bounding box center [92, 113] width 59 height 17
click at [183, 242] on button "Export" at bounding box center [219, 247] width 108 height 16
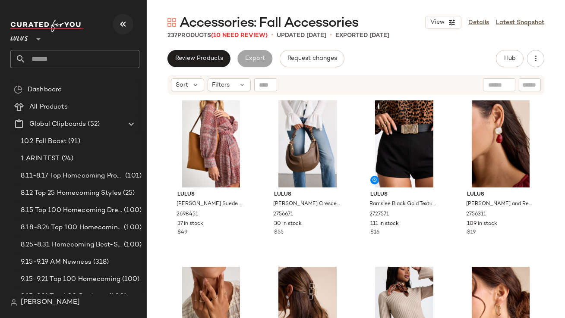
click at [115, 22] on button "button" at bounding box center [123, 24] width 21 height 21
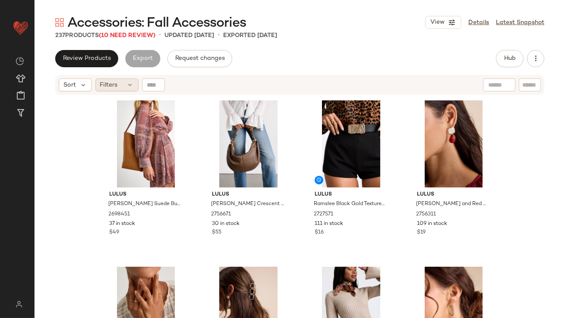
click at [115, 83] on span "Filters" at bounding box center [109, 85] width 18 height 9
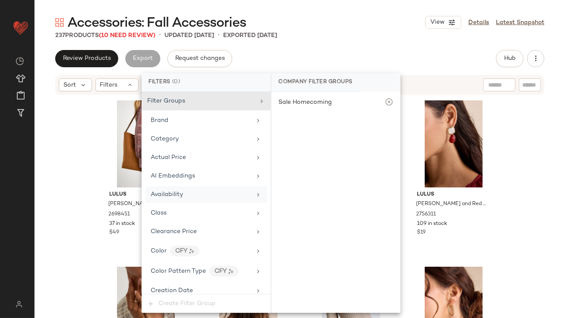
click at [162, 194] on span "Availability" at bounding box center [167, 195] width 32 height 6
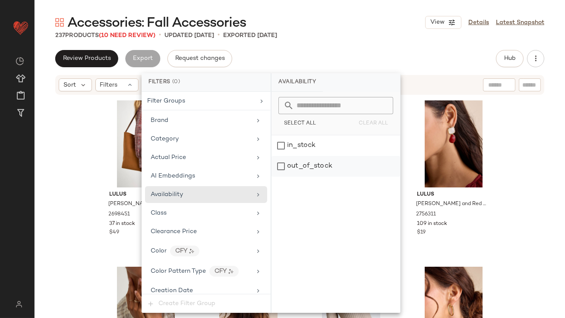
click at [309, 166] on div "out_of_stock" at bounding box center [335, 166] width 129 height 21
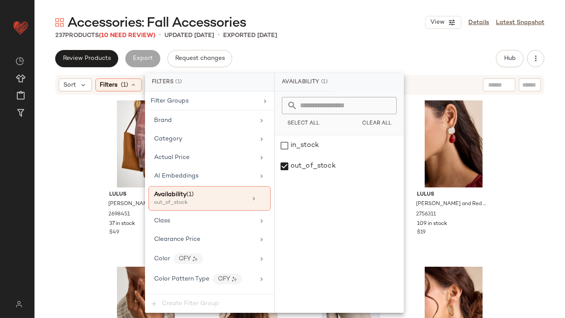
click at [333, 38] on div "237 Products (10 Need Review) • updated [DATE] • Exported [DATE]" at bounding box center [300, 35] width 530 height 9
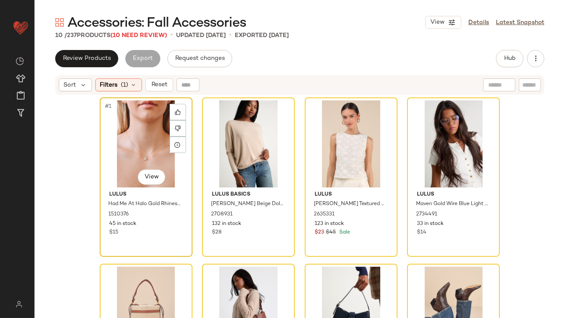
click at [125, 144] on div "#1 View" at bounding box center [146, 143] width 87 height 87
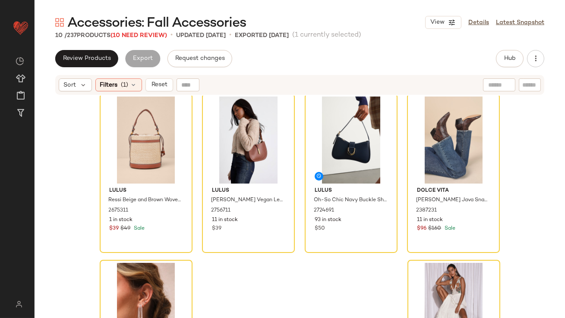
scroll to position [257, 0]
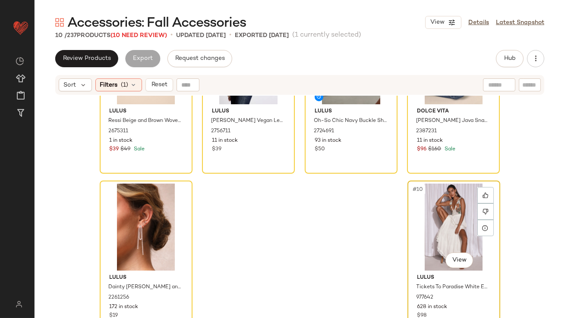
click at [425, 236] on div "#10 View" at bounding box center [453, 227] width 87 height 87
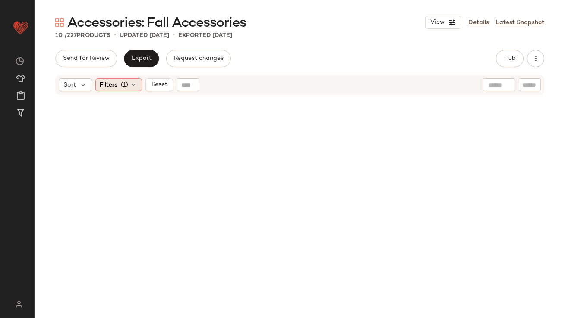
click at [107, 85] on span "Filters" at bounding box center [109, 85] width 18 height 9
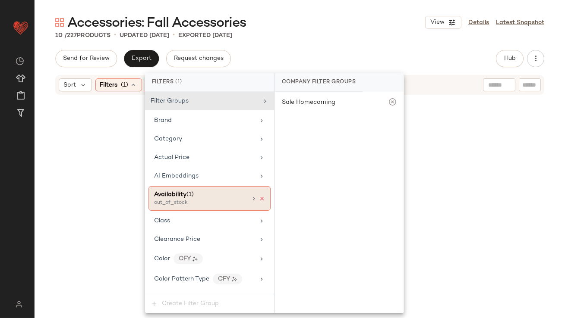
click at [259, 198] on icon at bounding box center [262, 199] width 6 height 6
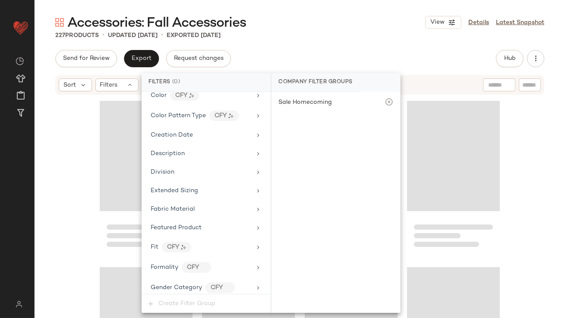
scroll to position [624, 0]
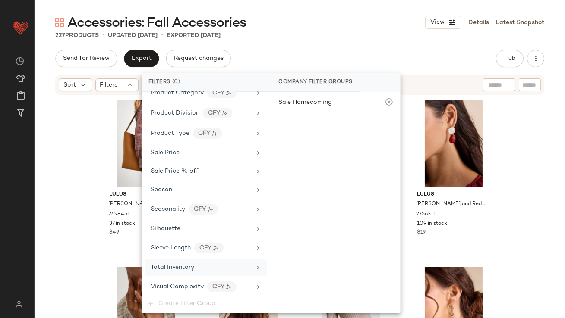
click at [187, 267] on div "Total Inventory" at bounding box center [173, 267] width 44 height 9
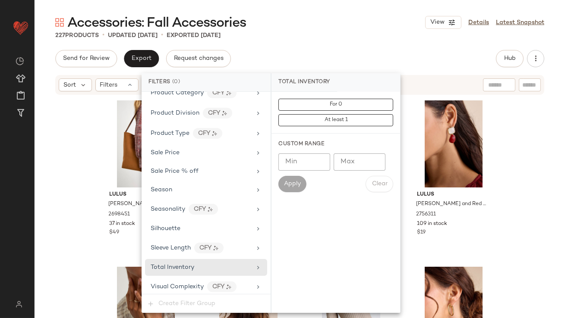
click at [358, 157] on input "Max" at bounding box center [359, 162] width 52 height 17
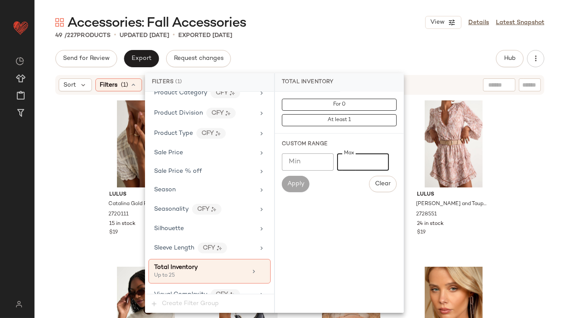
type input "**"
click at [372, 3] on main "Accessories: Fall Accessories View Details Latest Snapshot 49 / 227 Products • …" at bounding box center [282, 159] width 565 height 318
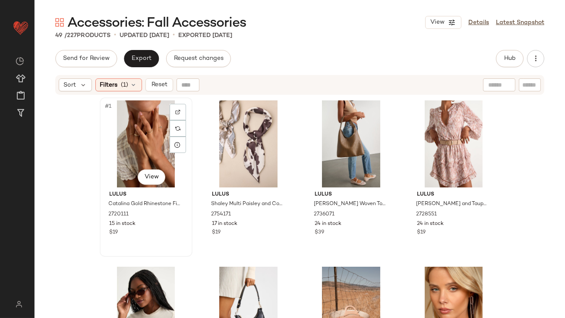
click at [119, 126] on div "#1 View" at bounding box center [146, 143] width 87 height 87
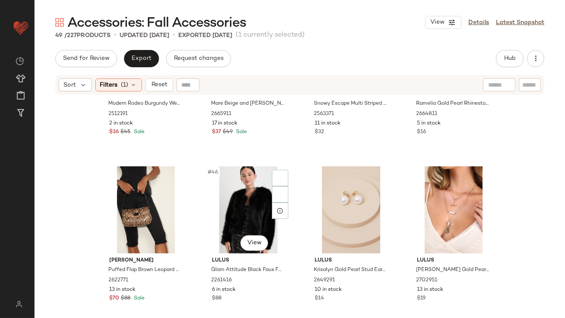
scroll to position [1922, 0]
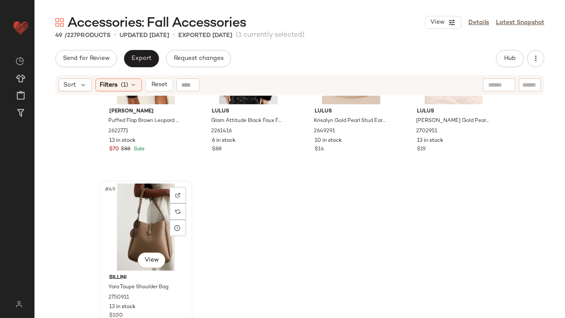
click at [152, 218] on div "#49 View" at bounding box center [146, 227] width 87 height 87
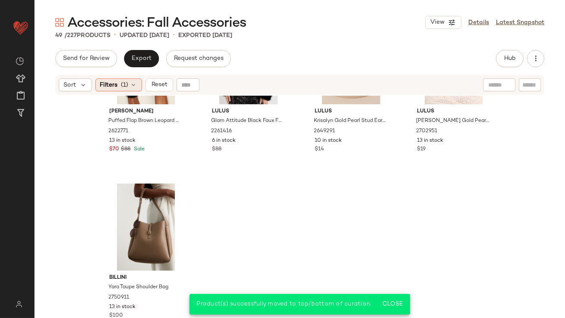
click at [123, 85] on span "(1)" at bounding box center [124, 85] width 7 height 9
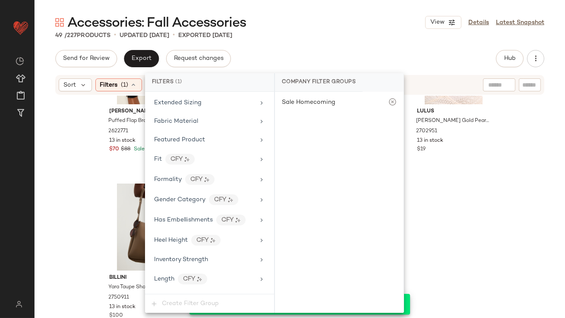
scroll to position [632, 0]
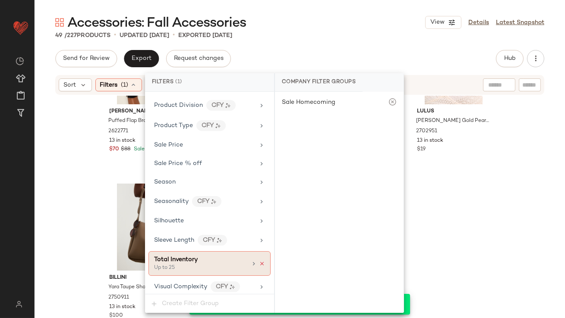
click at [259, 261] on icon at bounding box center [262, 264] width 6 height 6
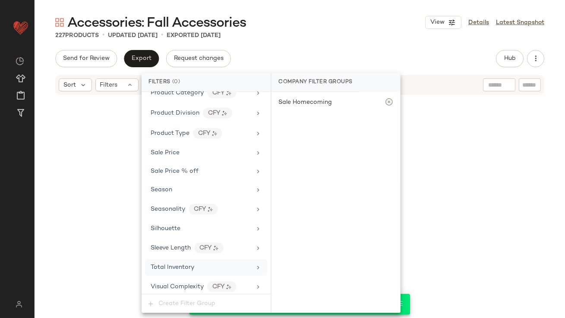
scroll to position [9247, 0]
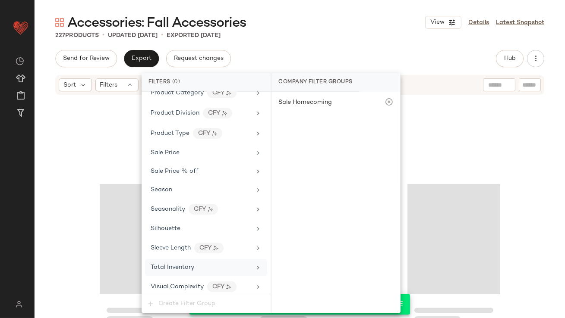
click at [351, 41] on div "Accessories: Fall Accessories View Details Latest Snapshot 227 Products • updat…" at bounding box center [300, 166] width 530 height 305
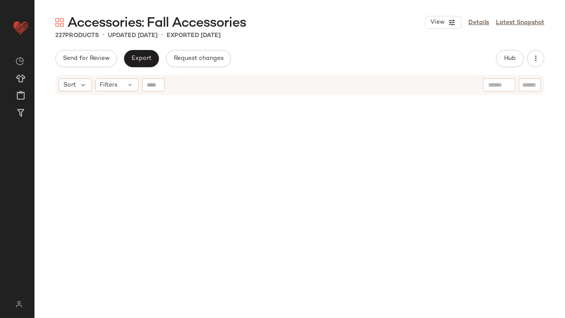
scroll to position [0, 0]
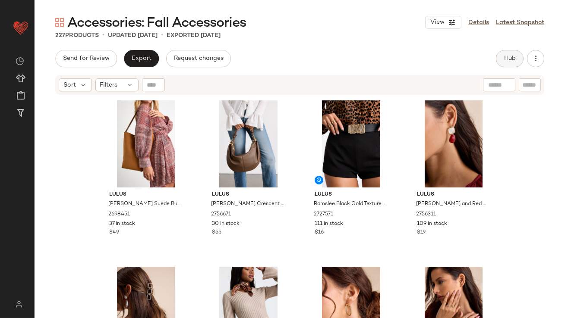
click at [509, 54] on button "Hub" at bounding box center [510, 58] width 28 height 17
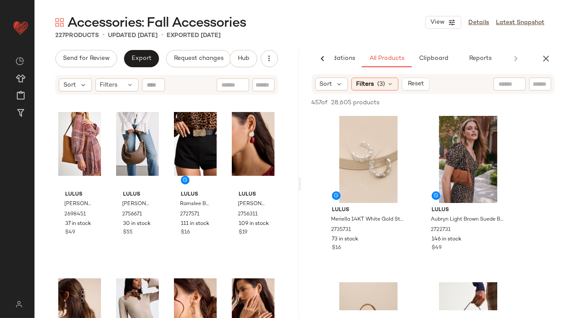
scroll to position [3, 0]
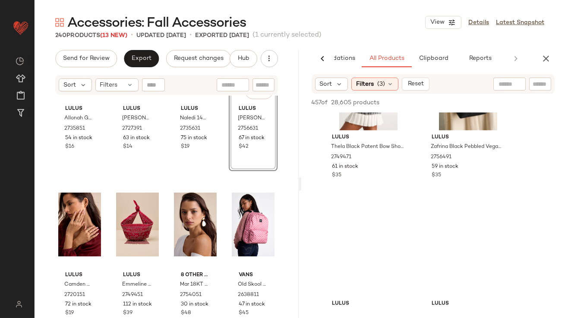
scroll to position [4458, 0]
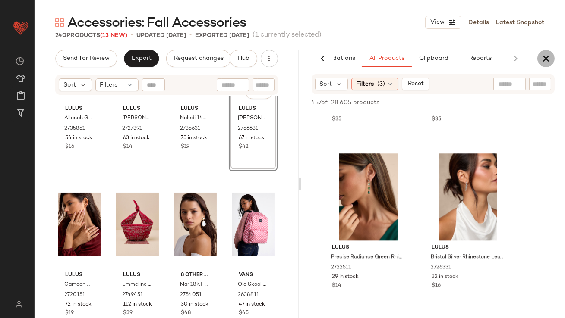
click at [546, 57] on icon "button" at bounding box center [545, 58] width 10 height 10
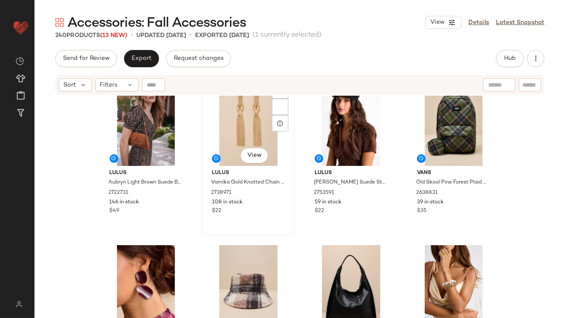
scroll to position [0, 0]
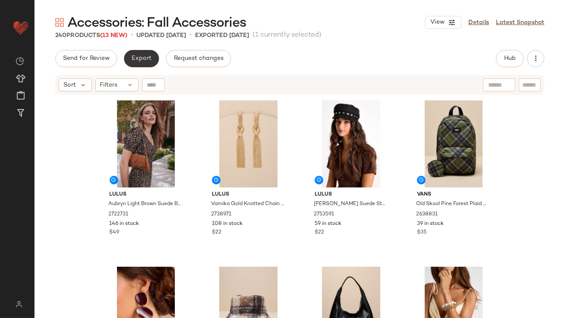
click at [140, 55] on span "Export" at bounding box center [141, 58] width 20 height 7
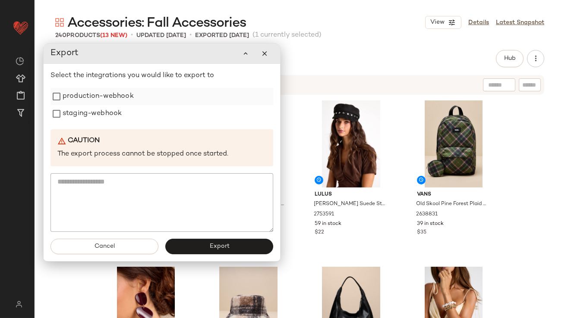
click at [120, 92] on label "production-webhook" at bounding box center [98, 96] width 71 height 17
click at [107, 114] on label "staging-webhook" at bounding box center [92, 113] width 59 height 17
click at [211, 242] on button "Export" at bounding box center [219, 247] width 108 height 16
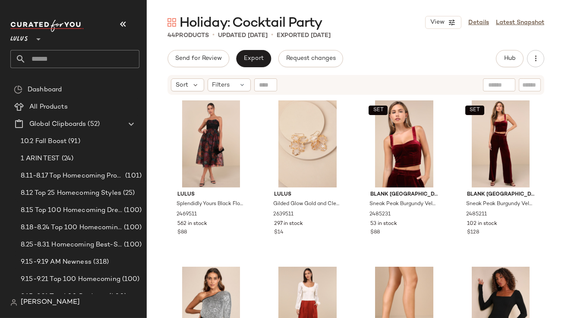
click at [131, 28] on button "button" at bounding box center [123, 24] width 21 height 21
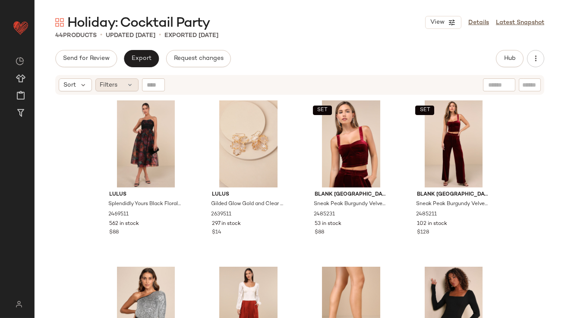
click at [124, 88] on div "Filters" at bounding box center [116, 85] width 43 height 13
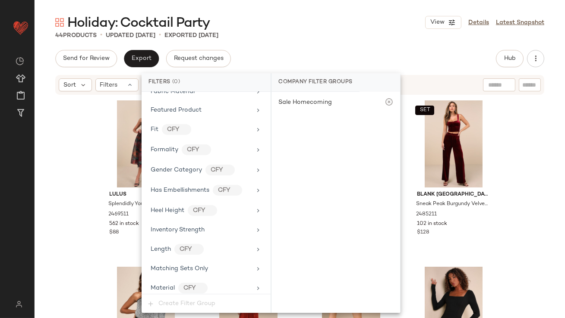
scroll to position [644, 0]
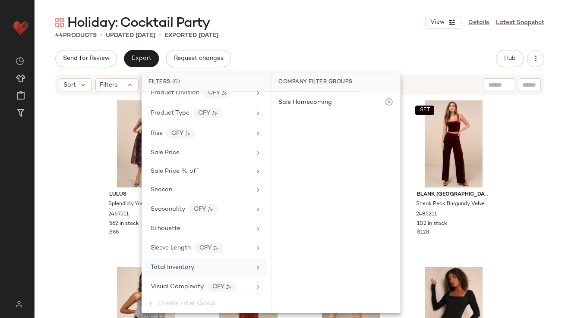
click at [179, 259] on div "Total Inventory" at bounding box center [206, 267] width 122 height 17
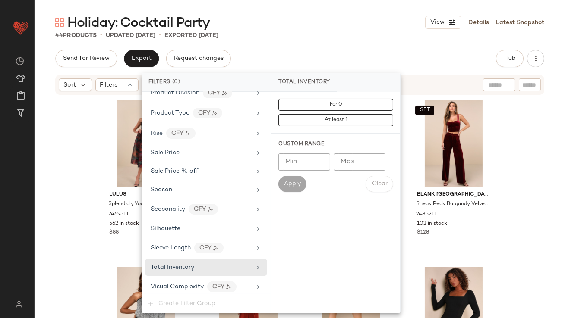
click at [363, 163] on input "Max" at bounding box center [359, 162] width 52 height 17
type input "*"
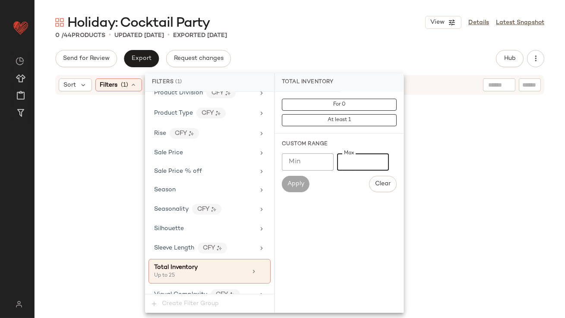
type input "**"
click at [342, 37] on div "0 / 44 Products • updated [DATE] • Exported [DATE]" at bounding box center [300, 35] width 530 height 9
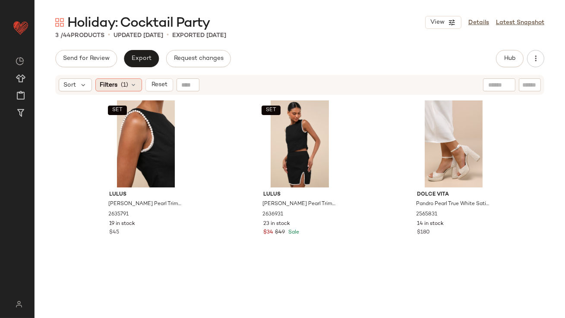
click at [127, 89] on span "(1)" at bounding box center [124, 85] width 7 height 9
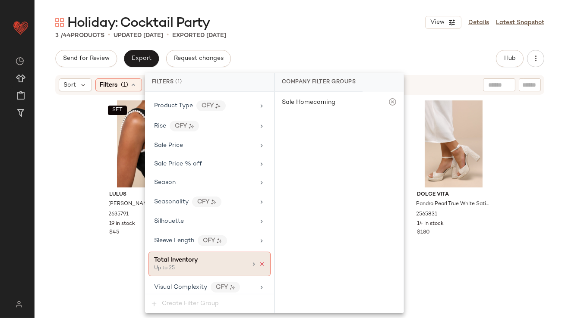
click at [259, 261] on icon at bounding box center [262, 264] width 6 height 6
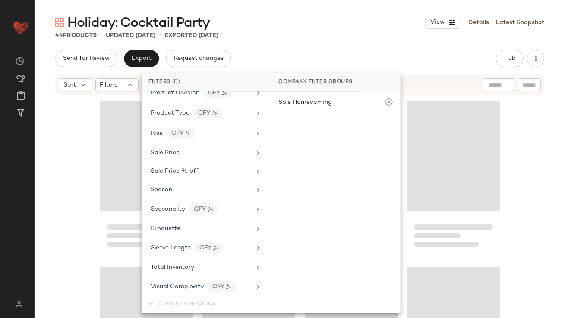
click at [313, 28] on div "Holiday: Cocktail Party View Details Latest Snapshot" at bounding box center [300, 22] width 530 height 17
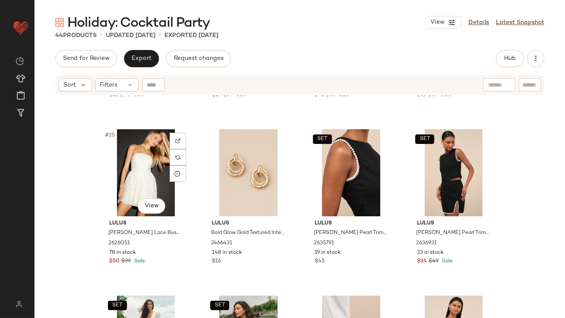
scroll to position [981, 0]
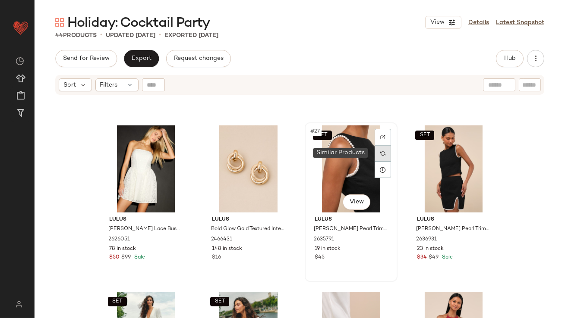
click at [374, 152] on div at bounding box center [382, 153] width 16 height 16
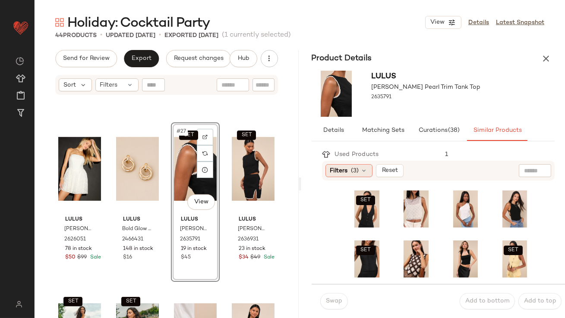
click at [358, 168] on div "Filters (3)" at bounding box center [348, 170] width 47 height 13
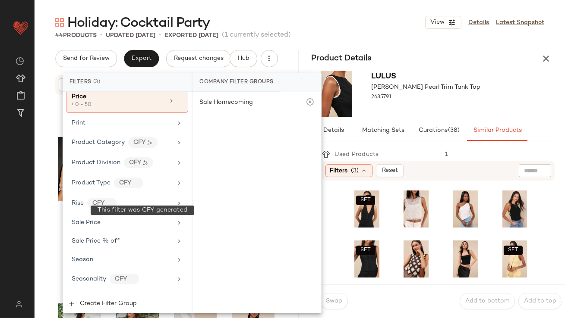
scroll to position [686, 0]
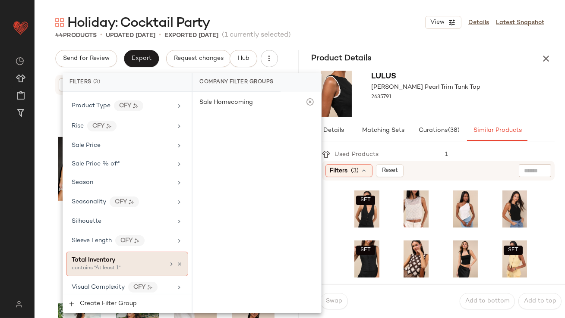
click at [117, 258] on div "Total Inventory" at bounding box center [118, 260] width 93 height 9
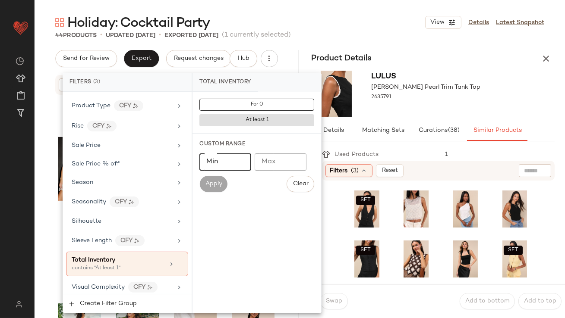
click at [236, 163] on input "Min" at bounding box center [225, 162] width 52 height 17
type input "**"
click at [439, 107] on div at bounding box center [425, 105] width 109 height 7
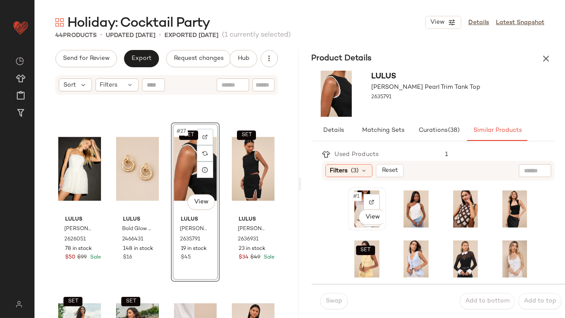
click at [355, 196] on span "#1" at bounding box center [356, 196] width 9 height 9
click at [328, 295] on button "Swap" at bounding box center [334, 301] width 28 height 16
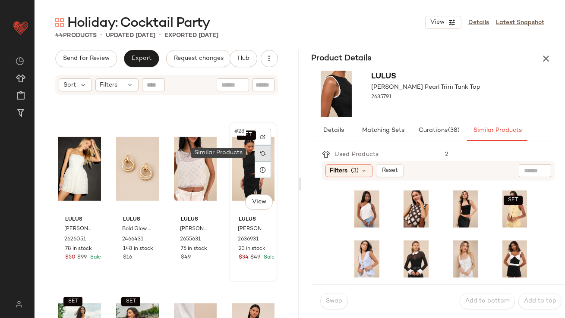
click at [260, 154] on img at bounding box center [262, 153] width 5 height 5
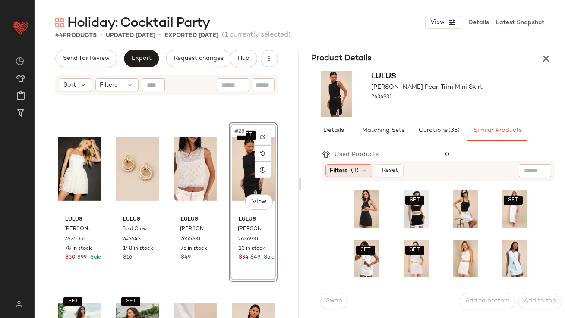
click at [341, 171] on span "Filters" at bounding box center [339, 170] width 18 height 9
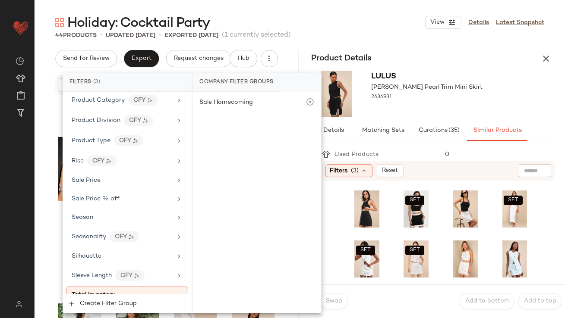
scroll to position [686, 0]
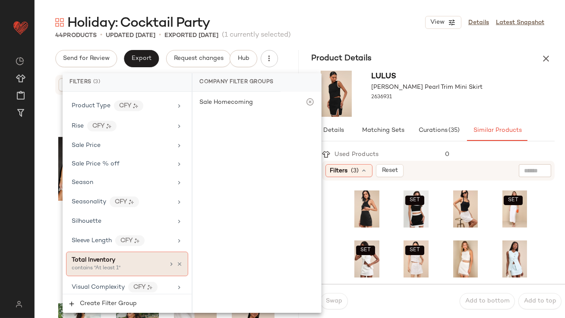
click at [121, 256] on div "Total Inventory" at bounding box center [118, 260] width 93 height 9
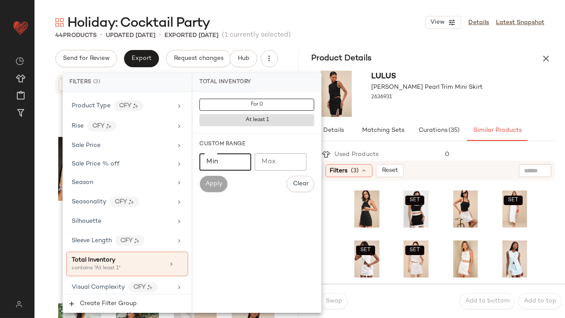
click at [218, 166] on input "Min" at bounding box center [225, 162] width 52 height 17
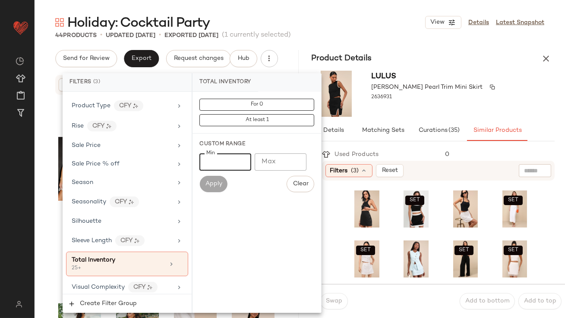
type input "**"
click at [424, 91] on div "Lulus Larina Black Pearl Trim Mini Skirt 2636931" at bounding box center [434, 94] width 127 height 46
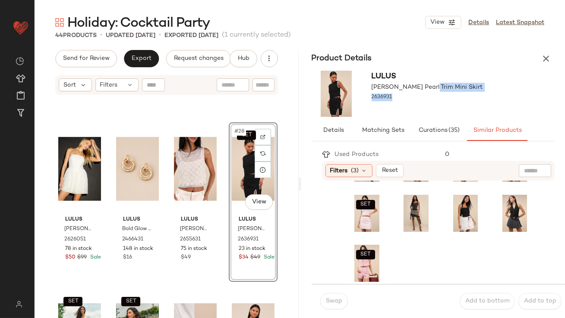
scroll to position [246, 0]
click at [500, 200] on span "#24" at bounding box center [506, 200] width 13 height 9
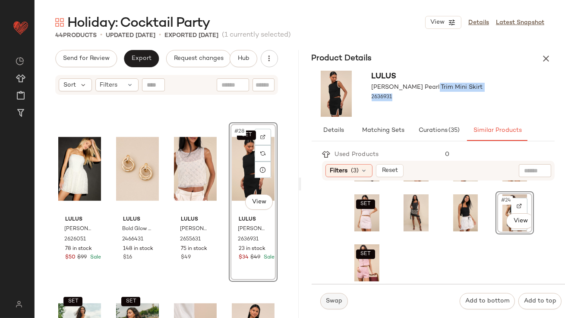
click at [343, 302] on button "Swap" at bounding box center [334, 301] width 28 height 16
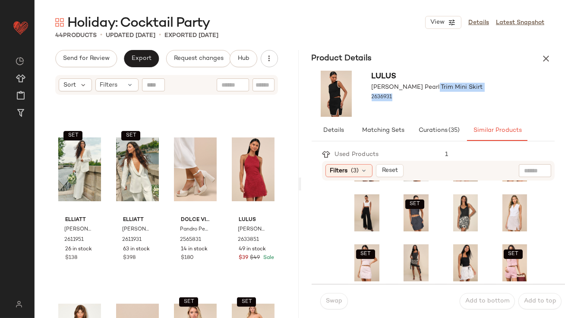
scroll to position [1146, 0]
click at [205, 150] on div at bounding box center [205, 154] width 16 height 16
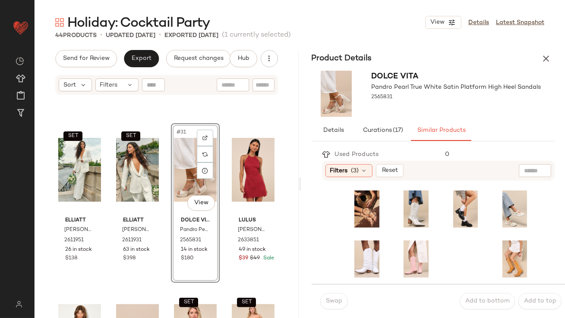
click at [339, 163] on div "Filters (3) Reset" at bounding box center [438, 171] width 233 height 20
click at [339, 167] on span "Filters" at bounding box center [339, 170] width 18 height 9
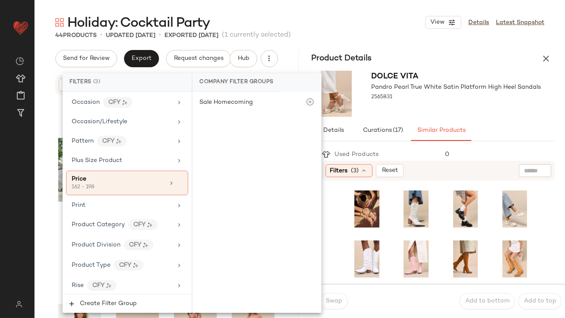
scroll to position [686, 0]
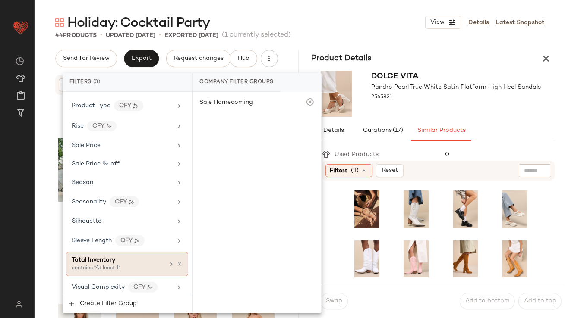
click at [126, 272] on div "Total Inventory contains "At least 1"" at bounding box center [127, 264] width 122 height 25
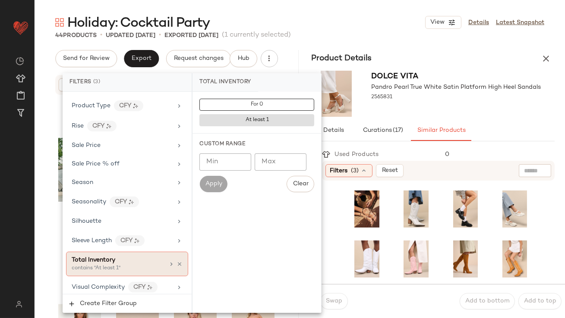
click at [126, 265] on div "contains "At least 1"" at bounding box center [115, 269] width 86 height 8
click at [230, 169] on input "Min" at bounding box center [225, 162] width 52 height 17
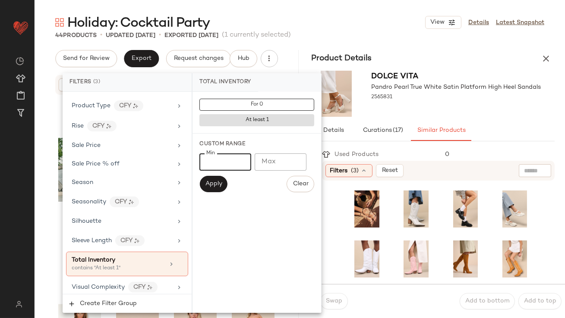
type input "**"
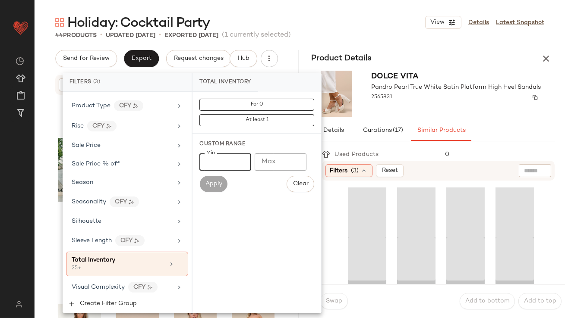
click at [458, 99] on div "2565831" at bounding box center [456, 97] width 170 height 12
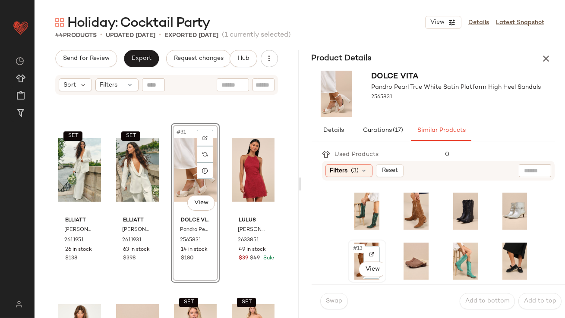
scroll to position [94, 0]
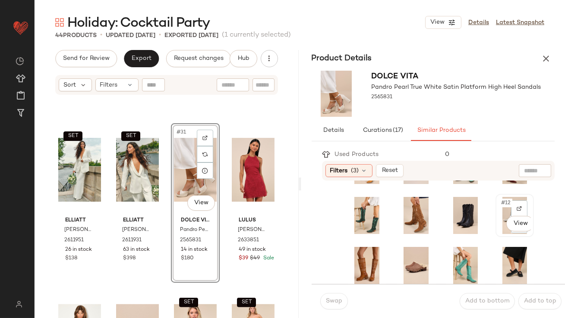
drag, startPoint x: 488, startPoint y: 199, endPoint x: 493, endPoint y: 201, distance: 5.8
click at [500, 200] on span "#12" at bounding box center [506, 203] width 12 height 9
click at [333, 305] on span "Swap" at bounding box center [333, 301] width 17 height 7
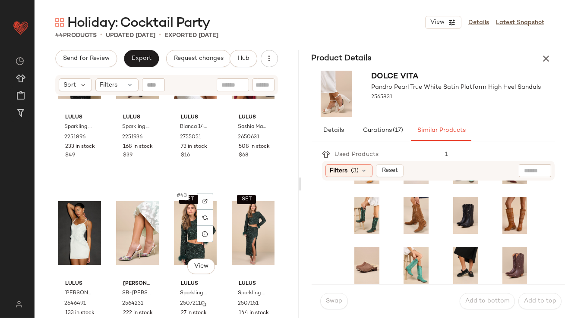
scroll to position [1589, 0]
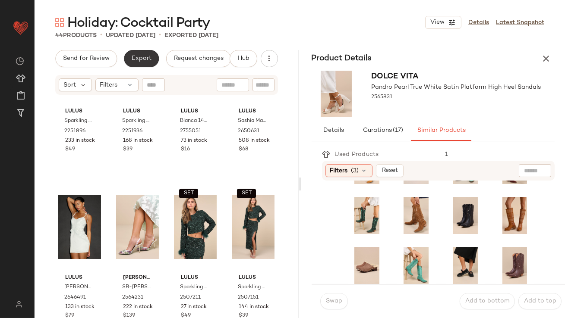
click at [149, 56] on span "Export" at bounding box center [141, 58] width 20 height 7
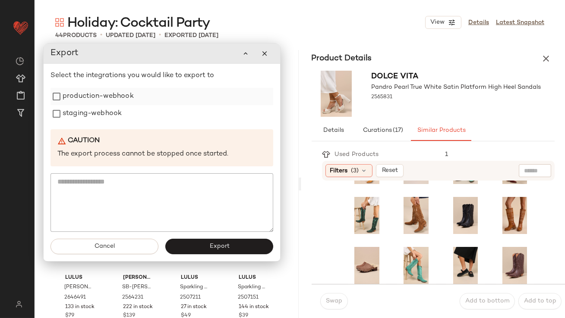
click at [118, 89] on label "production-webhook" at bounding box center [98, 96] width 71 height 17
click at [103, 107] on label "staging-webhook" at bounding box center [92, 113] width 59 height 17
click at [227, 242] on button "Export" at bounding box center [219, 247] width 108 height 16
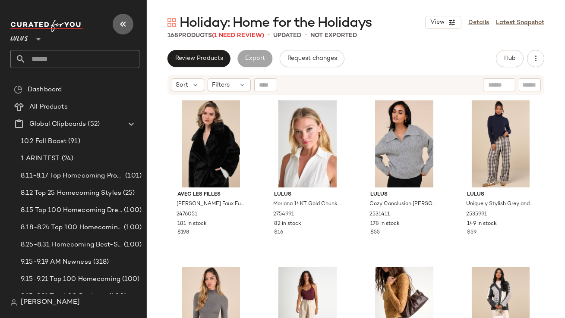
click at [126, 15] on button "button" at bounding box center [123, 24] width 21 height 21
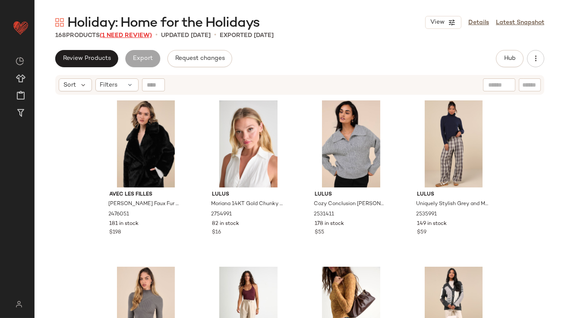
click at [131, 36] on span "(1 Need Review)" at bounding box center [126, 35] width 52 height 6
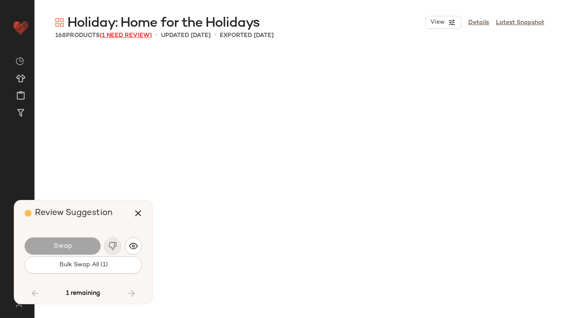
scroll to position [4662, 0]
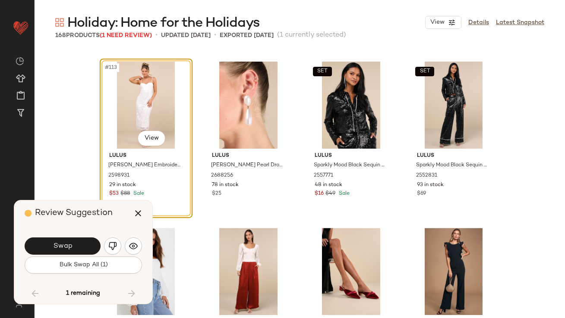
click at [57, 250] on span "Swap" at bounding box center [62, 246] width 19 height 8
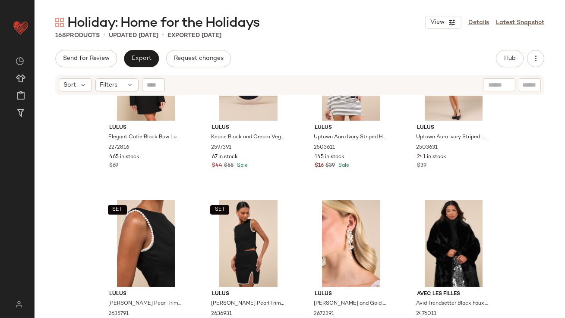
scroll to position [4119, 0]
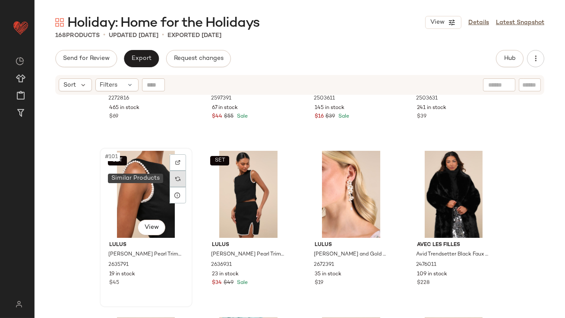
click at [173, 182] on div at bounding box center [178, 179] width 16 height 16
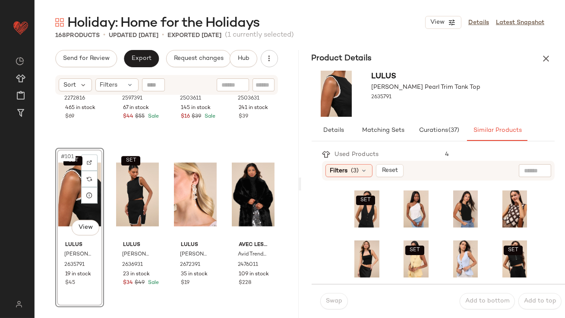
click at [547, 61] on icon "button" at bounding box center [545, 58] width 10 height 10
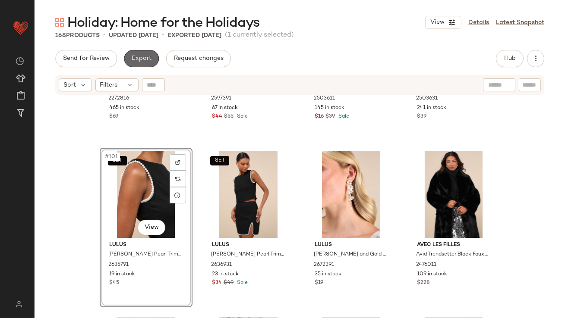
click at [145, 53] on button "Export" at bounding box center [141, 58] width 35 height 17
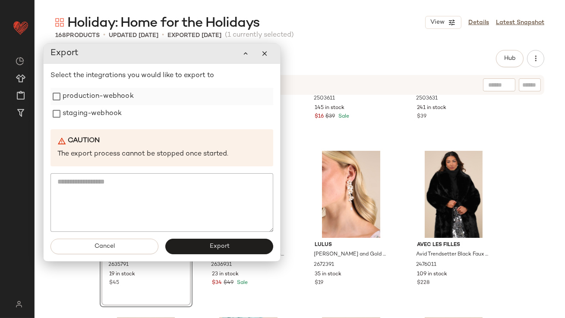
click at [117, 104] on label "production-webhook" at bounding box center [98, 96] width 71 height 17
click at [102, 117] on label "staging-webhook" at bounding box center [92, 113] width 59 height 17
click at [212, 246] on span "Export" at bounding box center [219, 246] width 20 height 7
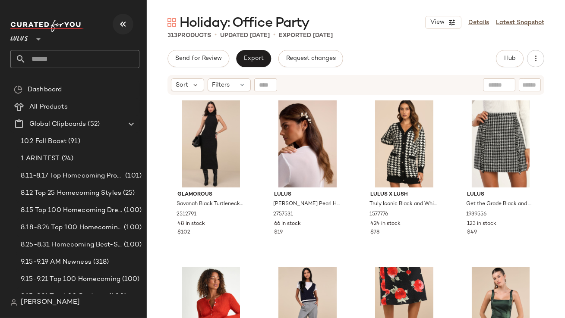
click at [122, 21] on icon "button" at bounding box center [123, 24] width 10 height 10
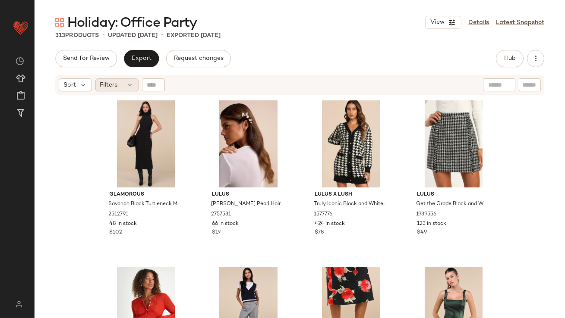
click at [124, 89] on div "Filters" at bounding box center [116, 85] width 43 height 13
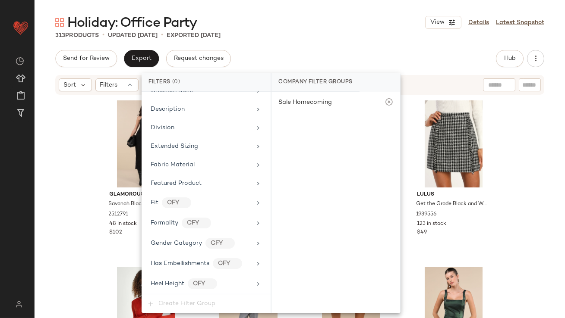
scroll to position [663, 0]
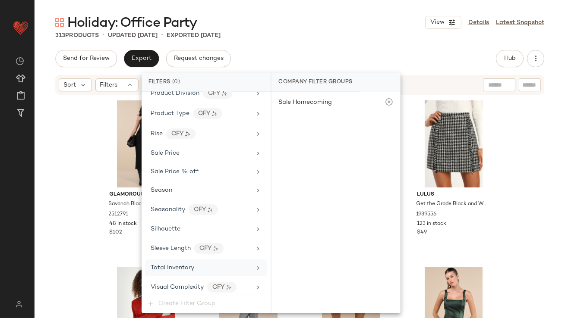
click at [189, 265] on span "Total Inventory" at bounding box center [173, 268] width 44 height 6
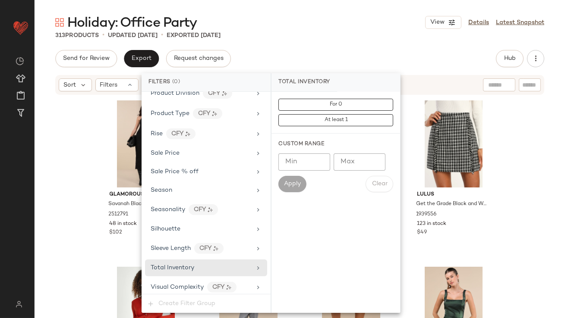
click at [352, 165] on input "Max" at bounding box center [359, 162] width 52 height 17
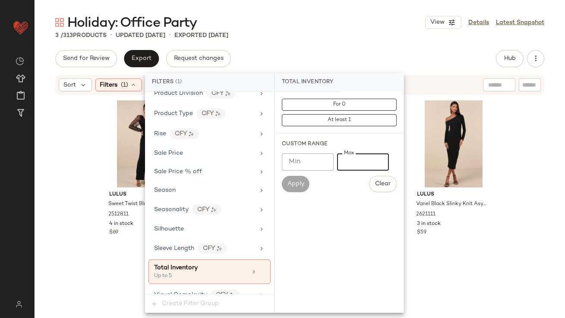
type input "*"
click at [336, 75] on div "Total Inventory" at bounding box center [308, 82] width 66 height 19
click at [333, 48] on div "Holiday: Office Party View Details Latest Snapshot 3 / 313 Products • updated […" at bounding box center [300, 166] width 530 height 305
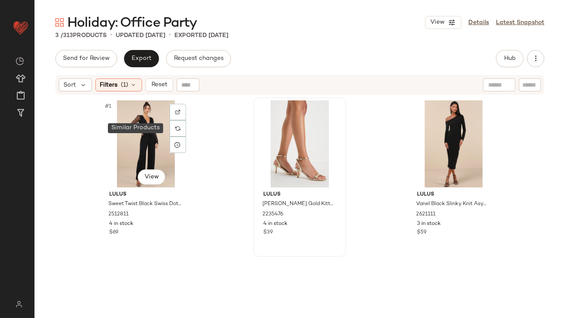
click at [172, 127] on div at bounding box center [178, 128] width 16 height 16
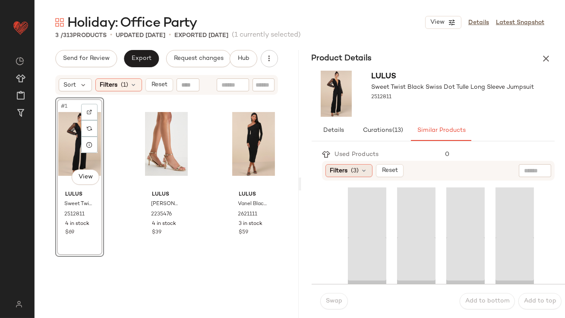
click at [355, 171] on span "(3)" at bounding box center [355, 170] width 8 height 9
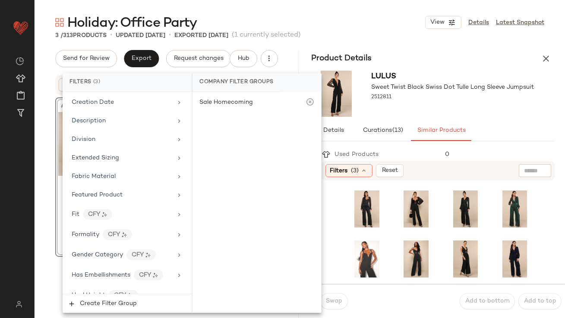
scroll to position [686, 0]
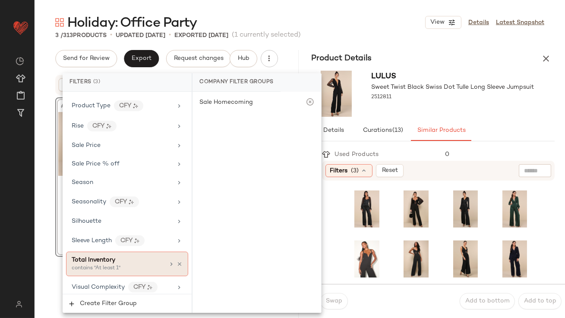
click at [122, 258] on div "Total Inventory" at bounding box center [118, 260] width 93 height 9
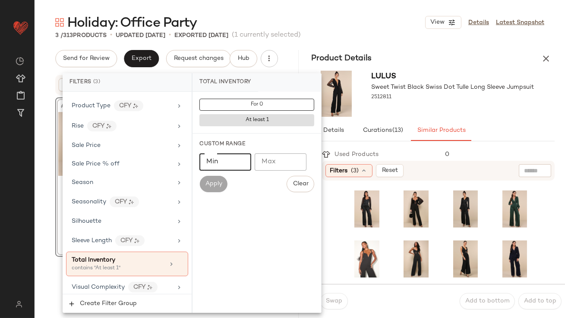
click at [236, 164] on input "Min" at bounding box center [225, 162] width 52 height 17
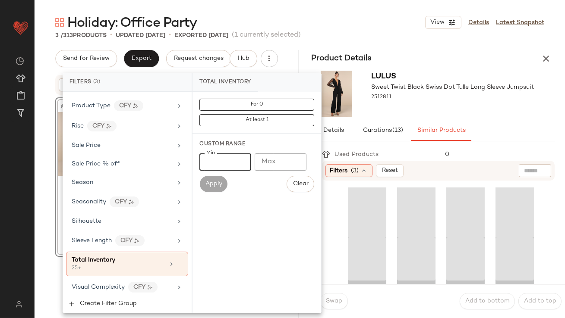
type input "**"
click at [418, 55] on div "Product Details" at bounding box center [433, 58] width 264 height 17
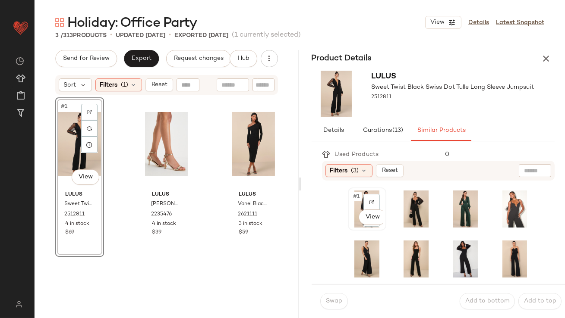
click at [355, 201] on div "#1 View" at bounding box center [367, 209] width 32 height 37
click at [336, 292] on div "Swap Add to bottom Add to top" at bounding box center [438, 301] width 254 height 34
click at [336, 296] on button "Swap" at bounding box center [334, 301] width 28 height 16
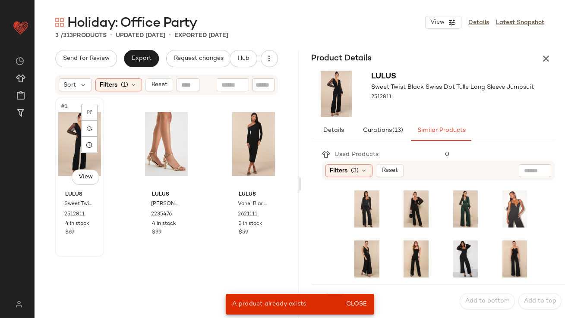
click at [66, 144] on div "#1 View" at bounding box center [79, 143] width 43 height 87
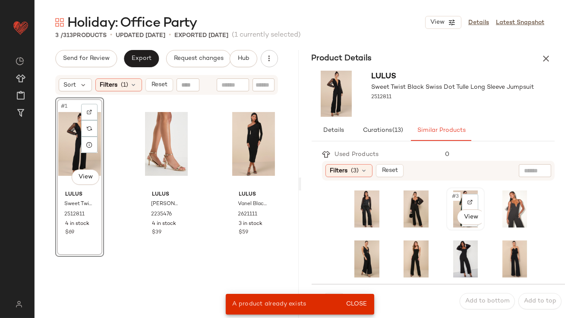
click at [450, 202] on div "#3 View" at bounding box center [465, 209] width 32 height 37
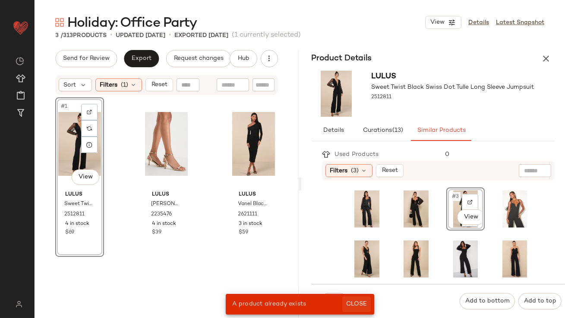
click at [361, 305] on span "Close" at bounding box center [355, 304] width 21 height 7
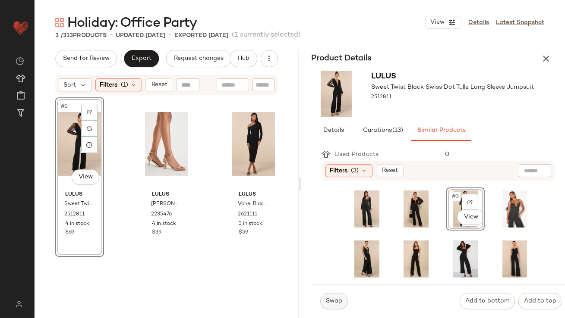
click at [334, 305] on span "Swap" at bounding box center [333, 301] width 17 height 7
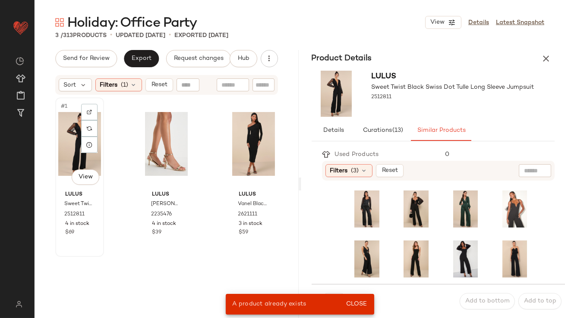
click at [67, 133] on div "#1 View" at bounding box center [79, 143] width 43 height 87
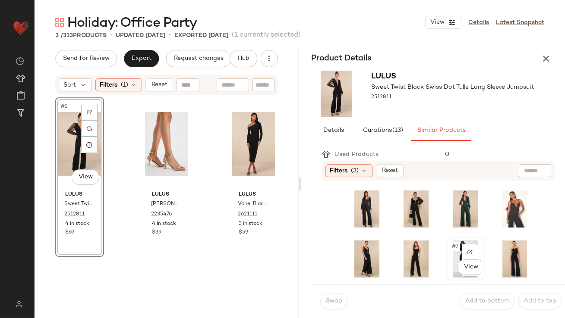
click at [451, 250] on span "#7" at bounding box center [455, 246] width 9 height 9
click at [329, 297] on button "Swap" at bounding box center [334, 301] width 28 height 16
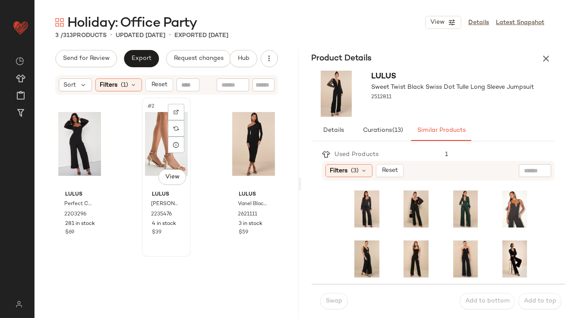
click at [146, 124] on div "#2 View" at bounding box center [166, 143] width 43 height 87
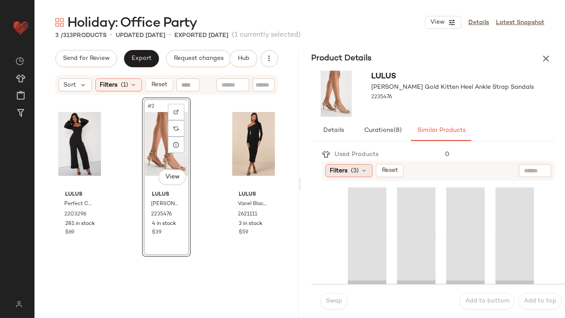
click at [337, 173] on span "Filters" at bounding box center [339, 170] width 18 height 9
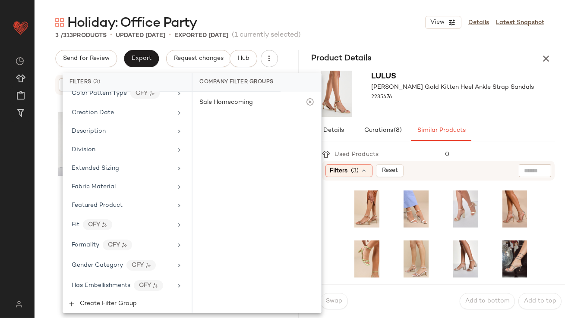
scroll to position [686, 0]
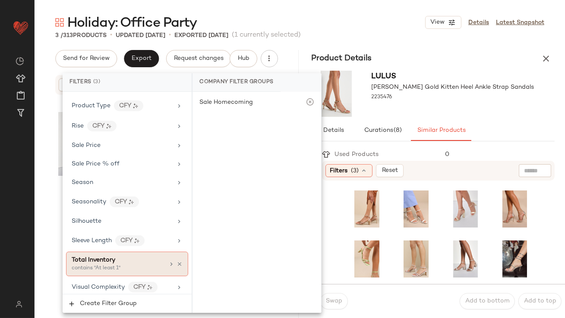
click at [114, 257] on span "Total Inventory" at bounding box center [94, 260] width 44 height 6
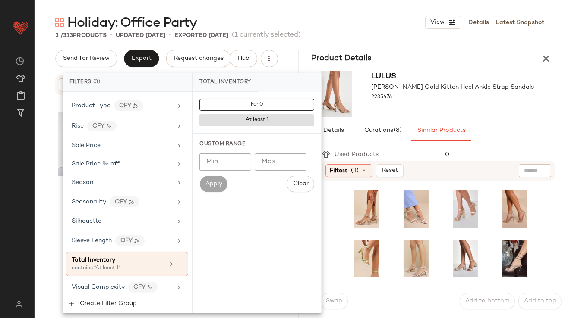
click at [236, 163] on input "Min" at bounding box center [225, 162] width 52 height 17
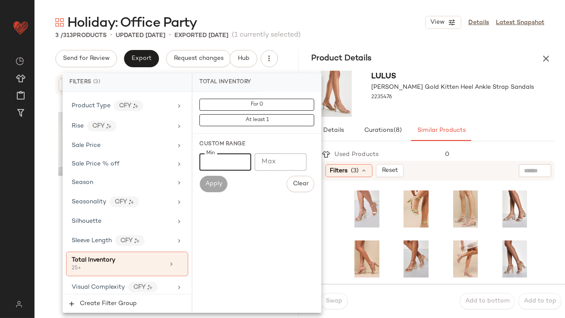
type input "**"
click at [414, 110] on div "Lulus Ensley Gold Kitten Heel Ankle Strap Sandals 2235476" at bounding box center [452, 94] width 163 height 46
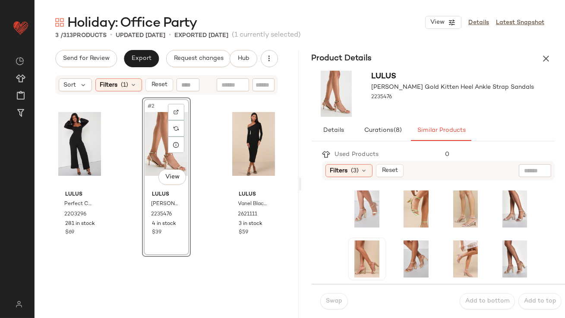
scroll to position [246, 0]
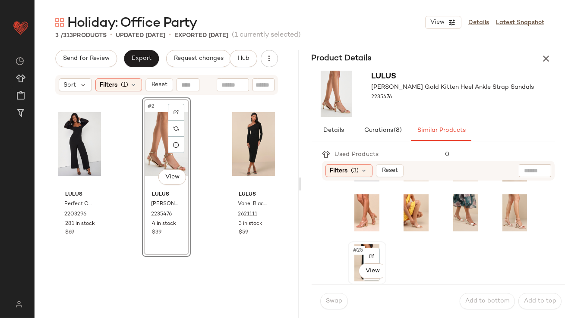
click at [353, 249] on span "#25" at bounding box center [358, 250] width 13 height 9
click at [333, 300] on span "Swap" at bounding box center [333, 301] width 17 height 7
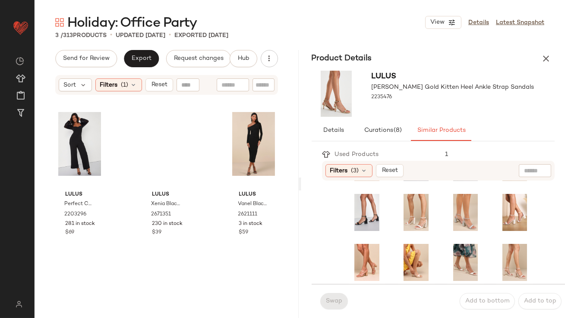
scroll to position [196, 0]
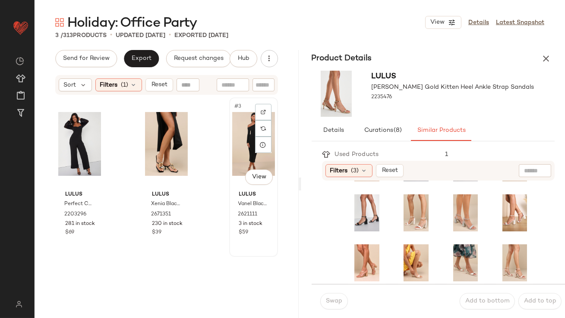
click at [240, 144] on div "#3 View" at bounding box center [253, 143] width 43 height 87
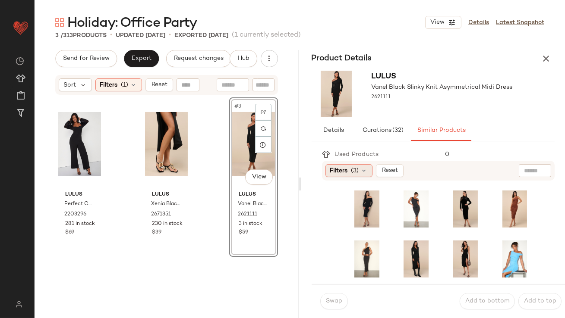
click at [340, 176] on div "Filters (3)" at bounding box center [348, 170] width 47 height 13
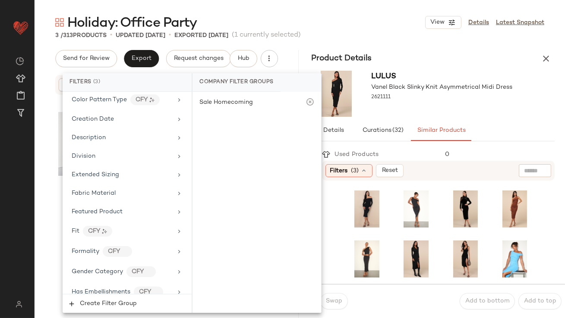
scroll to position [686, 0]
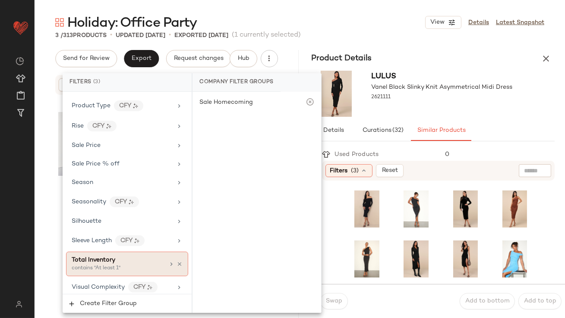
click at [108, 258] on span "Total Inventory" at bounding box center [94, 260] width 44 height 6
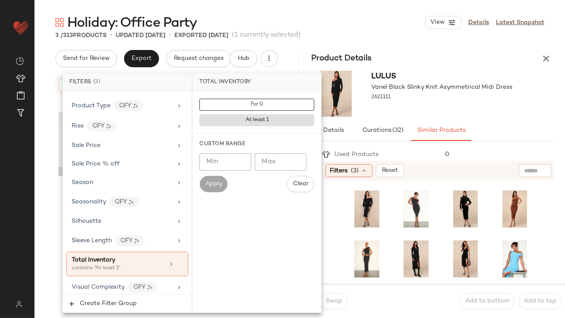
click at [222, 165] on input "Min" at bounding box center [225, 162] width 52 height 17
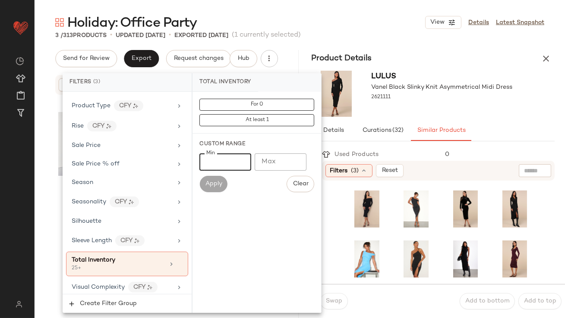
type input "**"
click at [415, 62] on div "Product Details" at bounding box center [433, 58] width 264 height 17
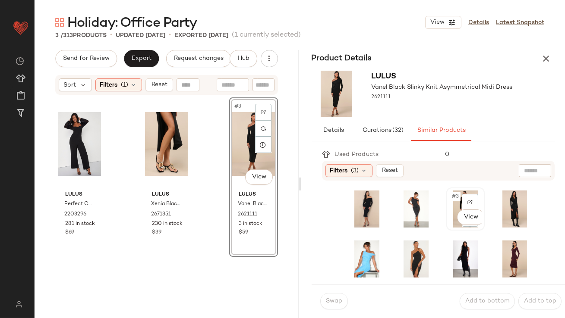
click at [451, 197] on span "#3" at bounding box center [455, 196] width 9 height 9
click at [339, 298] on span "Swap" at bounding box center [333, 301] width 17 height 7
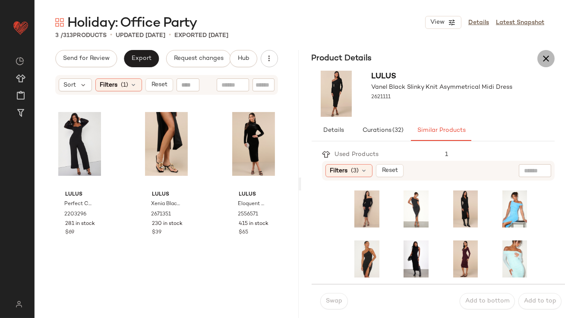
click at [542, 60] on icon "button" at bounding box center [545, 58] width 10 height 10
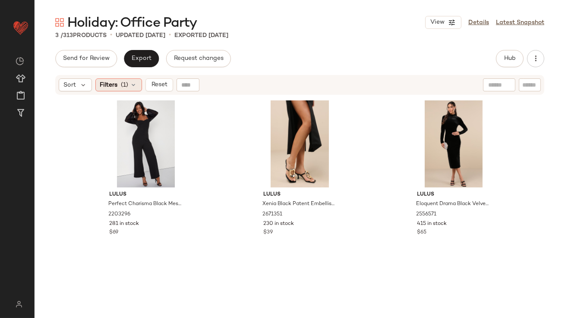
click at [113, 86] on span "Filters" at bounding box center [109, 85] width 18 height 9
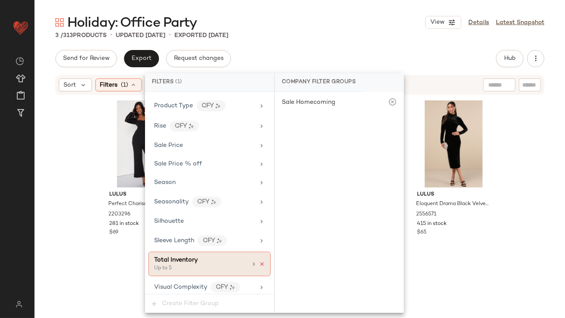
click at [259, 261] on icon at bounding box center [262, 264] width 6 height 6
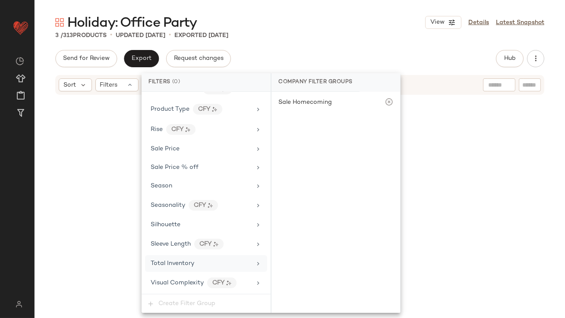
scroll to position [663, 0]
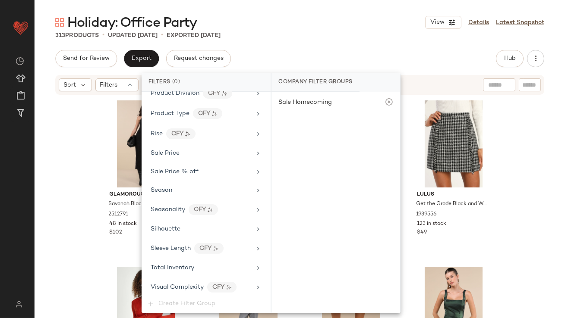
click at [355, 8] on main "Holiday: Office Party View Details Latest Snapshot 313 Products • updated Sep 2…" at bounding box center [282, 159] width 565 height 318
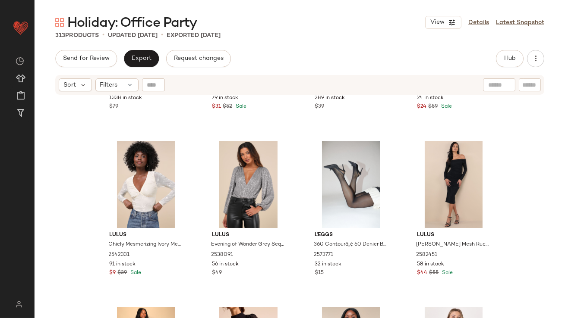
scroll to position [2300, 0]
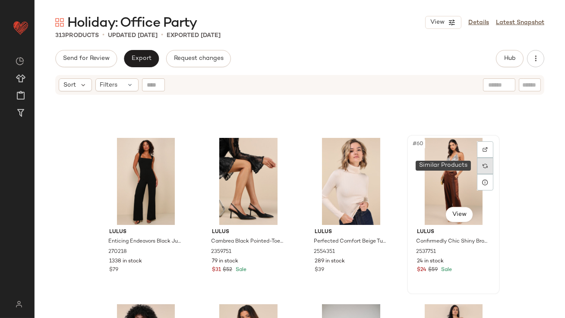
click at [486, 168] on div at bounding box center [485, 166] width 16 height 16
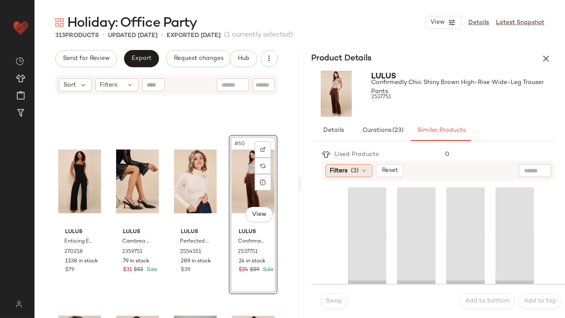
click at [354, 168] on span "(3)" at bounding box center [355, 170] width 8 height 9
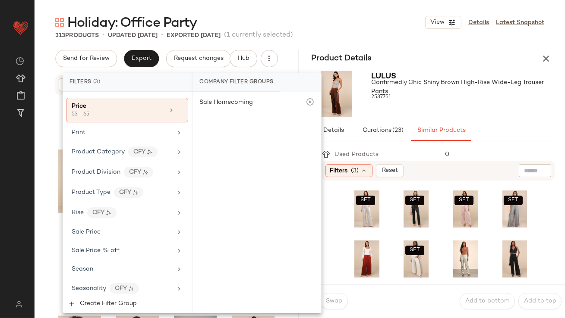
scroll to position [686, 0]
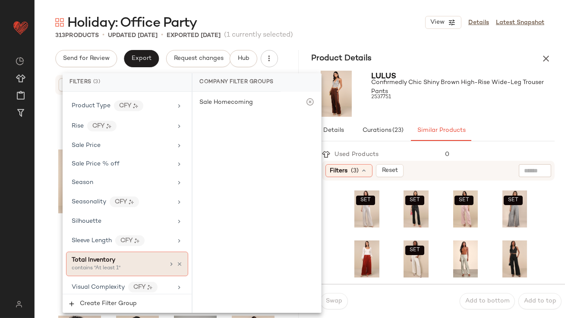
click at [109, 265] on div "contains "At least 1"" at bounding box center [115, 269] width 86 height 8
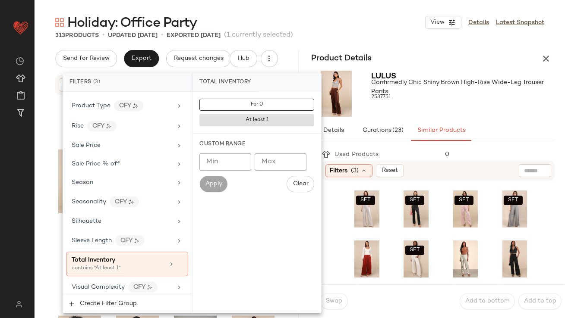
click at [224, 163] on input "Min" at bounding box center [225, 162] width 52 height 17
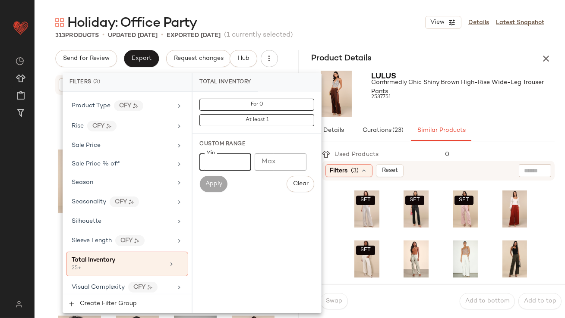
type input "**"
click at [437, 106] on div at bounding box center [462, 105] width 183 height 7
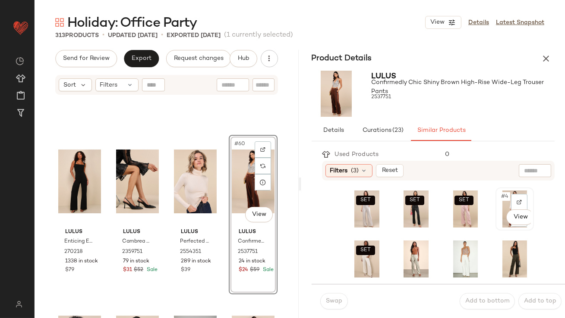
click at [498, 201] on div "#4 View" at bounding box center [514, 209] width 32 height 37
click at [330, 301] on span "Swap" at bounding box center [333, 301] width 17 height 7
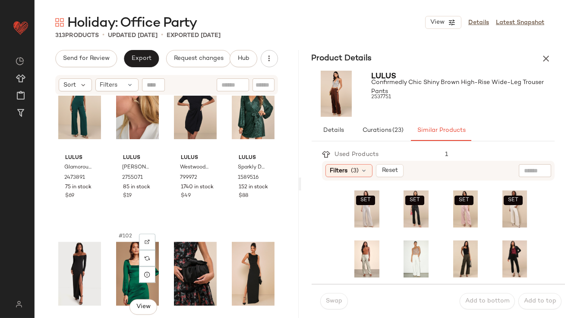
scroll to position [4170, 0]
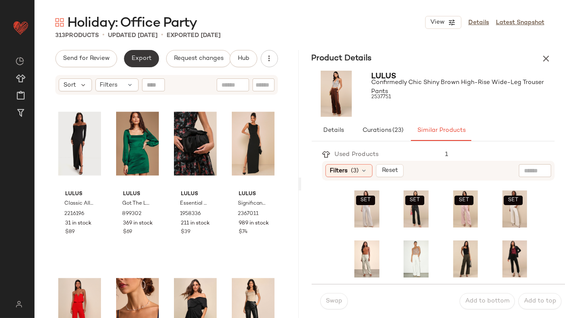
click at [145, 58] on span "Export" at bounding box center [141, 58] width 20 height 7
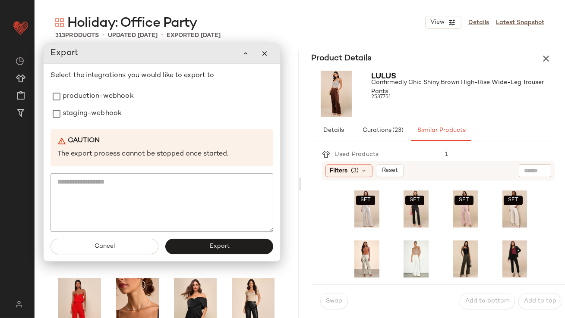
click at [107, 87] on div "Select the integrations you would like to export to production-webhook staging-…" at bounding box center [161, 151] width 223 height 161
click at [107, 91] on label "production-webhook" at bounding box center [98, 96] width 71 height 17
click at [107, 107] on label "staging-webhook" at bounding box center [92, 113] width 59 height 17
click at [204, 252] on button "Export" at bounding box center [219, 247] width 108 height 16
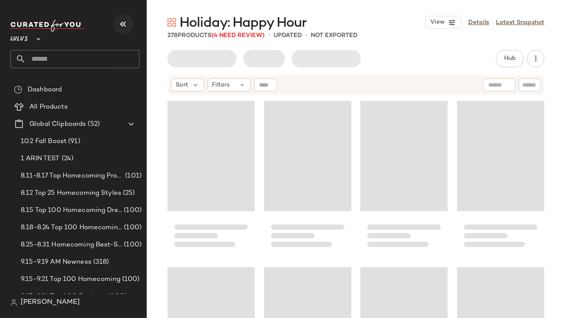
click at [118, 27] on icon "button" at bounding box center [123, 24] width 10 height 10
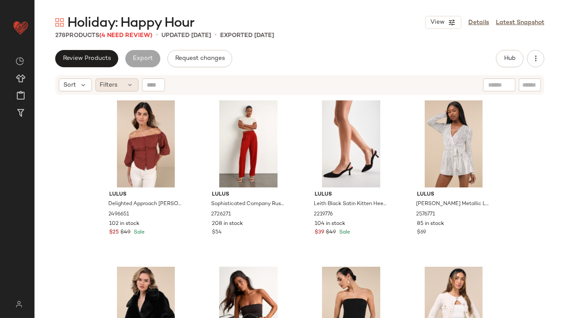
click at [115, 88] on span "Filters" at bounding box center [109, 85] width 18 height 9
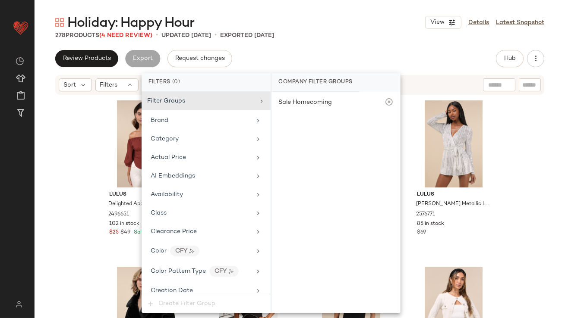
click at [83, 138] on div "Lulus Delighted Approach Rust Brown Puff Sleeve Off-the-Shoulder Top 2496651 10…" at bounding box center [300, 218] width 530 height 244
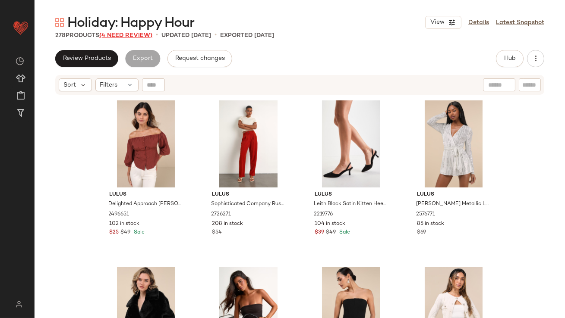
click at [148, 32] on span "(4 Need Review)" at bounding box center [125, 35] width 53 height 6
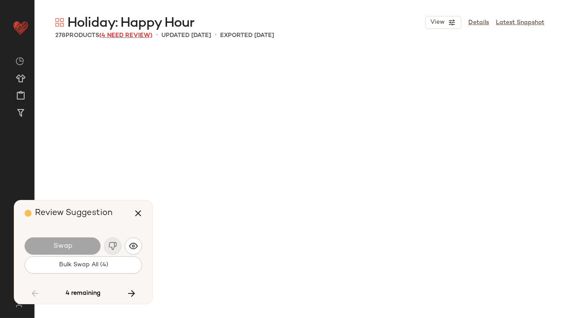
scroll to position [8824, 0]
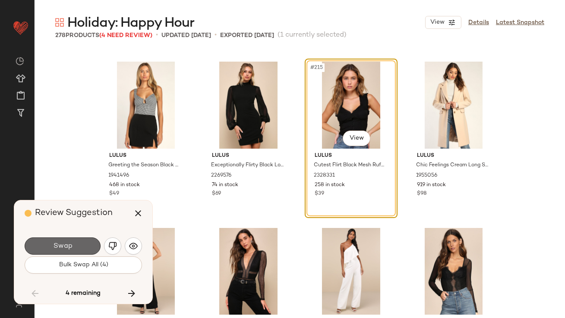
click at [64, 240] on button "Swap" at bounding box center [63, 246] width 76 height 17
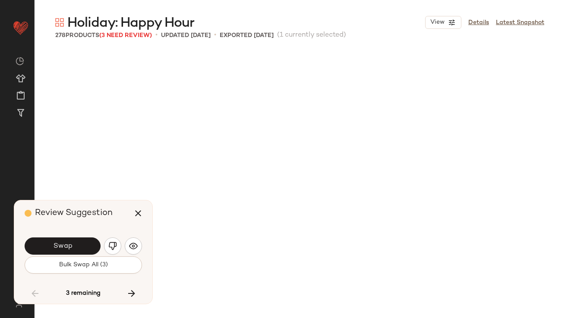
scroll to position [9323, 0]
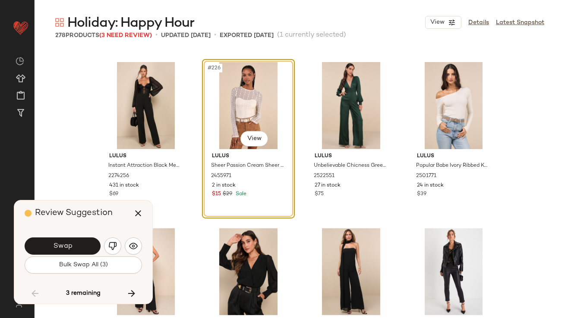
click at [64, 240] on button "Swap" at bounding box center [63, 246] width 76 height 17
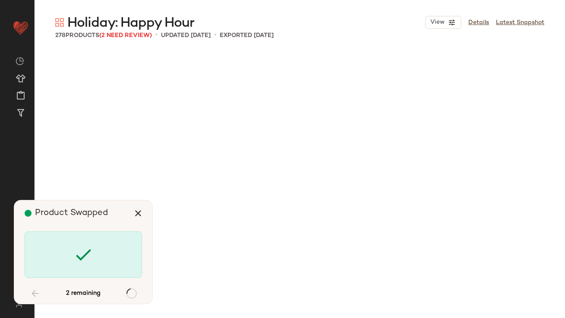
scroll to position [10156, 0]
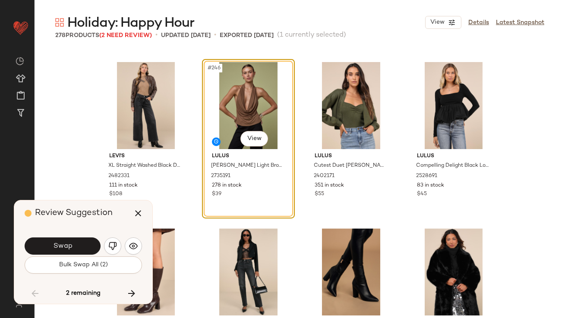
click at [64, 240] on button "Swap" at bounding box center [63, 246] width 76 height 17
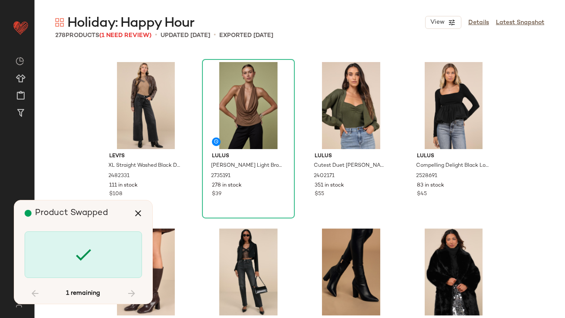
scroll to position [11321, 0]
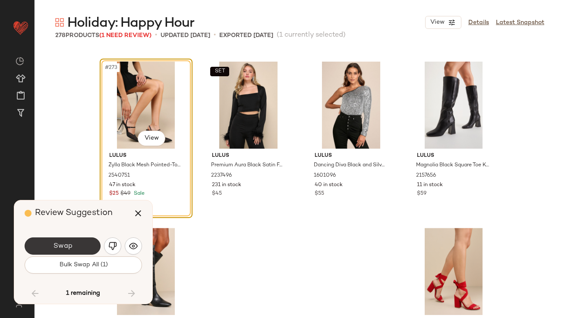
click at [65, 241] on button "Swap" at bounding box center [63, 246] width 76 height 17
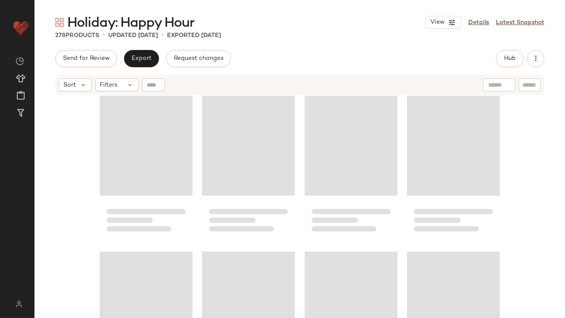
scroll to position [7683, 0]
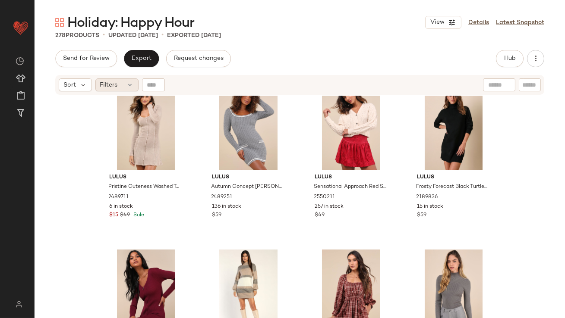
click at [134, 87] on div "Filters" at bounding box center [116, 85] width 43 height 13
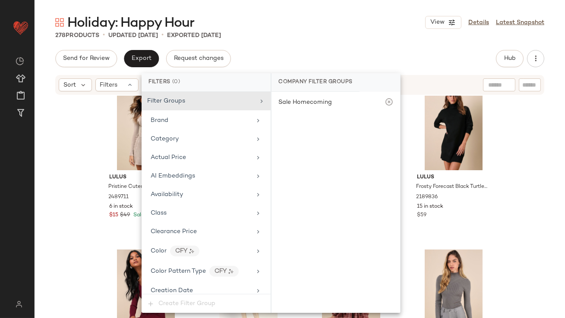
scroll to position [663, 0]
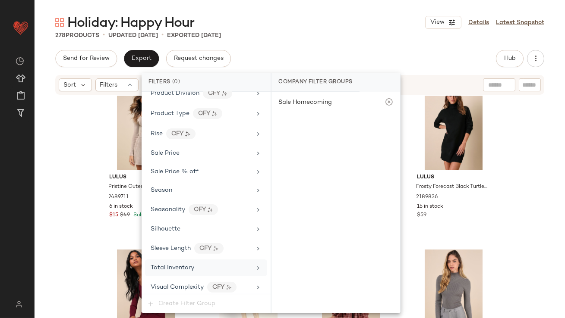
click at [207, 264] on div "Total Inventory" at bounding box center [201, 268] width 100 height 9
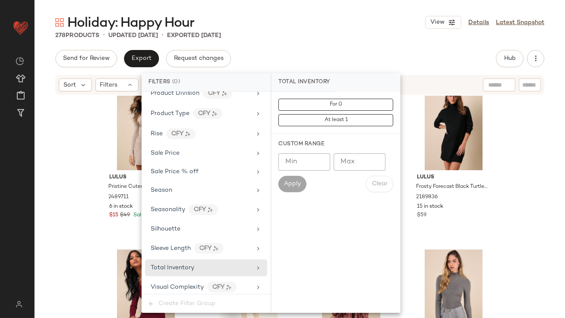
click at [360, 155] on input "Max" at bounding box center [359, 162] width 52 height 17
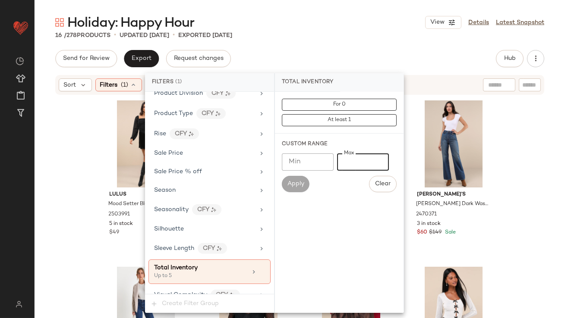
type input "*"
click at [353, 21] on div "Holiday: Happy Hour View Details Latest Snapshot" at bounding box center [300, 22] width 530 height 17
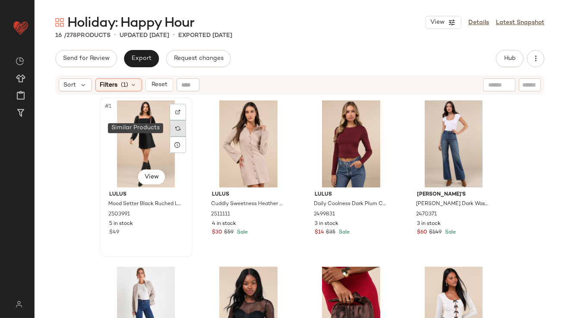
click at [170, 129] on div at bounding box center [178, 128] width 16 height 16
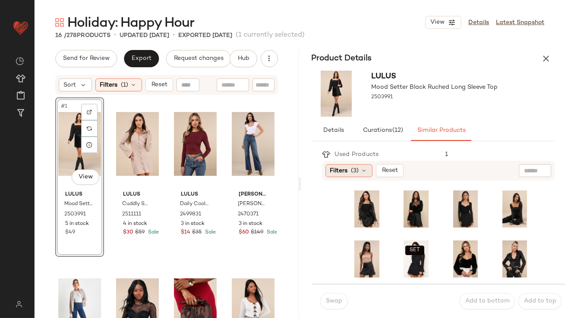
click at [363, 166] on div "Filters (3)" at bounding box center [348, 170] width 47 height 13
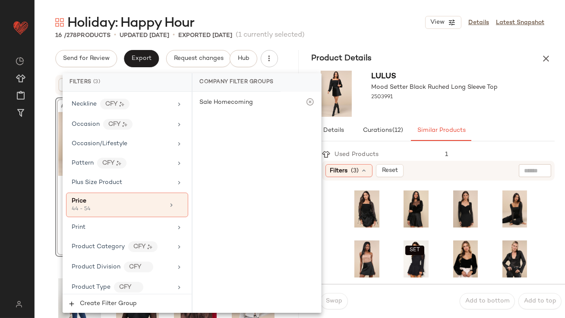
scroll to position [686, 0]
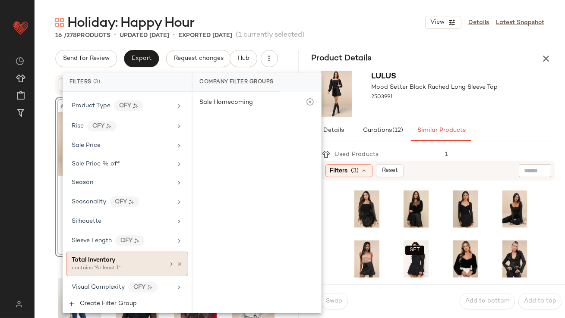
click at [128, 252] on div "Total Inventory contains "At least 1"" at bounding box center [127, 264] width 122 height 25
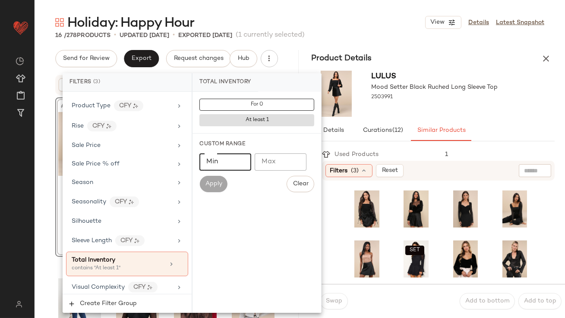
click at [226, 163] on input "Min" at bounding box center [225, 162] width 52 height 17
type input "**"
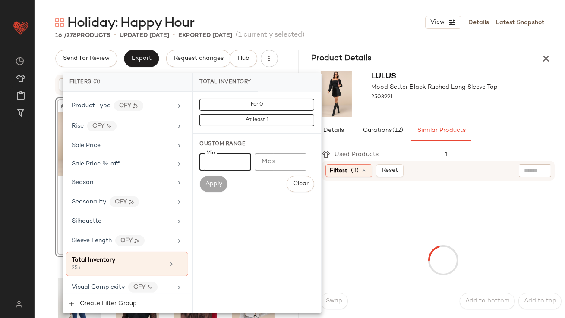
click at [336, 33] on div "16 / 278 Products • updated [DATE] • Exported [DATE] (1 currently selected)" at bounding box center [300, 35] width 530 height 9
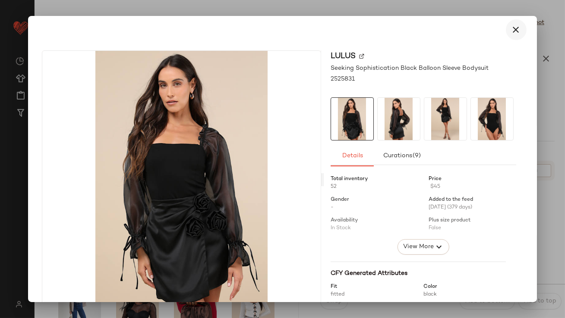
click at [514, 27] on icon "button" at bounding box center [516, 30] width 10 height 10
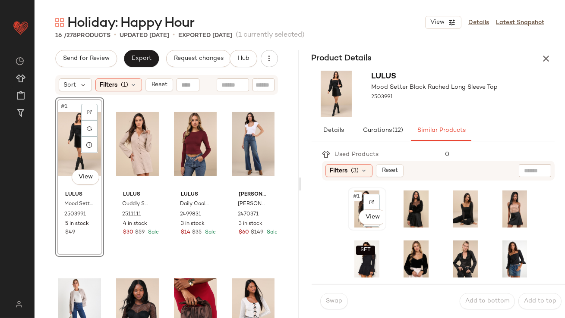
click at [351, 191] on img at bounding box center [367, 209] width 32 height 37
click at [326, 299] on span "Swap" at bounding box center [333, 301] width 17 height 7
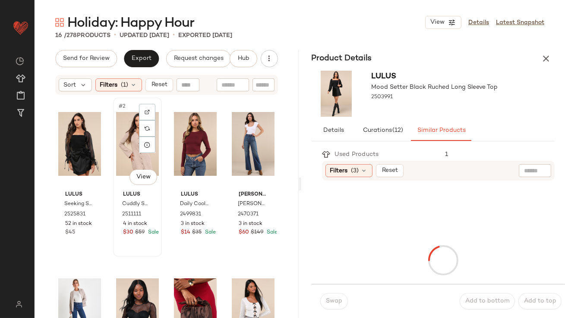
click at [136, 151] on div "#2 View" at bounding box center [137, 143] width 43 height 87
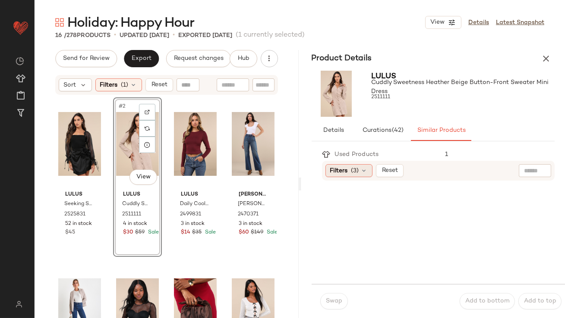
click at [369, 175] on div "Filters (3)" at bounding box center [348, 170] width 47 height 13
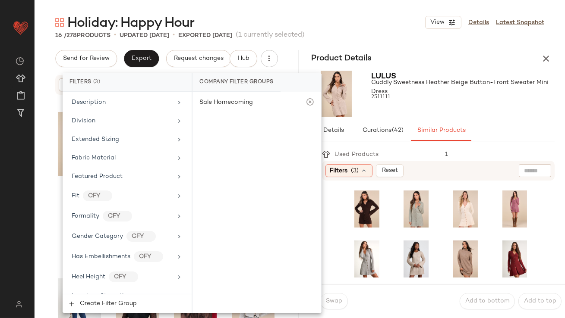
scroll to position [686, 0]
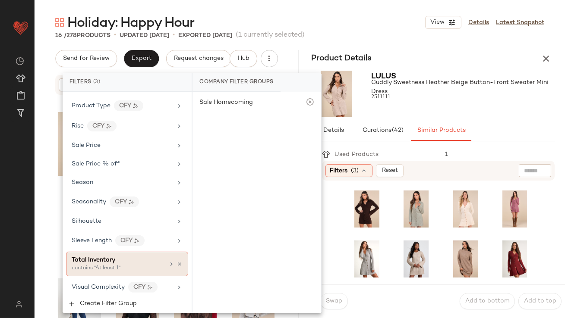
click at [105, 257] on span "Total Inventory" at bounding box center [94, 260] width 44 height 6
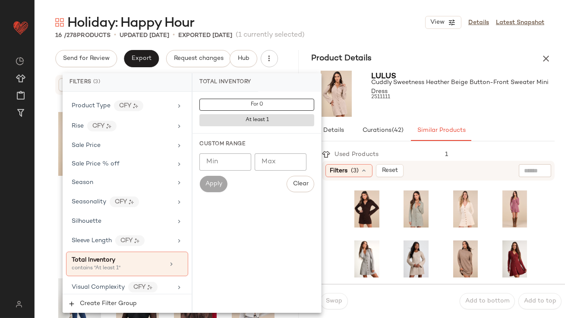
click at [233, 161] on input "Min" at bounding box center [225, 162] width 52 height 17
type input "**"
click at [471, 116] on div "Lulus Cuddly Sweetness Heather Beige Button-Front Sweater Mini Dress 2511111" at bounding box center [462, 94] width 183 height 46
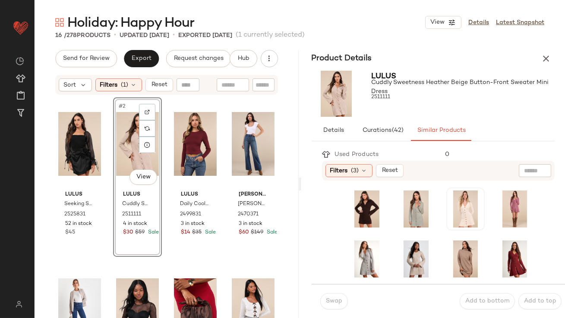
click at [449, 198] on div at bounding box center [465, 209] width 32 height 37
click at [500, 248] on span "#8" at bounding box center [504, 246] width 9 height 9
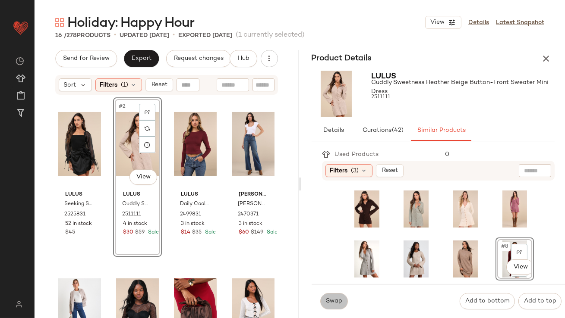
click at [334, 300] on span "Swap" at bounding box center [333, 301] width 17 height 7
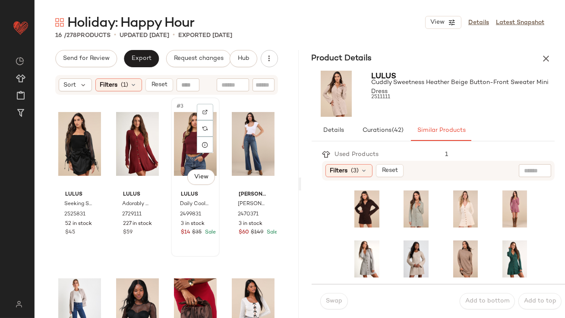
click at [188, 151] on div "#3 View" at bounding box center [195, 143] width 43 height 87
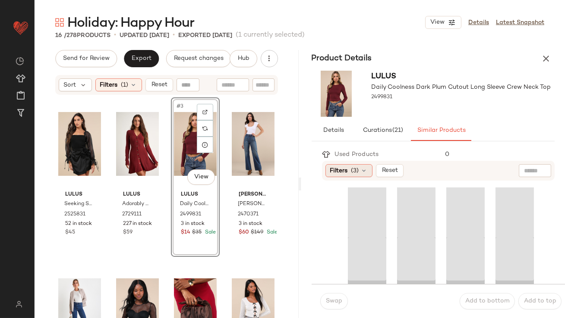
click at [339, 173] on span "Filters" at bounding box center [339, 170] width 18 height 9
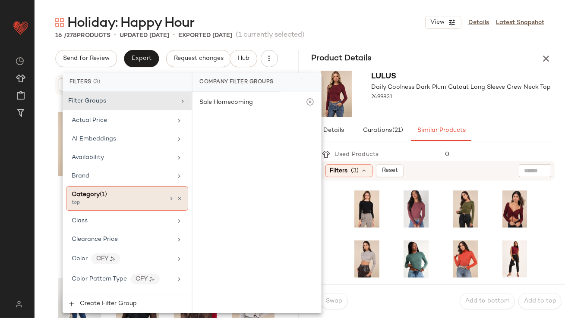
scroll to position [686, 0]
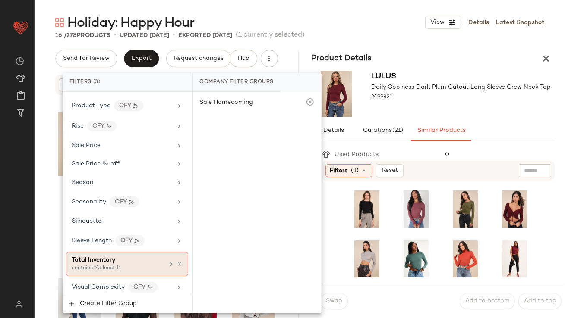
click at [117, 261] on div "Total Inventory" at bounding box center [118, 260] width 93 height 9
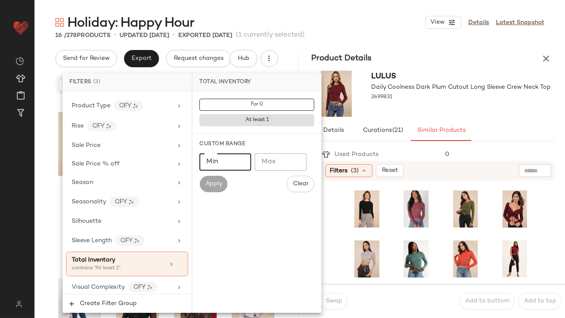
click at [245, 155] on input "Min" at bounding box center [225, 162] width 52 height 17
type input "**"
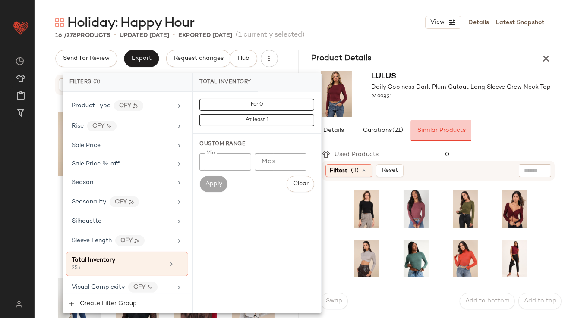
click at [428, 121] on button "Similar Products" at bounding box center [441, 130] width 60 height 21
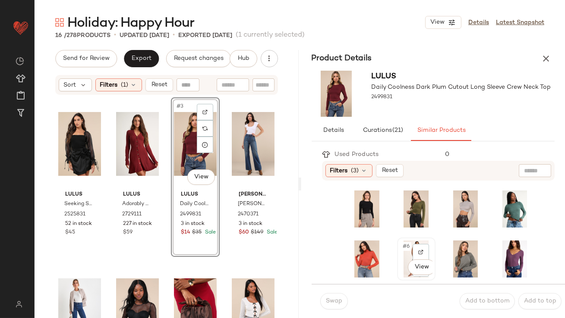
click at [398, 248] on div "#6 View" at bounding box center [416, 259] width 37 height 41
click at [336, 295] on button "Swap" at bounding box center [334, 301] width 28 height 16
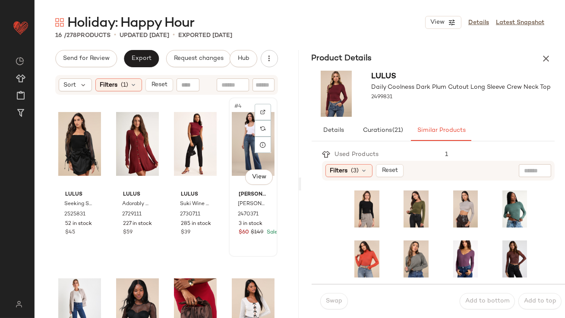
click at [240, 118] on div "#4 View" at bounding box center [253, 143] width 43 height 87
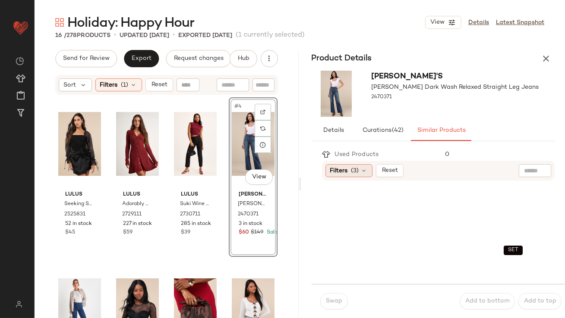
click at [344, 177] on div "Filters (3)" at bounding box center [348, 170] width 47 height 13
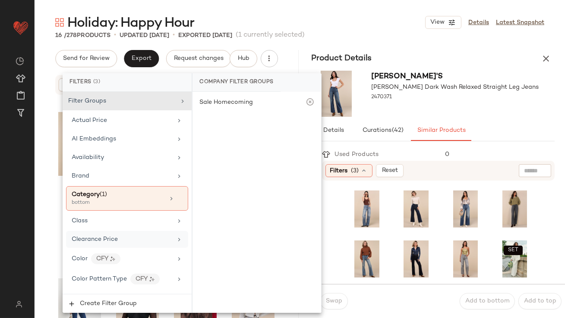
scroll to position [686, 0]
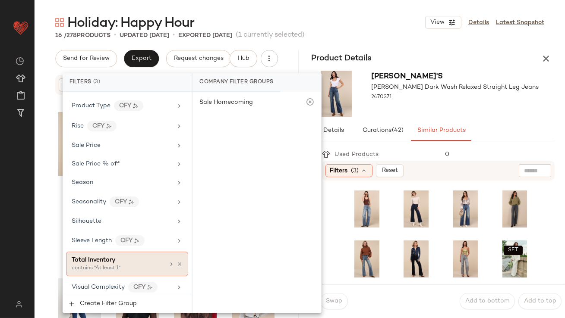
click at [124, 271] on div "Total Inventory contains "At least 1"" at bounding box center [127, 264] width 122 height 25
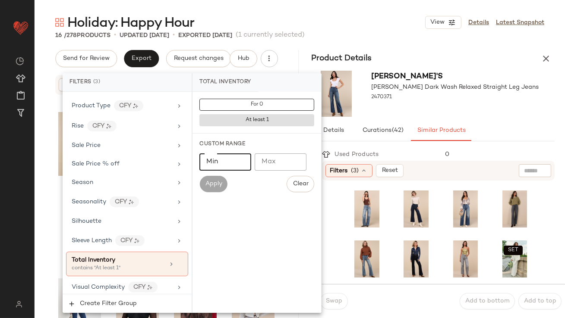
click at [228, 157] on input "Min" at bounding box center [225, 162] width 52 height 17
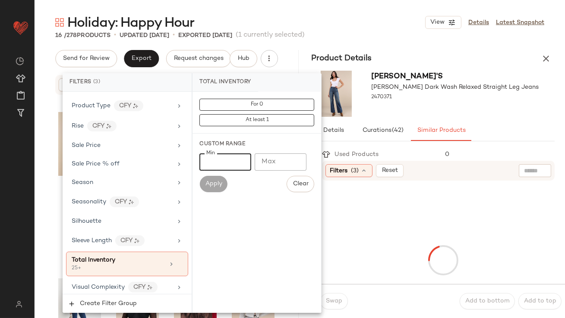
type input "**"
click at [449, 105] on div at bounding box center [454, 105] width 167 height 7
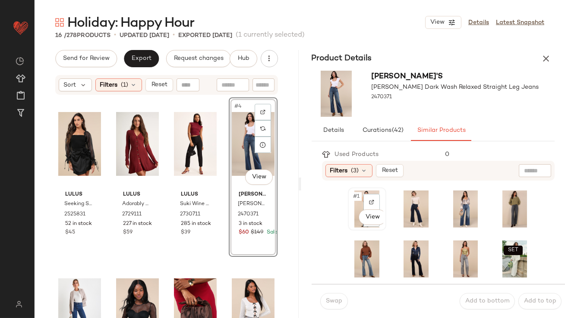
click at [353, 194] on span "#1" at bounding box center [356, 196] width 9 height 9
click at [333, 294] on button "Swap" at bounding box center [334, 301] width 28 height 16
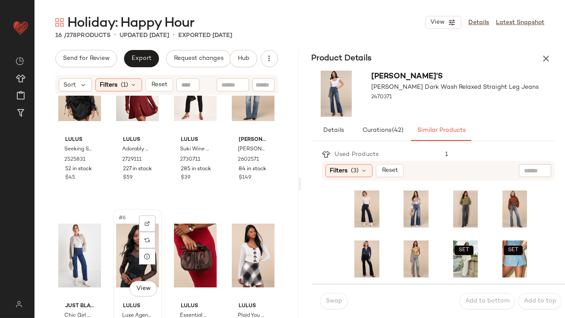
scroll to position [164, 0]
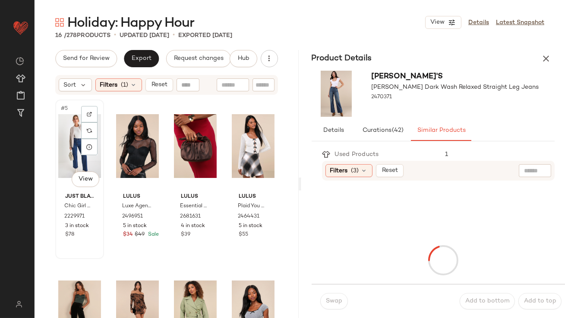
click at [66, 118] on div "#5 View" at bounding box center [79, 146] width 43 height 87
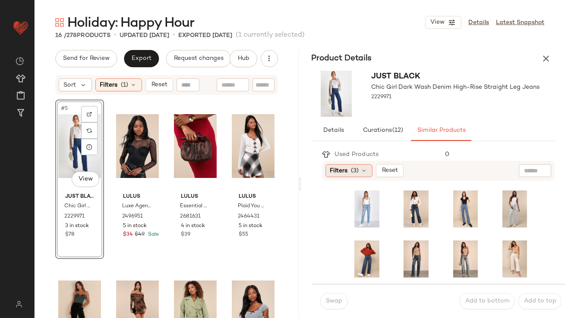
click at [359, 172] on div "Filters (3)" at bounding box center [348, 170] width 47 height 13
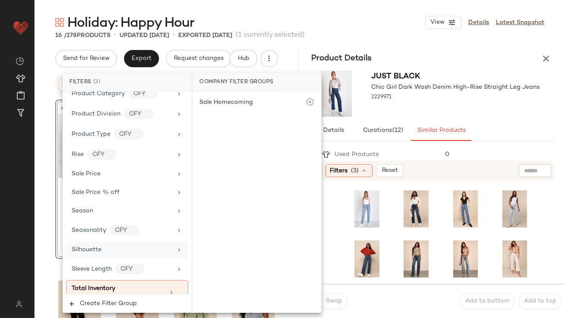
scroll to position [686, 0]
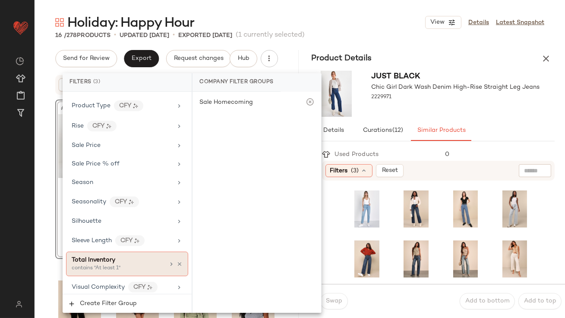
click at [112, 265] on div "contains "At least 1"" at bounding box center [115, 269] width 86 height 8
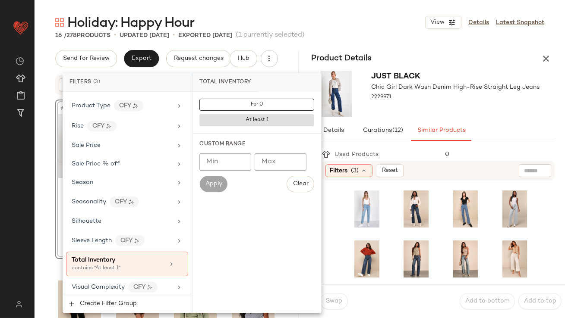
click at [237, 160] on input "Min" at bounding box center [225, 162] width 52 height 17
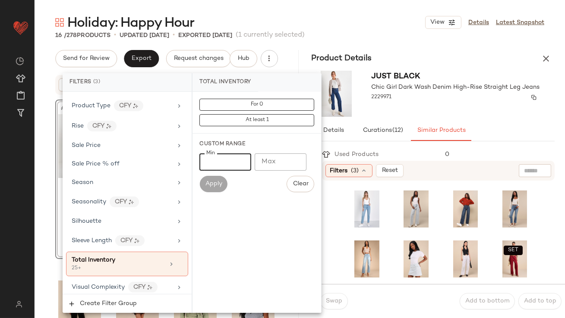
type input "**"
click at [412, 99] on div "2229971" at bounding box center [455, 97] width 168 height 12
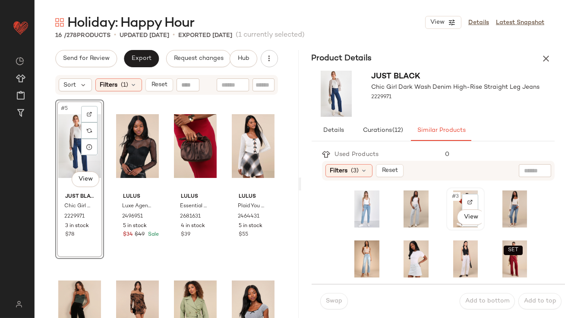
click at [446, 188] on div "#3 View" at bounding box center [465, 209] width 38 height 43
click at [328, 301] on span "Swap" at bounding box center [333, 301] width 17 height 7
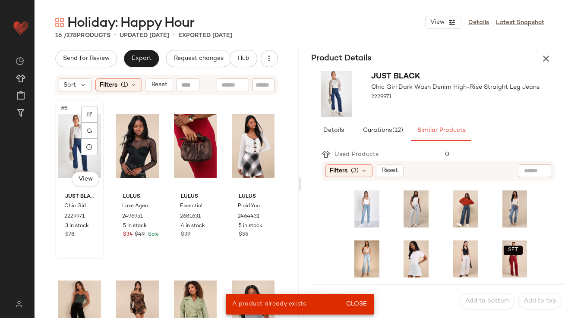
click at [68, 155] on div "#5 View" at bounding box center [79, 146] width 43 height 87
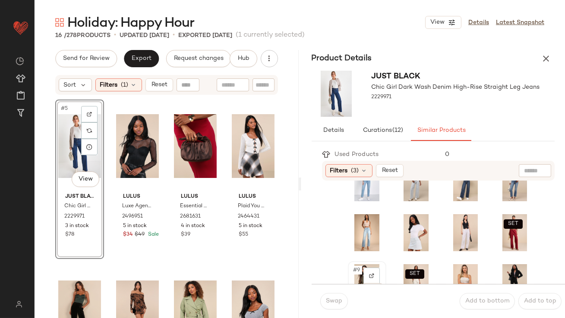
scroll to position [22, 0]
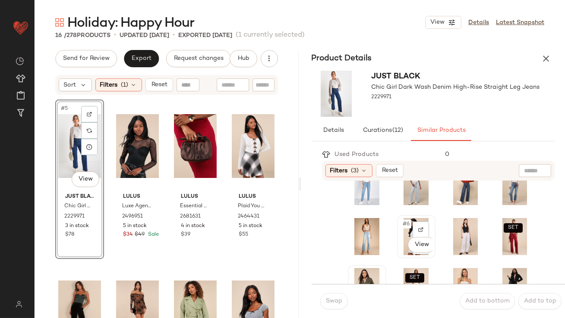
click at [398, 232] on div "#6 View" at bounding box center [416, 236] width 37 height 41
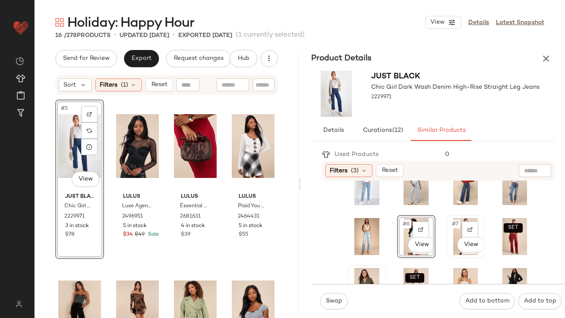
click at [447, 222] on div "#7 View" at bounding box center [465, 236] width 37 height 41
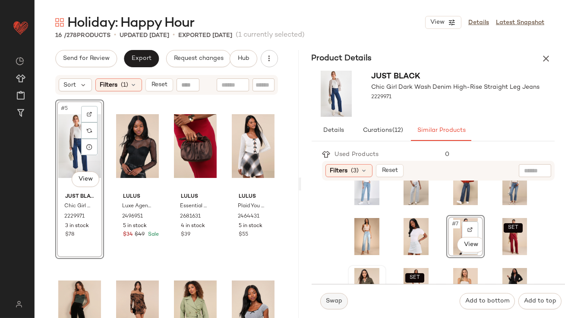
click at [334, 297] on button "Swap" at bounding box center [334, 301] width 28 height 16
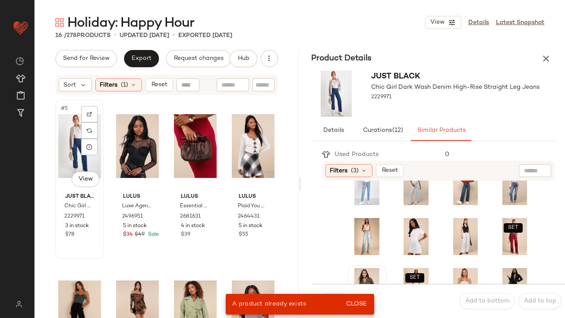
click at [70, 145] on div "#5 View" at bounding box center [79, 146] width 43 height 87
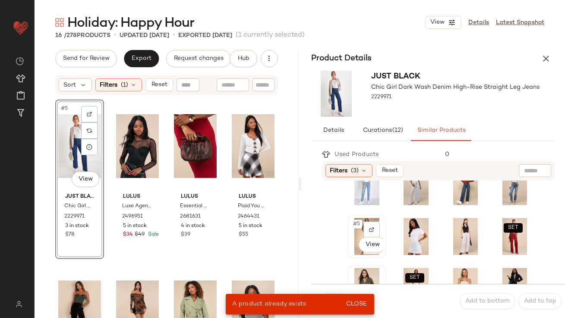
click at [359, 230] on div "#5 View" at bounding box center [367, 236] width 32 height 37
click at [357, 303] on span "Close" at bounding box center [355, 304] width 21 height 7
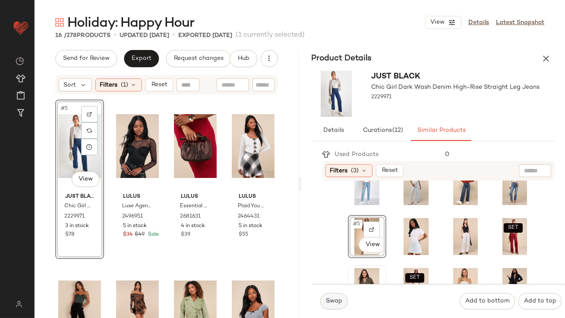
click at [327, 303] on span "Swap" at bounding box center [333, 301] width 17 height 7
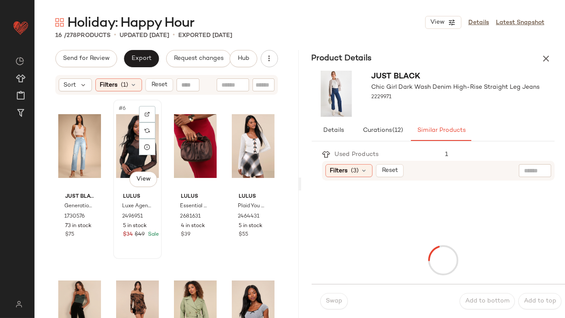
click at [132, 162] on div "#6 View" at bounding box center [137, 146] width 43 height 87
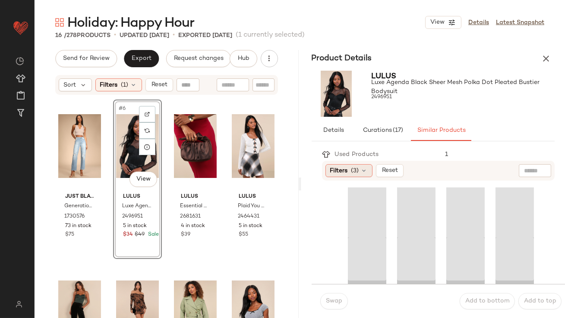
click at [345, 166] on span "Filters" at bounding box center [339, 170] width 18 height 9
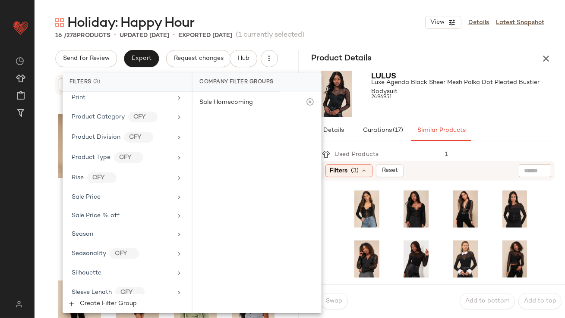
scroll to position [686, 0]
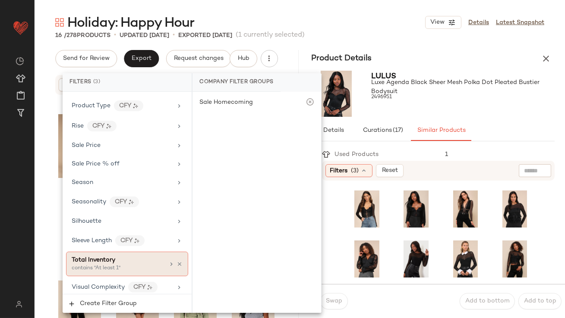
click at [113, 265] on div "contains "At least 1"" at bounding box center [115, 269] width 86 height 8
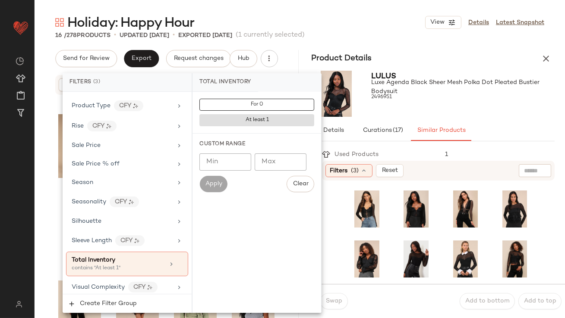
click at [233, 155] on input "Min" at bounding box center [225, 162] width 52 height 17
type input "**"
click at [457, 93] on span "Luxe Agenda Black Sheer Mesh Polka Dot Pleated Bustier Bodysuit" at bounding box center [455, 87] width 168 height 18
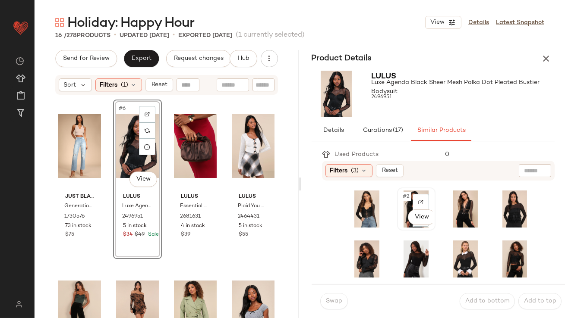
click at [405, 195] on span "#2" at bounding box center [406, 196] width 9 height 9
click at [327, 301] on span "Swap" at bounding box center [333, 301] width 17 height 7
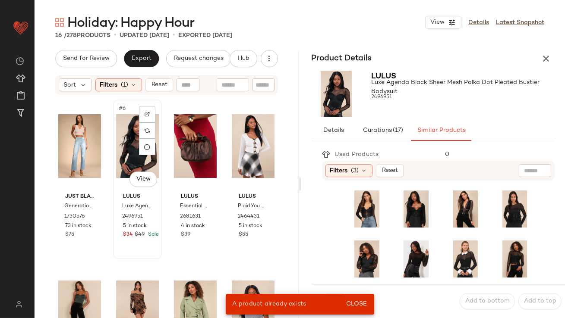
click at [122, 128] on div "#6 View" at bounding box center [137, 146] width 43 height 87
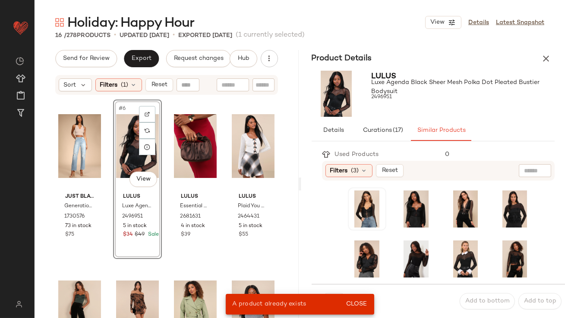
click at [349, 194] on div at bounding box center [367, 208] width 37 height 41
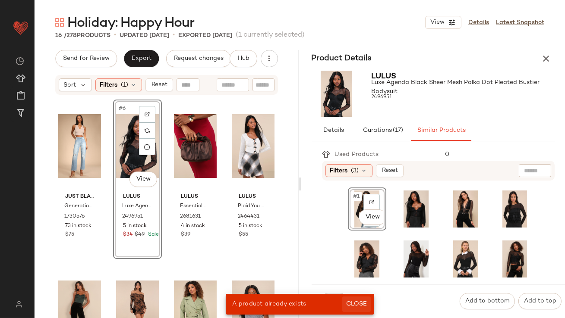
click at [361, 304] on span "Close" at bounding box center [355, 304] width 21 height 7
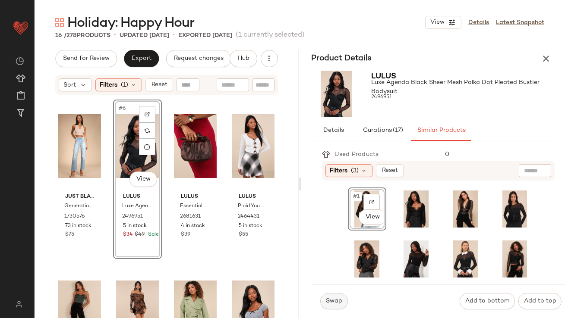
click at [326, 294] on button "Swap" at bounding box center [334, 301] width 28 height 16
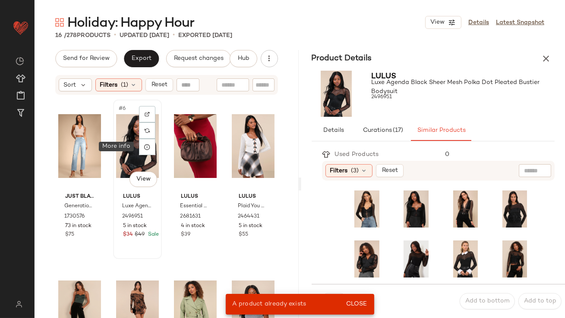
click at [124, 147] on div "#6 View" at bounding box center [137, 146] width 43 height 87
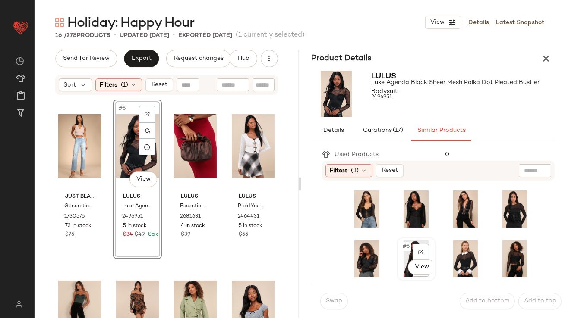
scroll to position [13, 0]
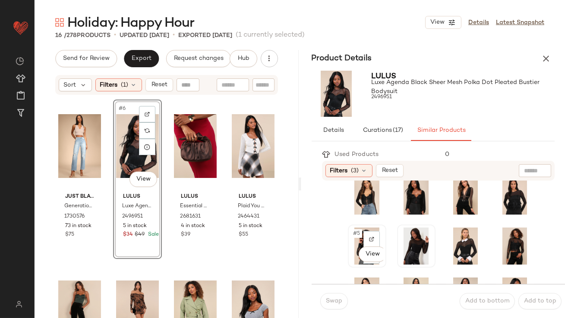
click at [356, 233] on span "#5" at bounding box center [356, 233] width 9 height 9
click at [332, 305] on button "Swap" at bounding box center [334, 301] width 28 height 16
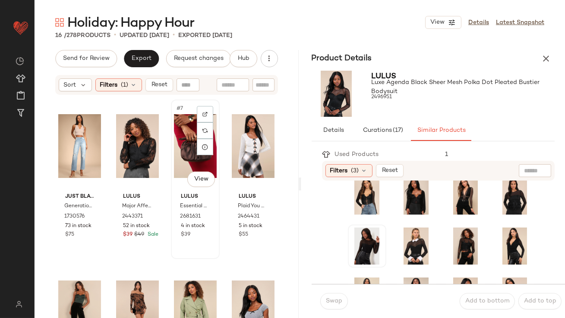
click at [176, 145] on div "#7 View" at bounding box center [195, 146] width 43 height 87
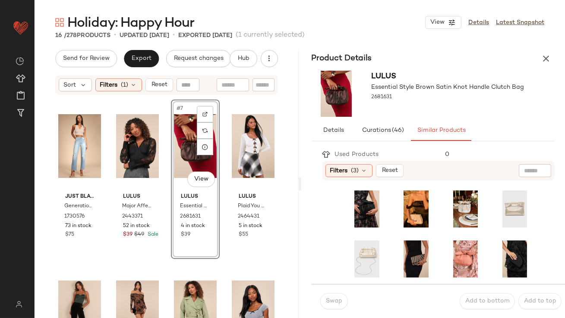
click at [353, 177] on div "Filters (3) Reset" at bounding box center [438, 171] width 233 height 20
click at [353, 175] on span "(3)" at bounding box center [355, 170] width 8 height 9
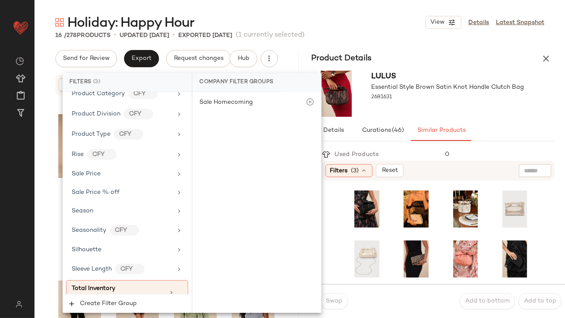
scroll to position [686, 0]
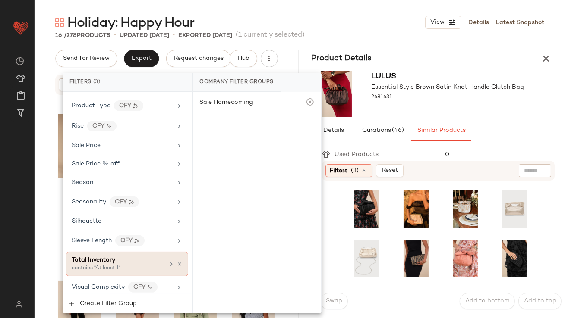
click at [104, 265] on div "contains "At least 1"" at bounding box center [115, 269] width 86 height 8
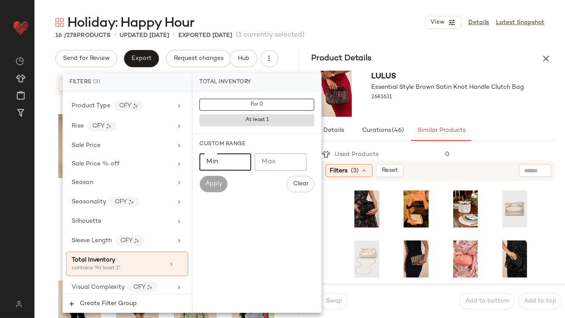
click at [220, 157] on input "Min" at bounding box center [225, 162] width 52 height 17
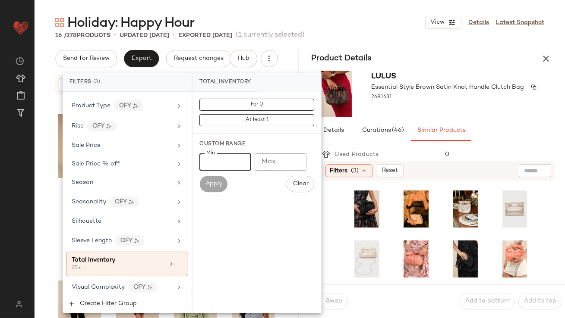
type input "**"
click at [451, 89] on span "Essential Style Brown Satin Knot Handle Clutch Bag" at bounding box center [447, 87] width 153 height 9
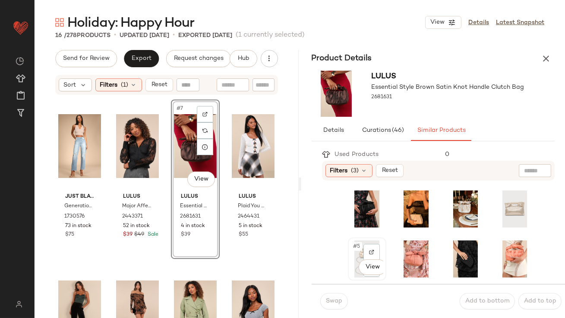
click at [354, 245] on span "#5" at bounding box center [356, 246] width 9 height 9
click at [338, 294] on button "Swap" at bounding box center [334, 301] width 28 height 16
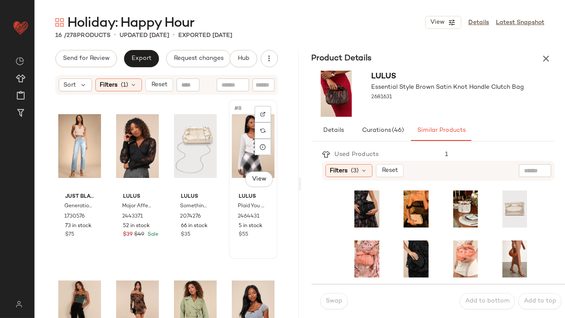
click at [239, 132] on div "#8 View" at bounding box center [253, 146] width 43 height 87
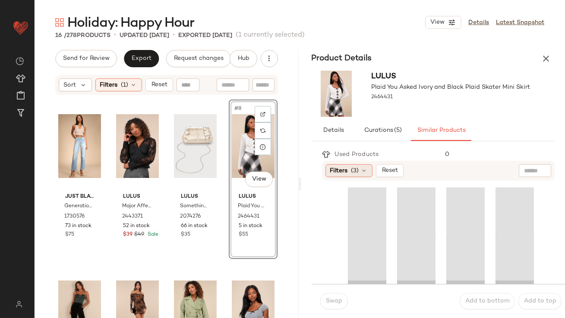
click at [364, 173] on icon at bounding box center [364, 170] width 7 height 7
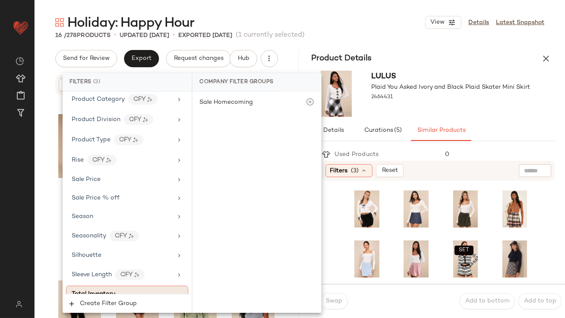
scroll to position [686, 0]
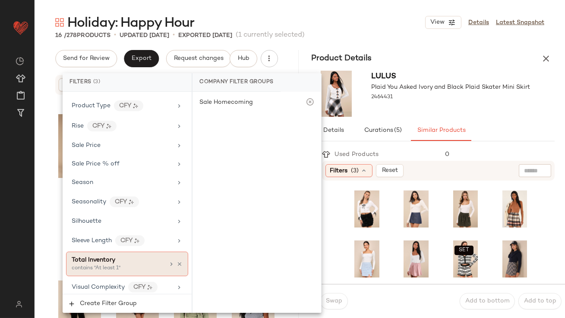
click at [113, 265] on div "contains "At least 1"" at bounding box center [115, 269] width 86 height 8
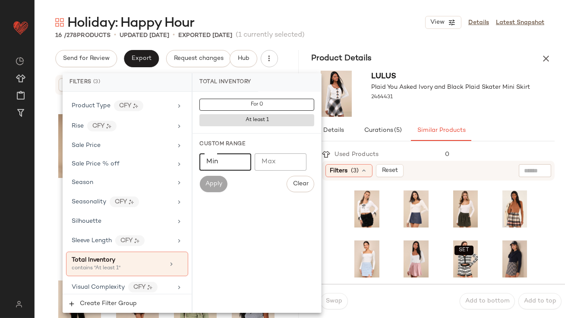
click at [227, 161] on input "Min" at bounding box center [225, 162] width 52 height 17
type input "**"
click at [428, 108] on div at bounding box center [450, 105] width 159 height 7
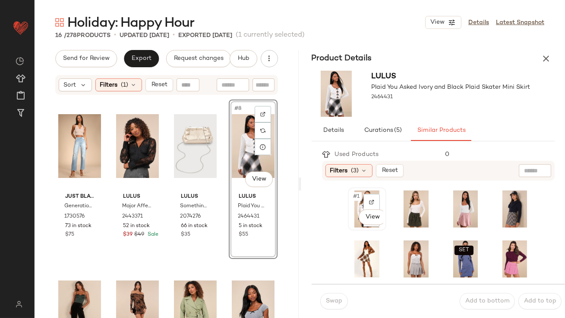
click at [355, 202] on div "#1 View" at bounding box center [367, 209] width 32 height 37
click at [325, 298] on span "Swap" at bounding box center [333, 301] width 17 height 7
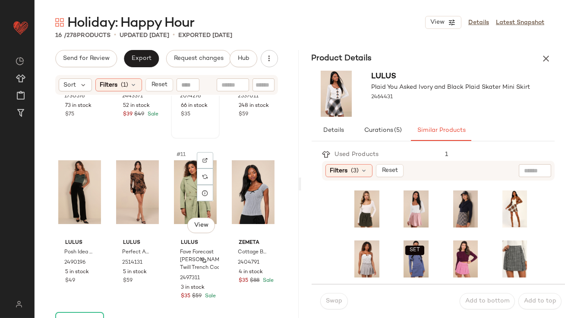
scroll to position [291, 0]
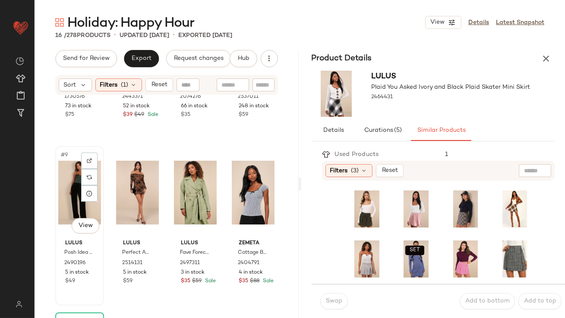
click at [69, 169] on div "#9 View" at bounding box center [79, 192] width 43 height 87
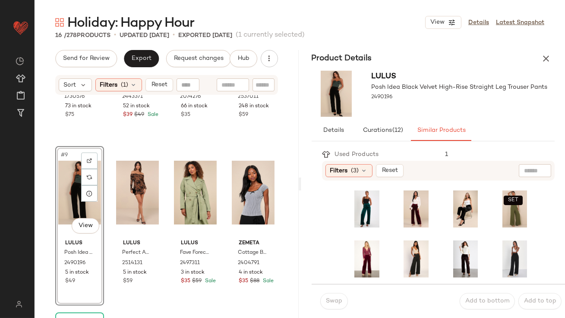
click at [358, 161] on div "Filters (3) Reset" at bounding box center [438, 171] width 233 height 20
click at [356, 171] on span "(3)" at bounding box center [355, 170] width 8 height 9
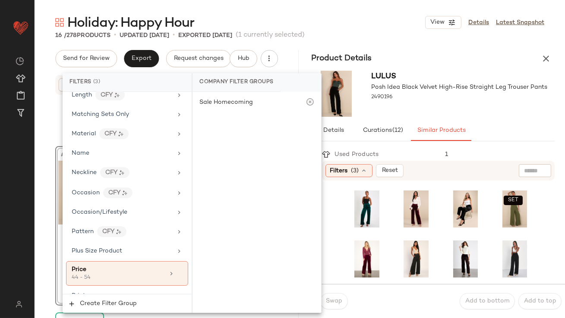
scroll to position [686, 0]
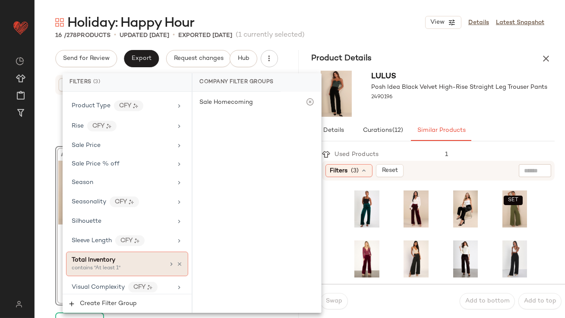
click at [133, 256] on div "Total Inventory" at bounding box center [118, 260] width 93 height 9
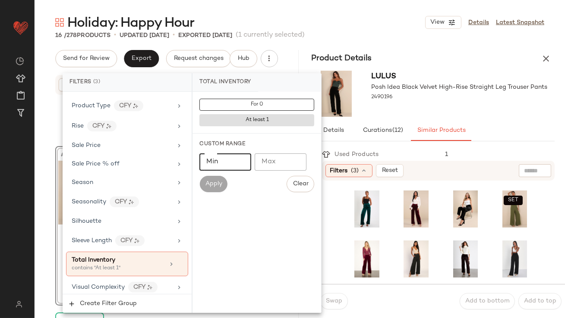
click at [218, 165] on input "Min" at bounding box center [225, 162] width 52 height 17
type input "**"
click at [210, 183] on span "Apply" at bounding box center [212, 184] width 17 height 7
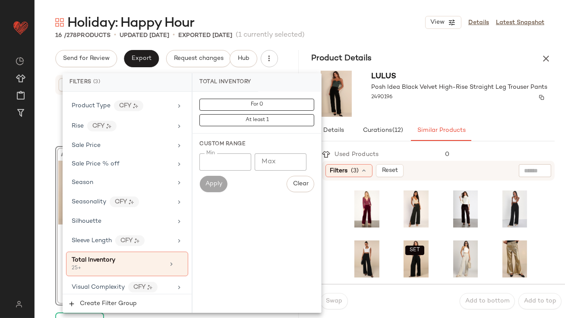
click at [458, 101] on div "2490196" at bounding box center [459, 97] width 176 height 12
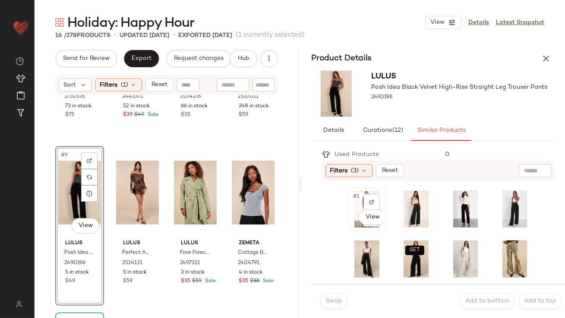
click at [358, 200] on span "#1" at bounding box center [356, 196] width 9 height 9
click at [329, 303] on span "Swap" at bounding box center [333, 301] width 17 height 7
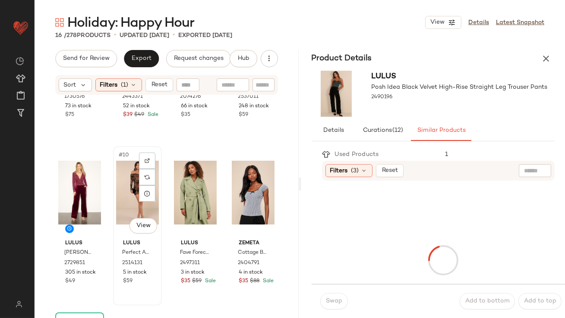
click at [129, 179] on div "#10 View" at bounding box center [137, 192] width 43 height 87
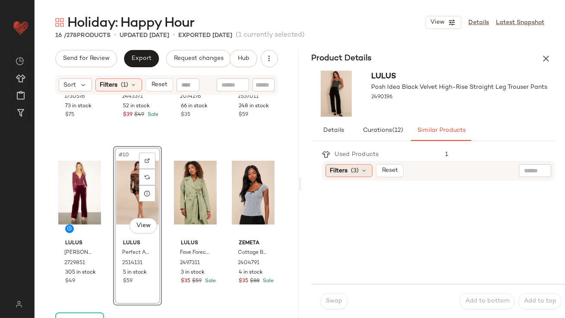
click at [371, 170] on div "Filters (3)" at bounding box center [348, 170] width 47 height 13
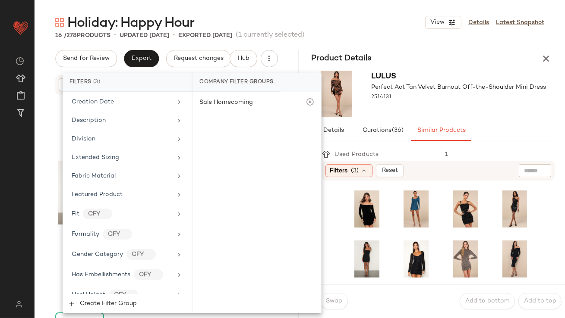
scroll to position [686, 0]
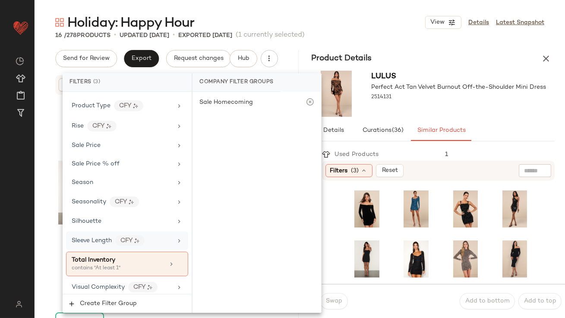
drag, startPoint x: 113, startPoint y: 255, endPoint x: 115, endPoint y: 244, distance: 11.0
click at [113, 257] on span "Total Inventory" at bounding box center [94, 260] width 44 height 6
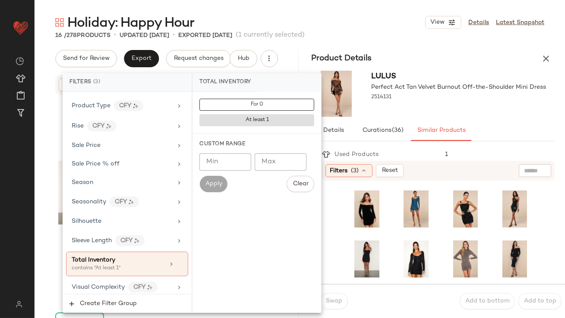
click at [212, 161] on input "Min" at bounding box center [225, 162] width 52 height 17
type input "**"
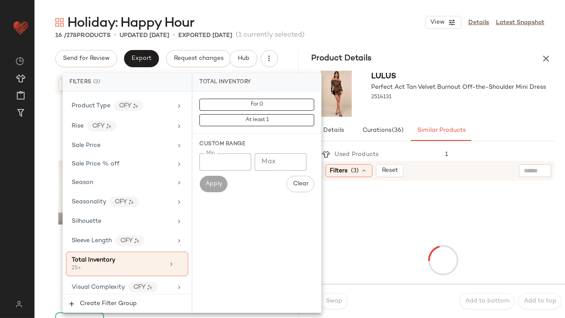
click at [466, 104] on div at bounding box center [458, 105] width 175 height 7
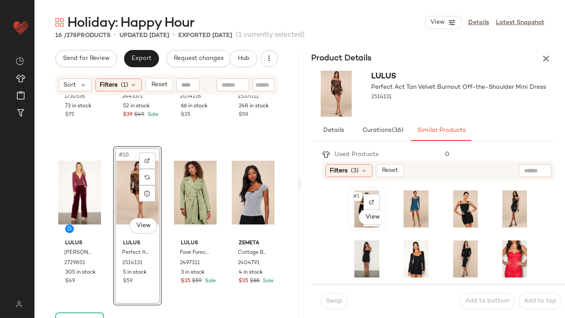
click at [360, 195] on span "#1" at bounding box center [356, 196] width 9 height 9
click at [328, 302] on span "Swap" at bounding box center [333, 301] width 17 height 7
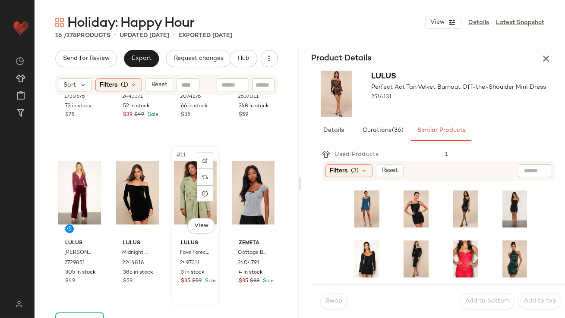
click at [178, 175] on div "#11 View" at bounding box center [195, 192] width 43 height 87
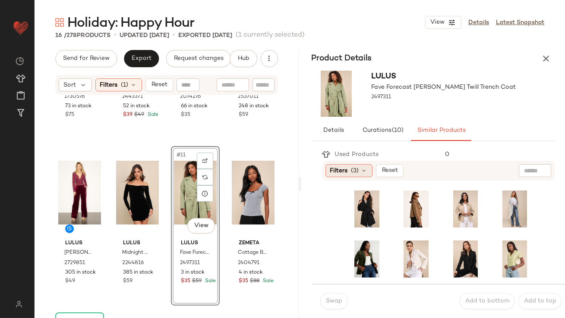
click at [351, 174] on span "(3)" at bounding box center [355, 170] width 8 height 9
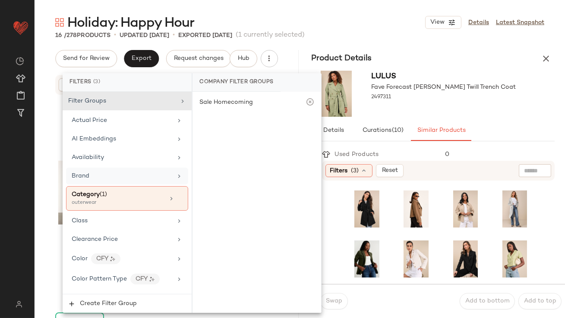
scroll to position [686, 0]
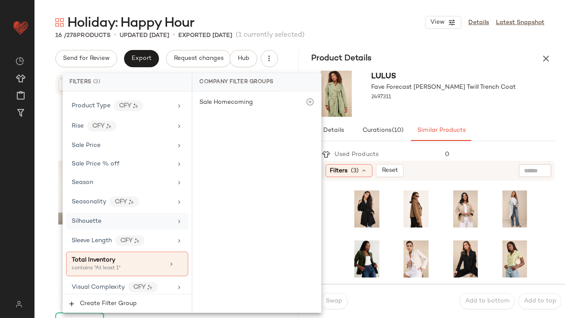
drag, startPoint x: 123, startPoint y: 258, endPoint x: 148, endPoint y: 223, distance: 43.3
click at [123, 259] on div "Total Inventory" at bounding box center [118, 260] width 93 height 9
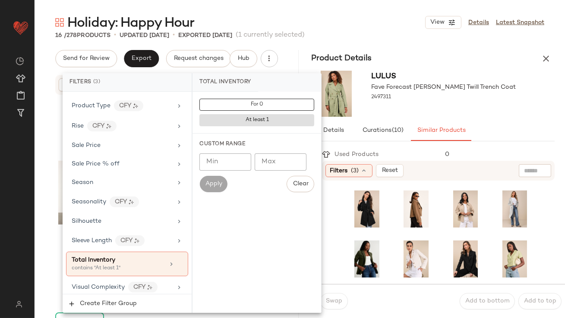
type input "*"
click at [239, 160] on input "*" at bounding box center [225, 162] width 52 height 17
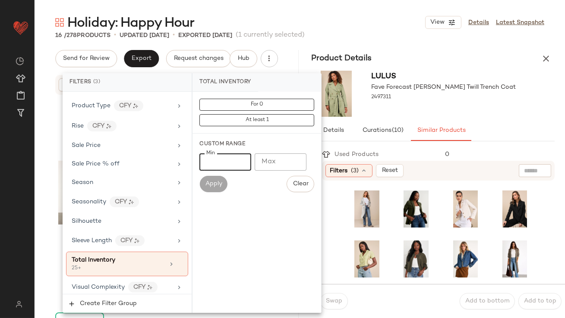
type input "**"
click at [496, 116] on div "Lulus Fave Forecast Olive Green Twill Trench Coat 2497311" at bounding box center [443, 94] width 144 height 46
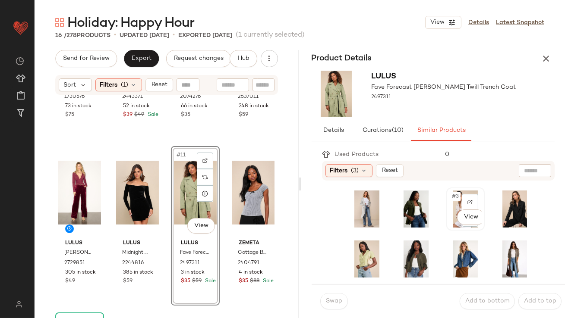
click at [449, 193] on div "#3 View" at bounding box center [465, 209] width 32 height 37
click at [333, 298] on span "Swap" at bounding box center [333, 301] width 17 height 7
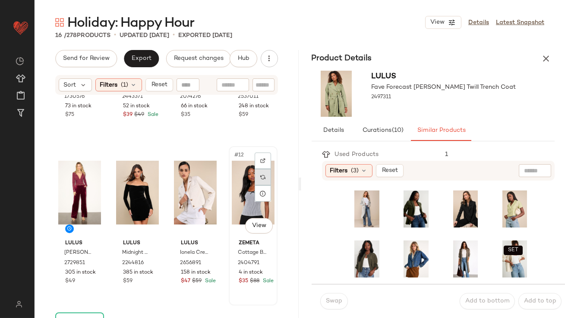
click at [263, 178] on div at bounding box center [262, 177] width 16 height 16
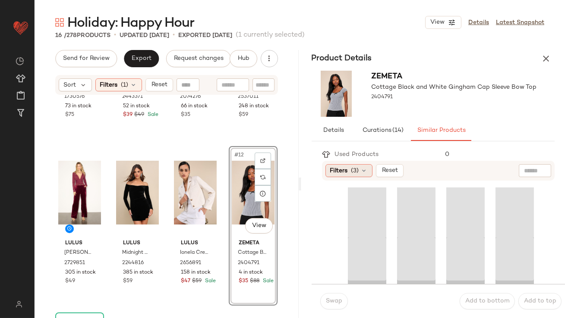
click at [355, 173] on span "(3)" at bounding box center [355, 170] width 8 height 9
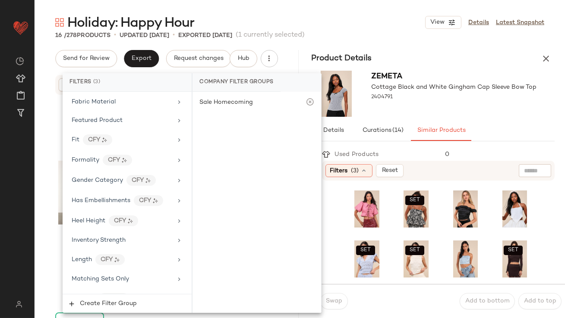
scroll to position [686, 0]
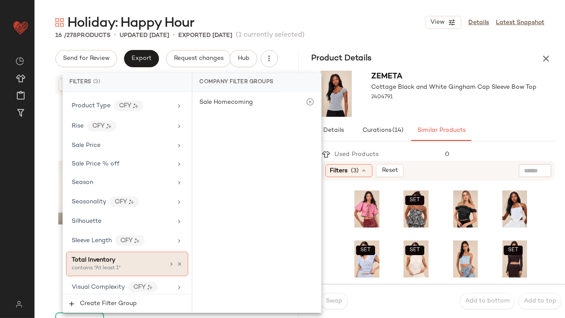
drag, startPoint x: 111, startPoint y: 258, endPoint x: 112, endPoint y: 252, distance: 5.6
click at [111, 258] on span "Total Inventory" at bounding box center [94, 260] width 44 height 6
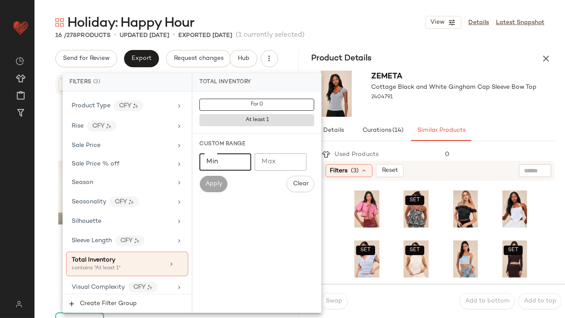
click at [231, 157] on input "Min" at bounding box center [225, 162] width 52 height 17
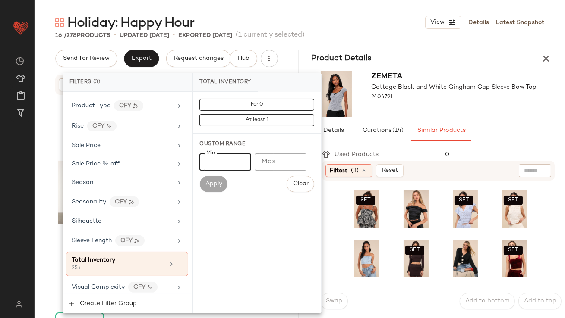
type input "**"
click at [404, 113] on div "Zemeta Cottage Black and White Gingham Cap Sleeve Bow Top 2404791" at bounding box center [453, 94] width 165 height 46
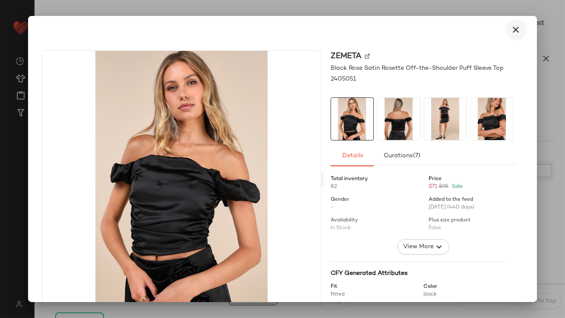
click at [516, 27] on button "button" at bounding box center [516, 29] width 21 height 21
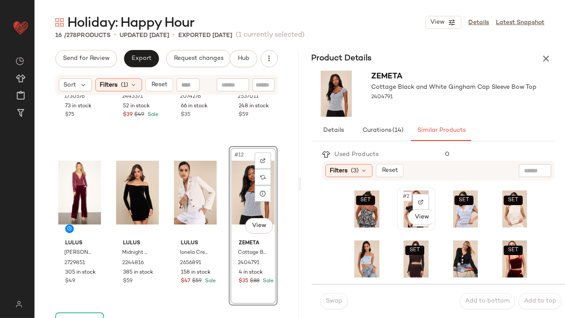
click at [402, 193] on span "#2" at bounding box center [406, 196] width 9 height 9
click at [323, 310] on div "Swap Add to bottom Add to top" at bounding box center [438, 301] width 254 height 34
click at [328, 307] on button "Swap" at bounding box center [334, 301] width 28 height 16
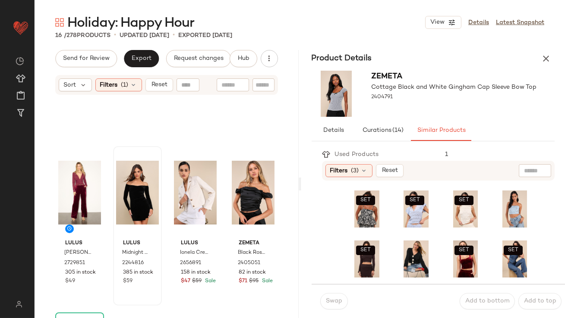
scroll to position [423, 0]
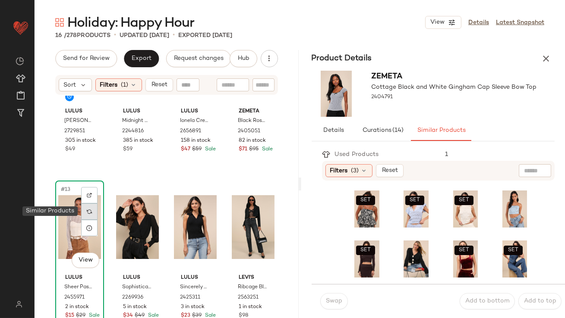
click at [92, 213] on div at bounding box center [89, 212] width 16 height 16
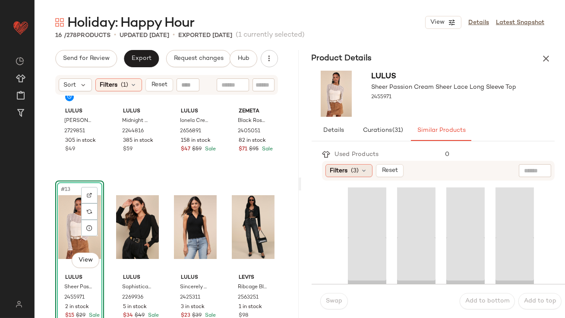
click at [349, 165] on div "Filters (3)" at bounding box center [348, 170] width 47 height 13
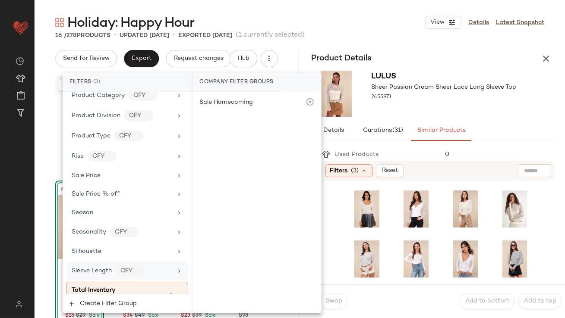
scroll to position [686, 0]
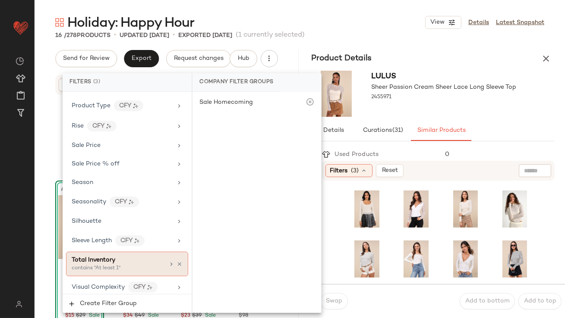
click at [107, 268] on div "contains "At least 1"" at bounding box center [115, 269] width 86 height 8
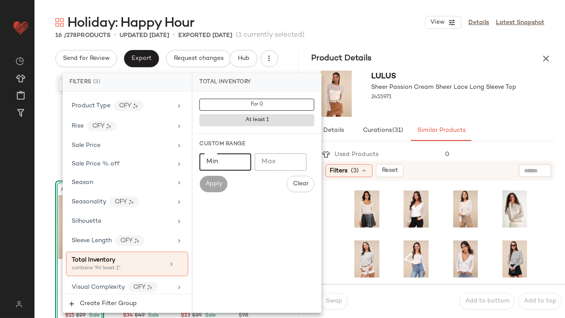
click at [220, 170] on input "Min" at bounding box center [225, 162] width 52 height 17
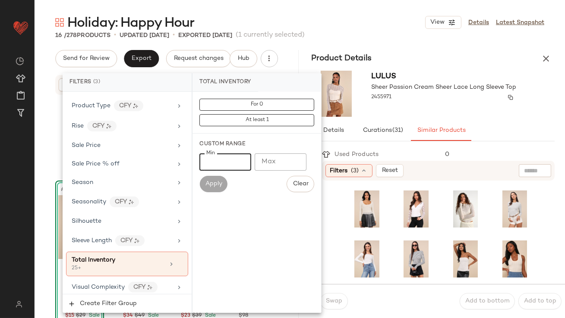
type input "**"
click at [418, 101] on div "2455971" at bounding box center [443, 97] width 145 height 12
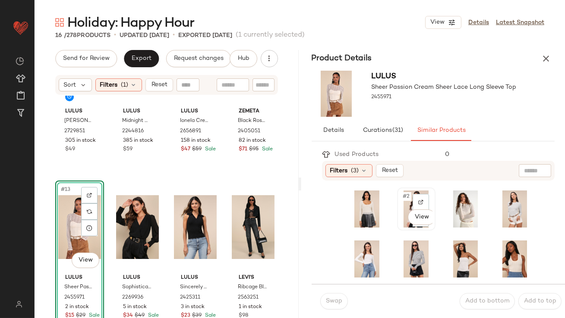
click at [402, 195] on span "#2" at bounding box center [406, 196] width 9 height 9
click at [332, 299] on span "Swap" at bounding box center [333, 301] width 17 height 7
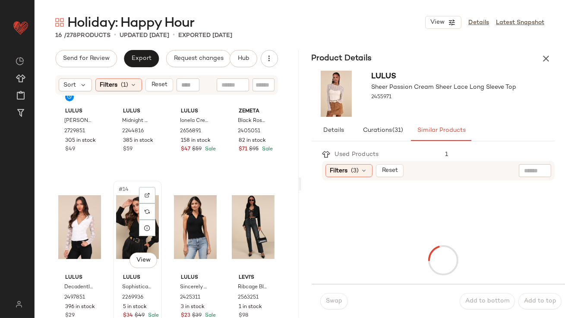
click at [124, 226] on div "#14 View" at bounding box center [137, 227] width 43 height 87
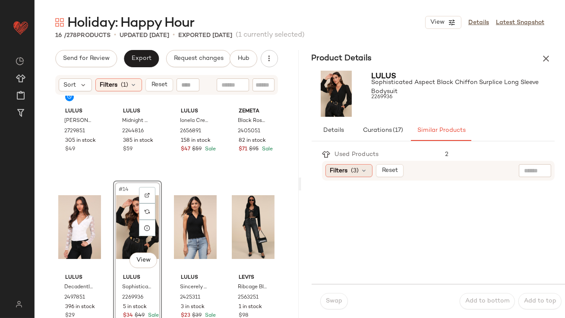
click at [363, 172] on icon at bounding box center [364, 170] width 7 height 7
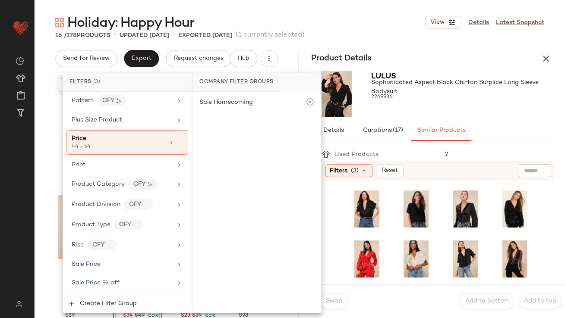
scroll to position [686, 0]
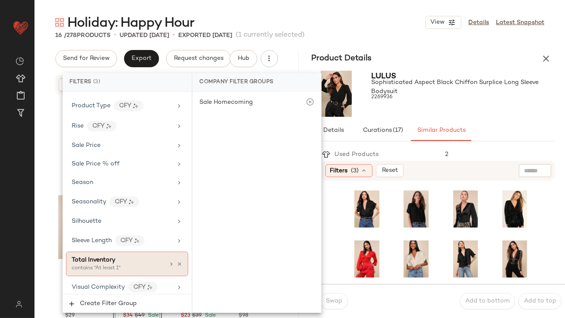
click at [115, 259] on div "Total Inventory" at bounding box center [118, 260] width 93 height 9
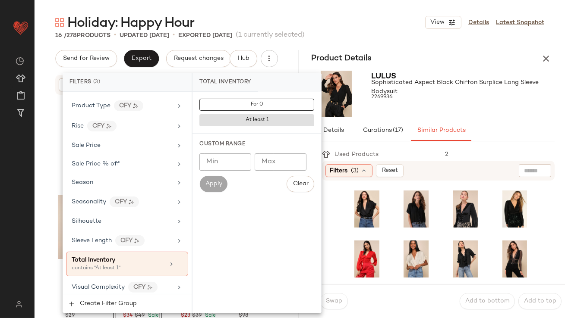
click at [216, 160] on input "Min" at bounding box center [225, 162] width 52 height 17
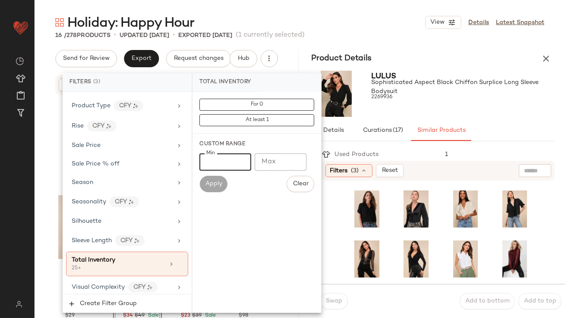
type input "**"
click at [485, 95] on span "Sophisticated Aspect Black Chiffon Surplice Long Sleeve Bodysuit" at bounding box center [462, 87] width 183 height 18
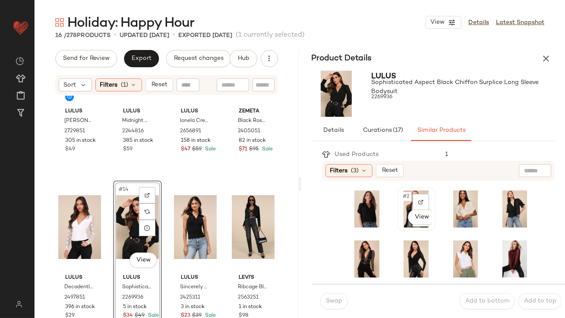
click at [398, 198] on div "#2 View" at bounding box center [416, 208] width 37 height 41
click at [337, 295] on button "Swap" at bounding box center [334, 301] width 28 height 16
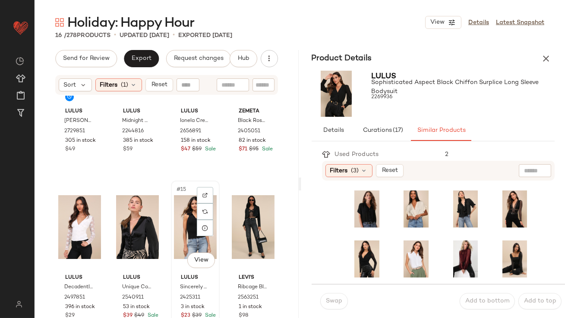
click at [183, 220] on div "#15 View" at bounding box center [195, 227] width 43 height 87
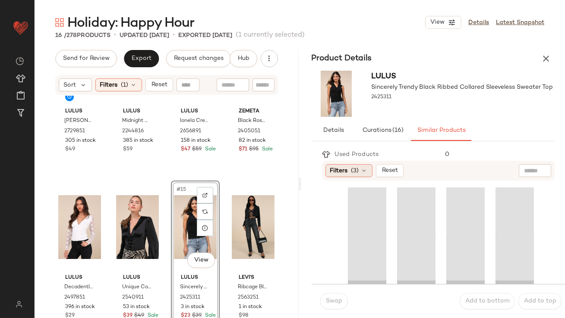
click at [343, 173] on span "Filters" at bounding box center [339, 170] width 18 height 9
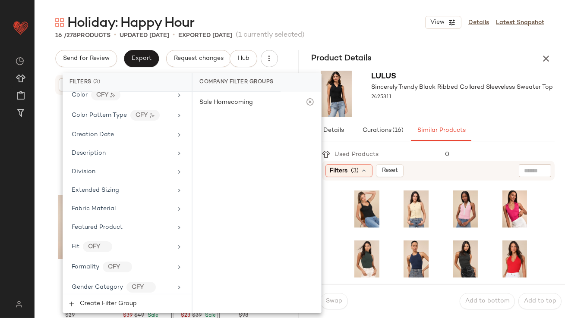
scroll to position [686, 0]
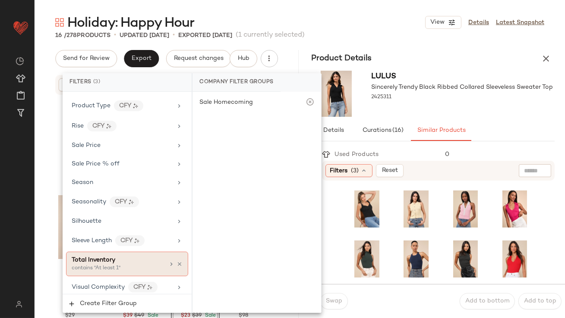
click at [109, 269] on div "Total Inventory contains "At least 1"" at bounding box center [127, 264] width 122 height 25
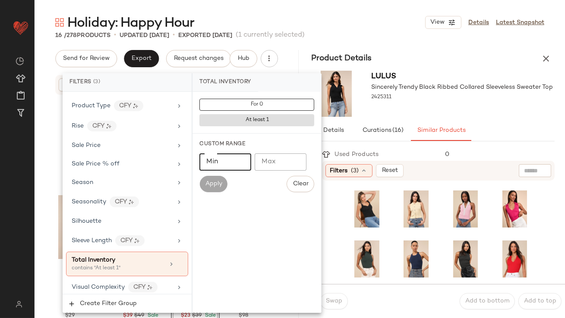
click at [235, 166] on input "Min" at bounding box center [225, 162] width 52 height 17
type input "**"
click at [406, 118] on div "Lulus Sincerely Trendy Black Ribbed Collared Sleeveless Sweater Top 2425311" at bounding box center [433, 93] width 264 height 53
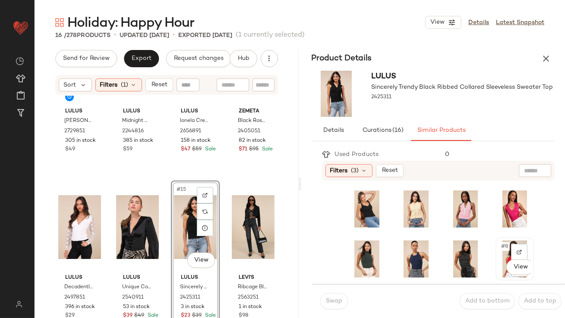
click at [500, 245] on span "#8" at bounding box center [504, 246] width 9 height 9
click at [333, 298] on button "Swap" at bounding box center [334, 301] width 28 height 16
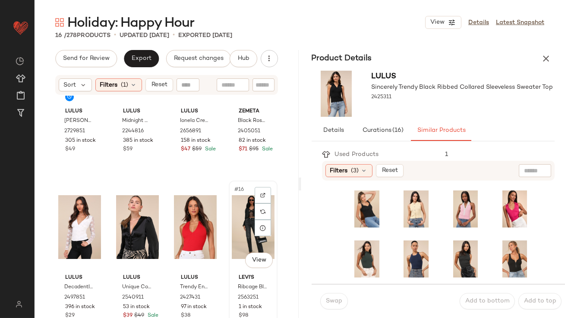
click at [246, 220] on div "#16 View" at bounding box center [253, 227] width 43 height 87
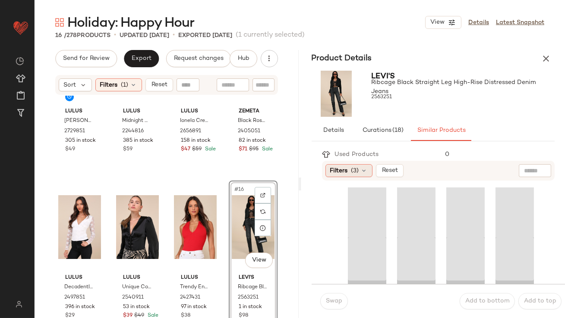
click at [342, 166] on span "Filters" at bounding box center [339, 170] width 18 height 9
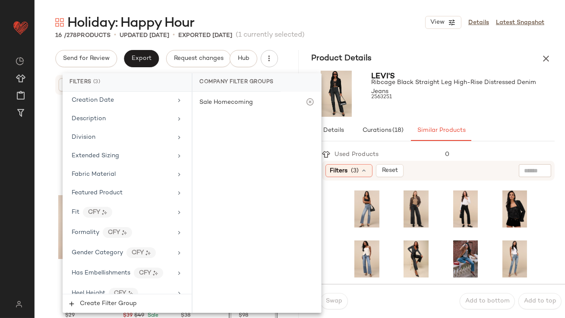
scroll to position [686, 0]
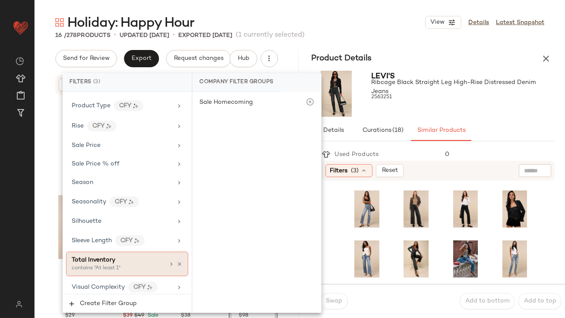
click at [100, 252] on div "Total Inventory contains "At least 1"" at bounding box center [127, 264] width 122 height 25
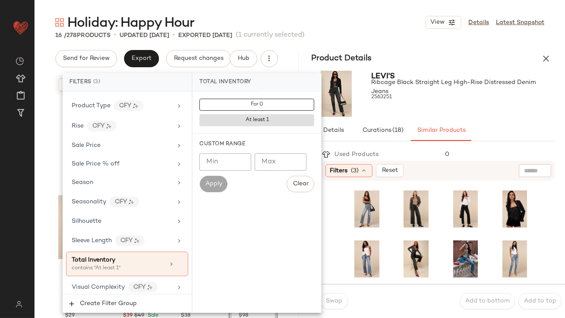
click at [230, 142] on div "Custom Range" at bounding box center [256, 145] width 115 height 8
click at [225, 154] on input "Min" at bounding box center [225, 162] width 52 height 17
type input "**"
click at [460, 106] on div at bounding box center [462, 105] width 183 height 7
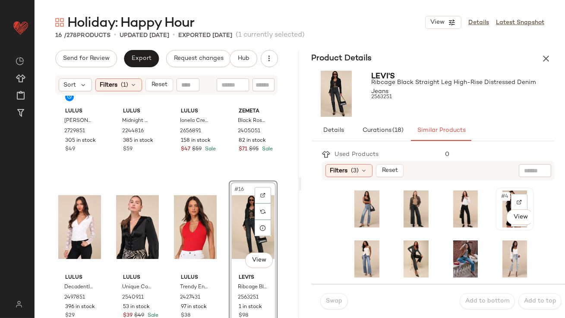
click at [498, 196] on div "#4 View" at bounding box center [514, 209] width 32 height 37
click at [320, 300] on button "Swap" at bounding box center [334, 301] width 28 height 16
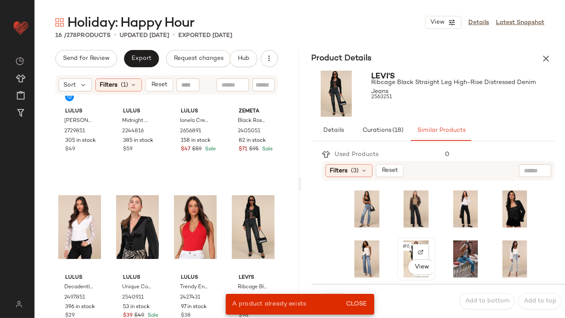
click at [402, 247] on span "#6" at bounding box center [406, 246] width 9 height 9
click at [355, 307] on span "Close" at bounding box center [355, 304] width 21 height 7
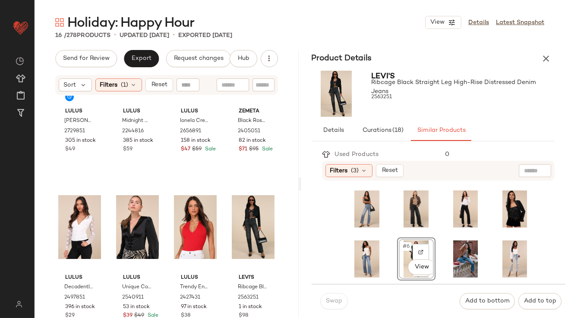
click at [337, 304] on div "Swap" at bounding box center [334, 301] width 28 height 16
click at [240, 205] on div "#16 View" at bounding box center [253, 227] width 43 height 87
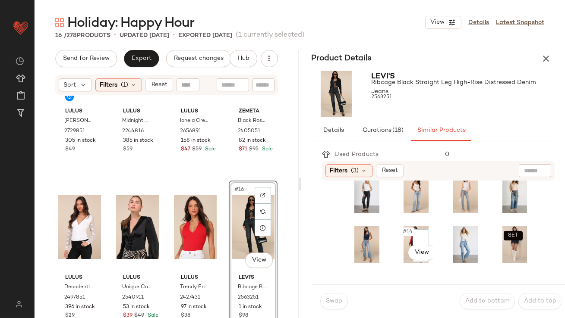
scroll to position [246, 0]
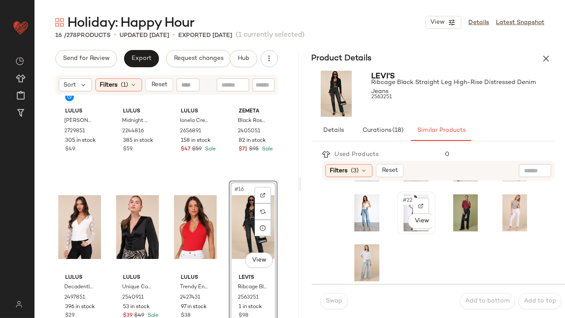
click at [400, 208] on div "#22 View" at bounding box center [416, 213] width 32 height 37
click at [338, 301] on span "Swap" at bounding box center [333, 301] width 17 height 7
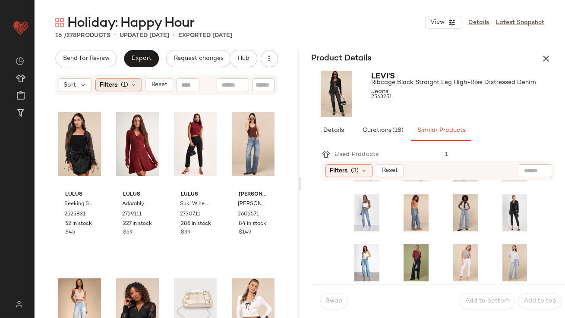
click at [136, 88] on icon at bounding box center [133, 85] width 7 height 7
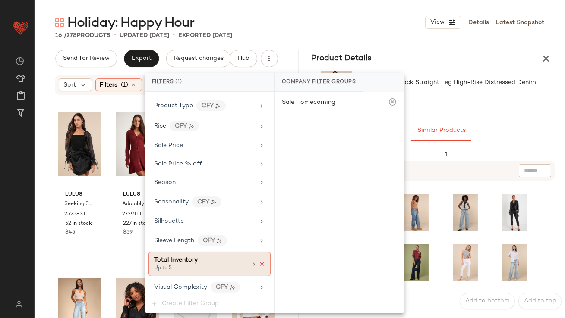
click at [259, 261] on icon at bounding box center [262, 264] width 6 height 6
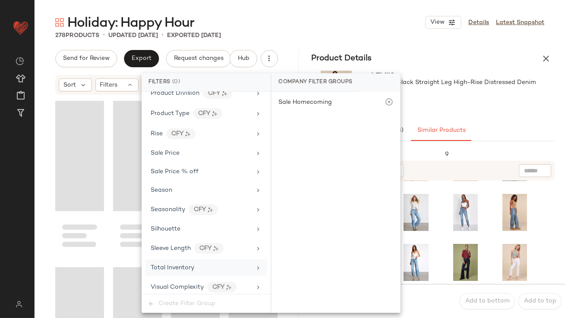
scroll to position [96, 0]
click at [314, 42] on div "Holiday: Happy Hour View Details Latest Snapshot 278 Products • updated Sep 29t…" at bounding box center [300, 166] width 530 height 305
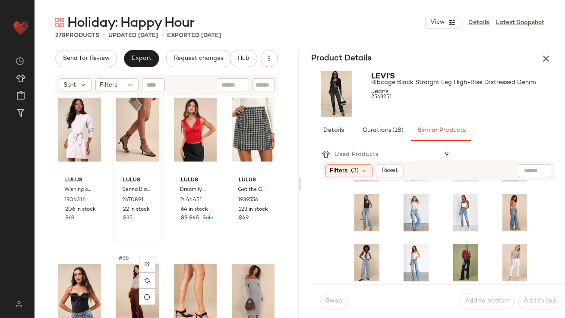
scroll to position [1290, 0]
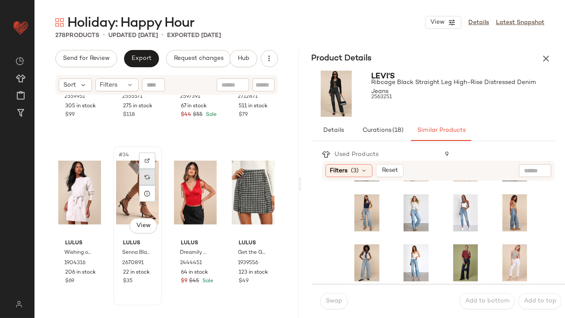
click at [148, 179] on div at bounding box center [147, 177] width 16 height 16
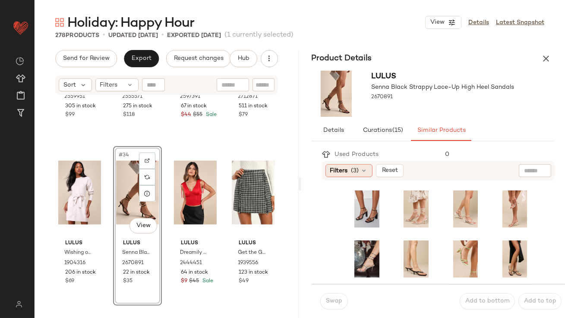
click at [363, 174] on icon at bounding box center [364, 170] width 7 height 7
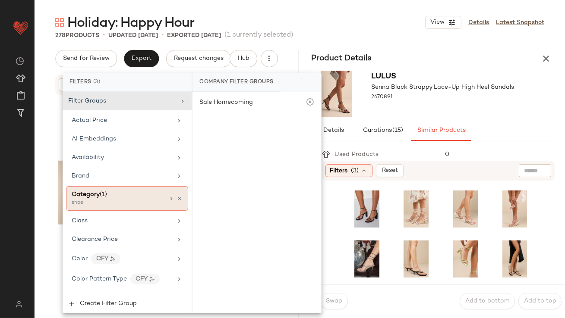
scroll to position [686, 0]
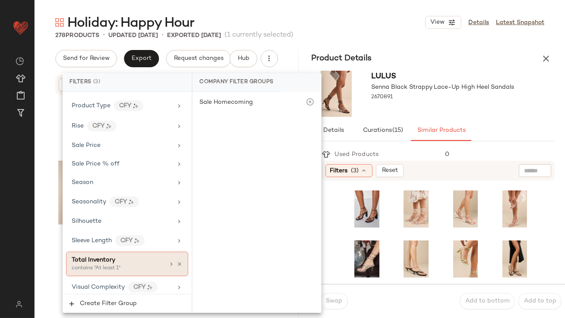
click at [110, 265] on div "contains "At least 1"" at bounding box center [115, 269] width 86 height 8
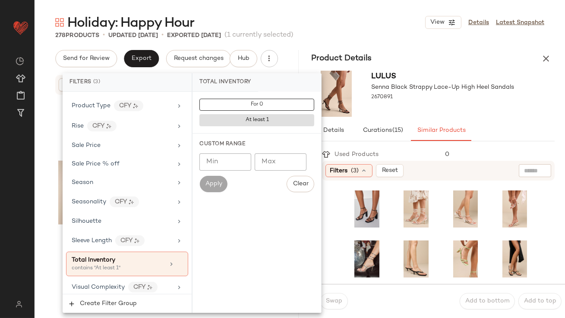
click at [236, 163] on input "Min" at bounding box center [225, 162] width 52 height 17
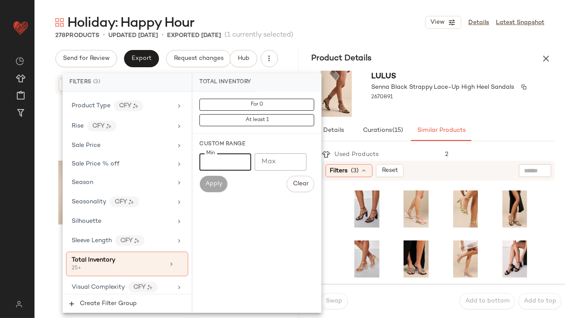
type input "**"
click at [444, 95] on div "2670891" at bounding box center [442, 97] width 143 height 12
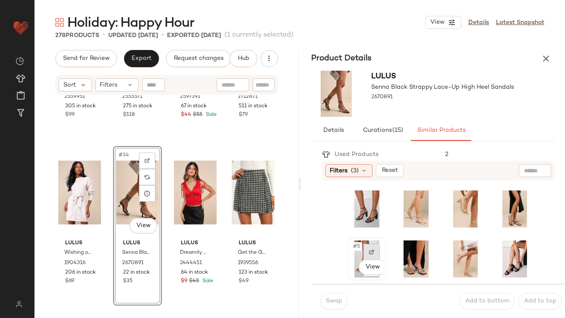
click at [363, 253] on div at bounding box center [371, 252] width 16 height 16
click at [356, 247] on span "#5" at bounding box center [356, 246] width 9 height 9
click at [334, 305] on span "Swap" at bounding box center [333, 301] width 17 height 7
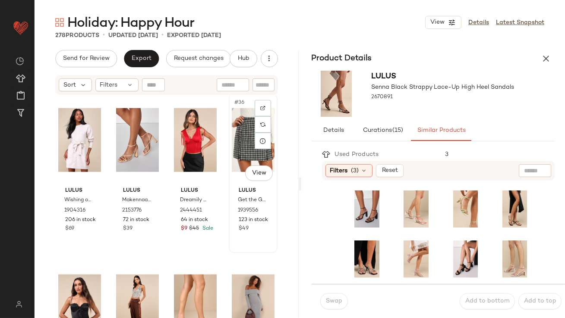
scroll to position [1515, 0]
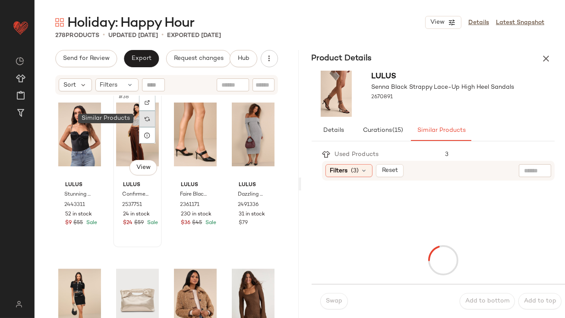
click at [146, 117] on img at bounding box center [146, 118] width 5 height 5
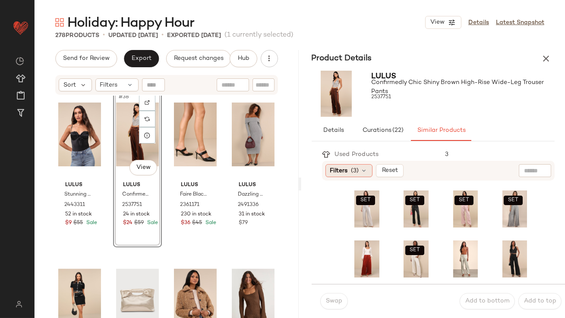
click at [352, 172] on span "(3)" at bounding box center [355, 170] width 8 height 9
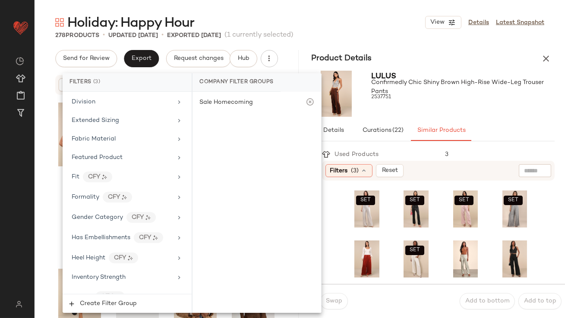
scroll to position [686, 0]
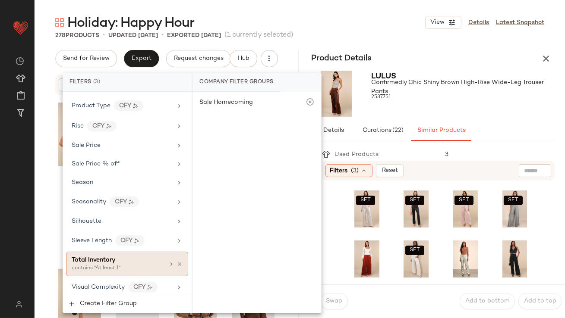
click at [106, 258] on span "Total Inventory" at bounding box center [94, 260] width 44 height 6
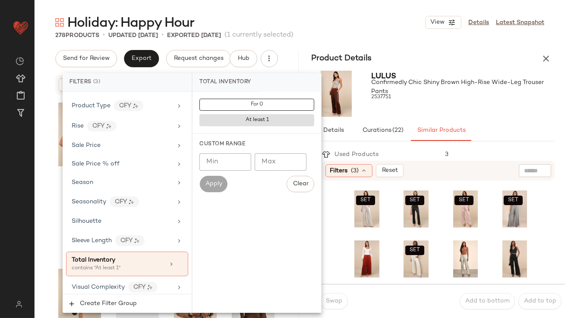
click at [236, 163] on input "Min" at bounding box center [225, 162] width 52 height 17
type input "**"
click at [462, 114] on div "Lulus Confirmedly Chic Shiny Brown High-Rise Wide-Leg Trouser Pants 2537751" at bounding box center [462, 94] width 183 height 46
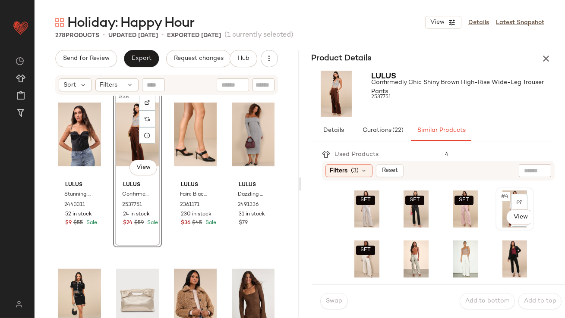
click at [500, 196] on span "#4" at bounding box center [505, 196] width 10 height 9
click at [332, 300] on span "Swap" at bounding box center [333, 301] width 17 height 7
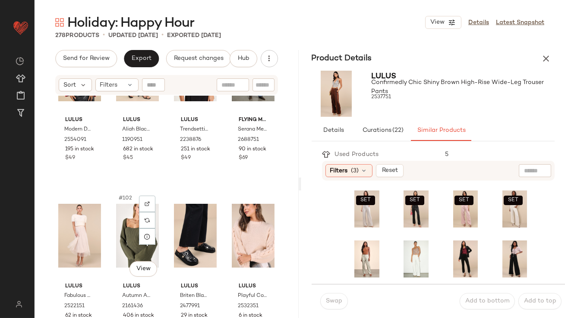
scroll to position [4105, 0]
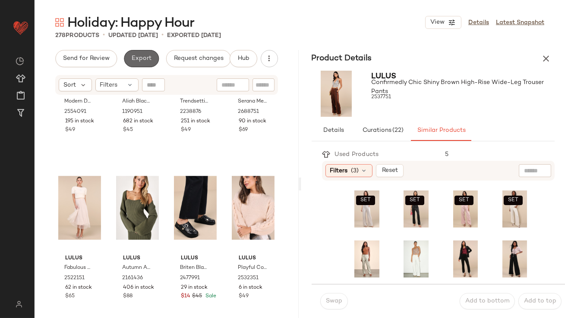
click at [146, 56] on span "Export" at bounding box center [141, 58] width 20 height 7
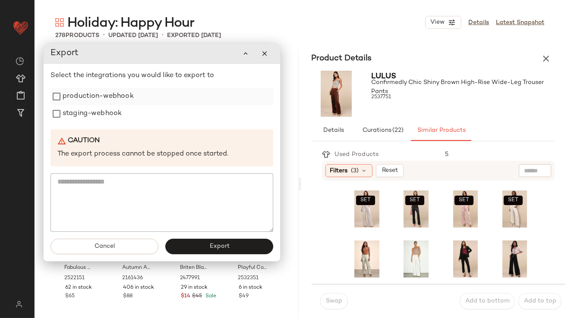
click at [125, 104] on label "production-webhook" at bounding box center [98, 96] width 71 height 17
click at [107, 118] on label "staging-webhook" at bounding box center [92, 113] width 59 height 17
click at [210, 242] on button "Export" at bounding box center [219, 247] width 108 height 16
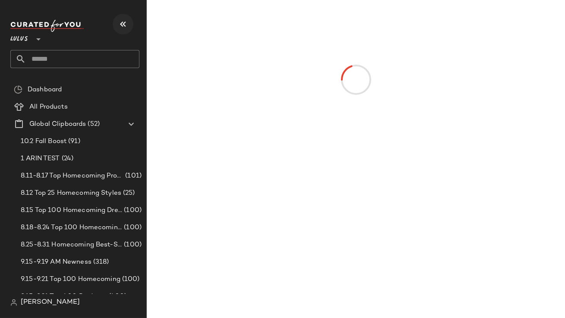
click at [120, 25] on icon "button" at bounding box center [123, 24] width 10 height 10
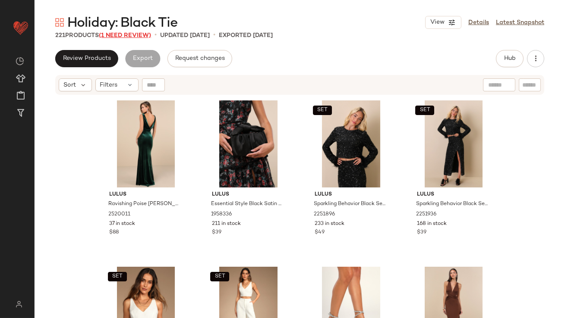
click at [133, 37] on span "(1 Need Review)" at bounding box center [125, 35] width 52 height 6
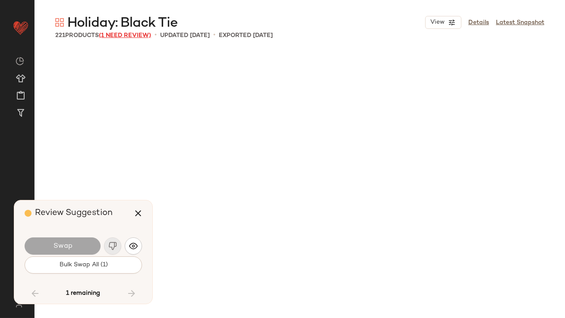
scroll to position [9057, 0]
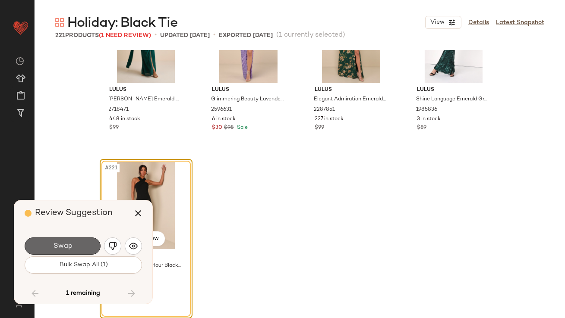
click at [91, 244] on button "Swap" at bounding box center [63, 246] width 76 height 17
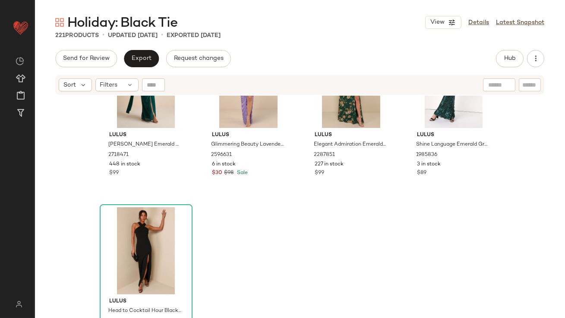
scroll to position [9081, 0]
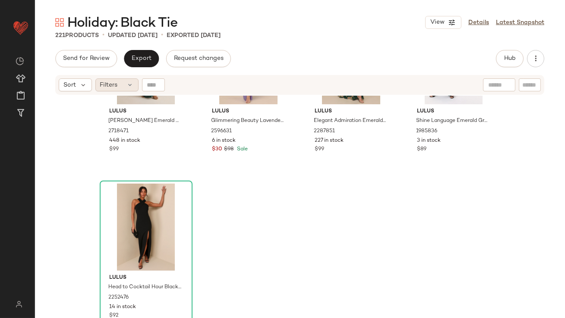
click at [107, 86] on span "Filters" at bounding box center [109, 85] width 18 height 9
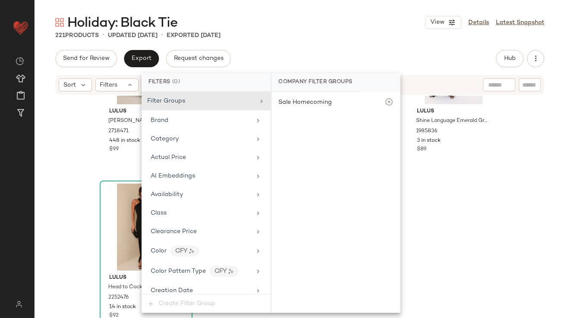
scroll to position [663, 0]
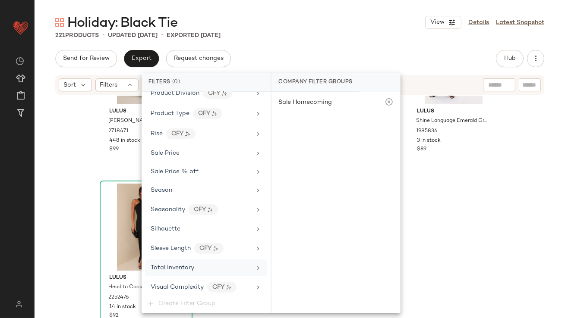
click at [191, 267] on div "Total Inventory" at bounding box center [173, 268] width 44 height 9
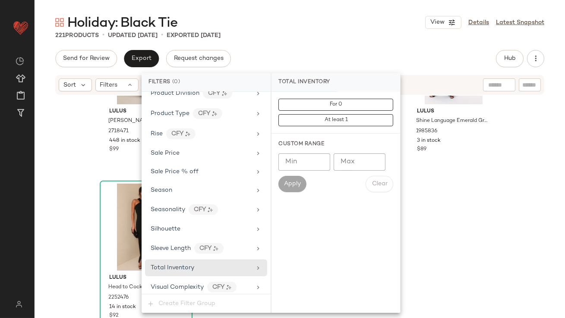
click at [368, 158] on input "Max" at bounding box center [359, 162] width 52 height 17
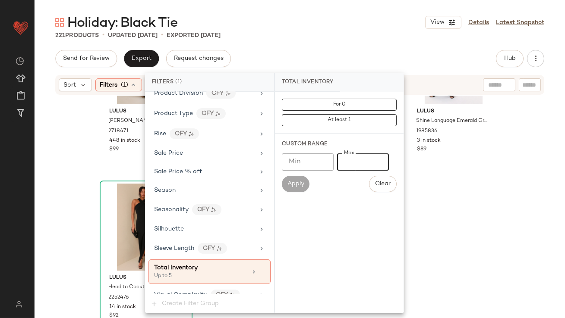
type input "*"
click at [420, 21] on div "Holiday: Black Tie View Details Latest Snapshot" at bounding box center [300, 22] width 530 height 17
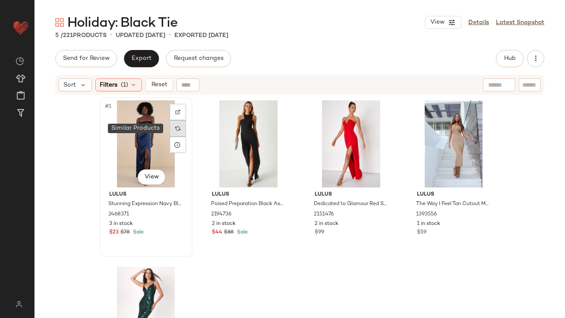
click at [177, 129] on img at bounding box center [177, 128] width 5 height 5
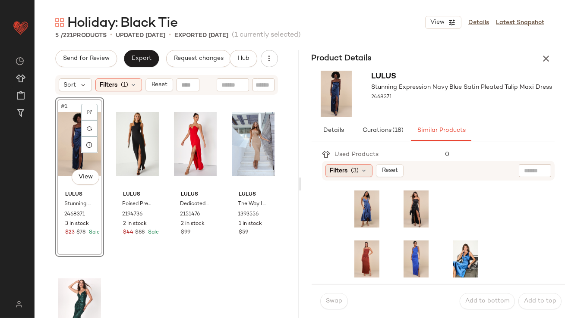
click at [345, 172] on span "Filters" at bounding box center [339, 170] width 18 height 9
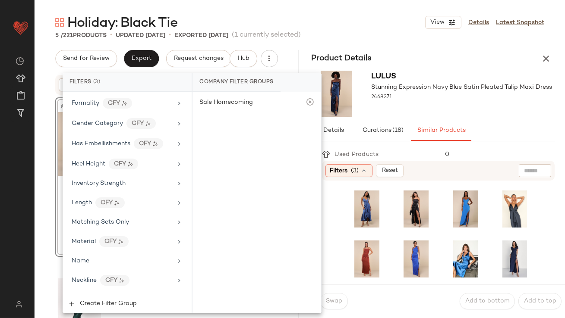
scroll to position [686, 0]
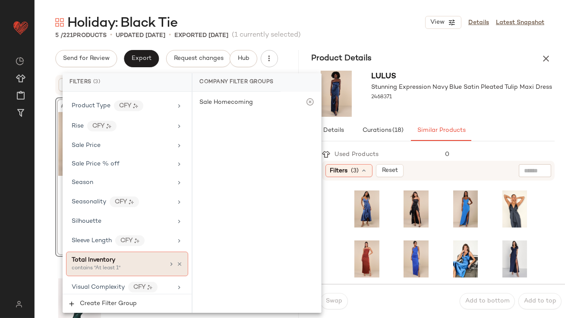
click at [129, 265] on div "contains "At least 1"" at bounding box center [115, 269] width 86 height 8
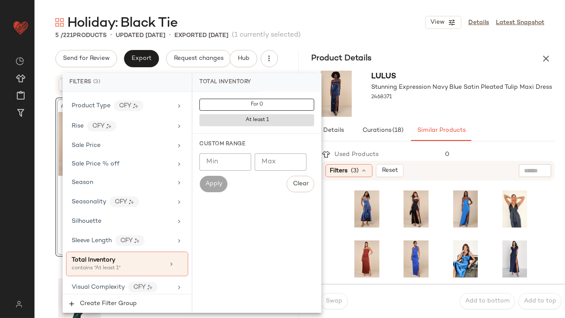
click at [224, 164] on input "Min" at bounding box center [225, 162] width 52 height 17
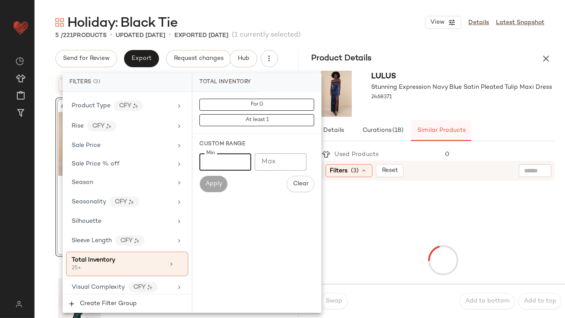
type input "**"
click at [471, 121] on button "Similar Products" at bounding box center [441, 130] width 60 height 21
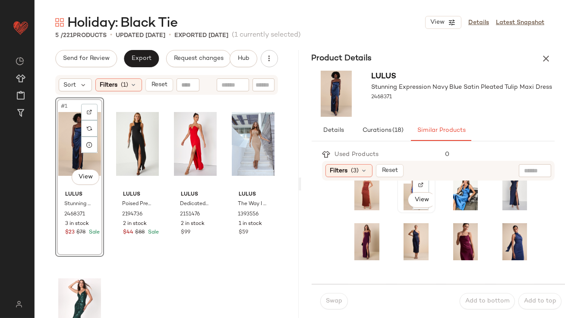
scroll to position [68, 0]
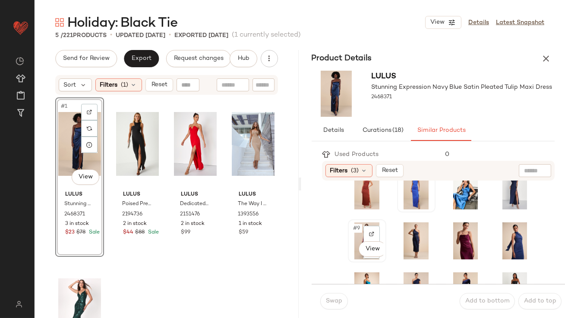
click at [357, 228] on span "#9" at bounding box center [356, 228] width 9 height 9
click at [332, 295] on button "Swap" at bounding box center [334, 301] width 28 height 16
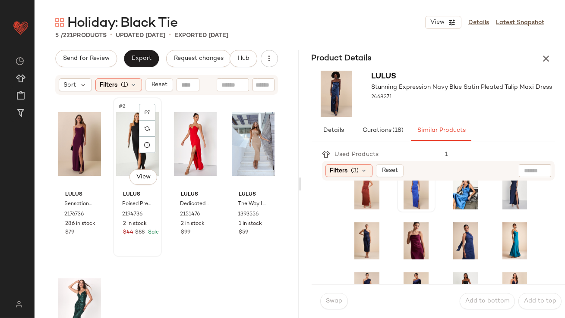
click at [138, 154] on div "#2 View" at bounding box center [137, 143] width 43 height 87
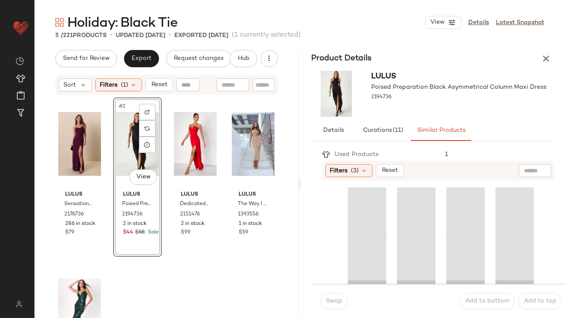
click at [373, 169] on div "Filters (3) Reset" at bounding box center [366, 170] width 82 height 13
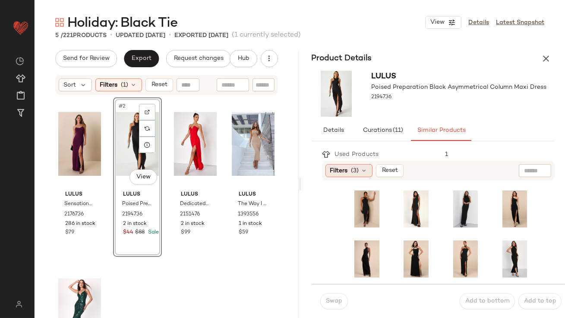
click at [355, 173] on span "(3)" at bounding box center [355, 170] width 8 height 9
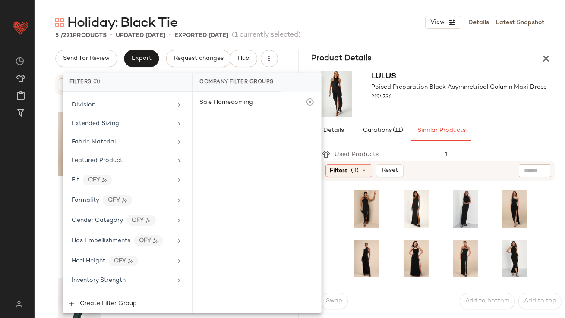
scroll to position [686, 0]
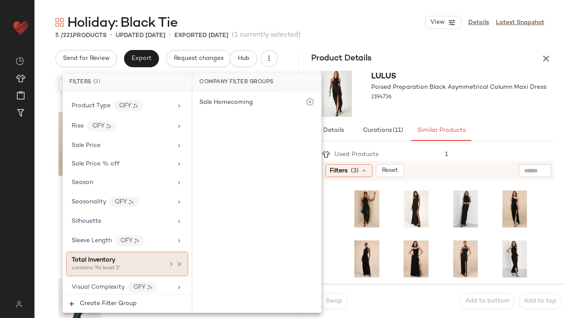
click at [114, 256] on div "Total Inventory" at bounding box center [118, 260] width 93 height 9
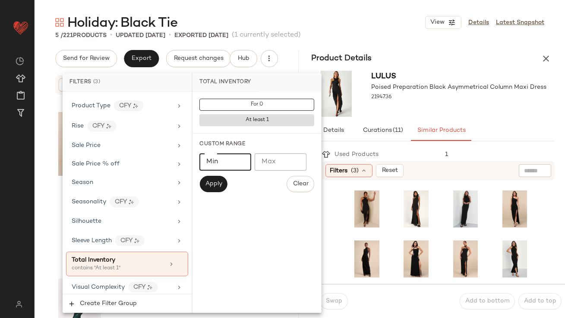
click at [240, 159] on input "*" at bounding box center [225, 162] width 52 height 17
type input "***"
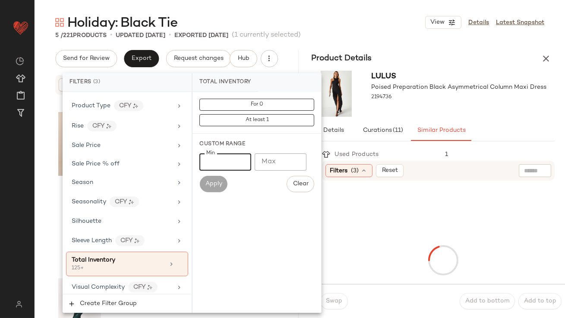
click at [448, 110] on div "Lulus Poised Preparation Black Asymmetrical Column Maxi Dress 2194736" at bounding box center [458, 94] width 175 height 46
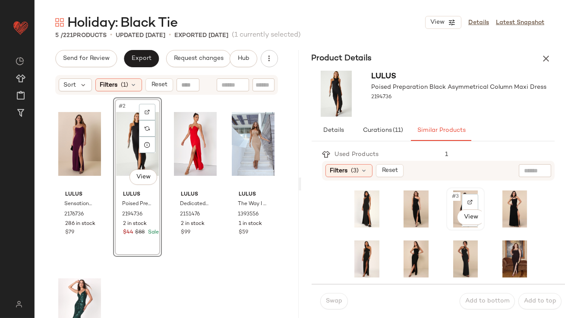
click at [452, 204] on div "#3 View" at bounding box center [465, 209] width 32 height 37
click at [339, 299] on span "Swap" at bounding box center [333, 301] width 17 height 7
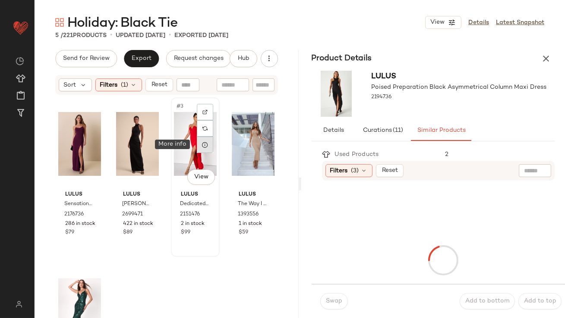
click at [197, 148] on div at bounding box center [205, 145] width 16 height 16
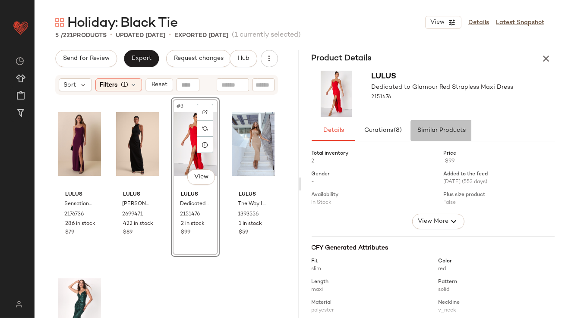
click at [422, 129] on span "Similar Products" at bounding box center [440, 130] width 49 height 7
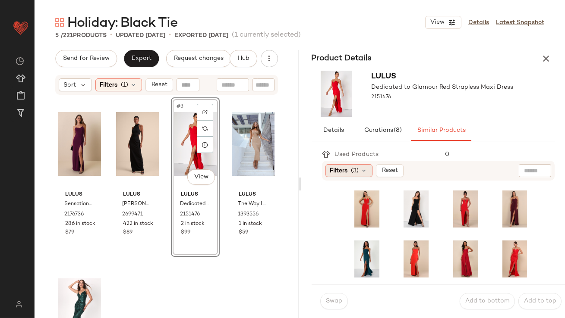
click at [336, 168] on span "Filters" at bounding box center [339, 170] width 18 height 9
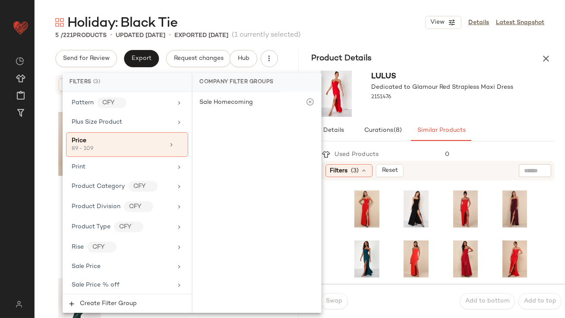
scroll to position [686, 0]
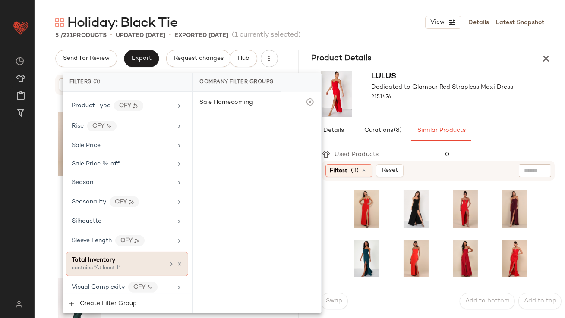
click at [91, 258] on span "Total Inventory" at bounding box center [94, 260] width 44 height 6
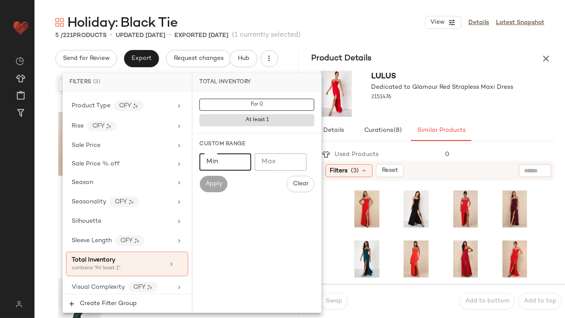
click at [225, 170] on input "Min" at bounding box center [225, 162] width 52 height 17
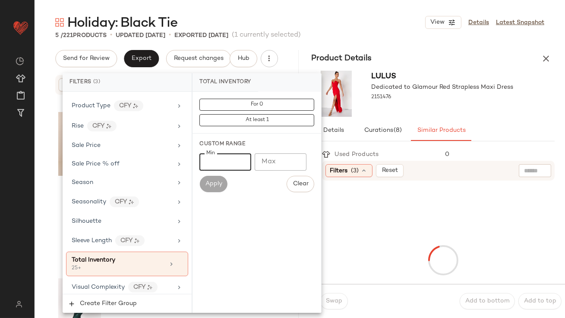
type input "**"
click at [433, 113] on div "Lulus Dedicated to Glamour Red Strapless Maxi Dress 2151476" at bounding box center [442, 94] width 142 height 46
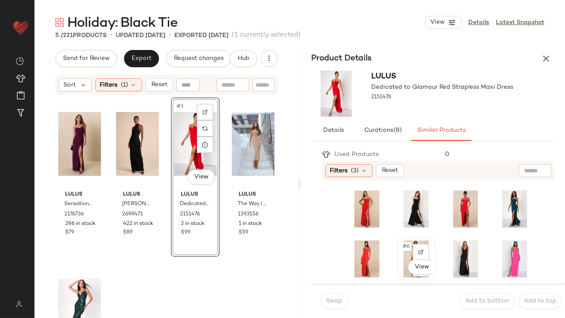
click at [402, 245] on span "#6" at bounding box center [406, 246] width 9 height 9
click at [343, 303] on button "Swap" at bounding box center [334, 301] width 28 height 16
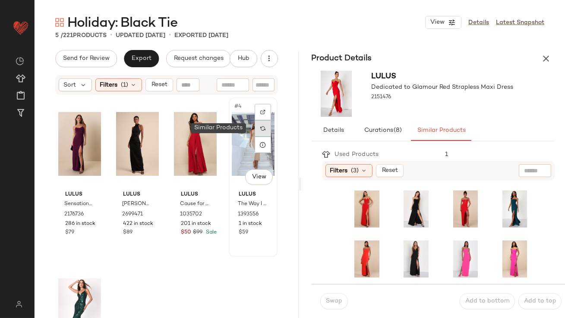
click at [256, 131] on div at bounding box center [262, 128] width 16 height 16
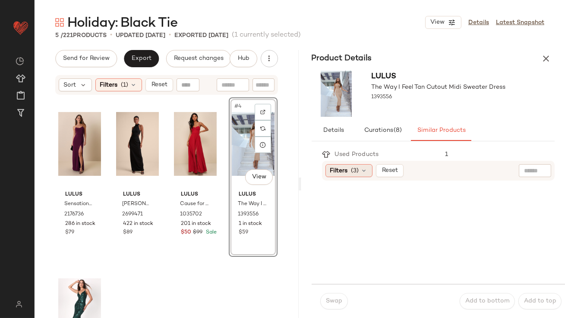
click at [339, 165] on div "Filters (3)" at bounding box center [348, 170] width 47 height 13
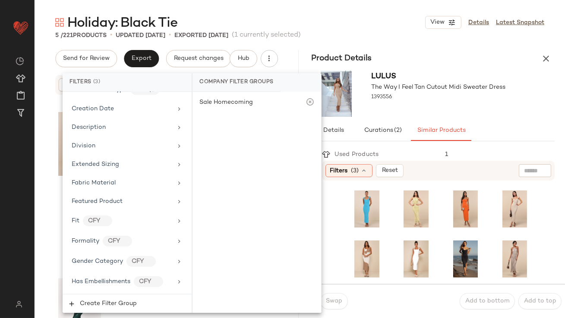
scroll to position [686, 0]
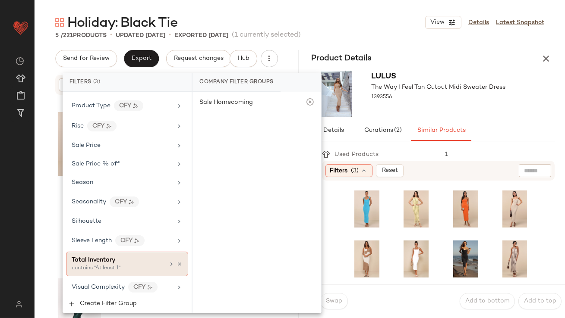
click at [104, 258] on span "Total Inventory" at bounding box center [94, 260] width 44 height 6
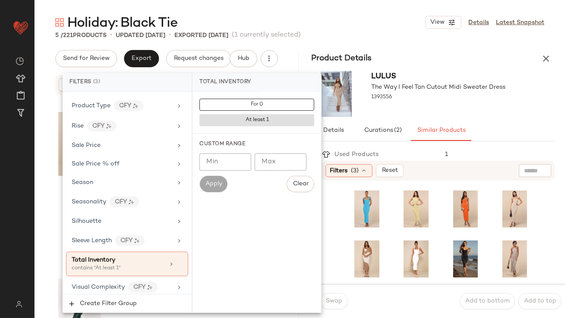
click at [217, 156] on input "Min" at bounding box center [225, 162] width 52 height 17
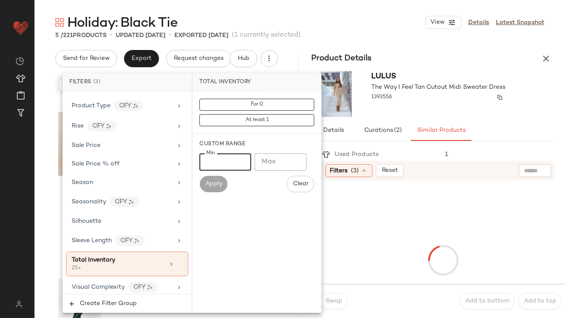
type input "**"
click at [462, 96] on div "1393556" at bounding box center [438, 97] width 134 height 12
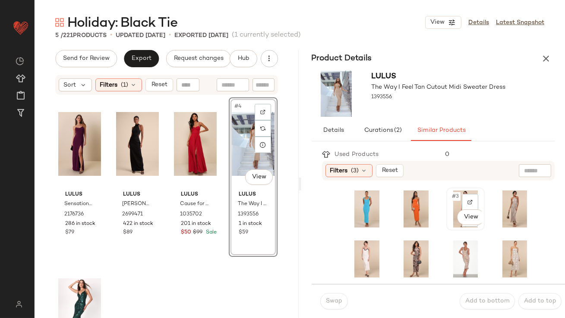
click at [451, 200] on span "#3" at bounding box center [455, 196] width 9 height 9
click at [331, 306] on button "Swap" at bounding box center [334, 301] width 28 height 16
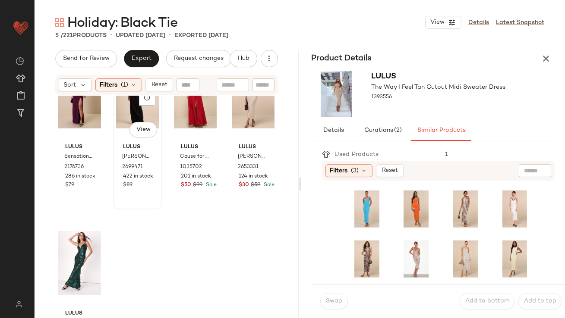
scroll to position [56, 0]
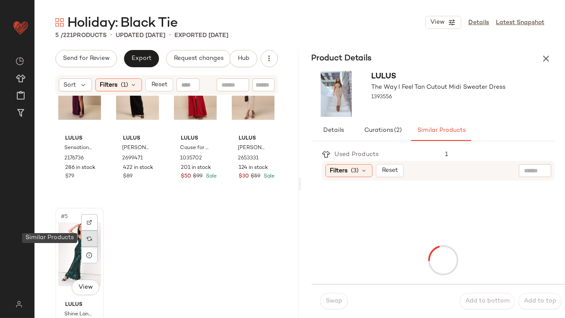
click at [92, 243] on div at bounding box center [89, 239] width 16 height 16
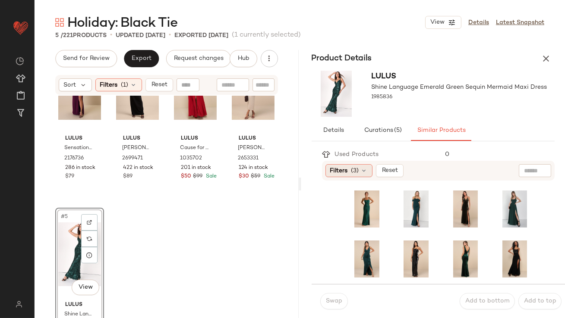
click at [347, 172] on span "Filters" at bounding box center [339, 170] width 18 height 9
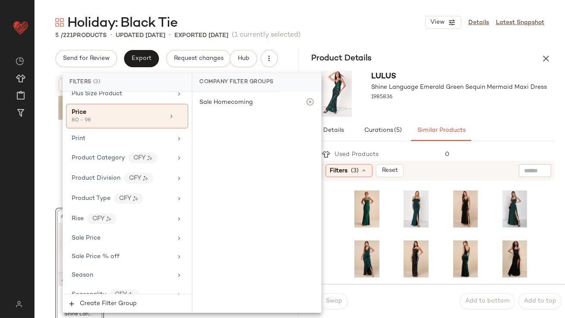
scroll to position [686, 0]
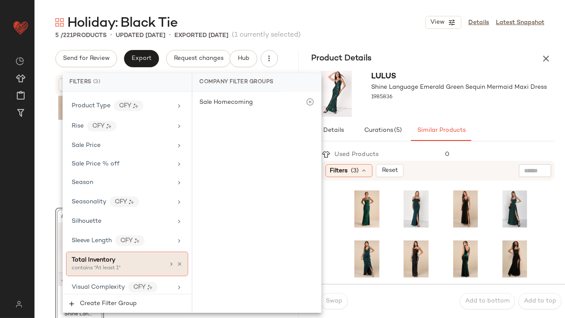
click at [112, 265] on div "contains "At least 1"" at bounding box center [115, 269] width 86 height 8
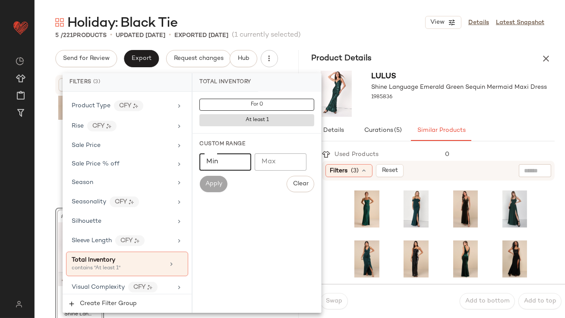
click at [226, 164] on input "Min" at bounding box center [225, 162] width 52 height 17
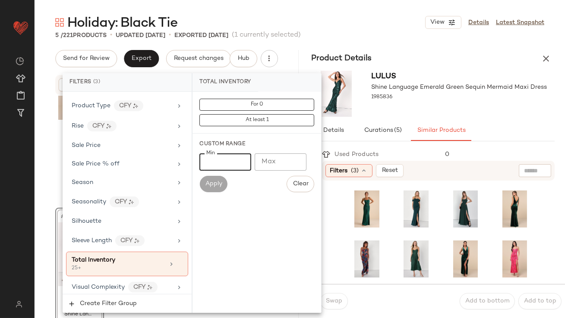
type input "**"
click at [401, 116] on div "Lulus Shine Language Emerald Green Sequin Mermaid Maxi Dress 1985836" at bounding box center [459, 94] width 176 height 46
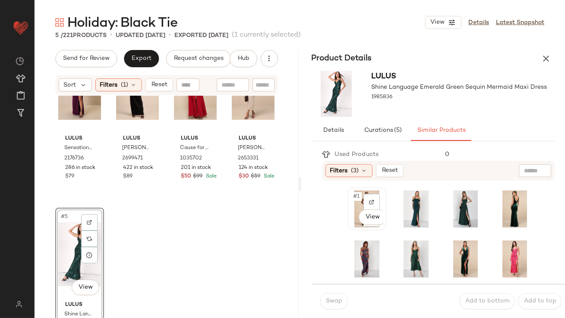
click at [355, 199] on span "#1" at bounding box center [356, 196] width 9 height 9
click at [328, 308] on button "Swap" at bounding box center [334, 301] width 28 height 16
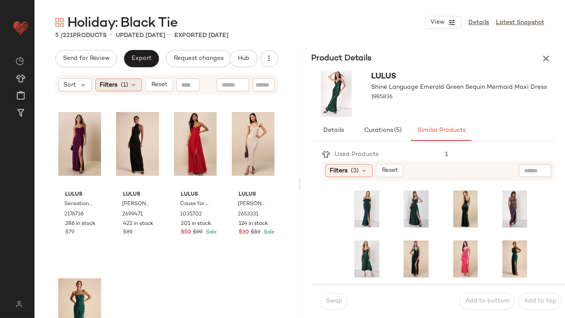
click at [110, 80] on div "Filters (1)" at bounding box center [118, 85] width 47 height 13
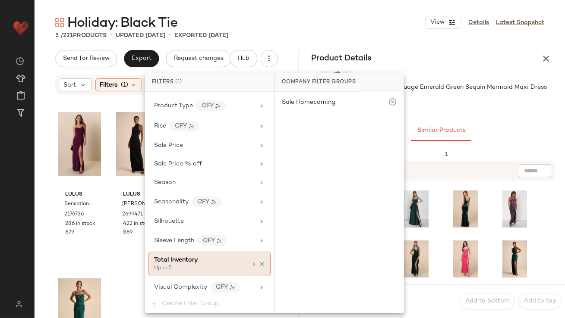
click at [259, 261] on icon at bounding box center [262, 264] width 6 height 6
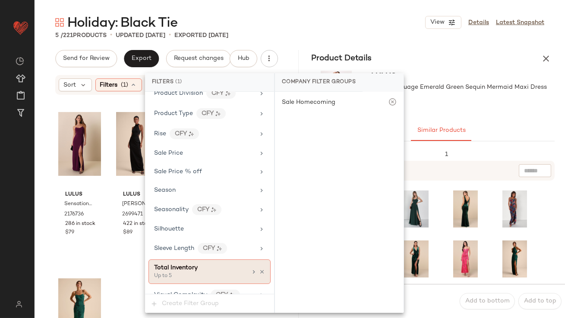
click at [259, 260] on div "Total Inventory Up to 5" at bounding box center [209, 272] width 122 height 25
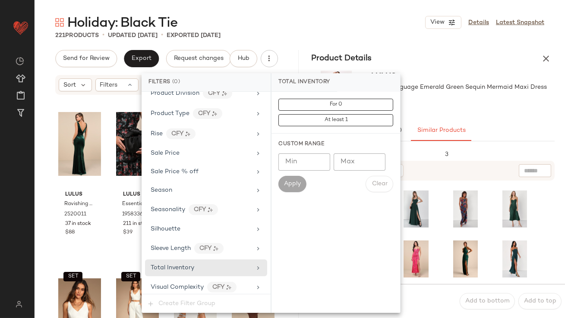
click at [335, 17] on div "Holiday: Black Tie View Details Latest Snapshot" at bounding box center [300, 22] width 530 height 17
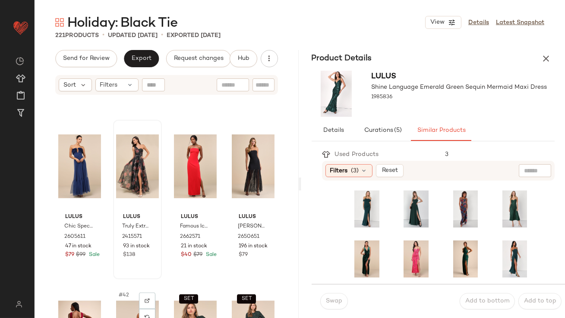
scroll to position [1475, 0]
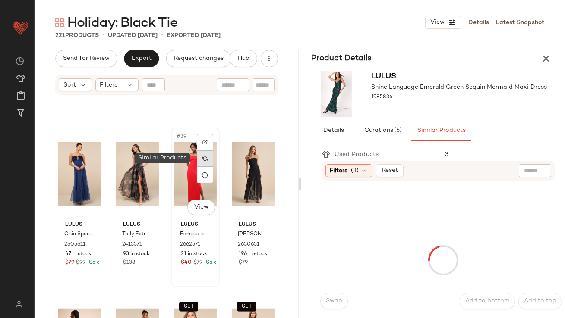
click at [198, 160] on div at bounding box center [205, 159] width 16 height 16
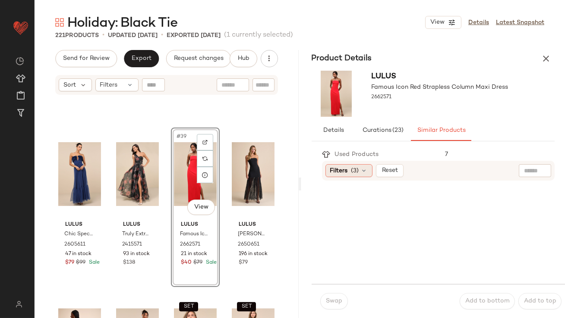
click at [350, 173] on div "Filters (3)" at bounding box center [348, 170] width 47 height 13
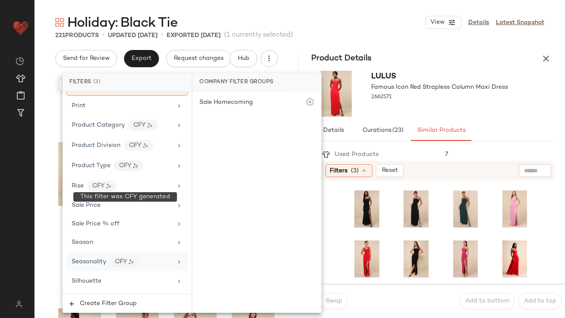
scroll to position [686, 0]
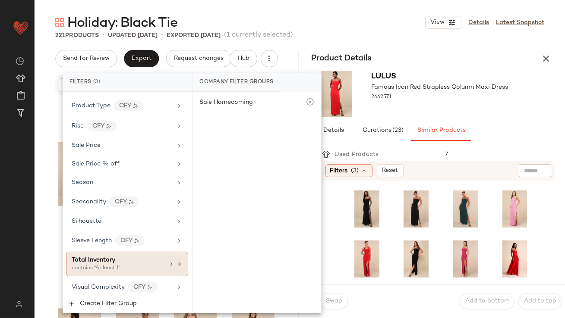
click at [126, 260] on div "Total Inventory" at bounding box center [118, 260] width 93 height 9
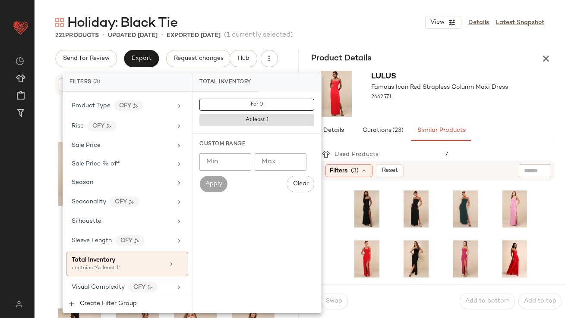
click at [231, 155] on input "Min" at bounding box center [225, 162] width 52 height 17
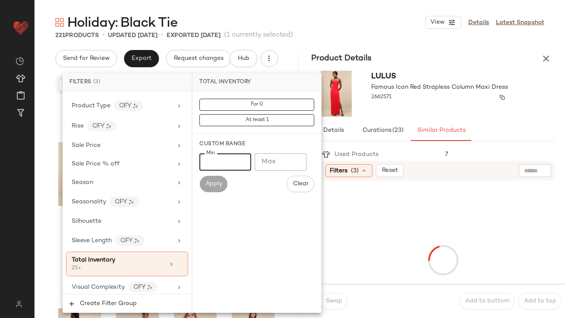
type input "**"
click at [471, 95] on div "2662571" at bounding box center [439, 97] width 137 height 12
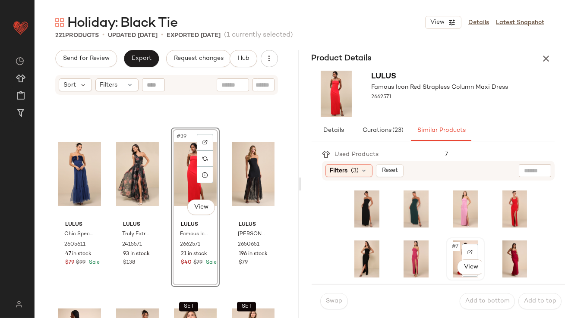
click at [449, 252] on div "#7 View" at bounding box center [465, 259] width 32 height 37
click at [336, 296] on button "Swap" at bounding box center [334, 301] width 28 height 16
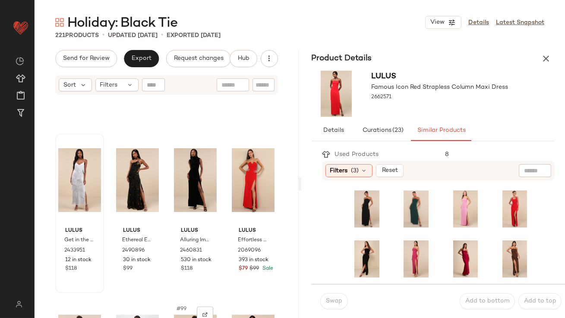
scroll to position [3794, 0]
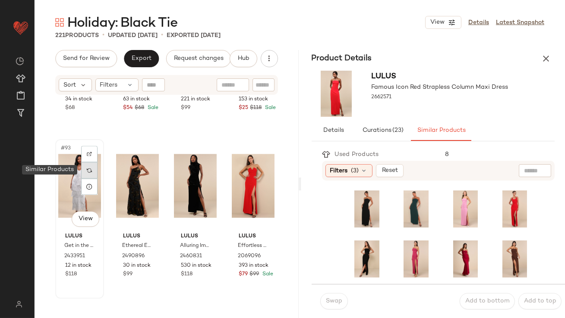
click at [95, 171] on div at bounding box center [89, 170] width 16 height 16
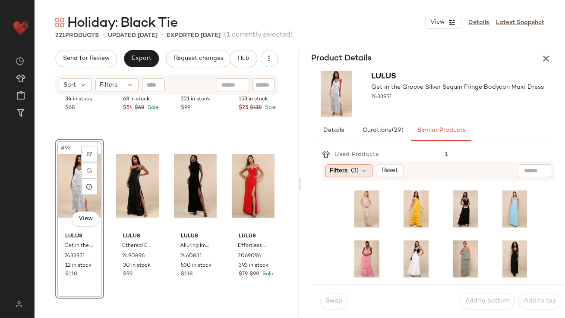
click at [357, 173] on span "(3)" at bounding box center [355, 170] width 8 height 9
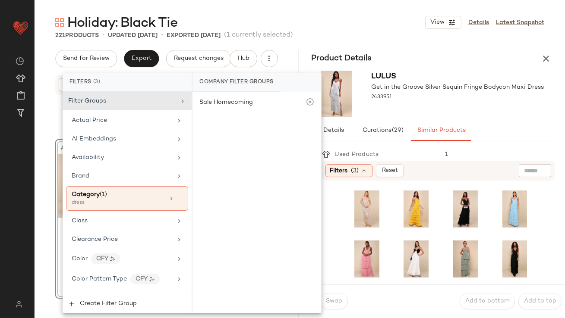
scroll to position [686, 0]
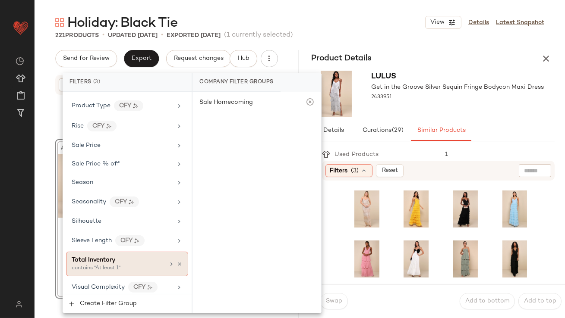
click at [107, 265] on div "contains "At least 1"" at bounding box center [115, 269] width 86 height 8
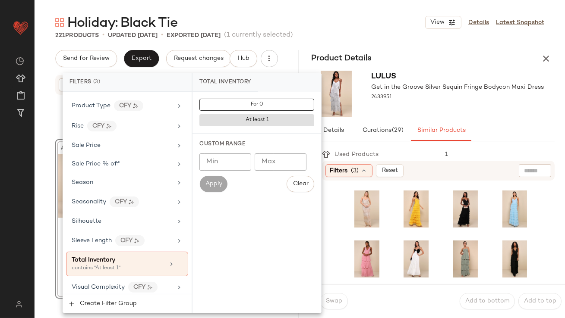
click at [233, 162] on input "Min" at bounding box center [225, 162] width 52 height 17
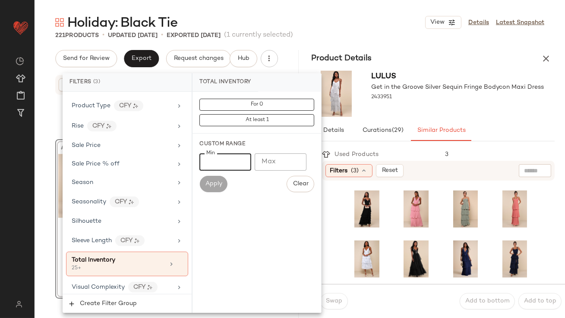
type input "**"
click at [483, 103] on div at bounding box center [457, 105] width 173 height 7
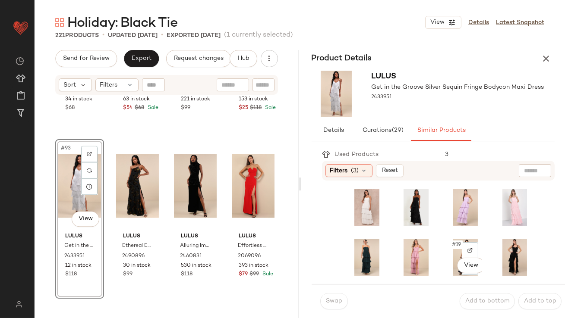
scroll to position [196, 0]
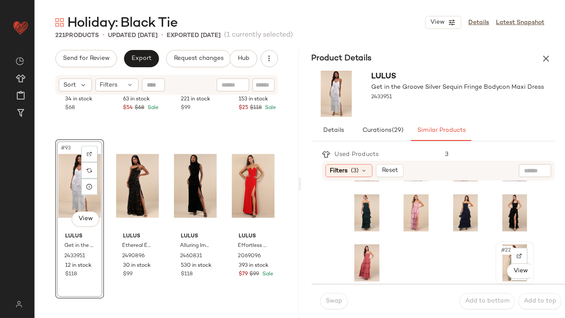
click at [500, 252] on span "#22" at bounding box center [506, 250] width 13 height 9
click at [343, 303] on button "Swap" at bounding box center [334, 301] width 28 height 16
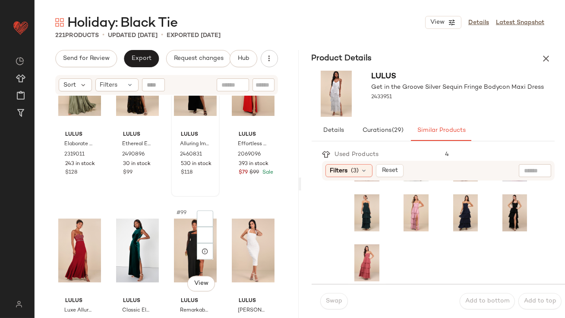
scroll to position [3941, 0]
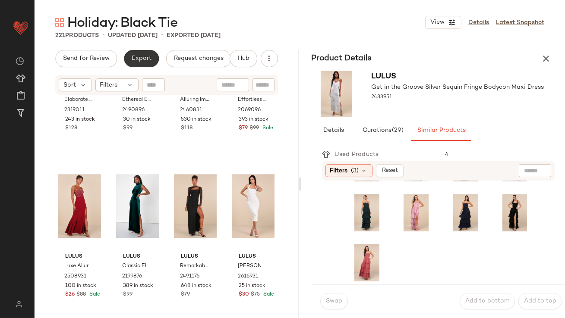
click at [137, 53] on button "Export" at bounding box center [141, 58] width 35 height 17
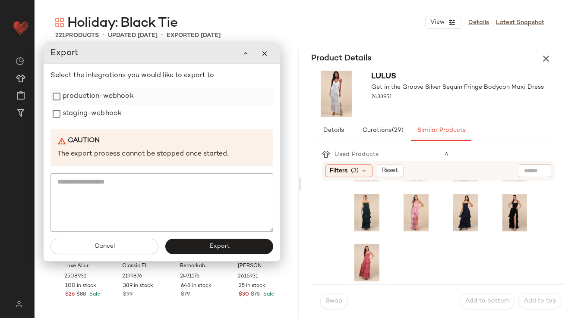
click at [128, 97] on label "production-webhook" at bounding box center [98, 96] width 71 height 17
click at [119, 111] on label "staging-webhook" at bounding box center [92, 113] width 59 height 17
click at [194, 242] on button "Export" at bounding box center [219, 247] width 108 height 16
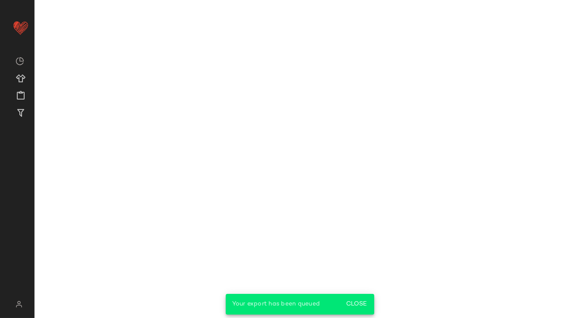
scroll to position [246, 0]
